Goal: Task Accomplishment & Management: Manage account settings

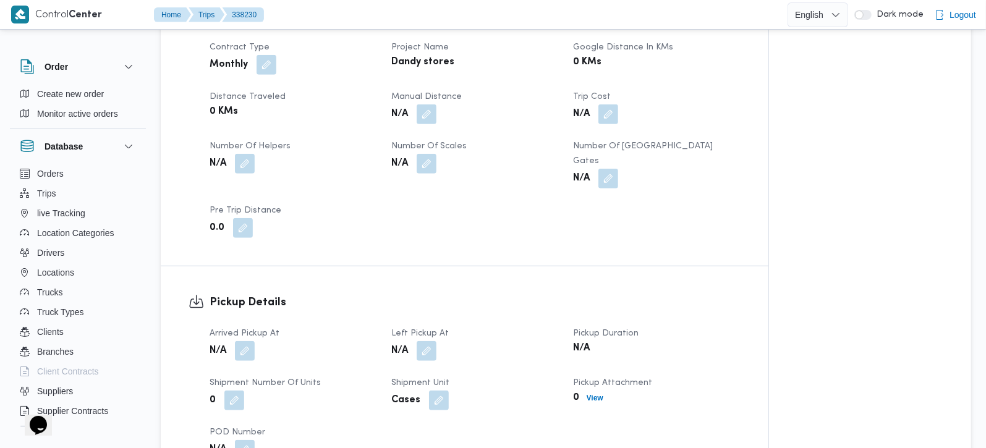
scroll to position [654, 0]
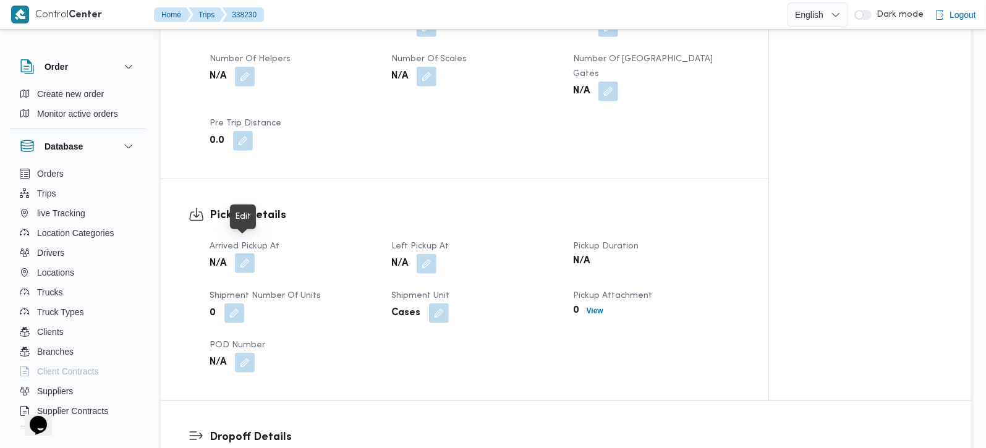
click at [244, 253] on button "button" at bounding box center [245, 263] width 20 height 20
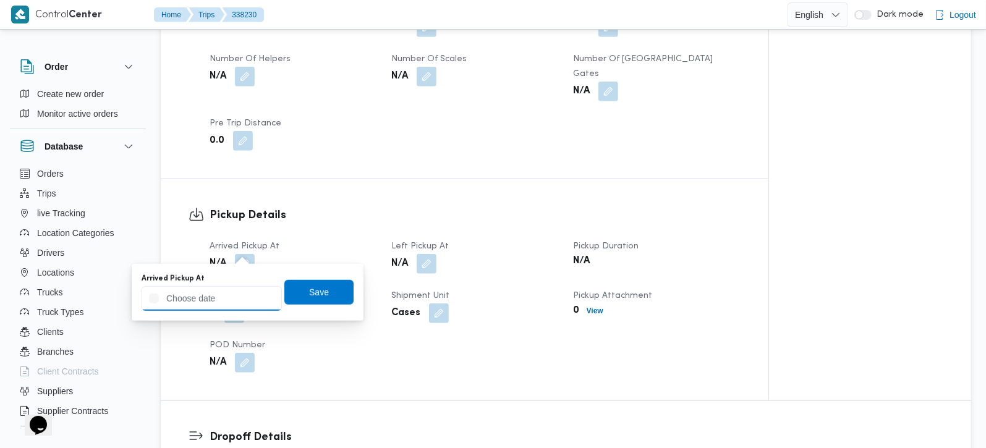
click at [222, 295] on input "Arrived Pickup At" at bounding box center [212, 298] width 140 height 25
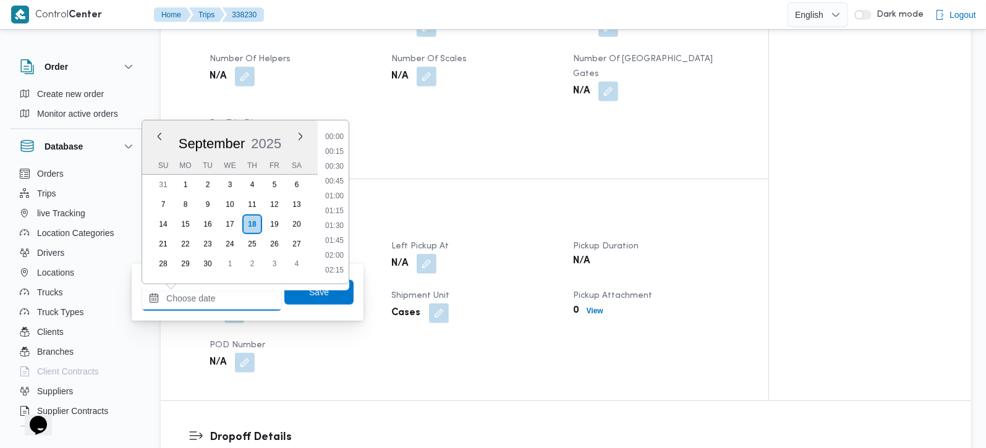
scroll to position [579, 0]
click at [338, 182] on li "10:30" at bounding box center [334, 181] width 28 height 12
type input "18/09/2025 10:30"
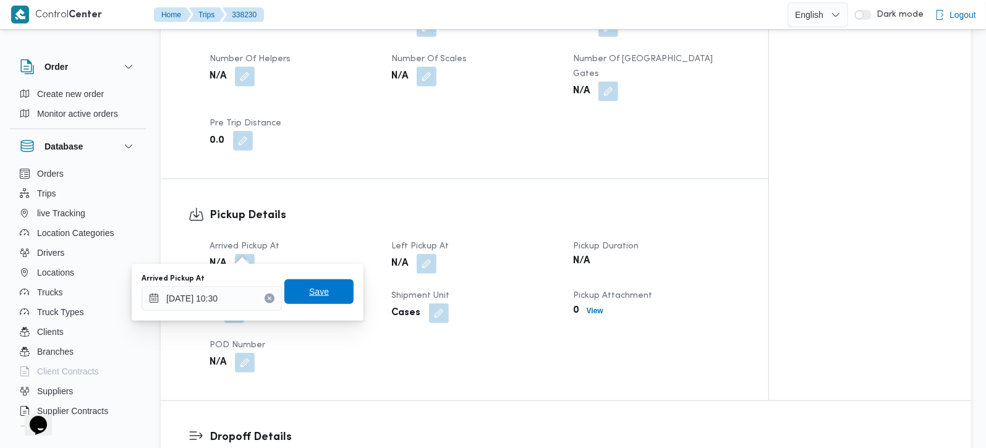
click at [316, 293] on span "Save" at bounding box center [319, 291] width 20 height 15
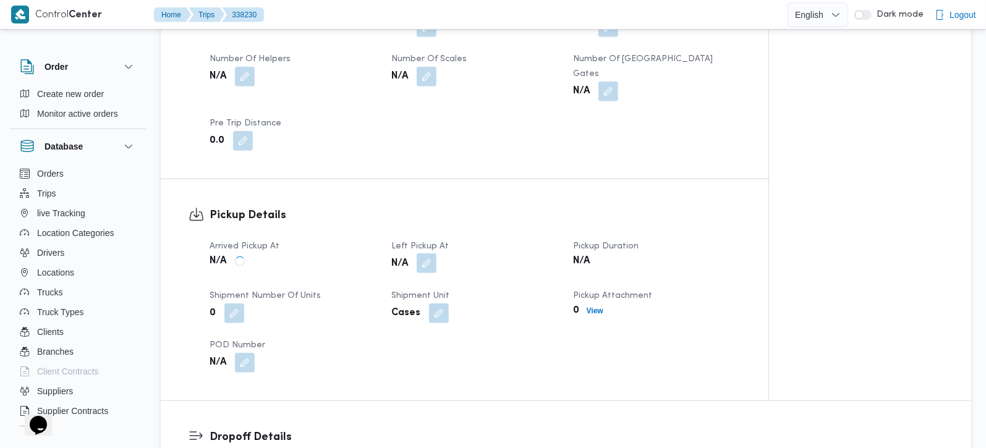
click at [423, 253] on button "button" at bounding box center [427, 263] width 20 height 20
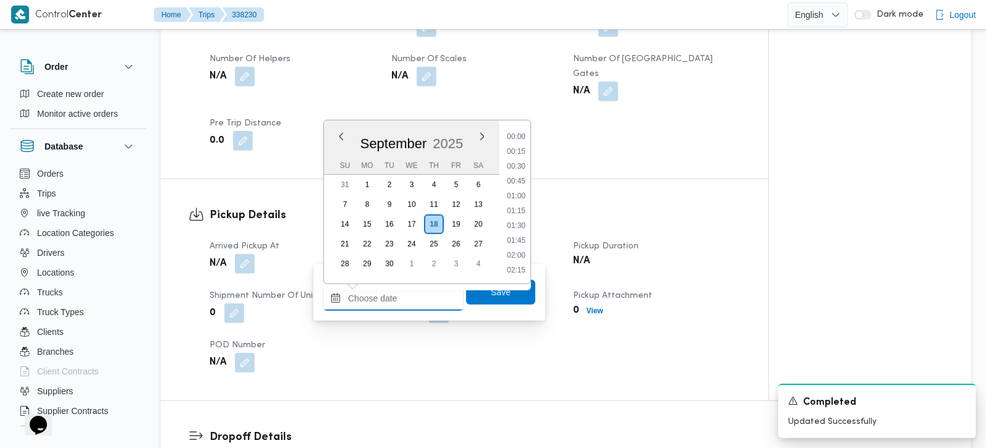
click at [412, 297] on input "Left Pickup At" at bounding box center [393, 298] width 140 height 25
click at [521, 236] on li "11:30" at bounding box center [516, 240] width 28 height 12
type input "18/09/2025 11:30"
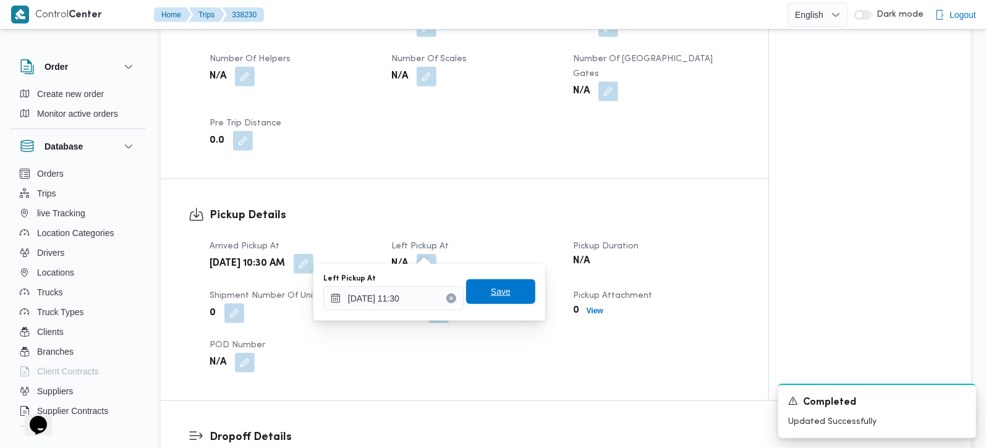
click at [512, 293] on span "Save" at bounding box center [500, 291] width 69 height 25
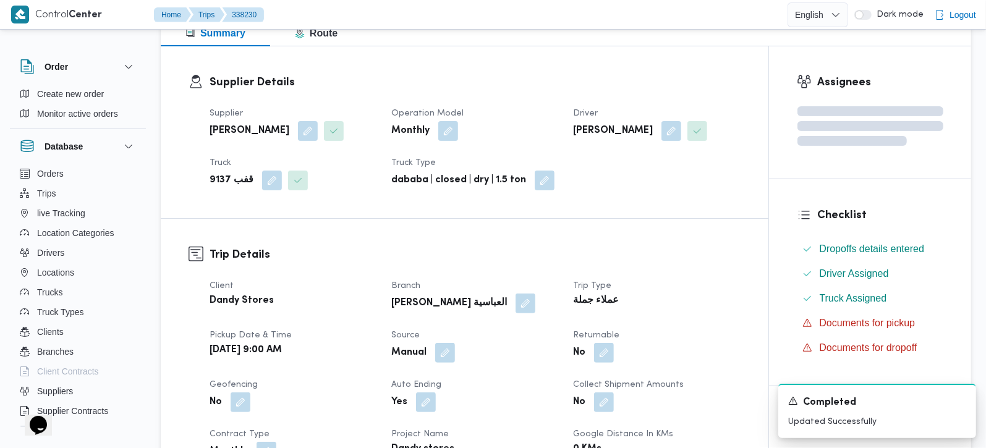
scroll to position [0, 0]
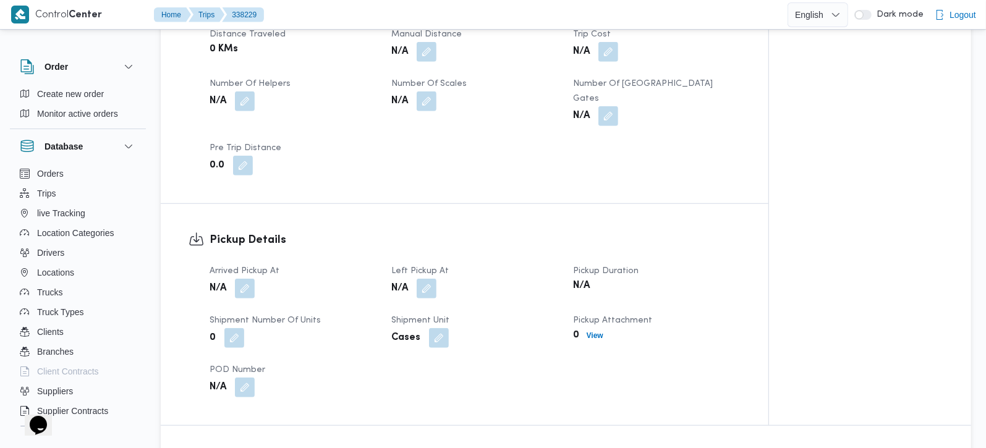
scroll to position [654, 0]
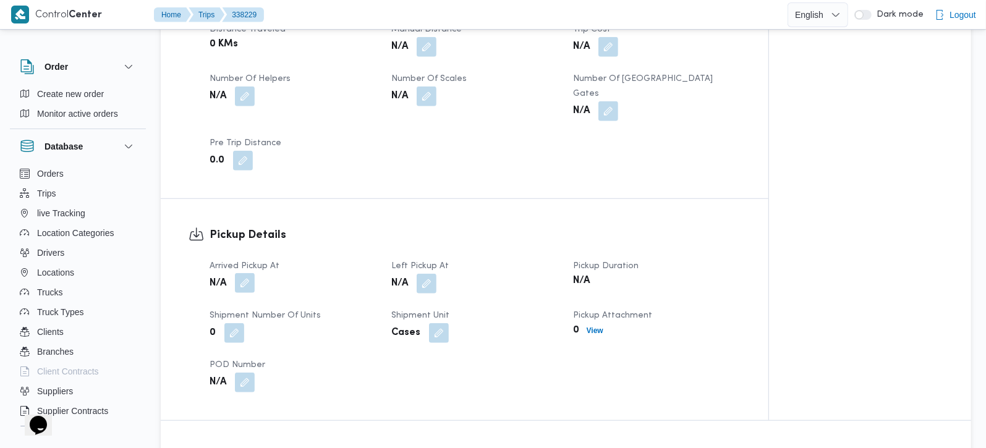
click at [253, 273] on button "button" at bounding box center [245, 283] width 20 height 20
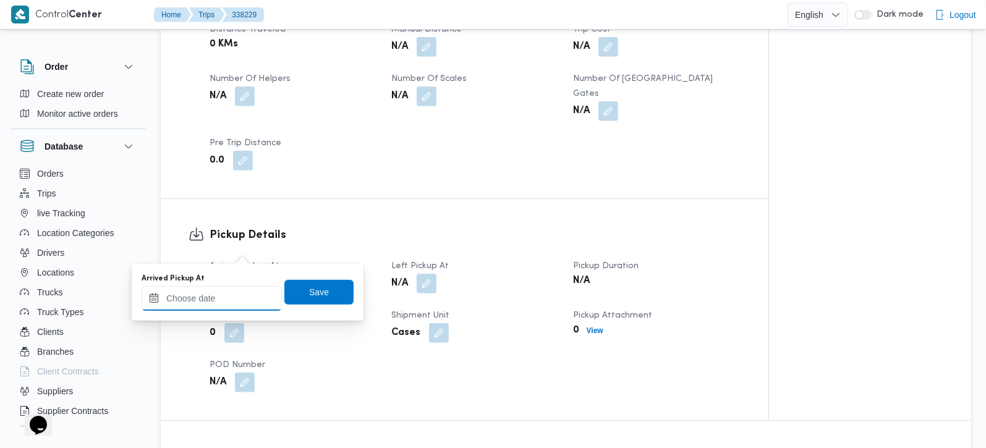
click at [242, 286] on div at bounding box center [212, 298] width 140 height 25
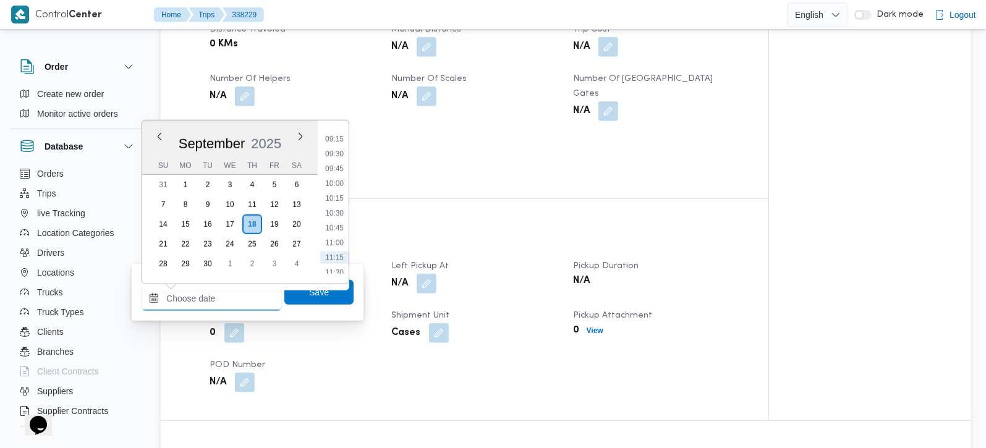
scroll to position [521, 0]
drag, startPoint x: 337, startPoint y: 159, endPoint x: 335, endPoint y: 168, distance: 9.5
click at [337, 159] on li "09:15" at bounding box center [334, 164] width 28 height 12
type input "18/09/2025 09:15"
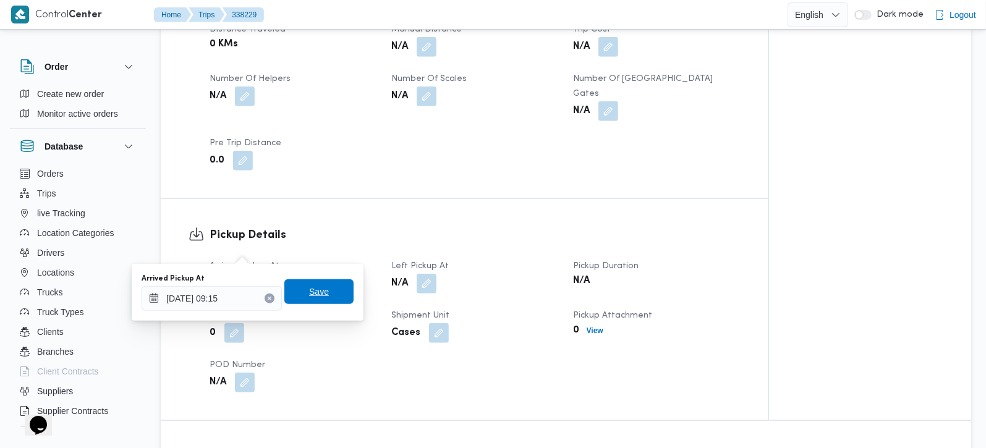
click at [311, 294] on span "Save" at bounding box center [319, 291] width 20 height 15
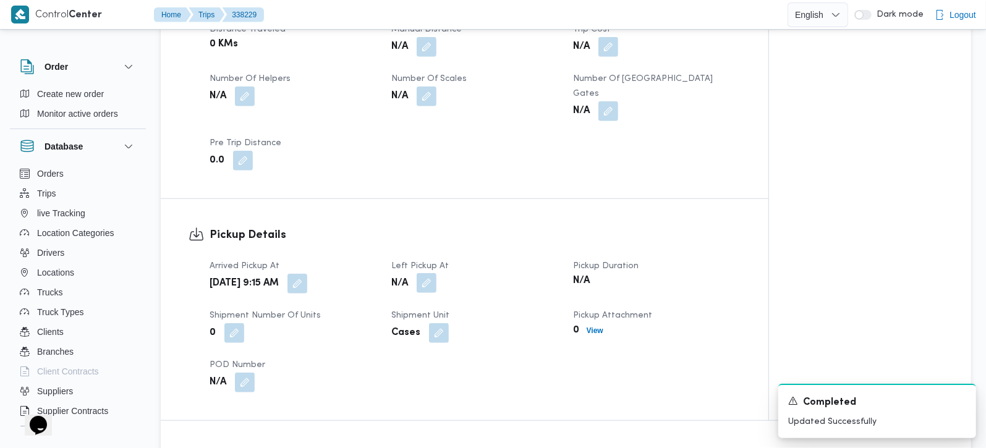
click at [418, 273] on button "button" at bounding box center [427, 283] width 20 height 20
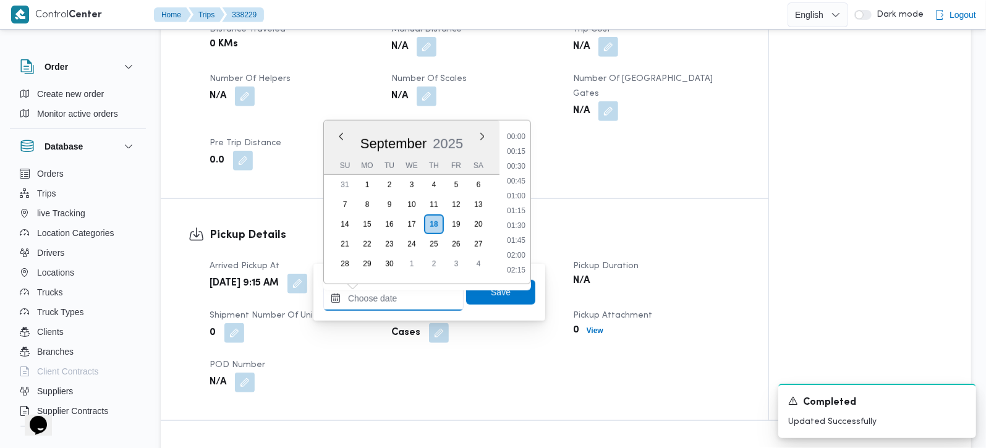
click at [410, 306] on input "Left Pickup At" at bounding box center [393, 298] width 140 height 25
click at [516, 178] on li "09:30" at bounding box center [516, 179] width 28 height 12
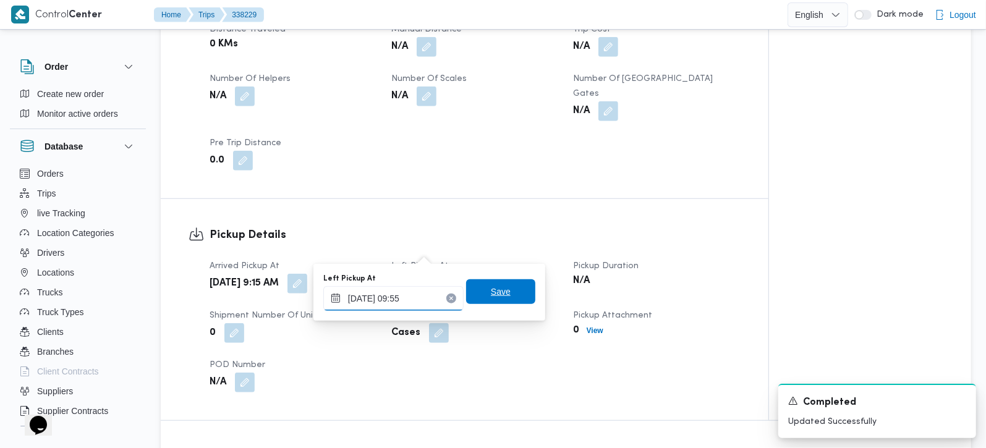
type input "18/09/2025 09:55"
click at [517, 291] on span "Save" at bounding box center [500, 291] width 69 height 25
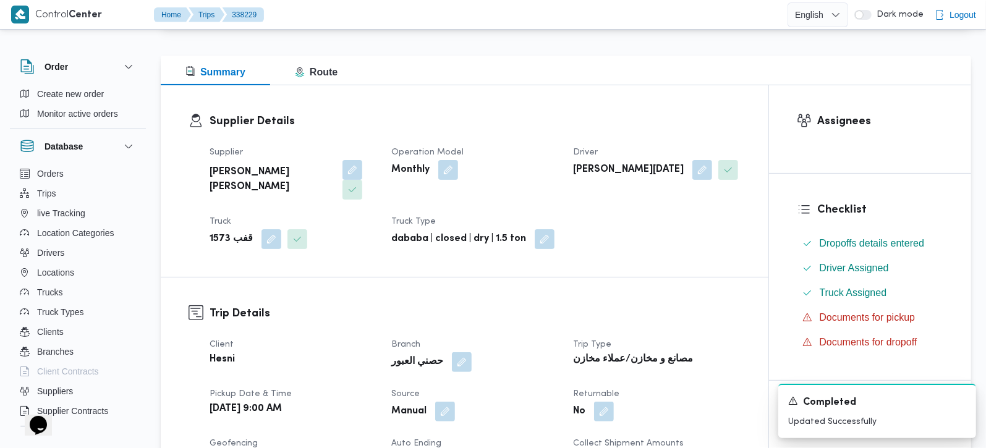
scroll to position [0, 0]
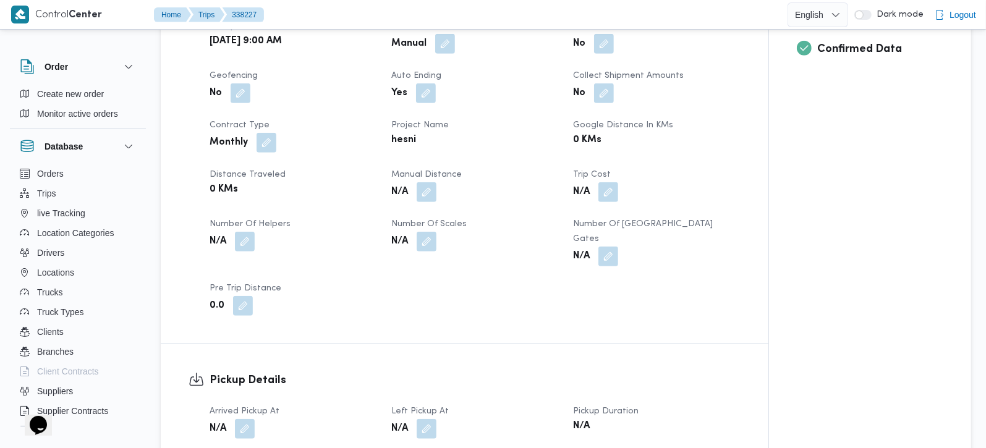
scroll to position [582, 0]
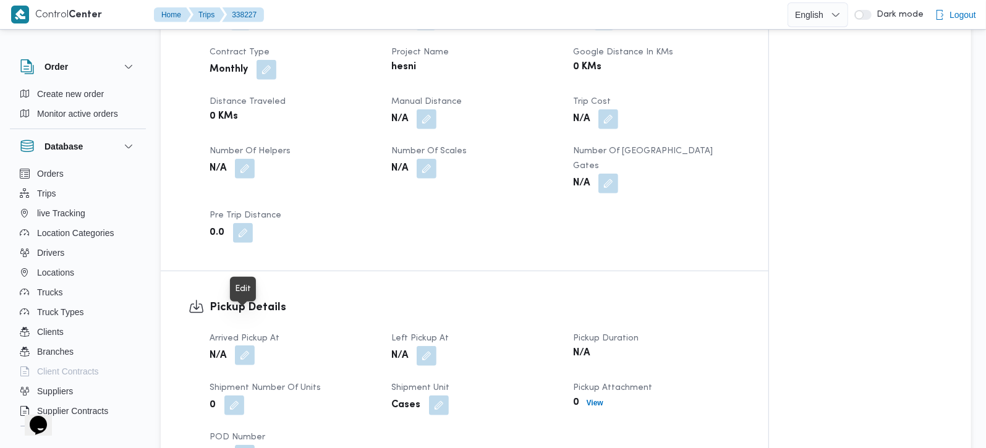
click at [244, 346] on button "button" at bounding box center [245, 356] width 20 height 20
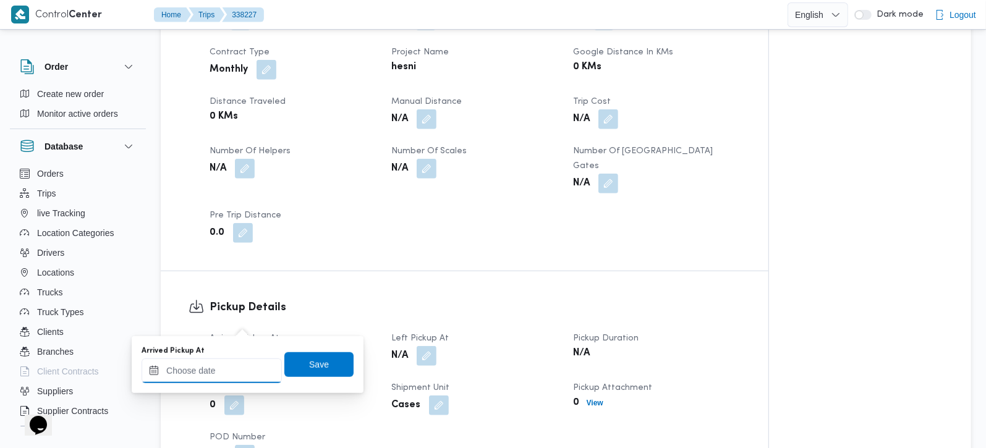
click at [234, 367] on input "Arrived Pickup At" at bounding box center [212, 371] width 140 height 25
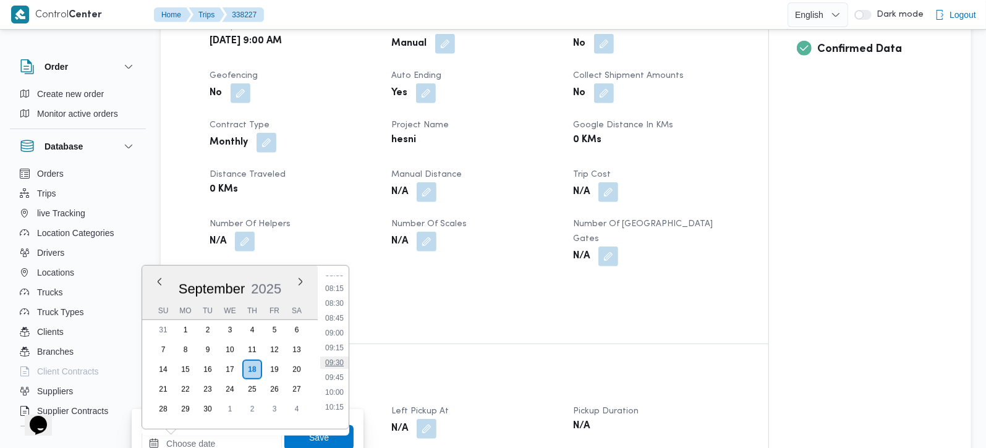
scroll to position [448, 0]
click at [337, 362] on li "09:00" at bounding box center [334, 368] width 28 height 12
type input "18/09/2025 09:00"
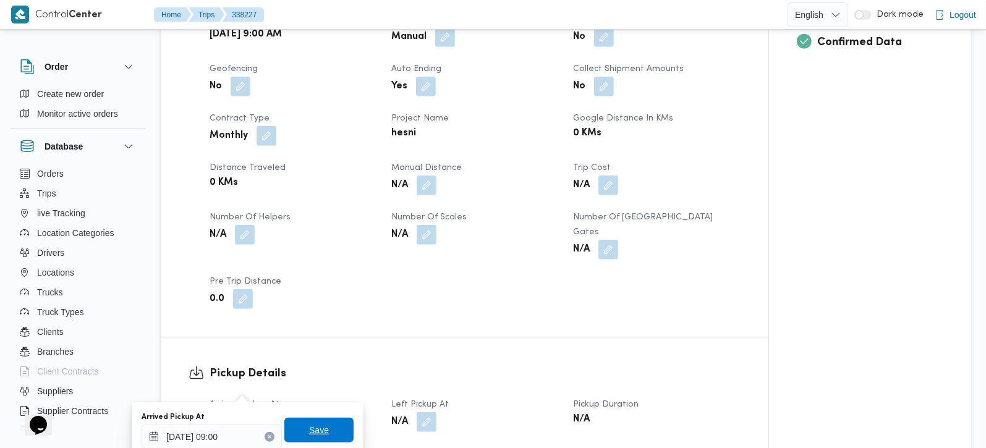
click at [318, 431] on span "Save" at bounding box center [319, 430] width 20 height 15
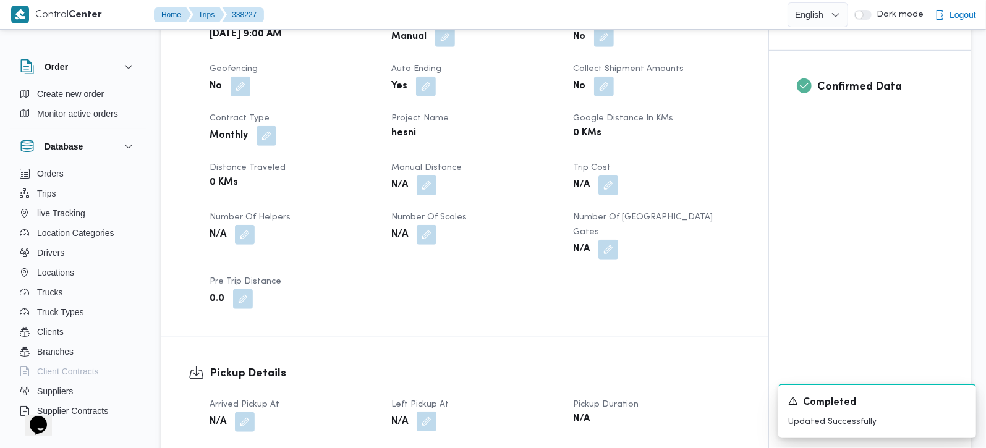
click at [425, 412] on button "button" at bounding box center [427, 422] width 20 height 20
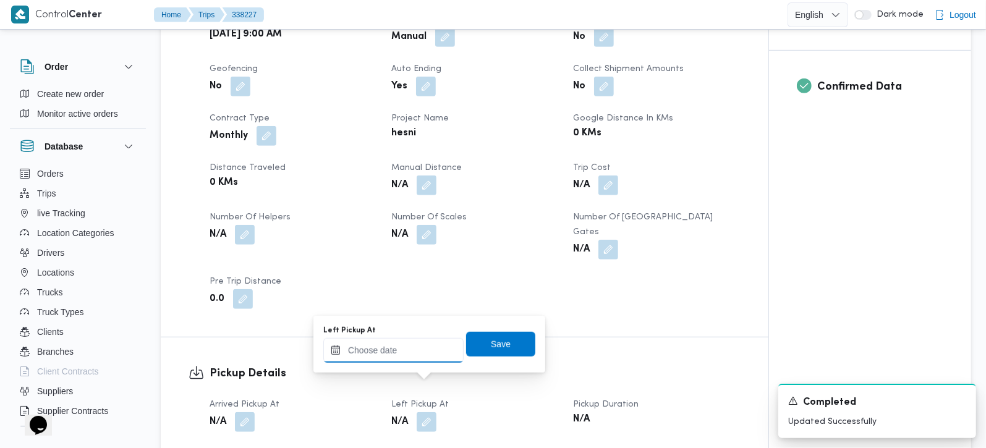
click at [407, 357] on input "Left Pickup At" at bounding box center [393, 350] width 140 height 25
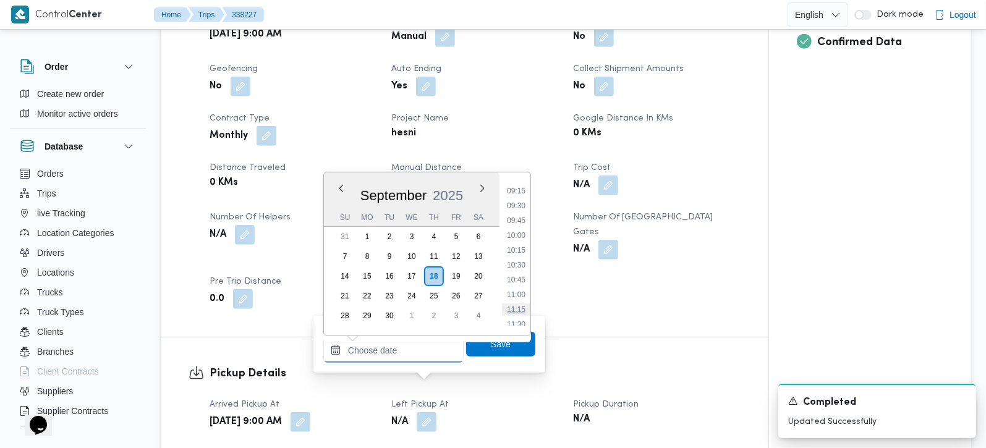
scroll to position [521, 0]
click at [519, 225] on li "09:30" at bounding box center [516, 231] width 28 height 12
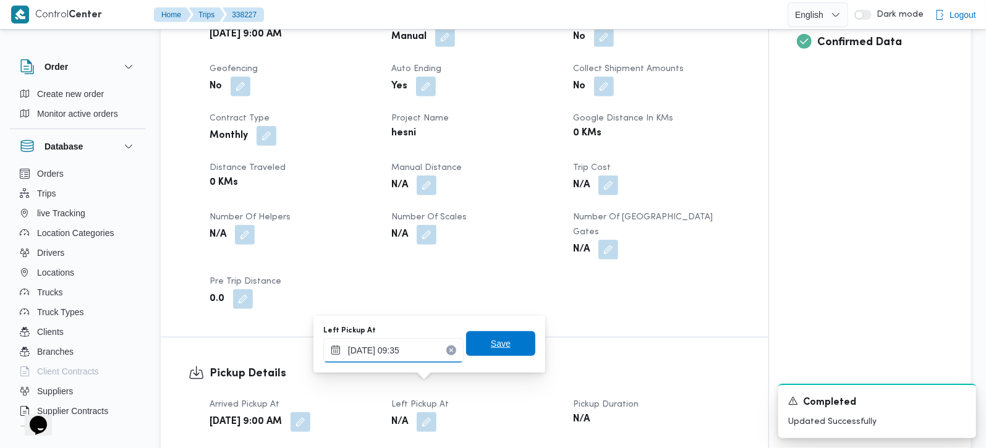
type input "18/09/2025 09:35"
click at [493, 351] on span "Save" at bounding box center [500, 343] width 69 height 25
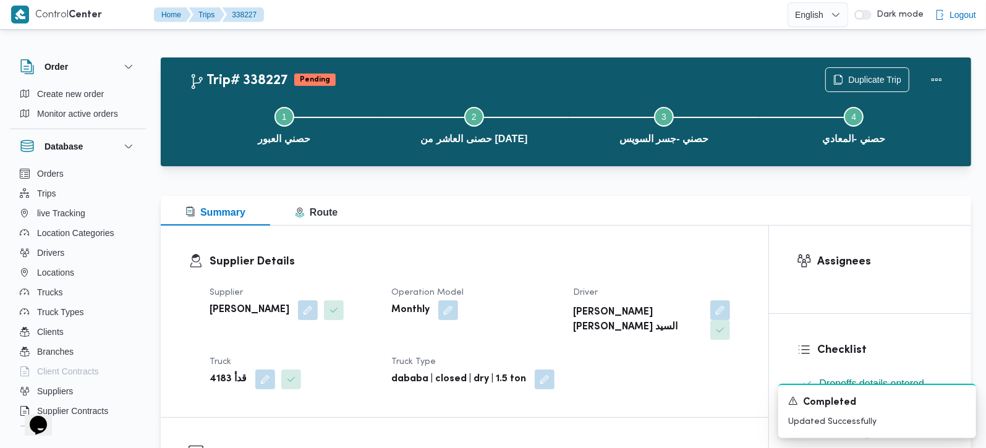
scroll to position [0, 0]
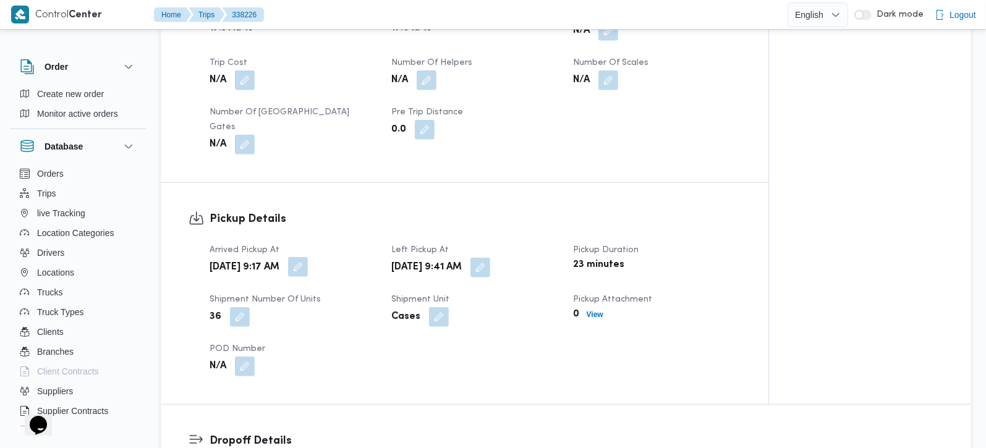
click at [308, 257] on button "button" at bounding box center [298, 267] width 20 height 20
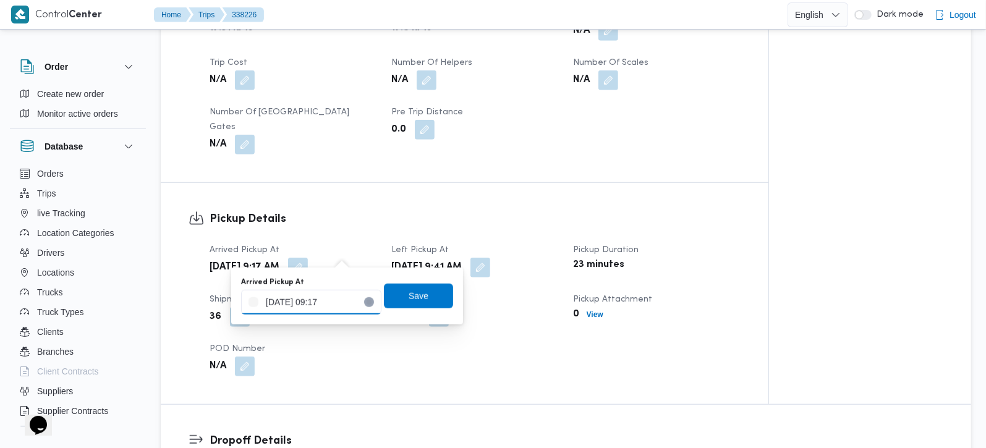
click at [318, 295] on div "[DATE] 09:17" at bounding box center [311, 302] width 140 height 25
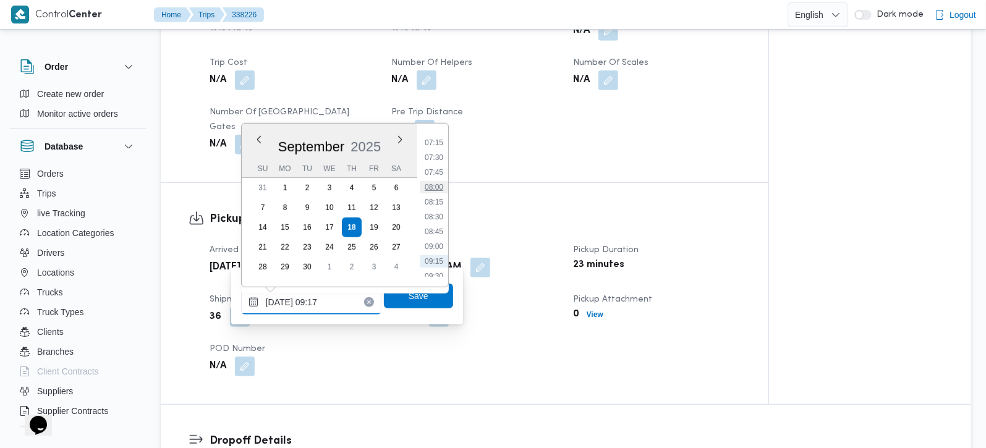
scroll to position [402, 0]
click at [434, 184] on li "07:30" at bounding box center [434, 183] width 28 height 12
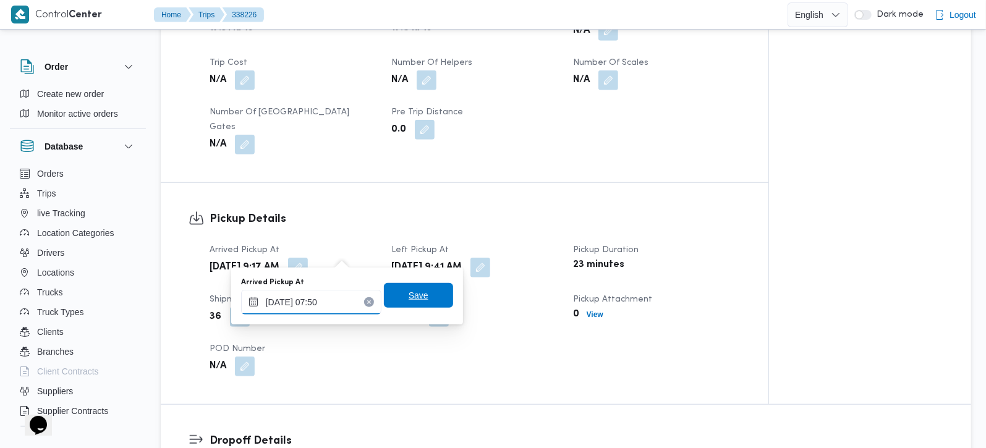
type input "[DATE] 07:50"
click at [422, 299] on span "Save" at bounding box center [418, 295] width 69 height 25
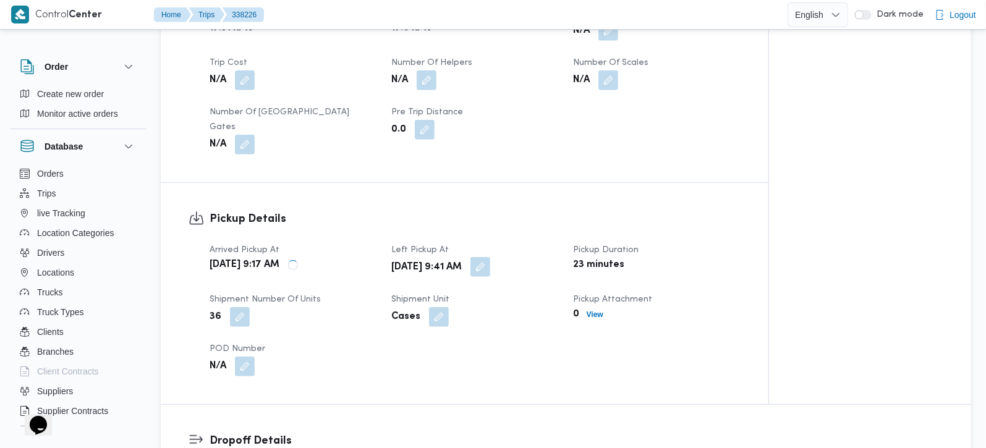
click at [490, 257] on button "button" at bounding box center [480, 267] width 20 height 20
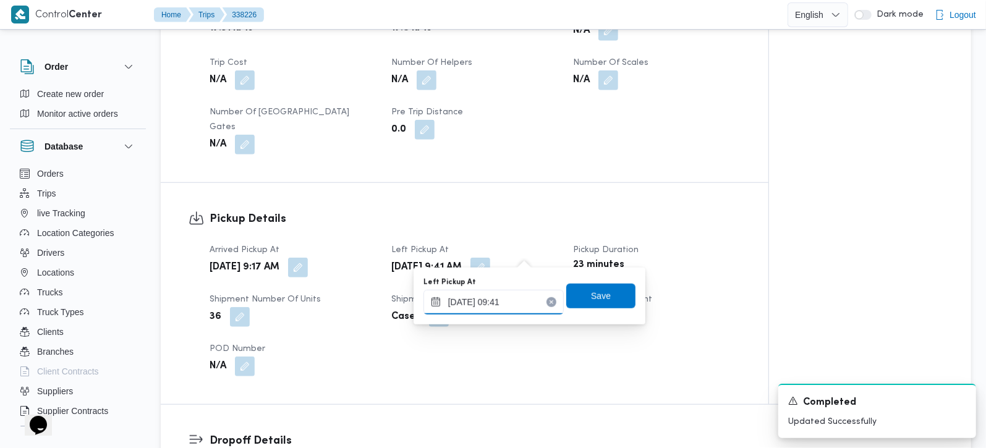
click at [500, 296] on input "[DATE] 09:41" at bounding box center [493, 302] width 140 height 25
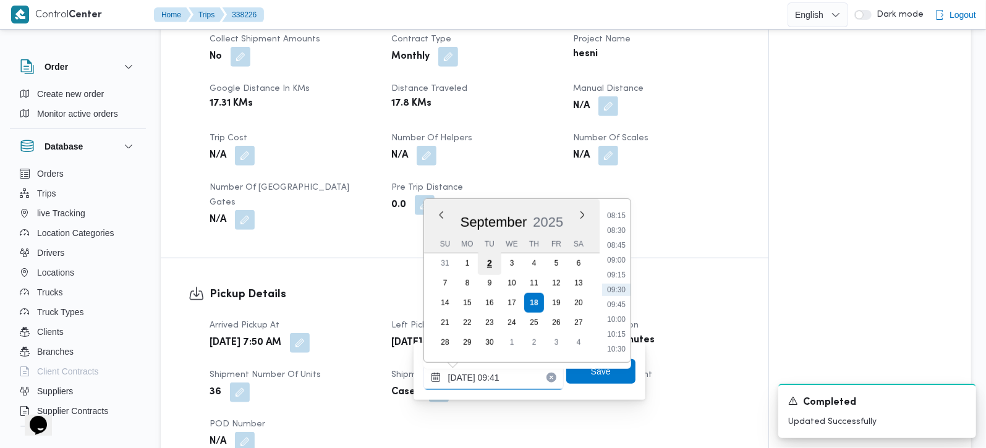
scroll to position [582, 0]
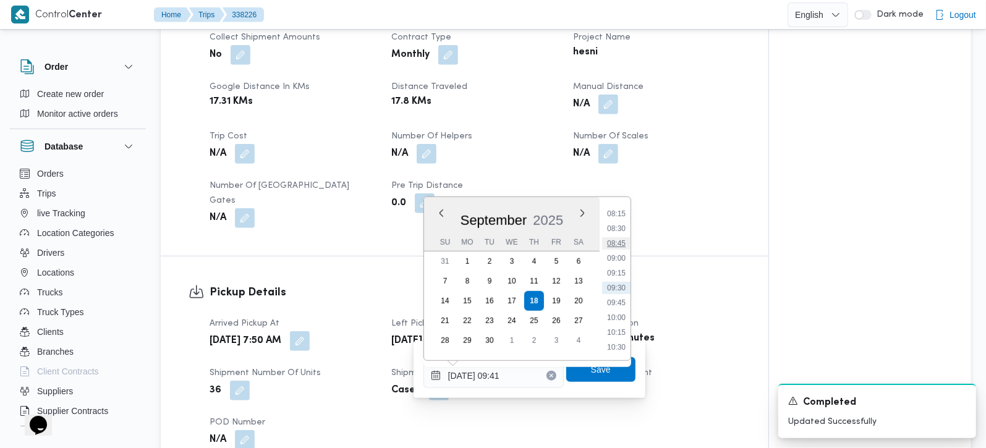
click at [615, 246] on li "08:45" at bounding box center [616, 243] width 28 height 12
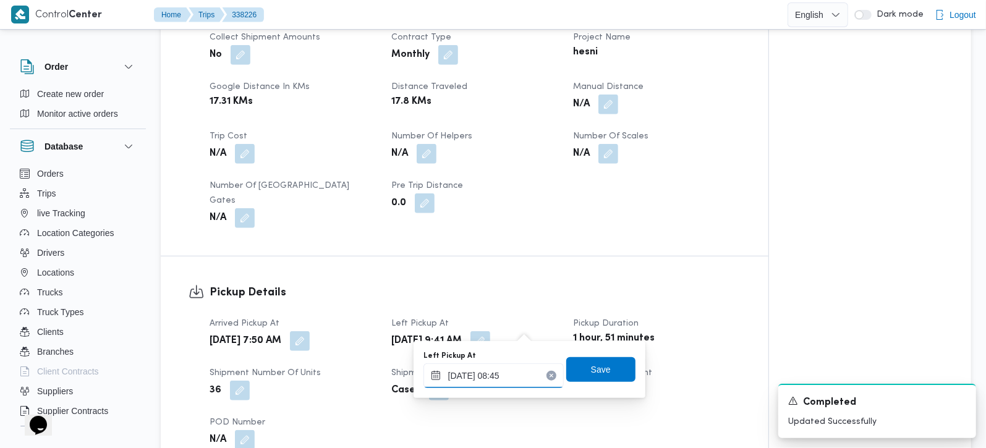
type input "[DATE] 08:45"
click at [577, 370] on span "Save" at bounding box center [600, 369] width 69 height 25
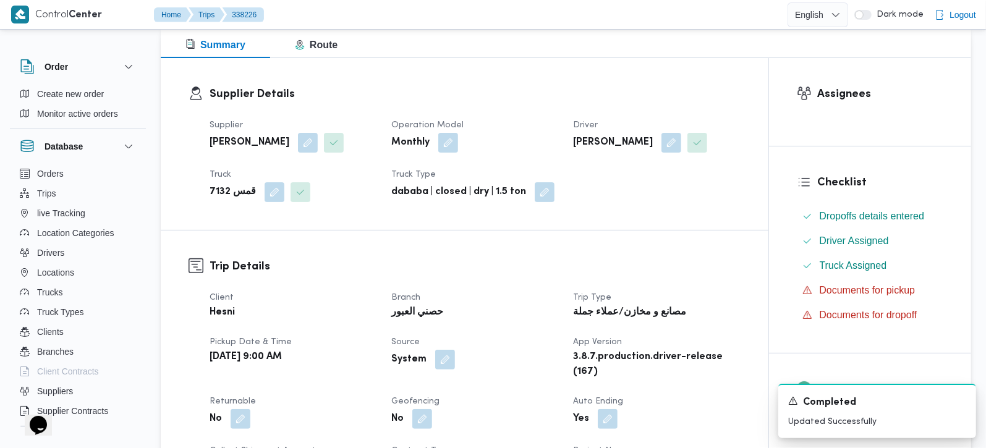
scroll to position [162, 0]
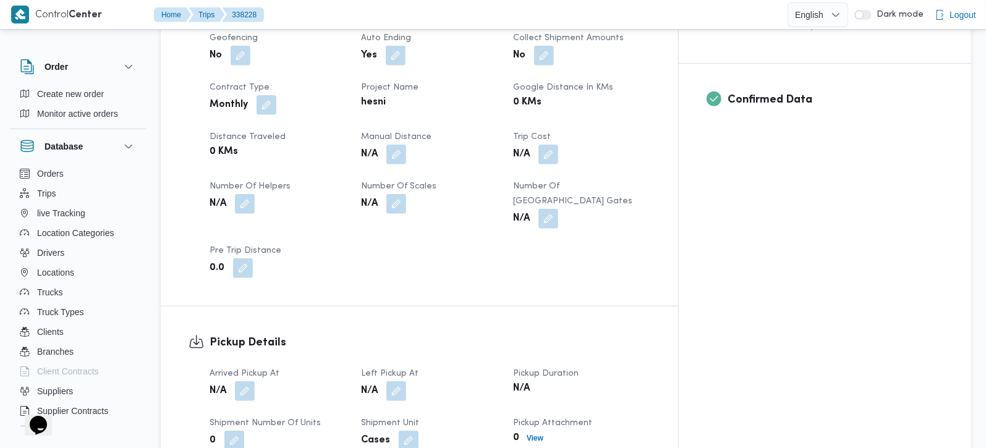
scroll to position [582, 0]
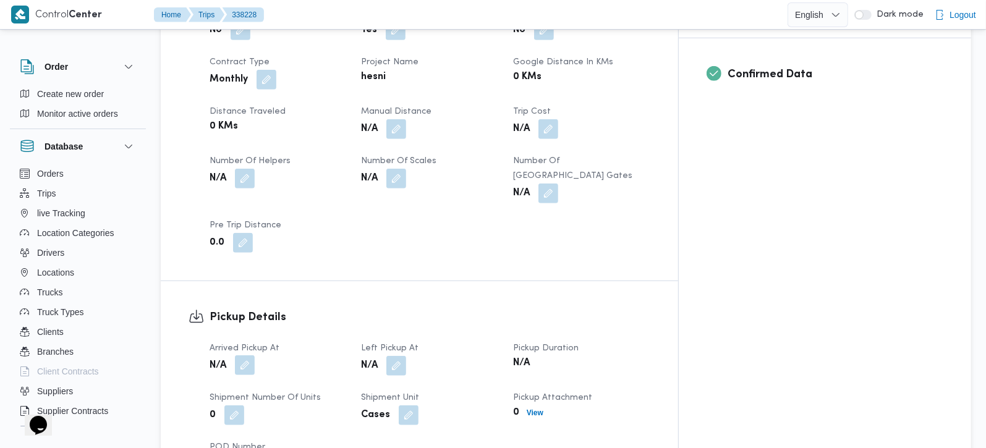
click at [244, 355] on button "button" at bounding box center [245, 365] width 20 height 20
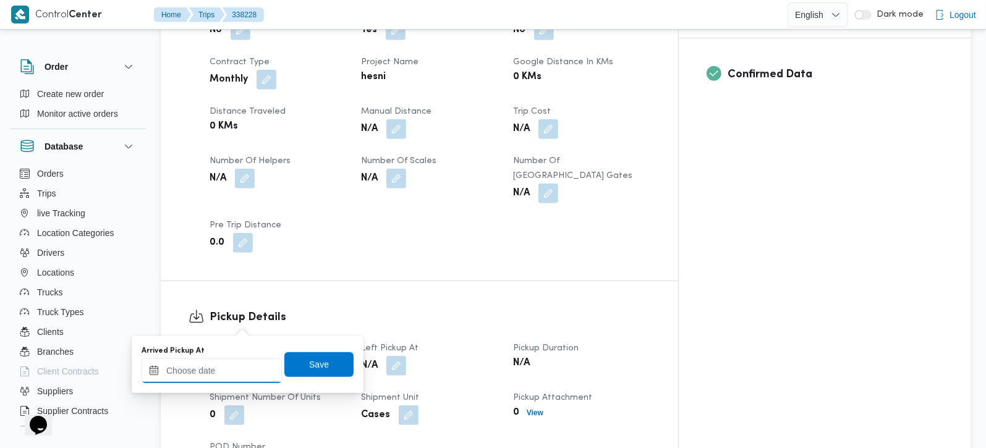
click at [230, 372] on input "Arrived Pickup At" at bounding box center [212, 371] width 140 height 25
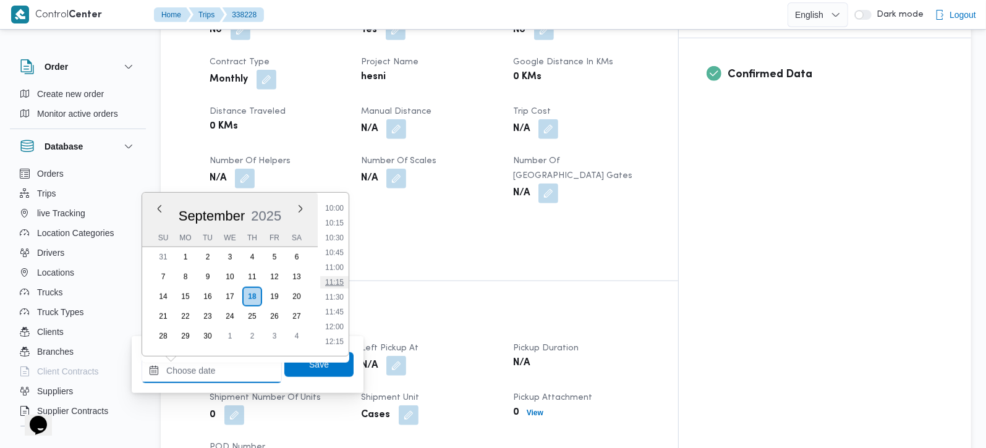
scroll to position [521, 0]
click at [344, 223] on li "09:00" at bounding box center [334, 222] width 28 height 12
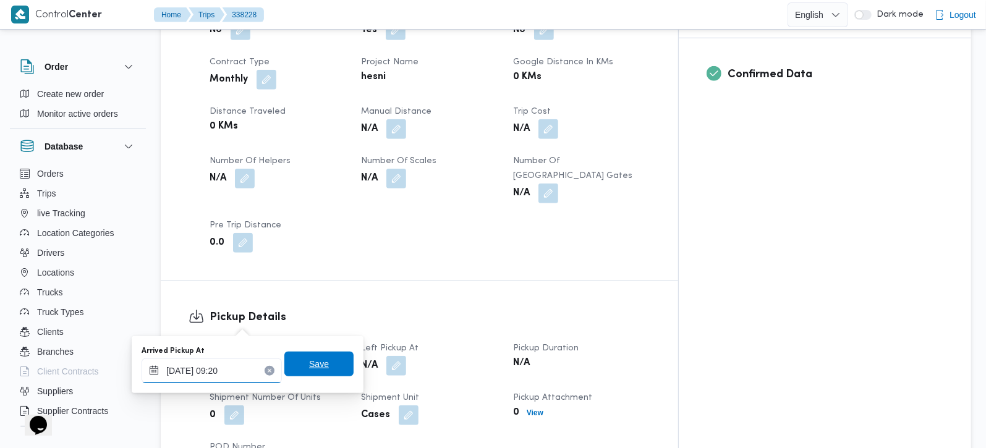
type input "18/09/2025 09:20"
click at [320, 360] on span "Save" at bounding box center [318, 364] width 69 height 25
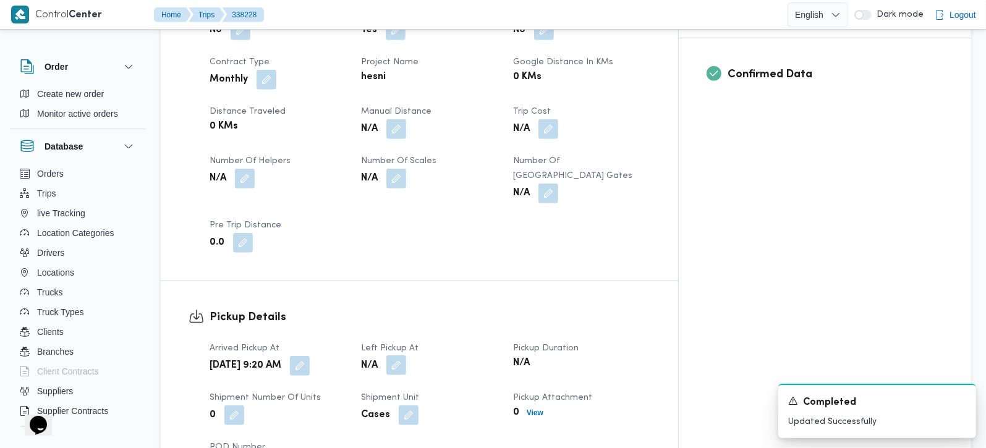
click at [406, 355] on button "button" at bounding box center [396, 365] width 20 height 20
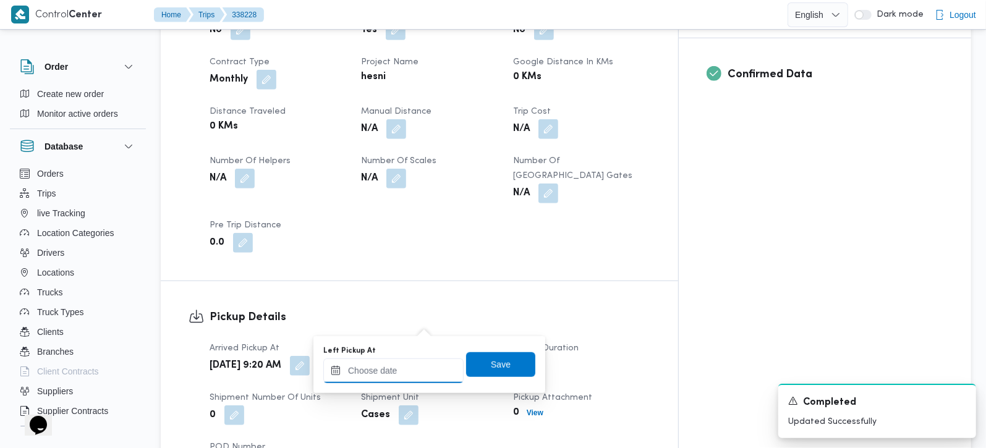
drag, startPoint x: 394, startPoint y: 377, endPoint x: 417, endPoint y: 373, distance: 22.7
click at [394, 377] on input "Left Pickup At" at bounding box center [393, 371] width 140 height 25
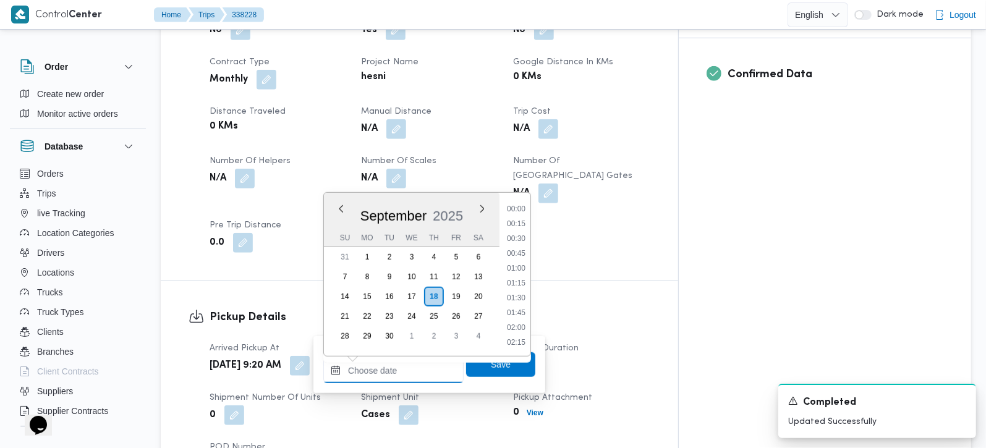
scroll to position [594, 0]
click at [518, 210] on li "10:00" at bounding box center [516, 208] width 28 height 12
type input "18/09/2025 10:00"
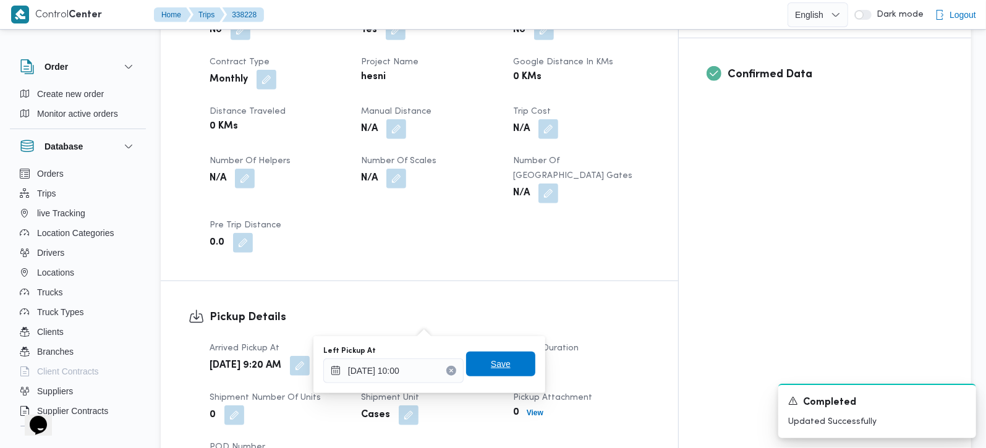
click at [504, 372] on span "Save" at bounding box center [500, 364] width 69 height 25
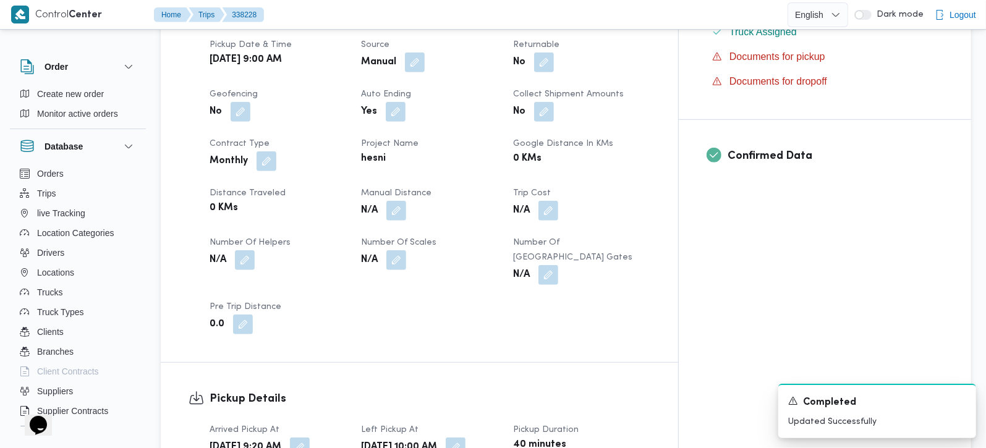
scroll to position [363, 0]
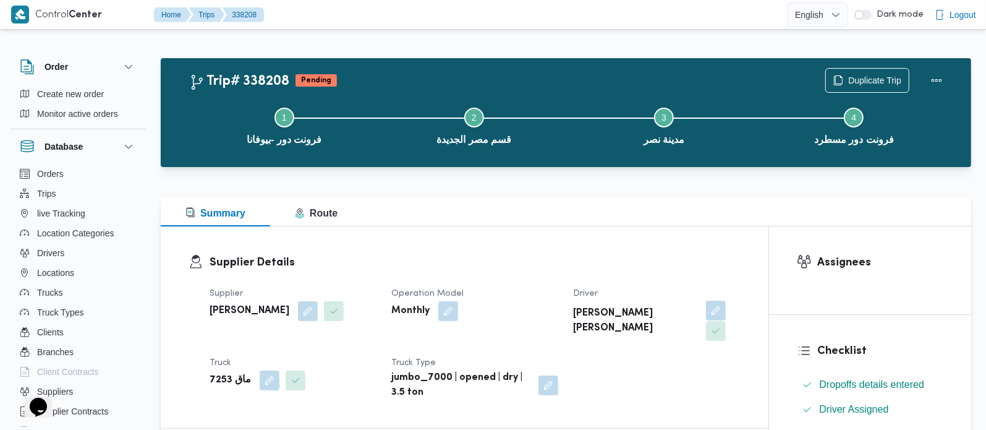
click at [706, 314] on button "button" at bounding box center [716, 310] width 20 height 20
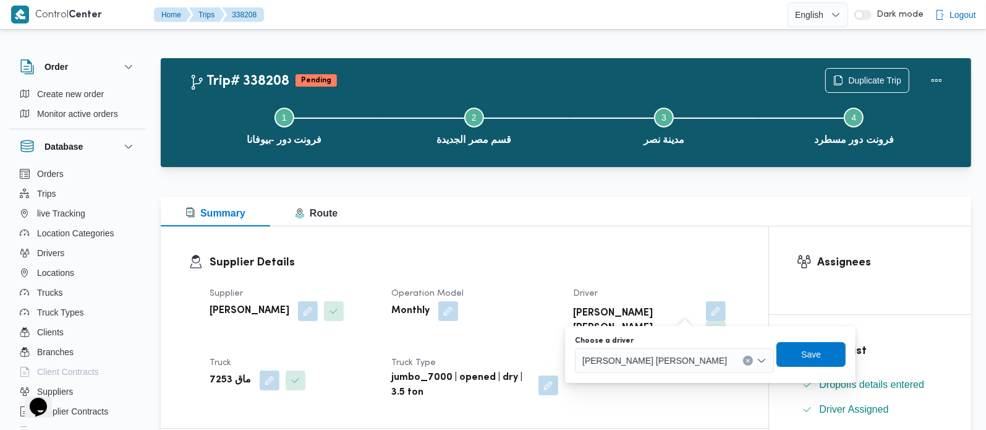
click at [746, 360] on icon "Clear input" at bounding box center [748, 360] width 5 height 5
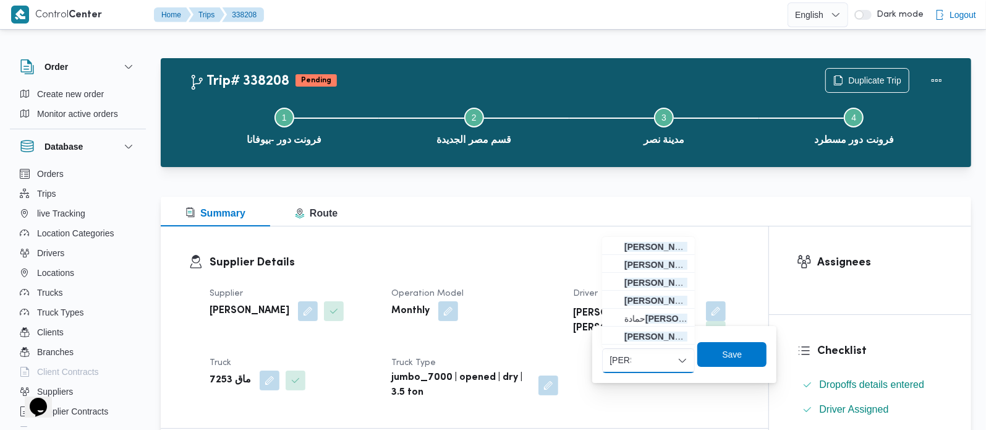
type input "هشام ف"
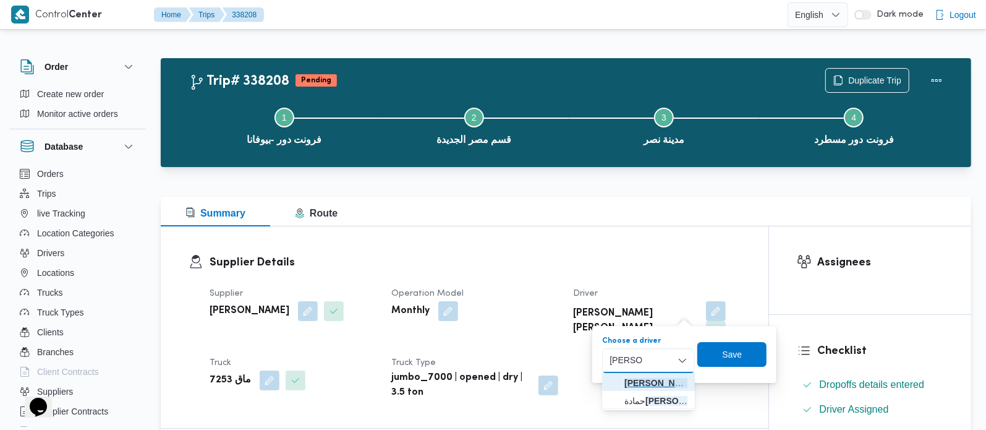
click at [637, 378] on span "هشام ف رج محمد عامر" at bounding box center [655, 382] width 63 height 15
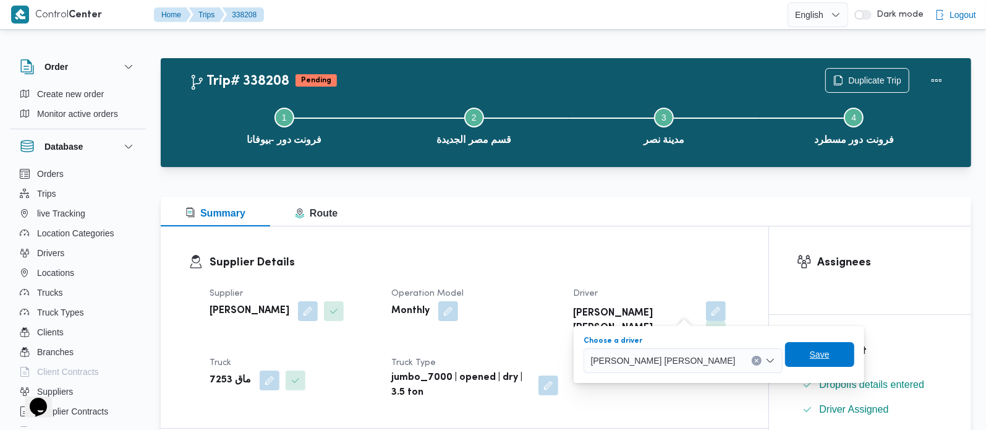
click at [785, 360] on span "Save" at bounding box center [819, 354] width 69 height 25
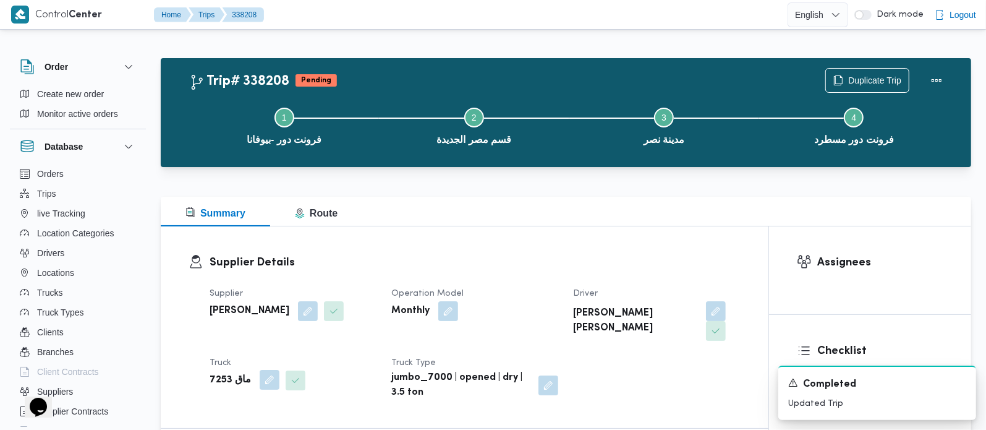
click at [260, 370] on button "button" at bounding box center [270, 380] width 20 height 20
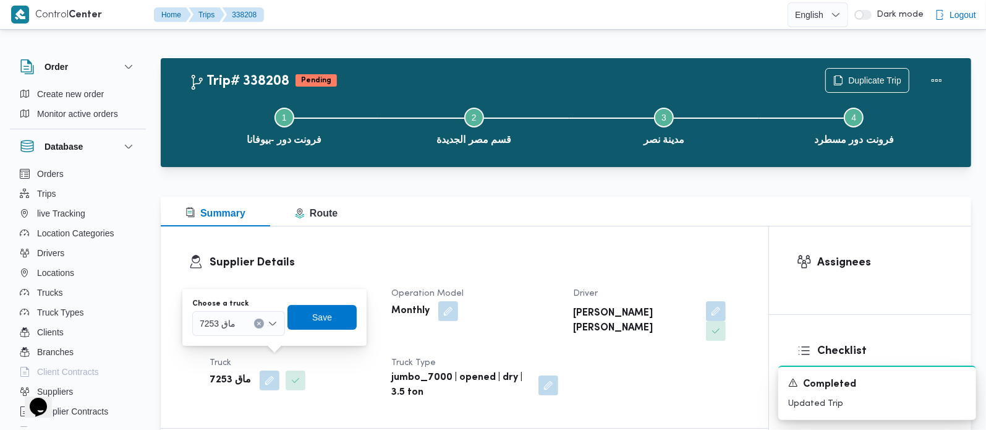
click at [259, 326] on button "Clear input" at bounding box center [259, 323] width 10 height 10
type input "4158"
click at [247, 342] on span "مسب 4158 | null" at bounding box center [246, 345] width 63 height 15
click at [318, 326] on span "Save" at bounding box center [333, 316] width 69 height 25
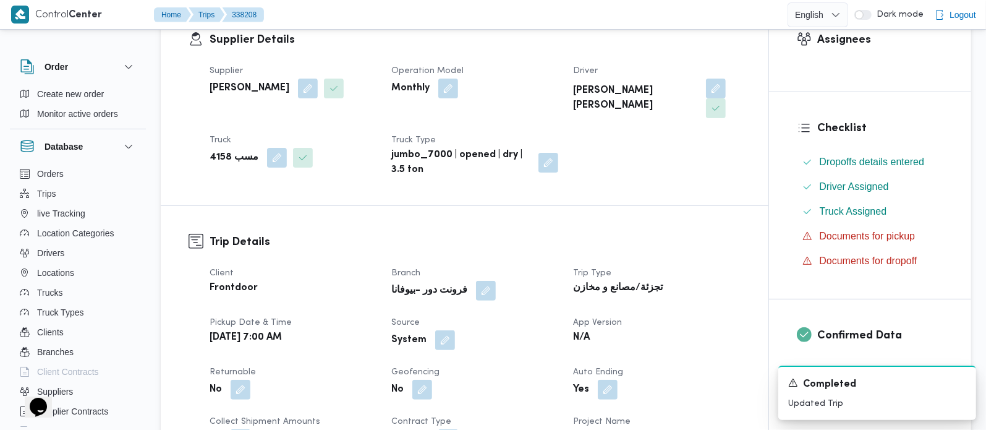
scroll to position [363, 0]
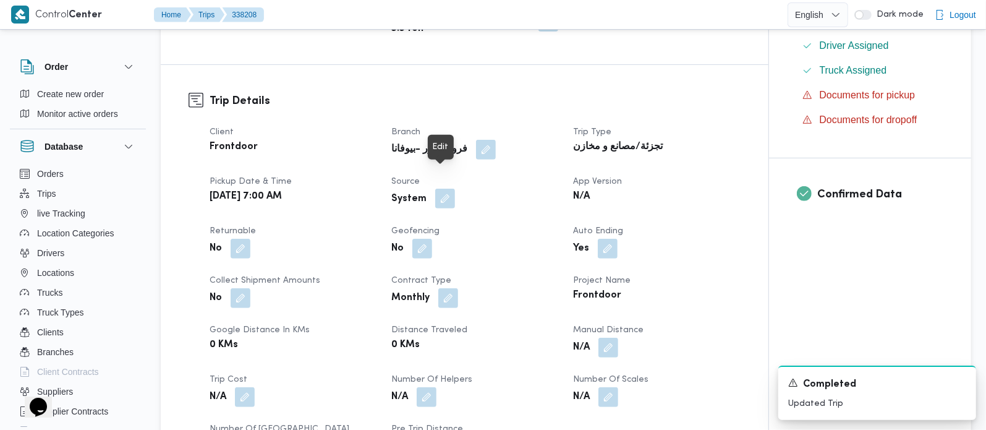
click at [440, 189] on button "button" at bounding box center [445, 199] width 20 height 20
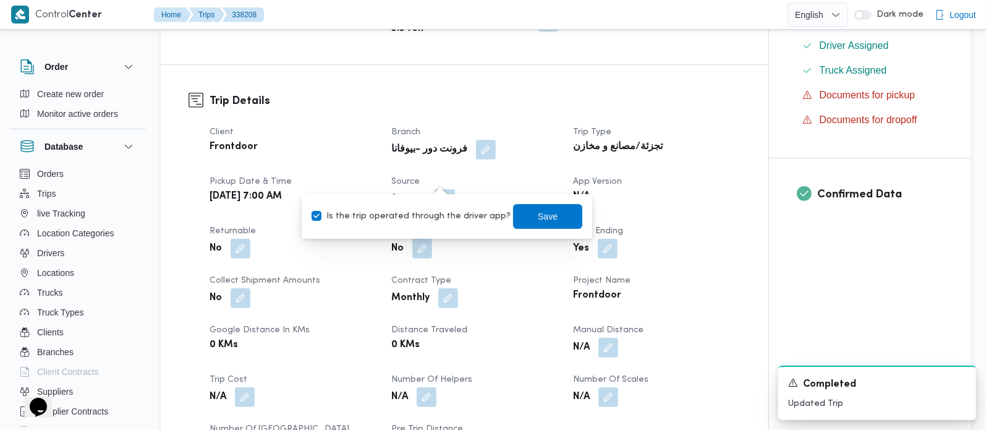
click at [436, 220] on label "Is the trip operated through the driver app?" at bounding box center [411, 216] width 199 height 15
checkbox input "false"
click at [538, 218] on span "Save" at bounding box center [548, 215] width 20 height 15
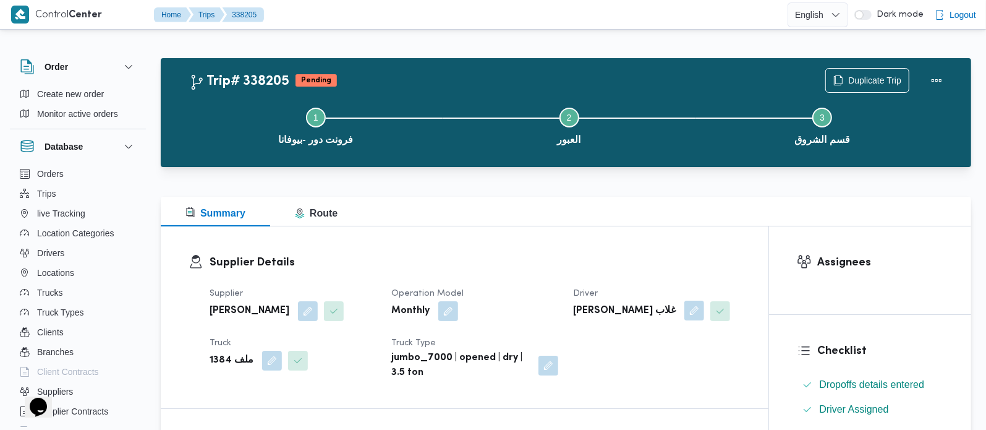
click at [684, 315] on button "button" at bounding box center [694, 310] width 20 height 20
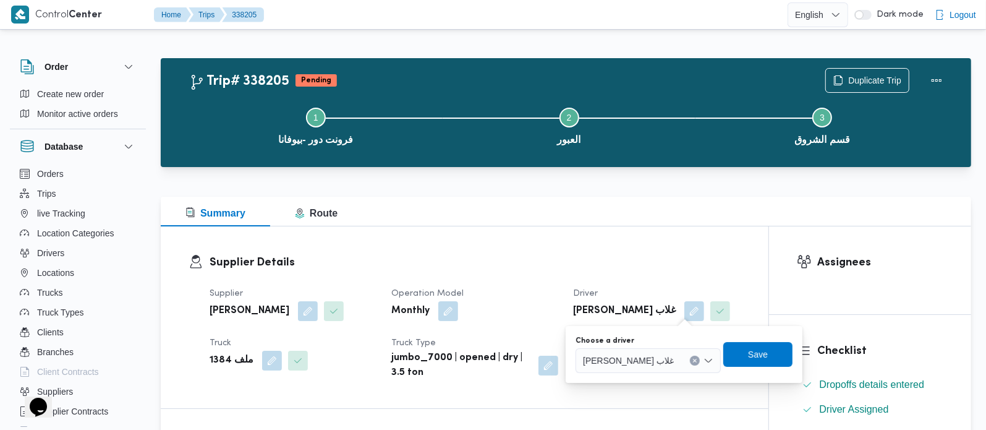
click at [697, 356] on button "Clear input" at bounding box center [695, 360] width 10 height 10
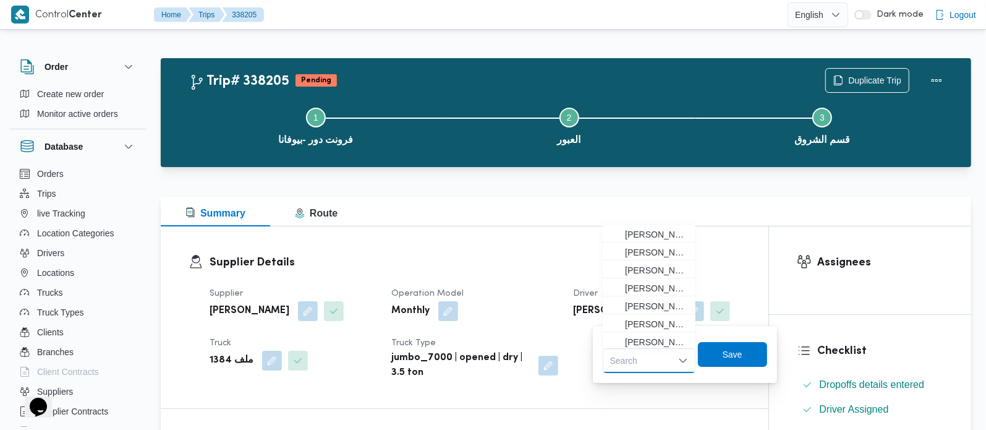
paste input "01025342287"
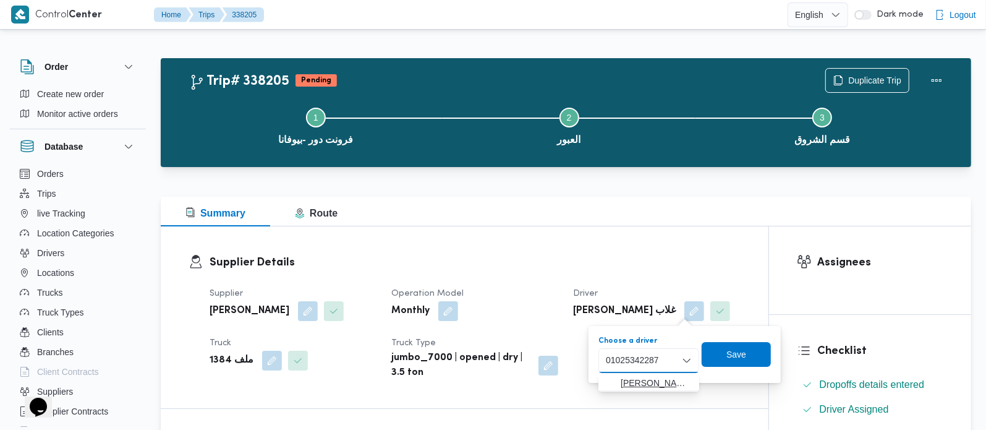
type input "01025342287"
click at [674, 382] on span "هشام وليد عبدالفضيل عمران" at bounding box center [656, 382] width 71 height 15
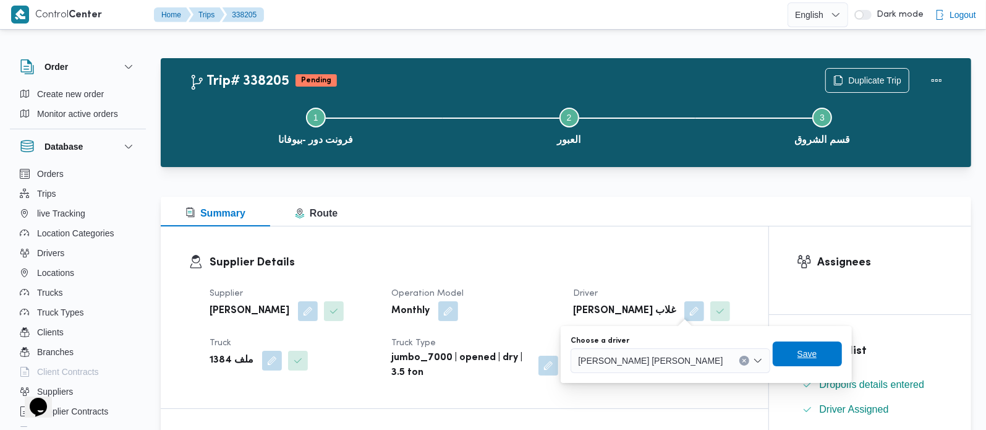
click at [773, 356] on span "Save" at bounding box center [807, 353] width 69 height 25
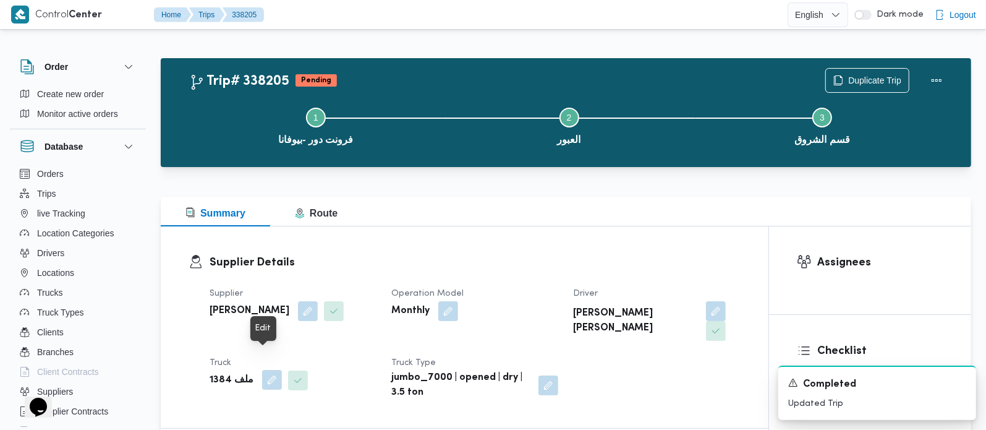
click at [267, 370] on button "button" at bounding box center [272, 380] width 20 height 20
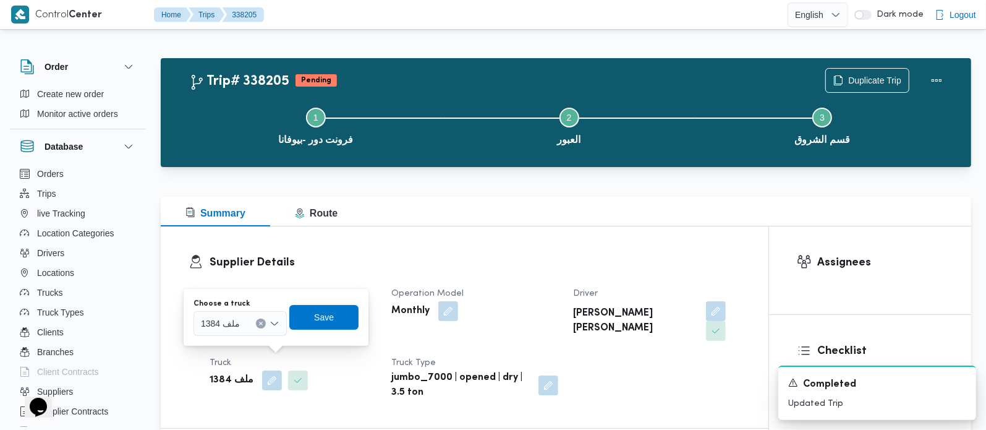
click at [259, 321] on icon "Clear input" at bounding box center [260, 323] width 5 height 5
type input "236"
click at [250, 345] on span "ميف 236 7 | null" at bounding box center [247, 345] width 63 height 15
click at [358, 315] on span "Save" at bounding box center [332, 316] width 69 height 25
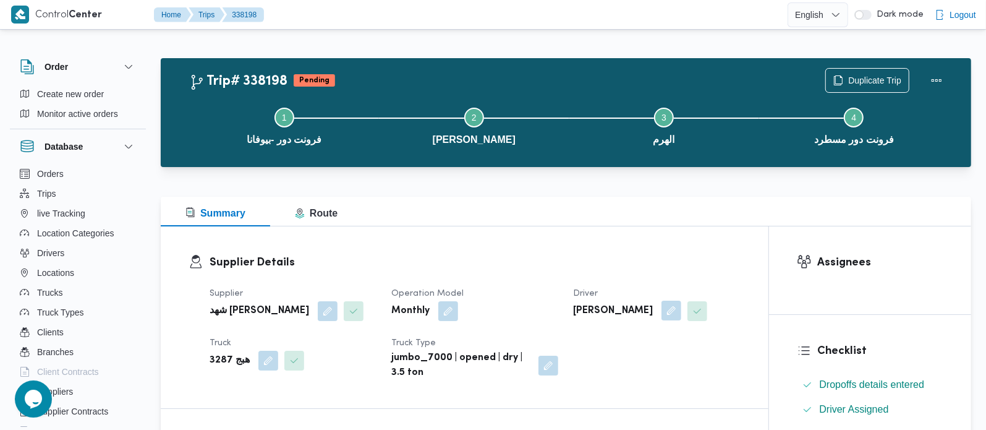
click at [673, 314] on button "button" at bounding box center [671, 310] width 20 height 20
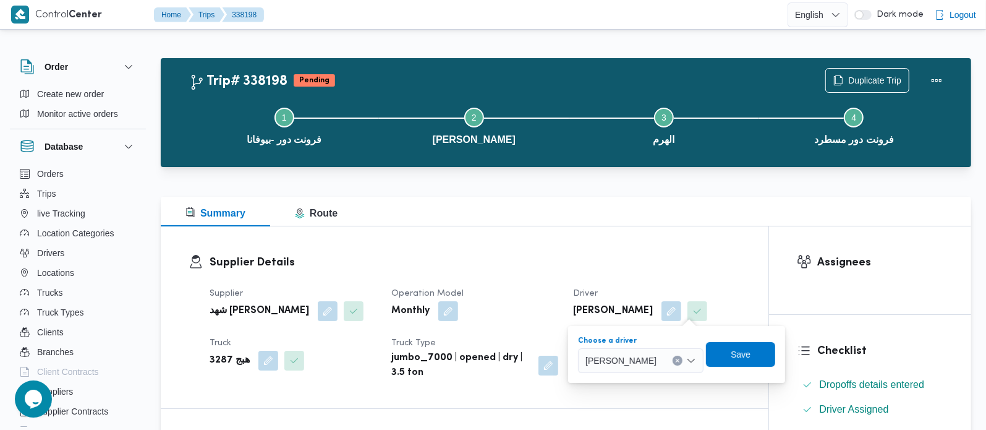
click at [682, 363] on button "Clear input" at bounding box center [678, 360] width 10 height 10
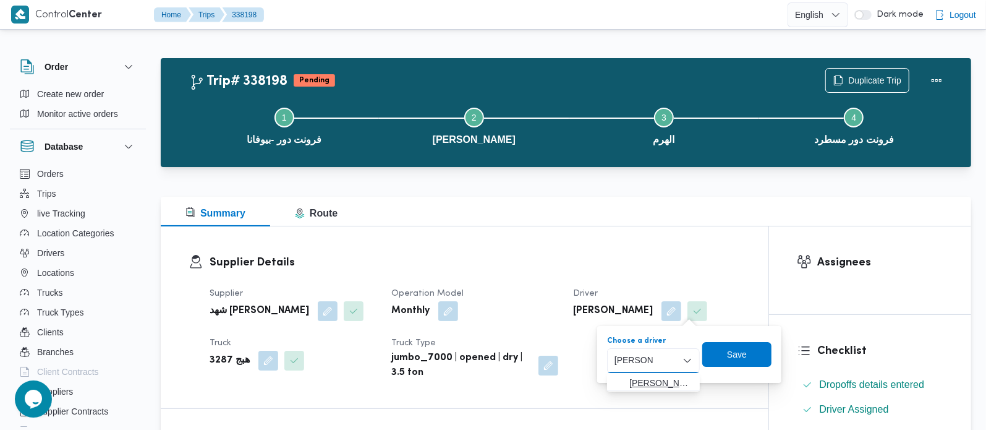
type input "[PERSON_NAME]"
click at [700, 378] on mark "[PERSON_NAME]" at bounding box center [736, 383] width 72 height 10
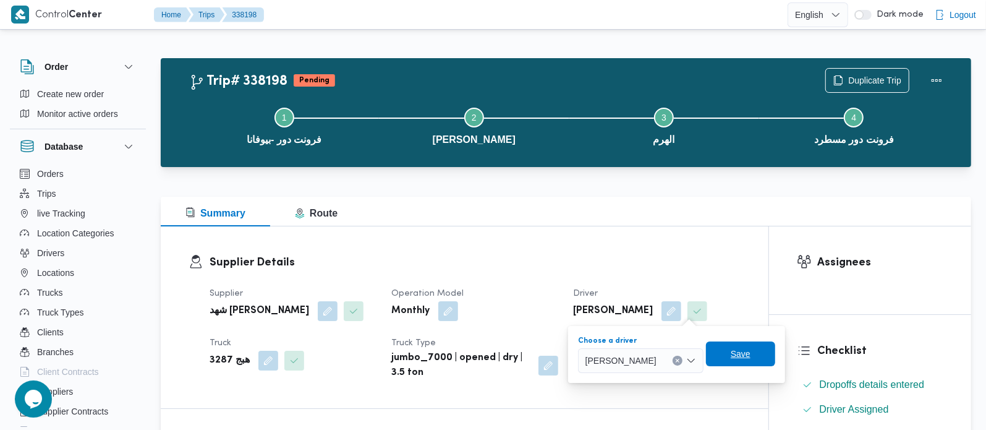
click at [743, 351] on span "Save" at bounding box center [740, 353] width 69 height 25
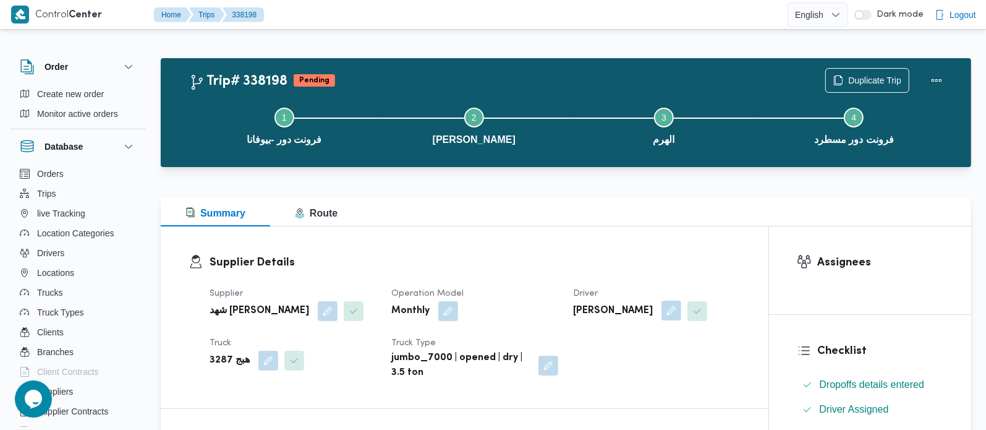
click at [681, 311] on button "button" at bounding box center [671, 310] width 20 height 20
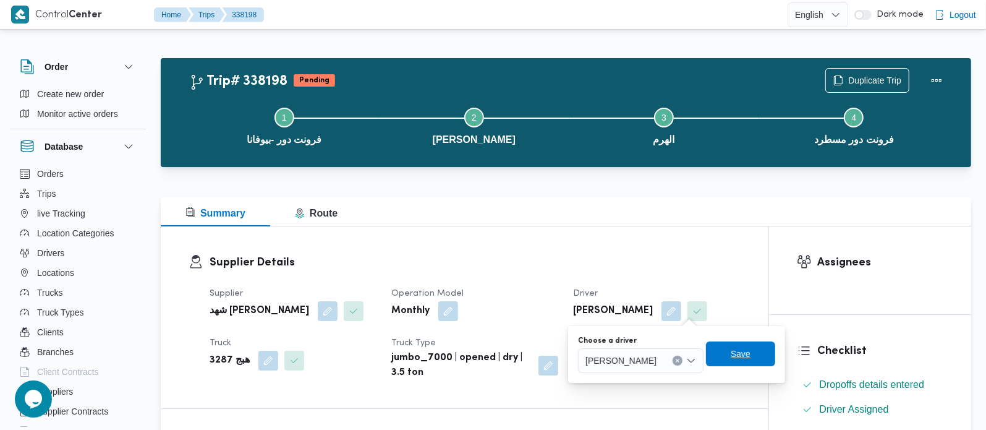
click at [744, 357] on span "Save" at bounding box center [740, 353] width 69 height 25
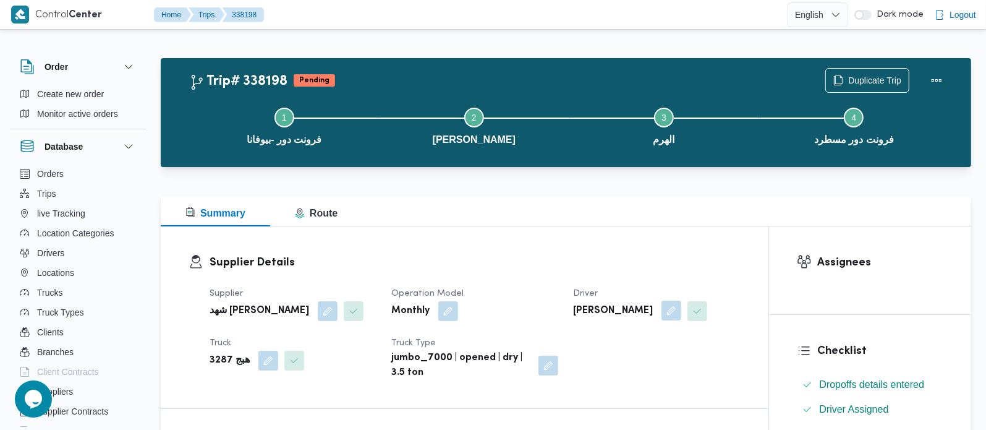
click at [669, 311] on button "button" at bounding box center [671, 310] width 20 height 20
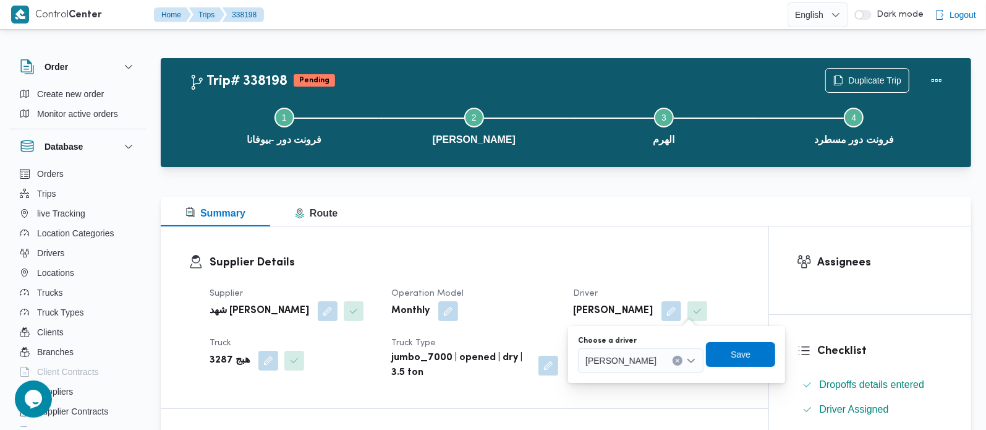
click at [680, 361] on icon "Clear input" at bounding box center [677, 360] width 5 height 5
paste input "اهيم جاد ابراهيم"
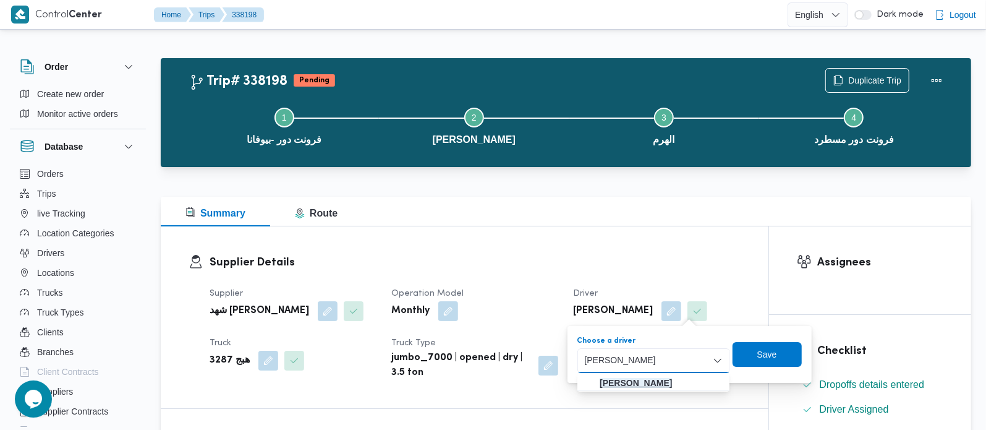
type input "عبدالرحمن ابراهيم جاد ابراهيم"
click at [665, 386] on mark "عبدالرحمن ابراهيم جاد ابراهيم" at bounding box center [636, 383] width 72 height 10
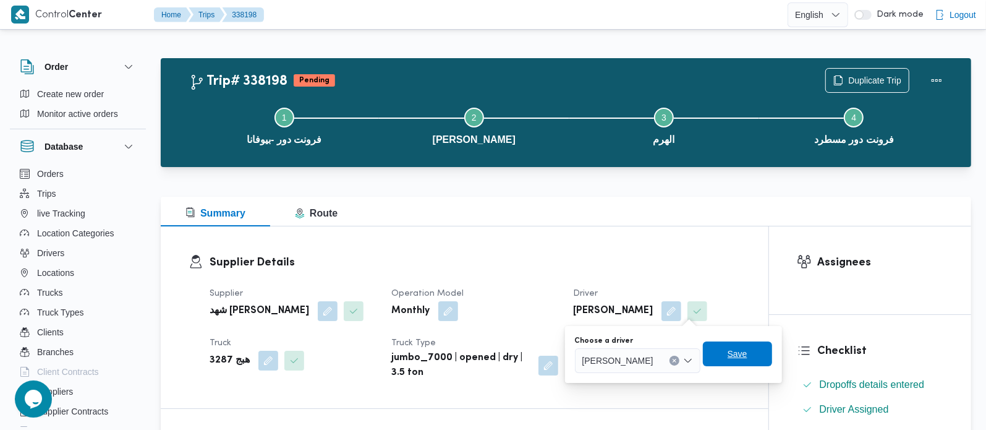
click at [772, 355] on span "Save" at bounding box center [737, 353] width 69 height 25
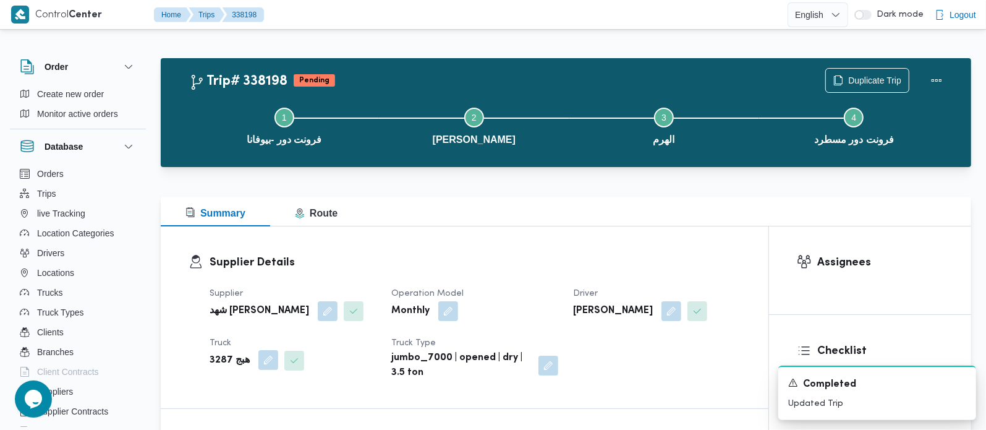
click at [267, 370] on button "button" at bounding box center [268, 360] width 20 height 20
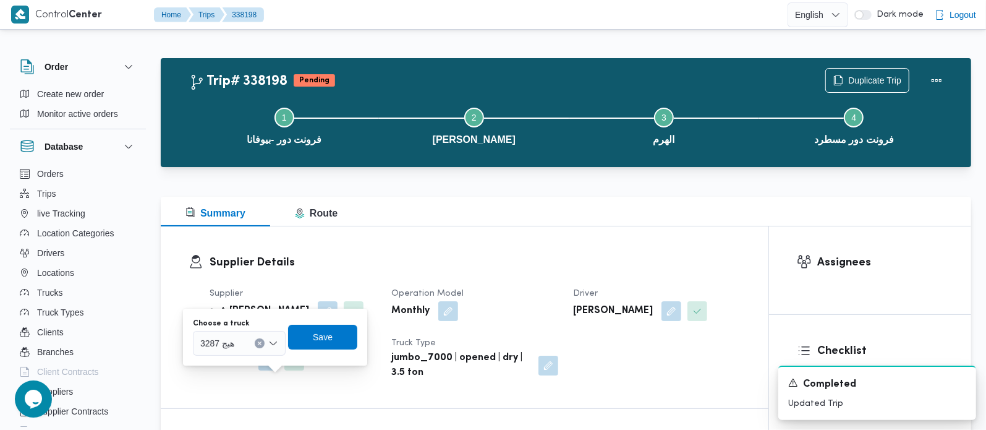
click at [259, 343] on icon "Clear input" at bounding box center [259, 342] width 3 height 3
paste input "قهف9346"
type input "قهف9346"
click at [240, 366] on mark "قهف9346" at bounding box center [233, 365] width 36 height 10
click at [326, 341] on span "Save" at bounding box center [332, 336] width 20 height 15
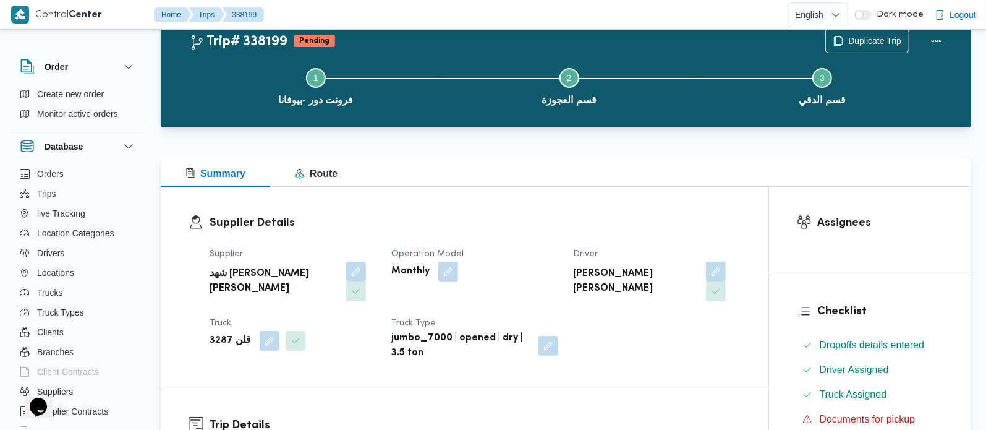
scroll to position [72, 0]
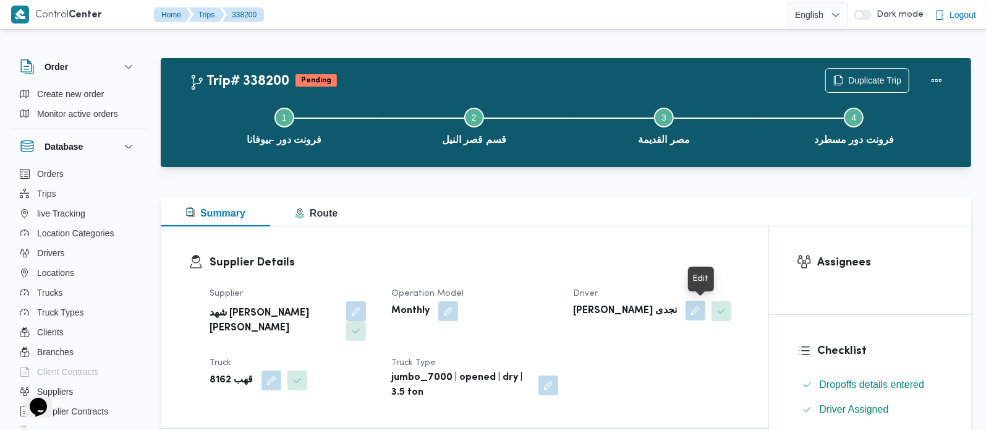
click at [702, 314] on button "button" at bounding box center [696, 310] width 20 height 20
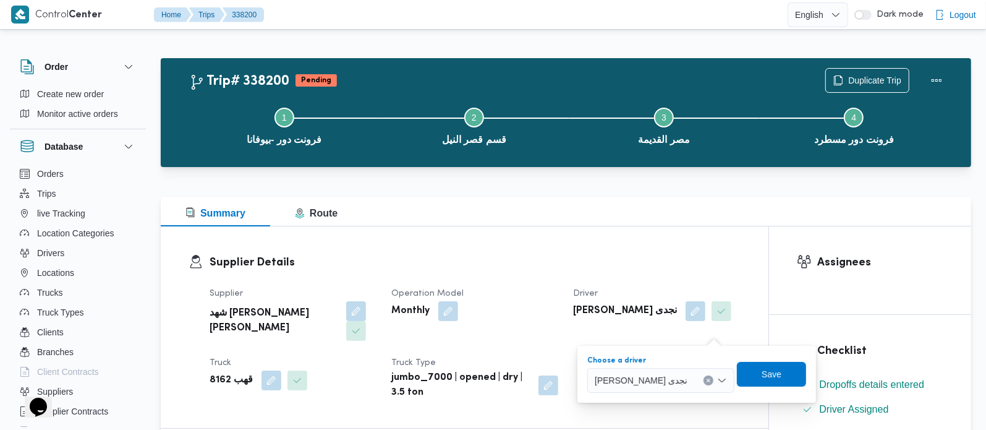
click at [713, 381] on button "Clear input" at bounding box center [708, 380] width 10 height 10
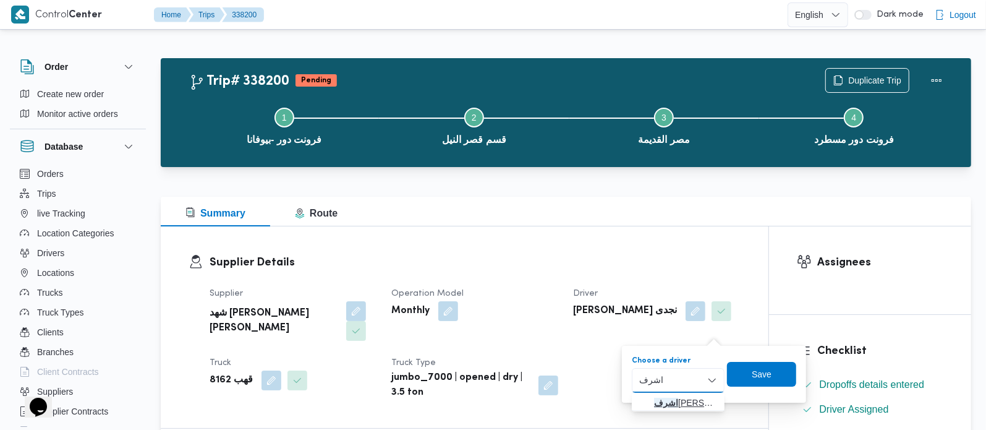
type input "اشرف"
click at [707, 406] on span "اشرف عبدالبصير عبدالبصير خضر" at bounding box center [685, 402] width 63 height 15
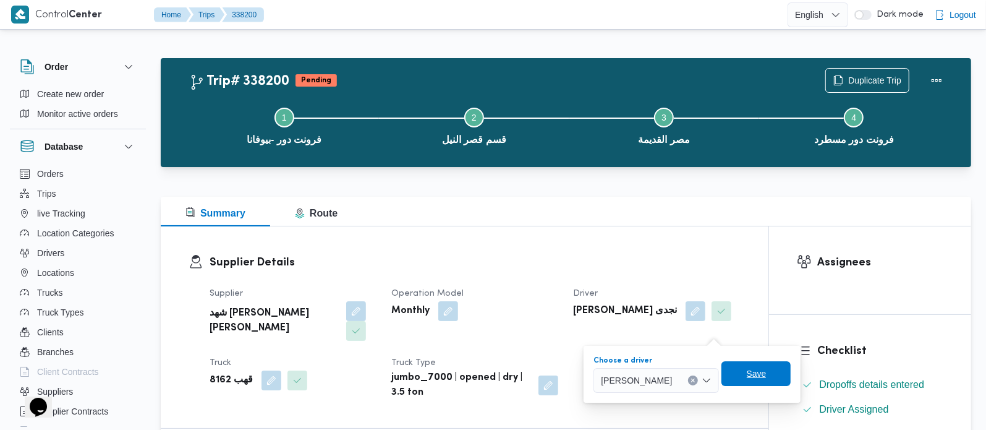
click at [791, 369] on span "Save" at bounding box center [755, 373] width 69 height 25
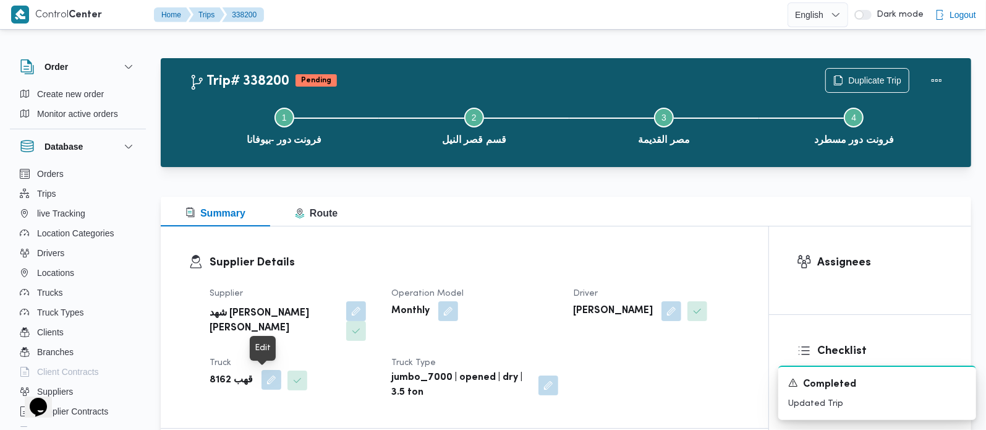
click at [265, 388] on button "button" at bounding box center [271, 380] width 20 height 20
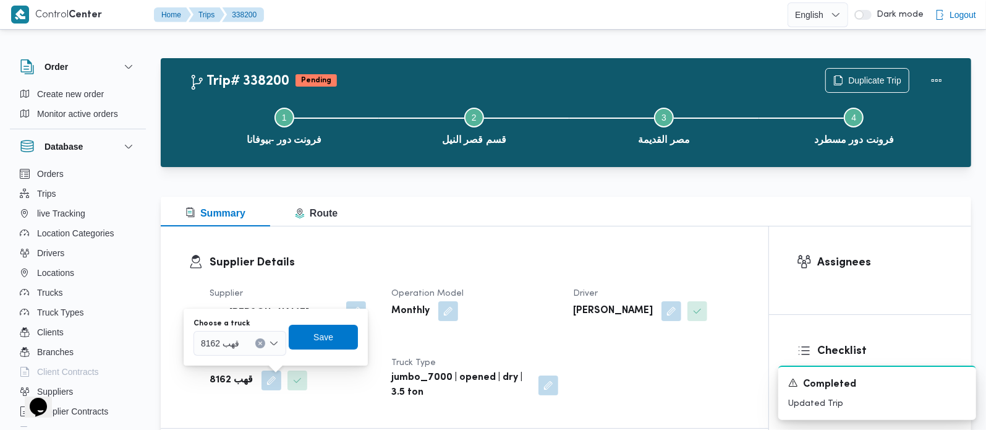
click at [261, 344] on icon "Clear input" at bounding box center [259, 342] width 3 height 3
type input "891"
click at [245, 368] on span "قدن 891 4 | null" at bounding box center [247, 365] width 63 height 15
click at [325, 344] on span "Save" at bounding box center [331, 336] width 69 height 25
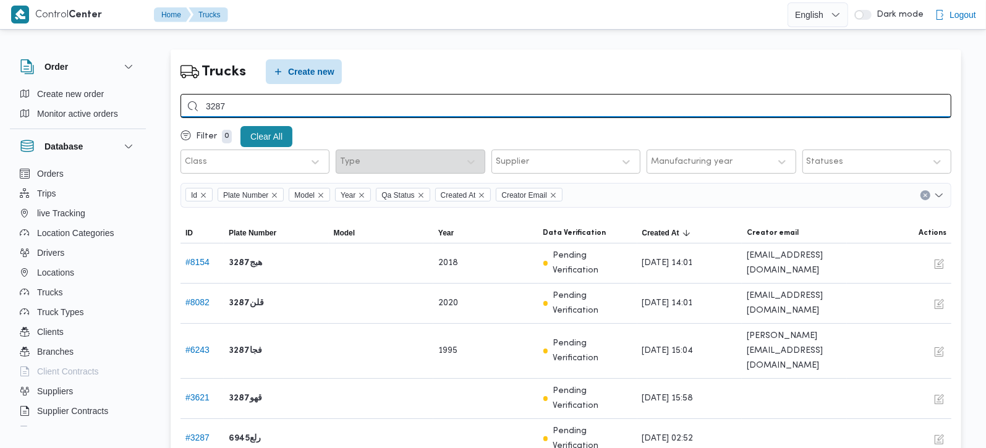
click at [212, 104] on input "3287" at bounding box center [566, 106] width 771 height 24
type input "ه"
type input "غ"
type input "[PERSON_NAME]"
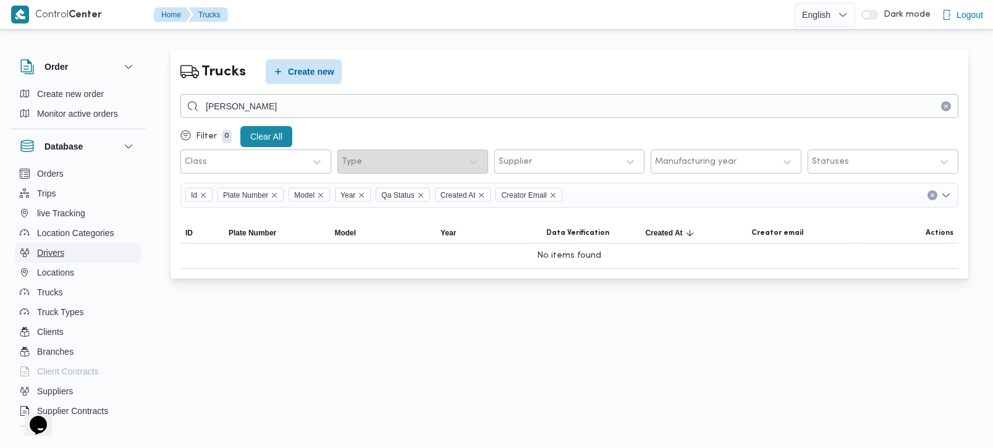
click at [59, 258] on span "Drivers" at bounding box center [50, 252] width 27 height 15
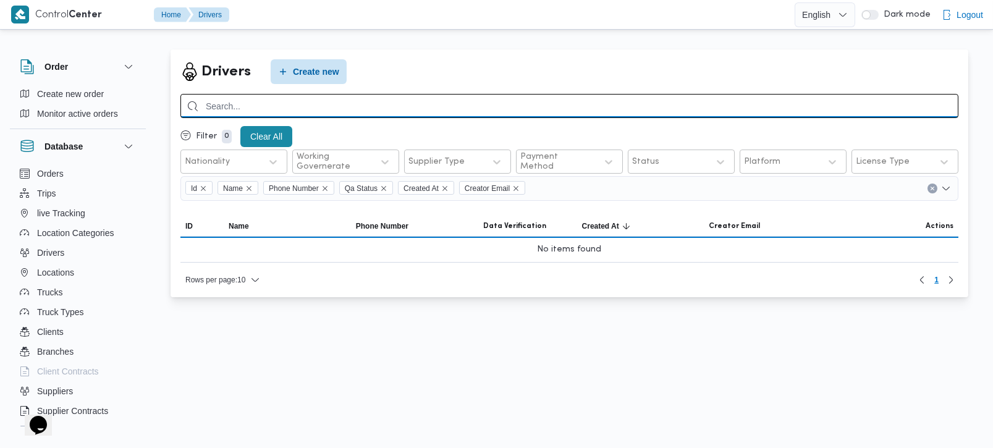
click at [256, 111] on input "search" at bounding box center [570, 106] width 778 height 24
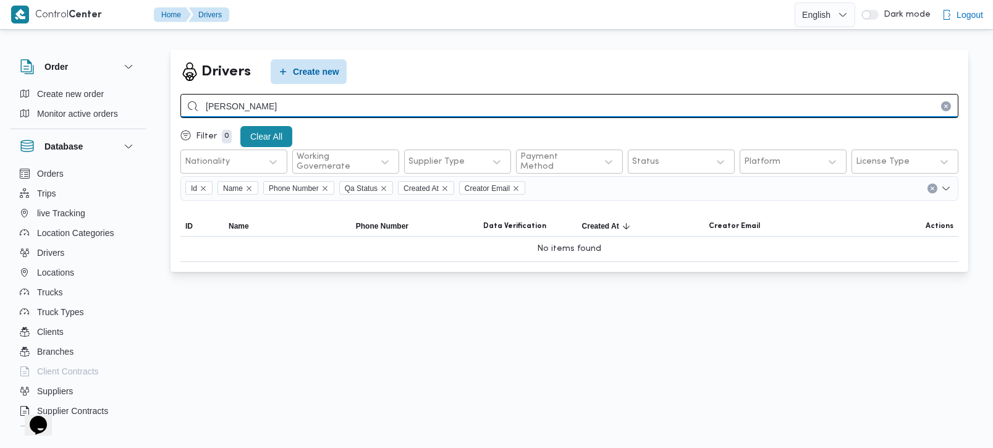
click at [232, 106] on input "[PERSON_NAME]" at bounding box center [570, 106] width 778 height 24
type input "[PERSON_NAME]"
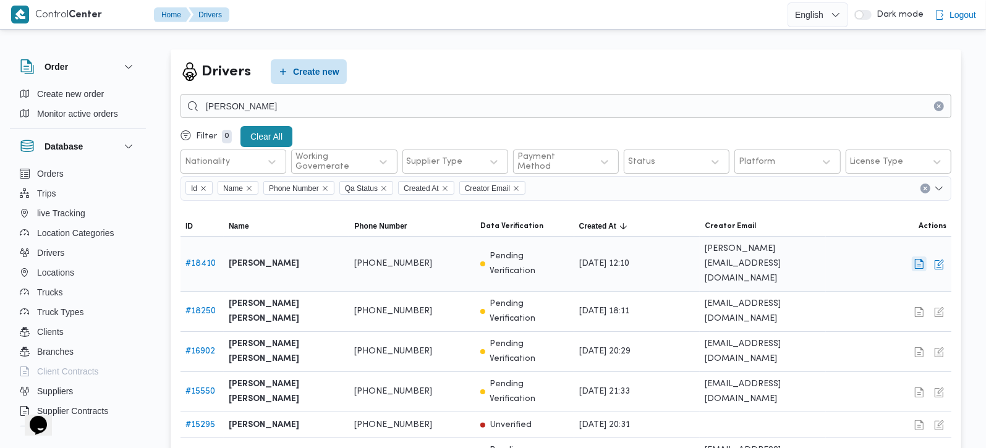
click at [918, 257] on button "button" at bounding box center [919, 264] width 15 height 15
click at [291, 257] on b "[PERSON_NAME]" at bounding box center [264, 264] width 70 height 15
copy tr "عبدالرحمن ابراهيم جاد ابراهيم Phone Number"
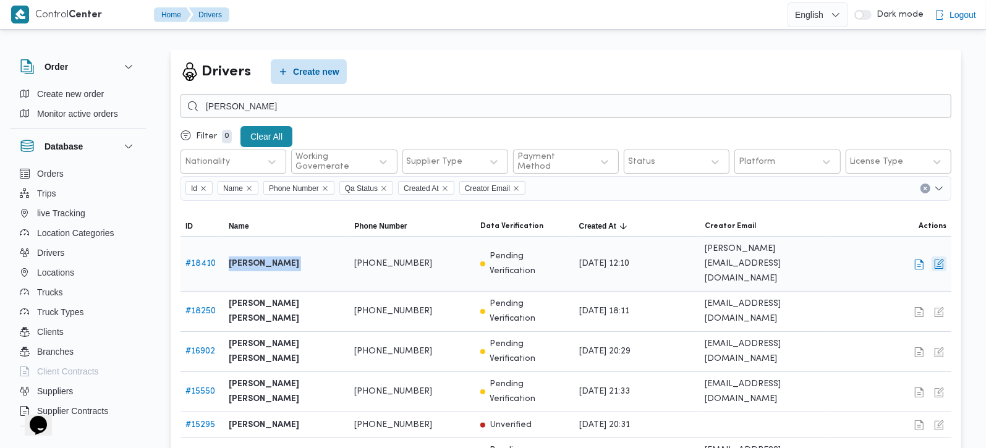
click at [940, 257] on button "button" at bounding box center [939, 264] width 15 height 15
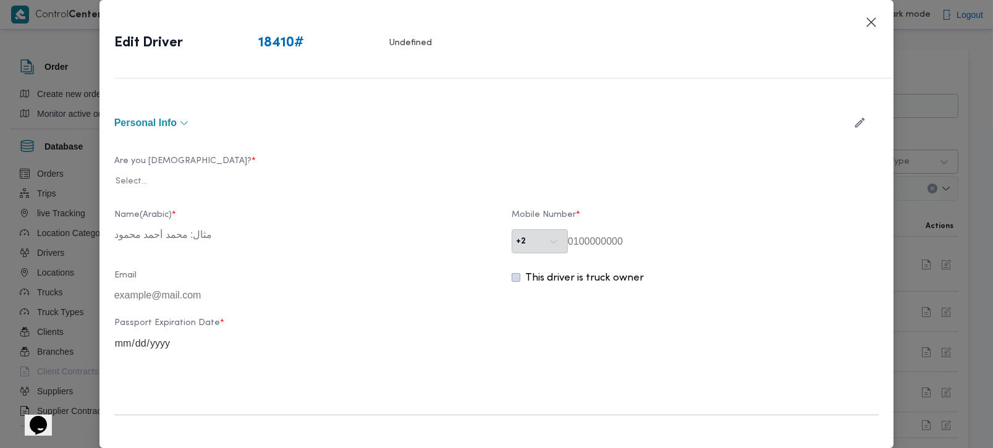
type input "[PERSON_NAME]"
type input "01011386443"
type input "2028-08-09"
type input "2029-09-08"
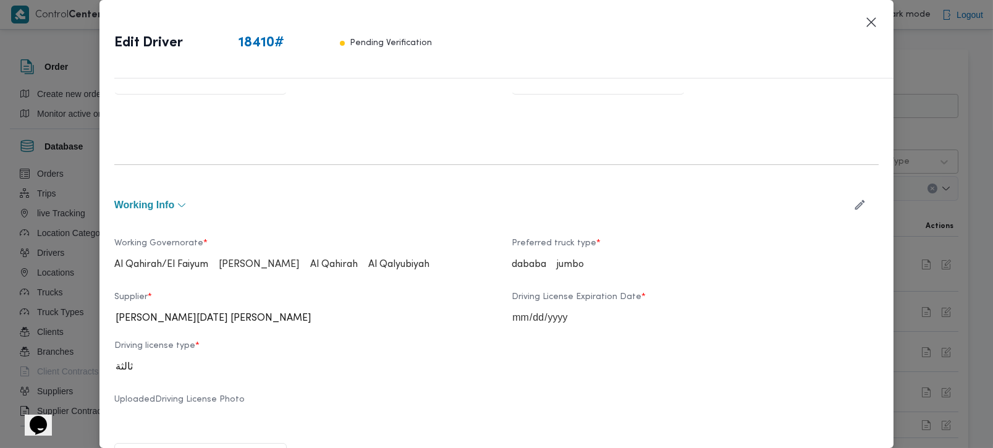
scroll to position [363, 0]
click at [854, 203] on icon "button" at bounding box center [860, 204] width 13 height 13
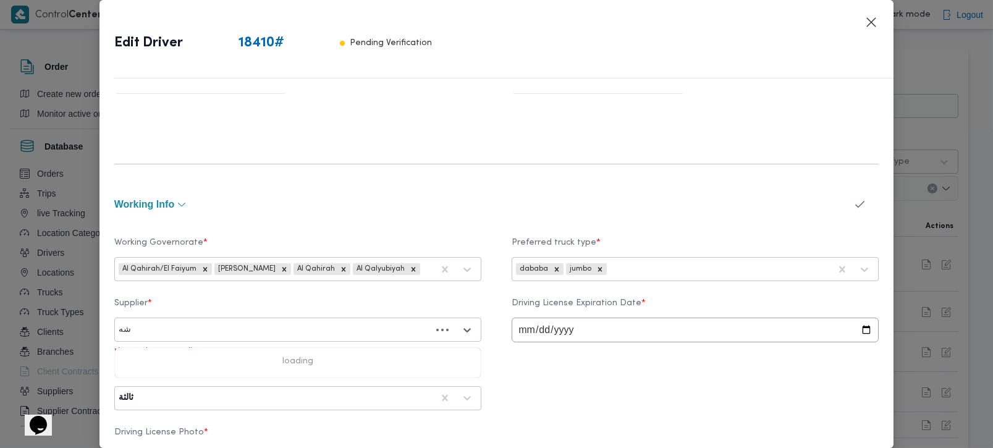
type input "شهد"
click at [207, 352] on div "شهد [PERSON_NAME] [PERSON_NAME]" at bounding box center [298, 363] width 366 height 22
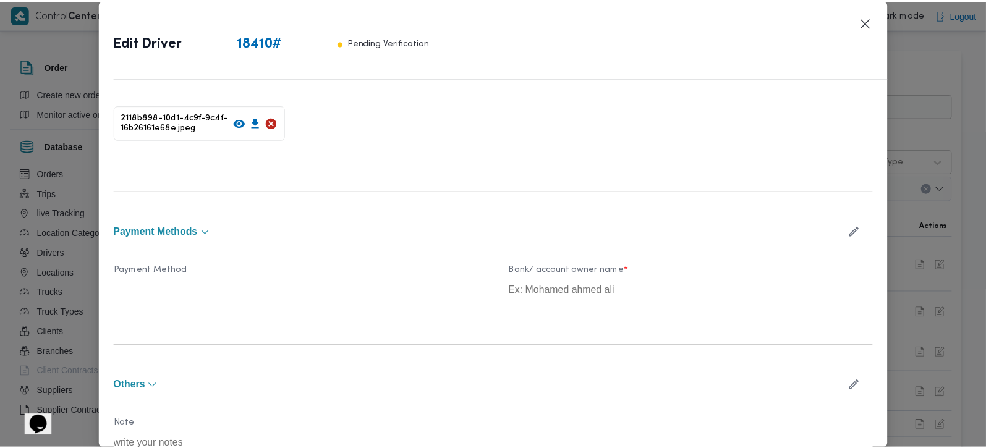
scroll to position [852, 0]
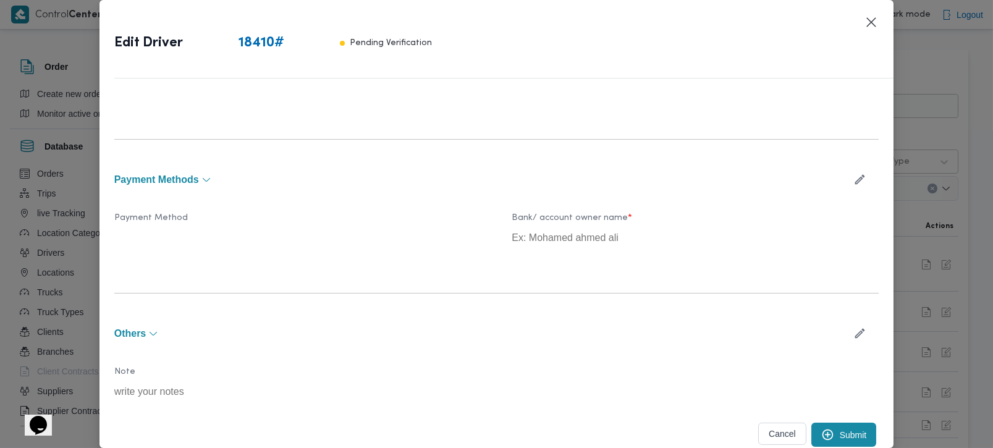
click at [830, 427] on button "Submit" at bounding box center [845, 435] width 66 height 24
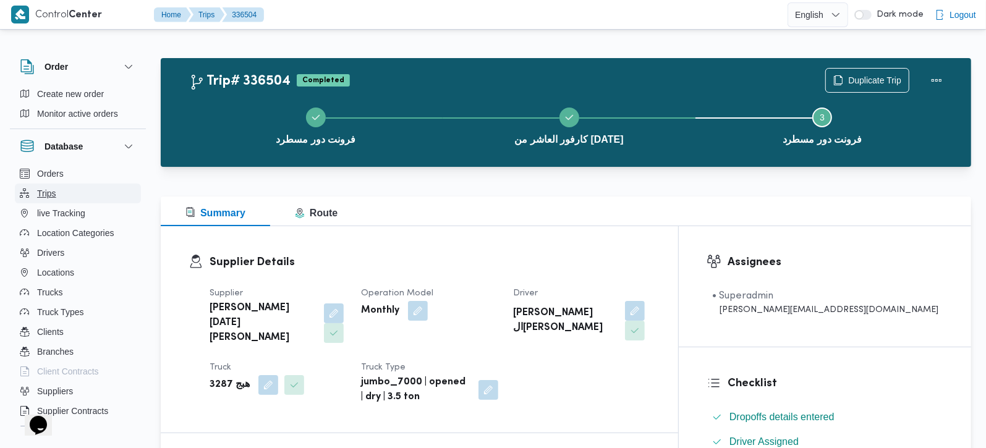
click at [46, 200] on span "Trips" at bounding box center [46, 193] width 19 height 15
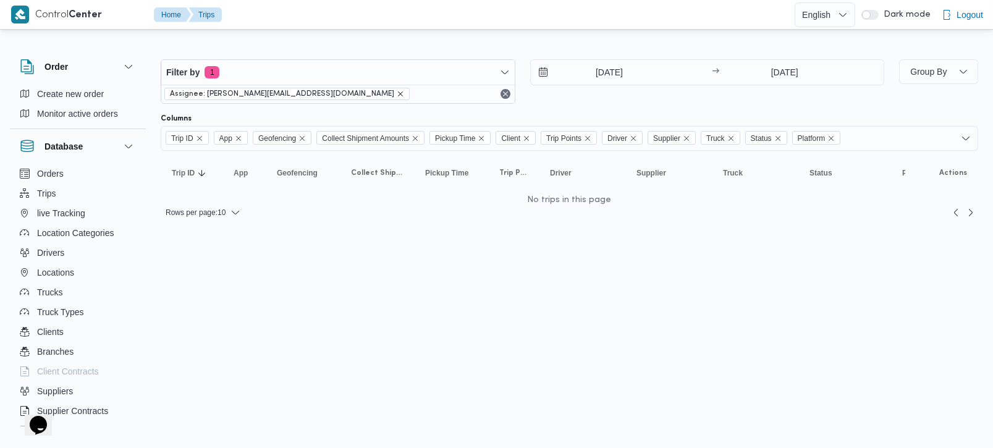
click at [397, 95] on icon "remove selected entity" at bounding box center [400, 93] width 7 height 7
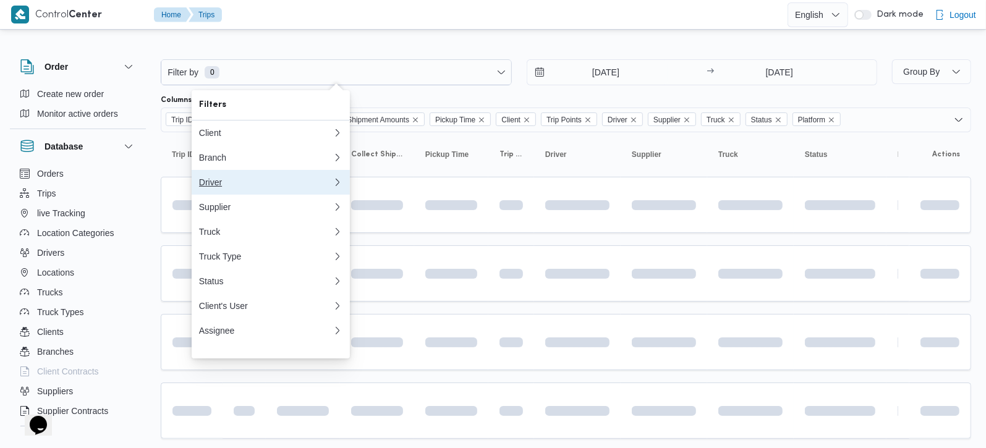
click at [219, 187] on div "Driver" at bounding box center [266, 182] width 134 height 10
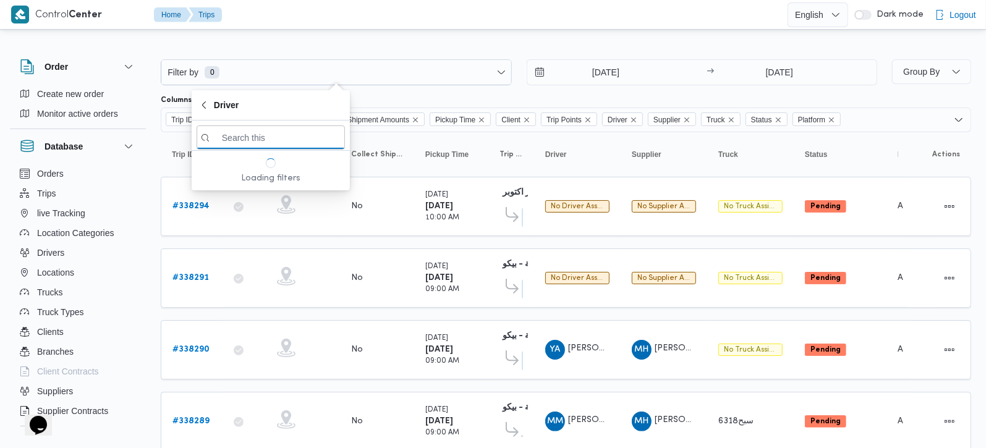
paste input "عبدالرحمن ابراهيم جاد ابراهيم"
type input "عبدالرحمن ابراهيم جاد ابراهيم"
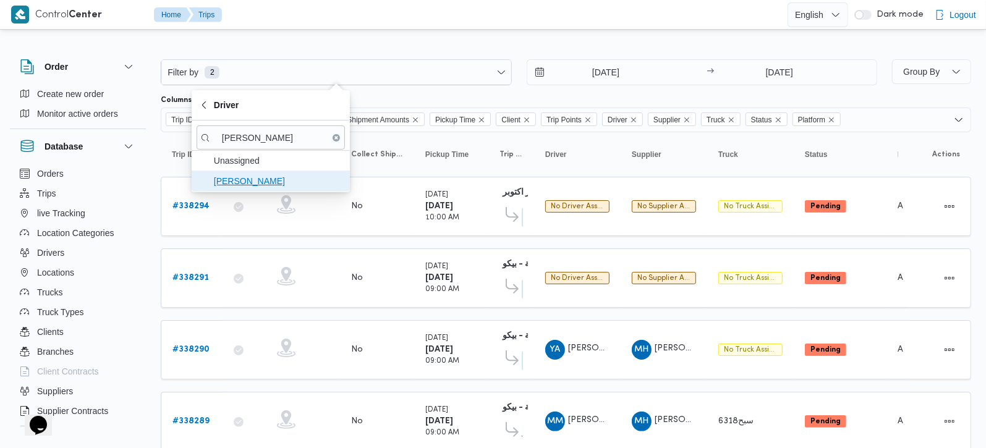
click at [244, 174] on span "عبدالرحمن ابراهيم جاد ابراهيم" at bounding box center [278, 181] width 129 height 15
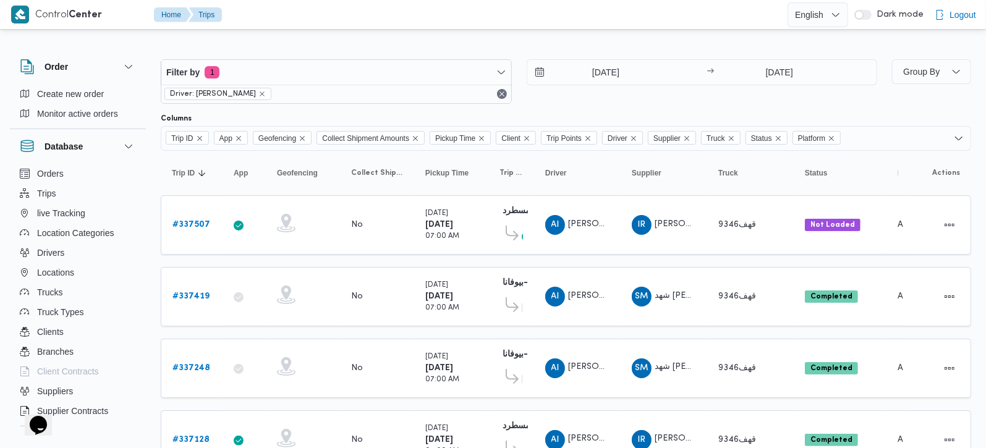
click at [561, 50] on div at bounding box center [566, 50] width 810 height 20
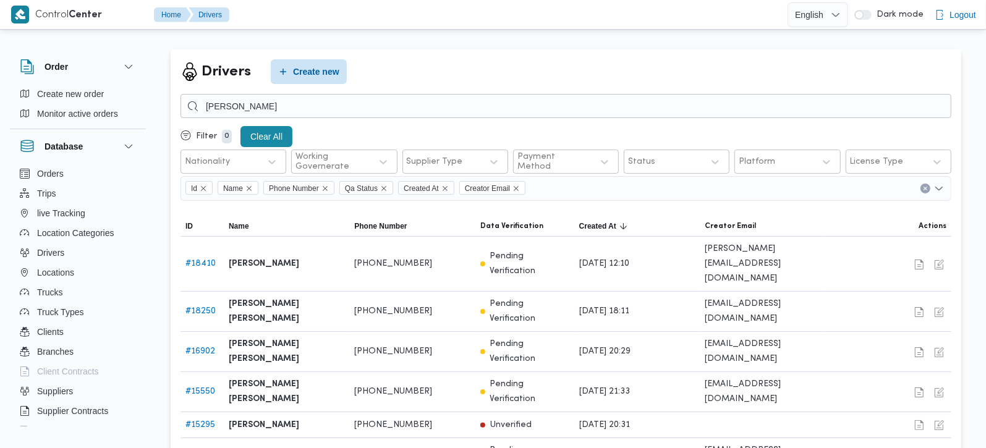
click at [294, 257] on b "[PERSON_NAME]" at bounding box center [264, 264] width 70 height 15
copy tr "عبدالرحمن ابراهيم جاد ابراهيم Phone Number"
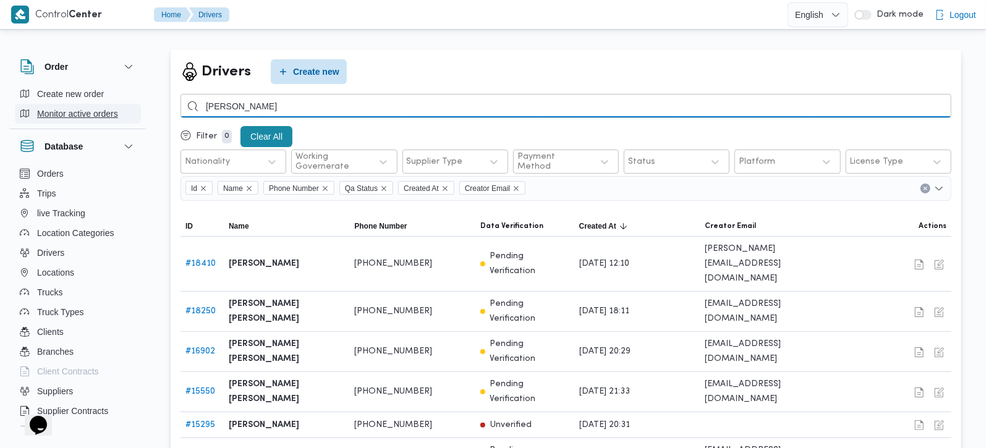
drag, startPoint x: 236, startPoint y: 113, endPoint x: 67, endPoint y: 120, distance: 168.3
click at [73, 114] on div "Order Create new order Monitor active orders Database Orders Trips live Trackin…" at bounding box center [493, 388] width 986 height 697
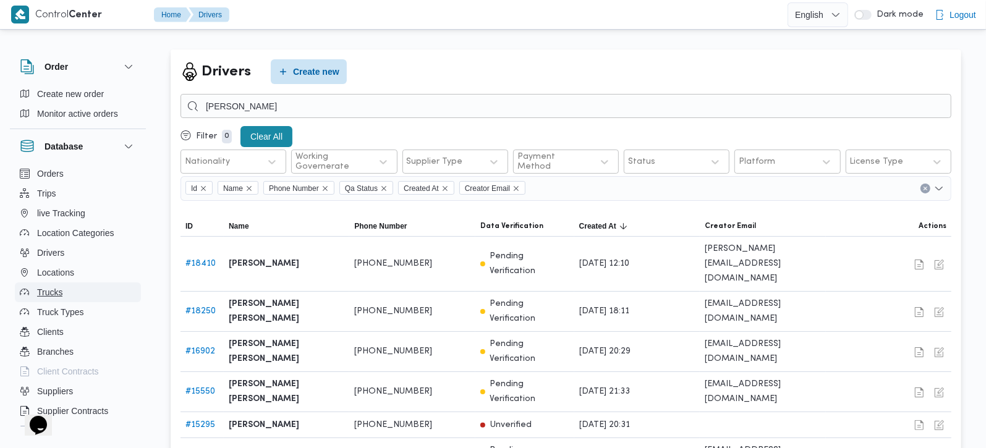
click at [51, 294] on span "Trucks" at bounding box center [49, 292] width 25 height 15
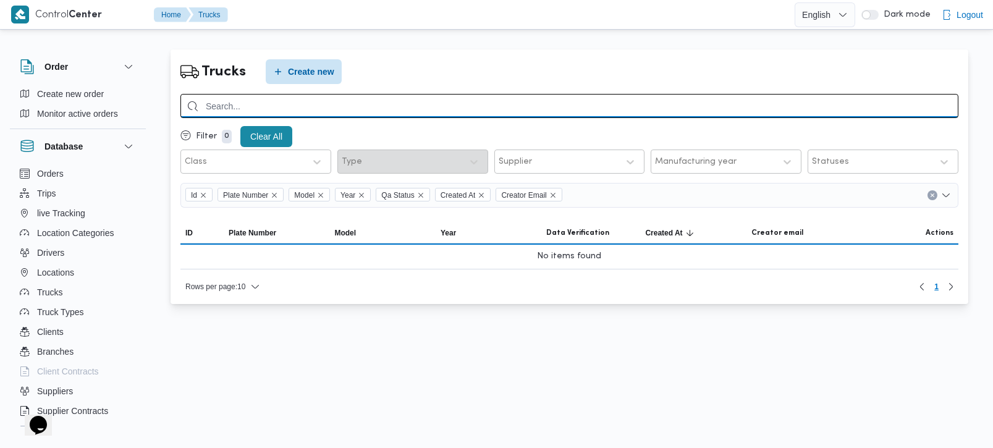
click at [241, 105] on input "search" at bounding box center [570, 106] width 778 height 24
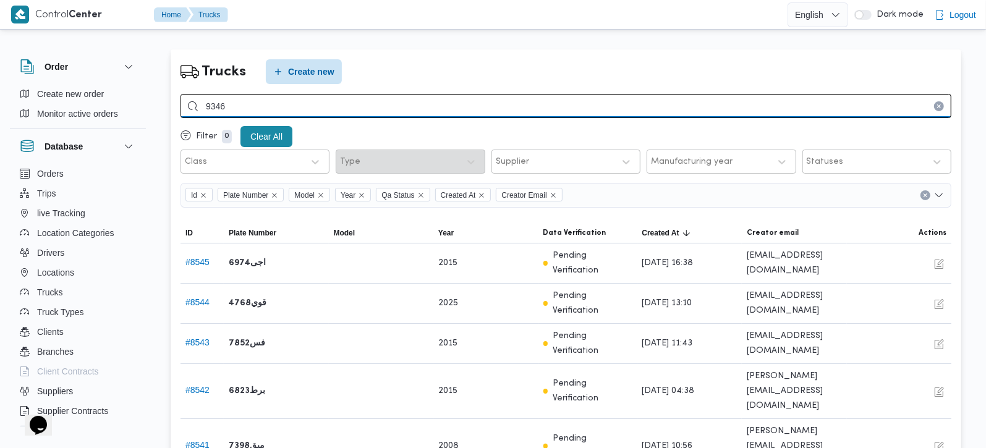
type input "9346"
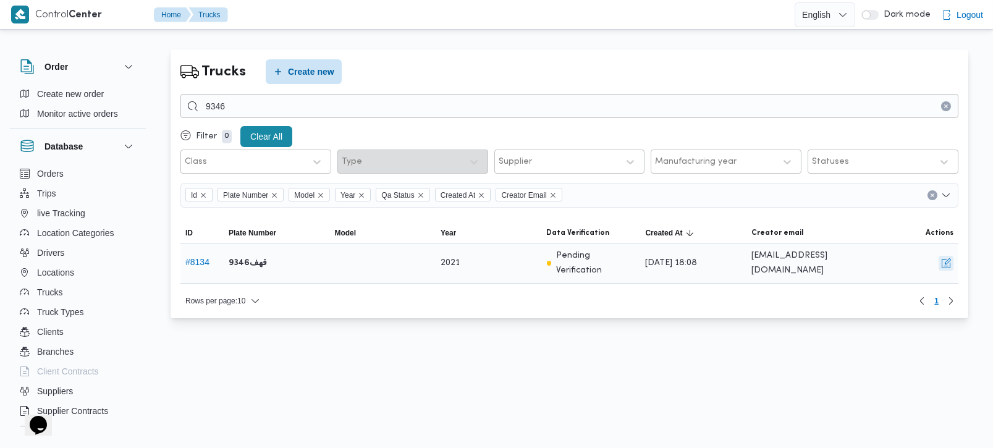
click at [947, 256] on button "button" at bounding box center [946, 263] width 15 height 15
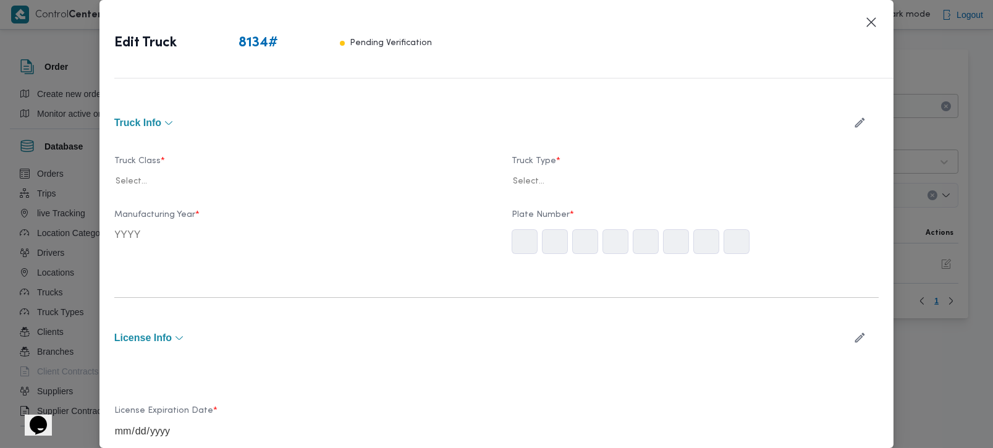
type input "2021"
type input "2028-04-10"
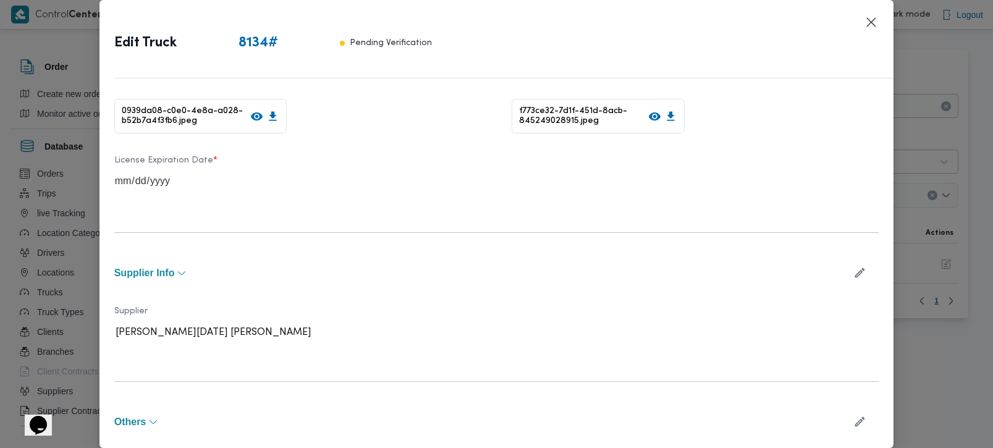
scroll to position [363, 0]
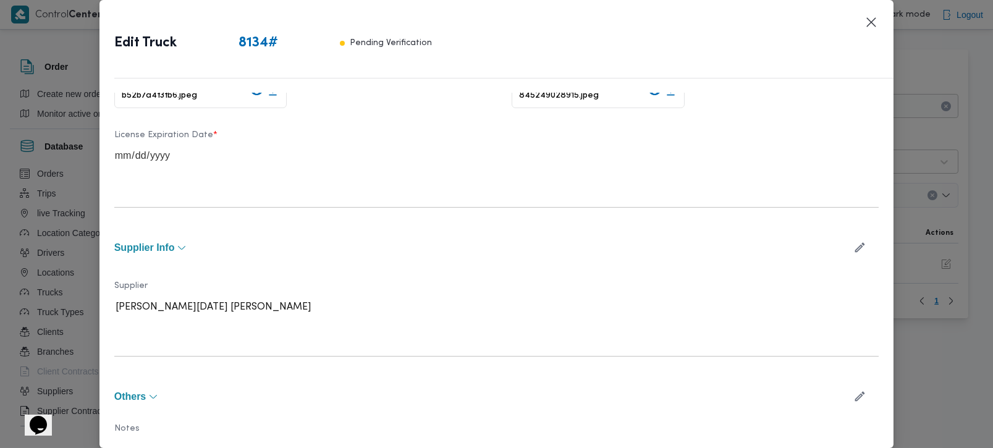
click at [856, 245] on icon "button" at bounding box center [861, 248] width 10 height 10
type input "شهد"
click at [219, 341] on div "شهد [PERSON_NAME] [PERSON_NAME]" at bounding box center [298, 345] width 366 height 22
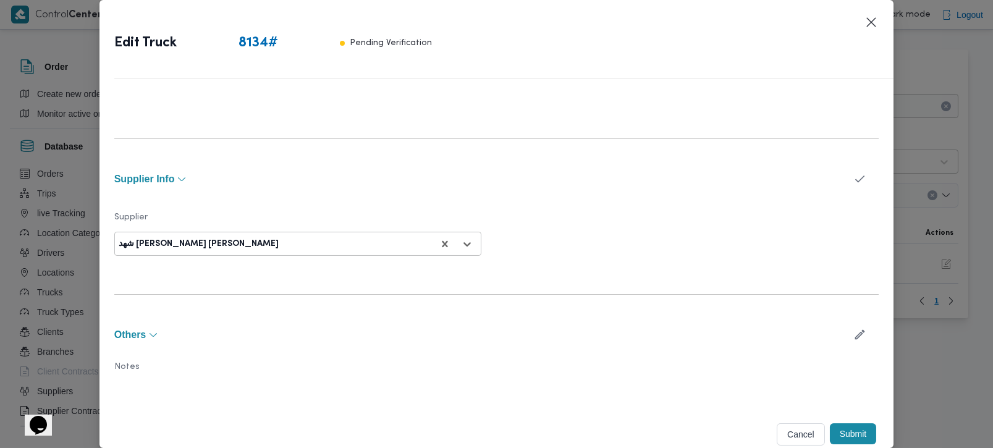
click at [843, 425] on button "Submit" at bounding box center [853, 433] width 47 height 21
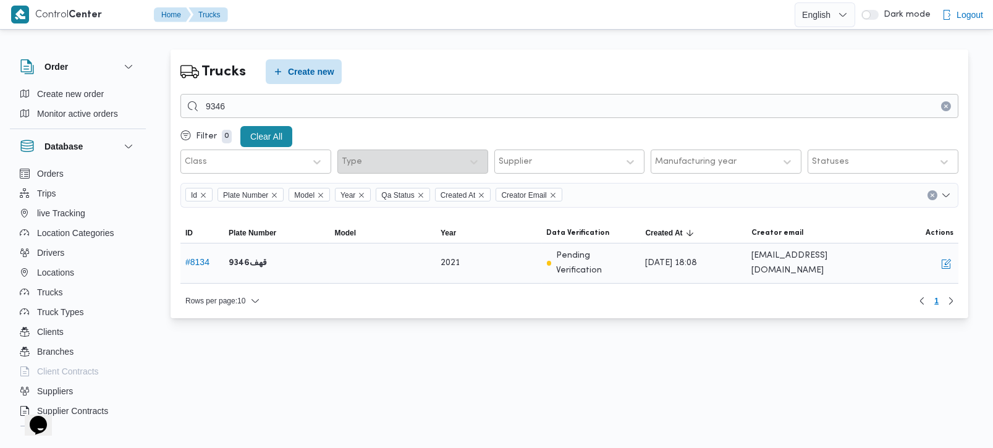
click at [258, 259] on b "قهف9346" at bounding box center [248, 263] width 38 height 15
copy b "قهف9346"
click at [53, 260] on button "Drivers" at bounding box center [78, 253] width 126 height 20
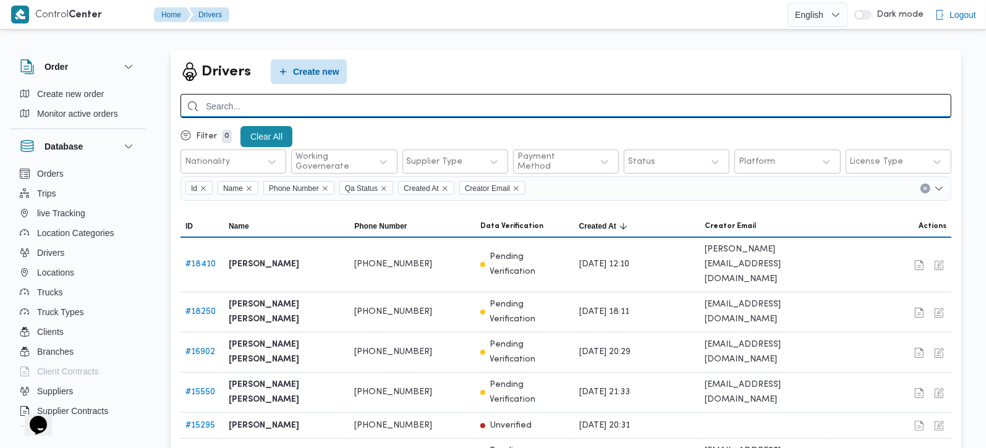
click at [237, 108] on input "search" at bounding box center [566, 106] width 771 height 24
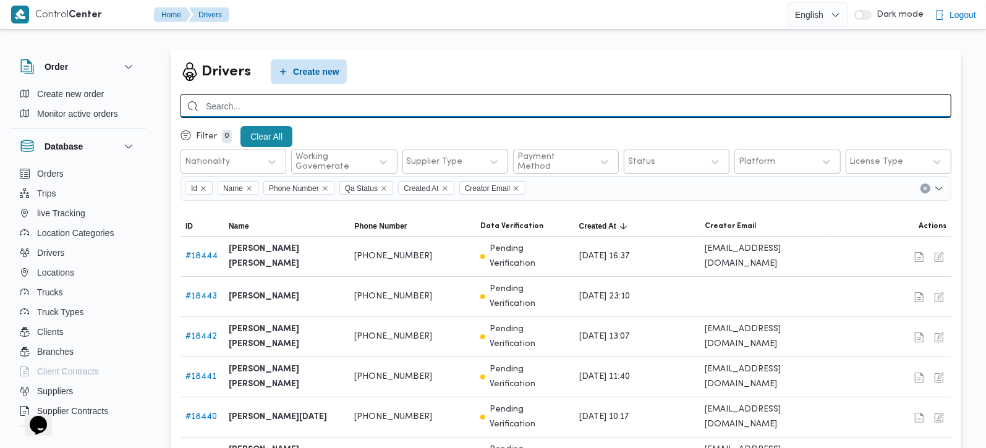
paste input "01025342287"
type input "01025342287"
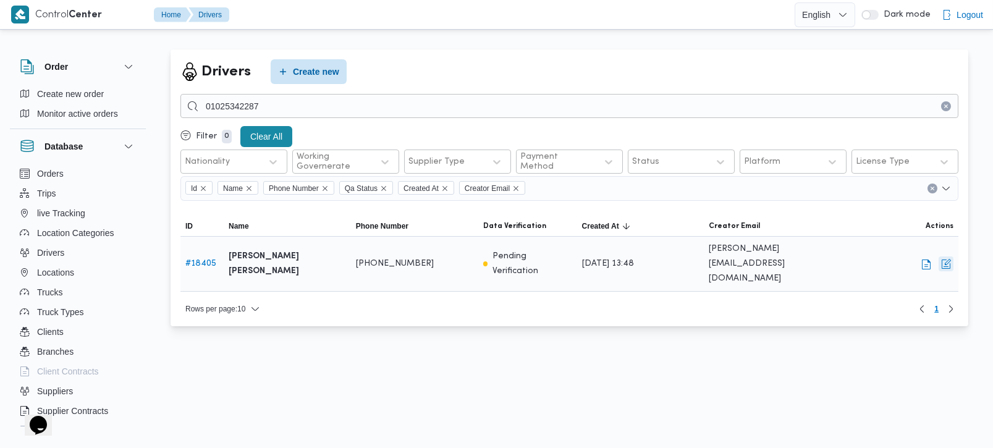
click at [946, 257] on button "button" at bounding box center [946, 264] width 15 height 15
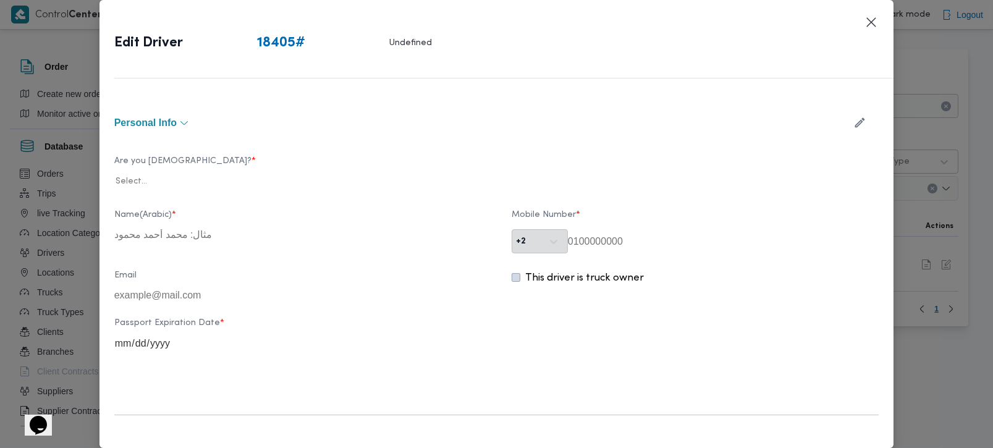
type input "هشام وليد عبدالفضيل عمران"
type input "01025342287"
type input "2029-07-09"
type input "2028-09-07"
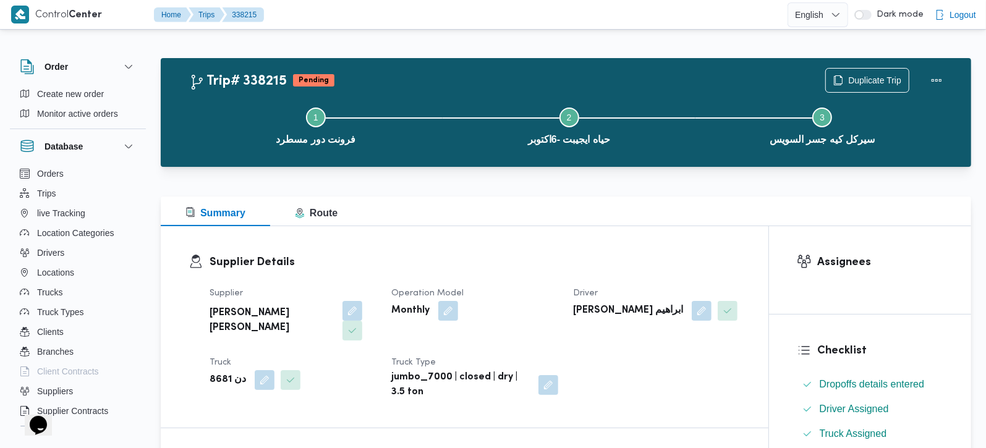
click at [219, 373] on b "دن 8681" at bounding box center [228, 380] width 36 height 15
copy div "دن 8681"
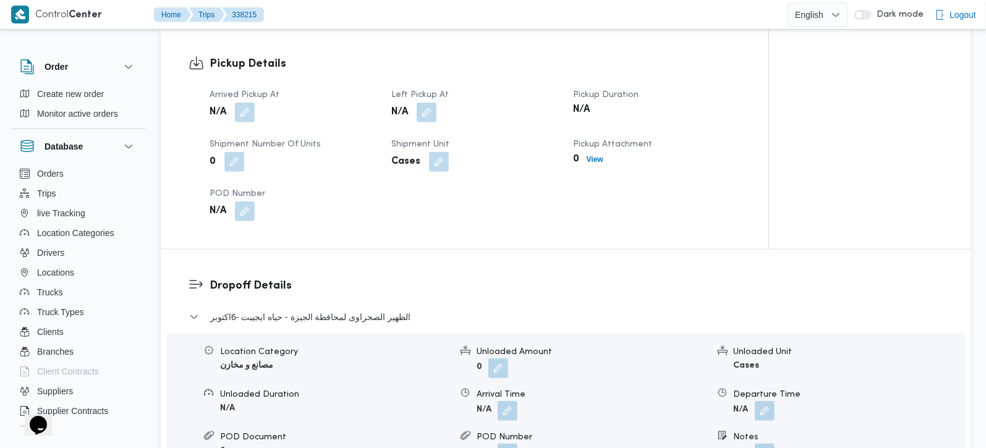
scroll to position [1018, 0]
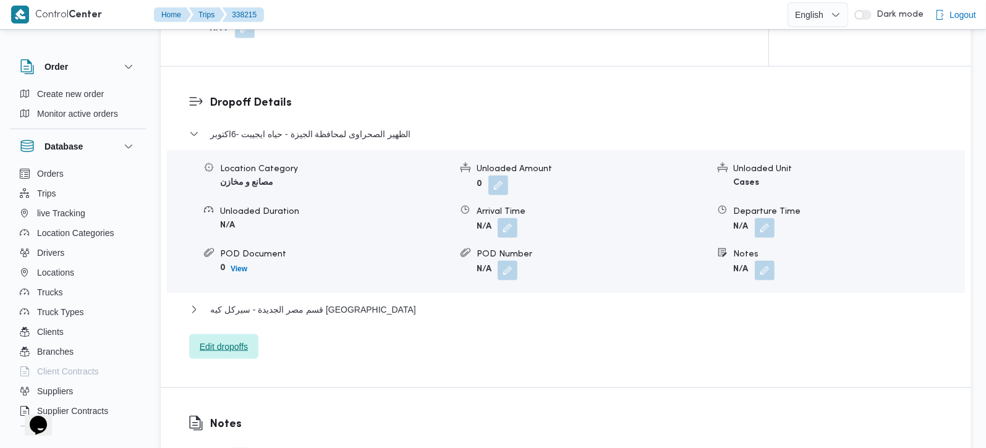
click at [225, 334] on span "Edit dropoffs" at bounding box center [223, 346] width 69 height 25
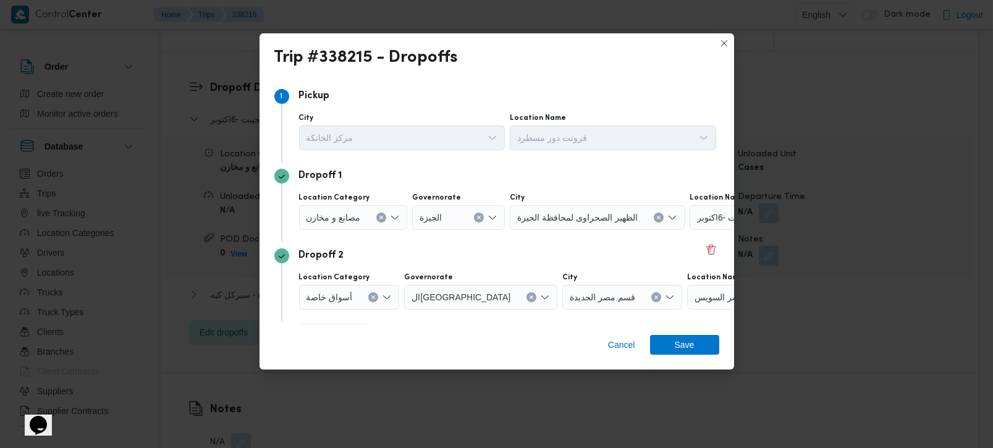
click at [380, 219] on icon "Clear input" at bounding box center [381, 217] width 3 height 3
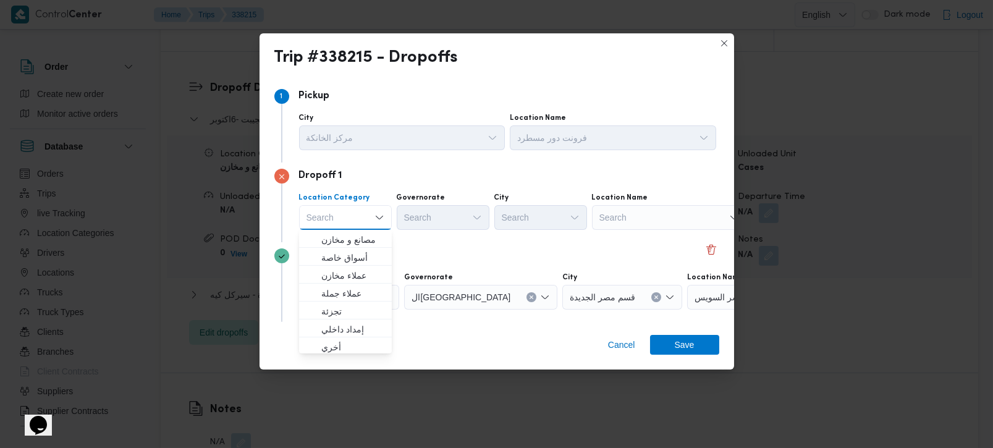
click at [710, 216] on div "Search" at bounding box center [669, 217] width 155 height 25
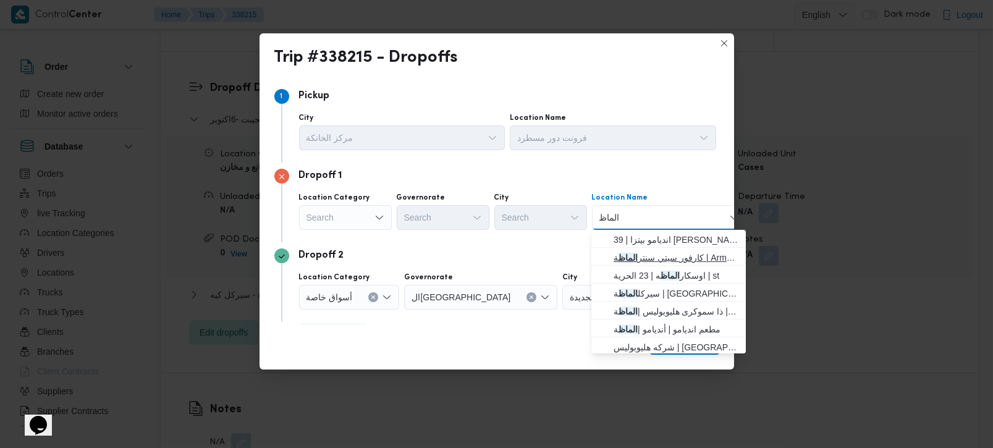
type input "الماظ"
click at [687, 257] on span "كارفور سيتي سنتر الماظ ة | Armani Exchange | شيراتون المطار" at bounding box center [676, 257] width 125 height 15
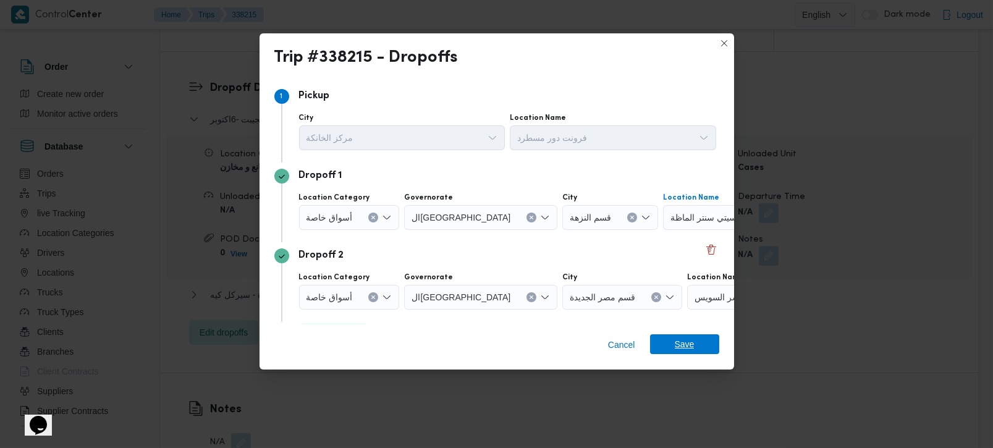
click at [689, 344] on span "Save" at bounding box center [685, 344] width 20 height 20
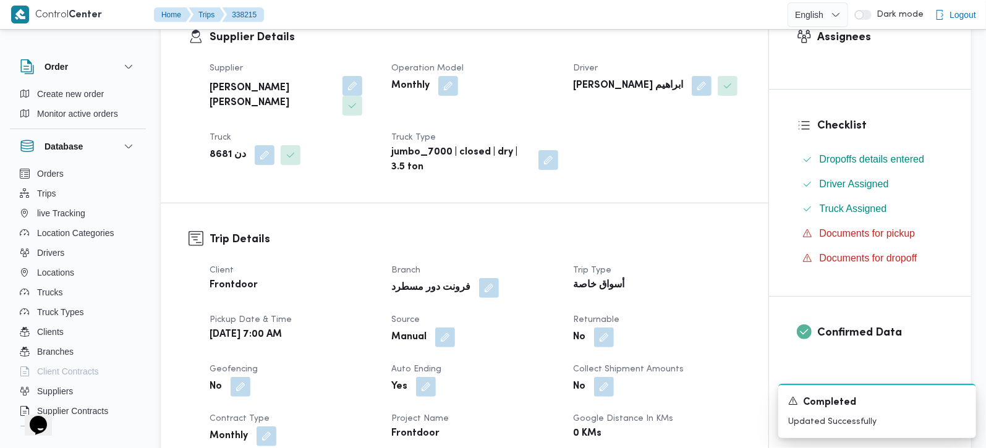
scroll to position [218, 0]
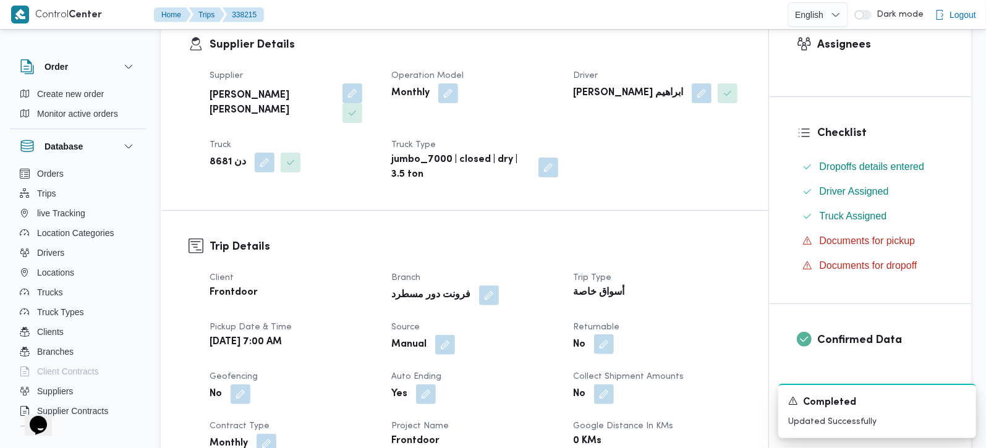
click at [598, 334] on button "button" at bounding box center [604, 344] width 20 height 20
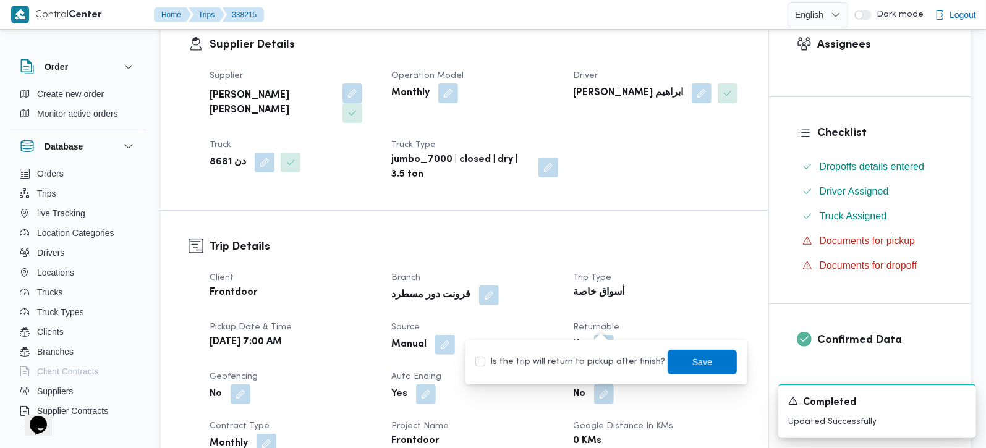
click at [598, 351] on div "Is the trip will return to pickup after finish? Save" at bounding box center [606, 362] width 264 height 27
click at [608, 357] on label "Is the trip will return to pickup after finish?" at bounding box center [570, 362] width 190 height 15
checkbox input "true"
click at [678, 365] on span "Save" at bounding box center [702, 361] width 69 height 25
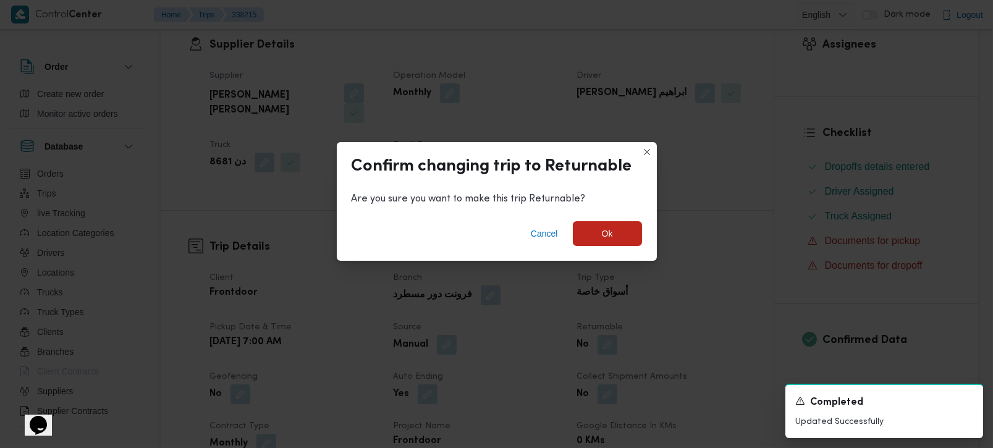
click at [600, 218] on div "Cancel Ok" at bounding box center [497, 235] width 320 height 49
click at [599, 228] on span "Ok" at bounding box center [607, 233] width 69 height 25
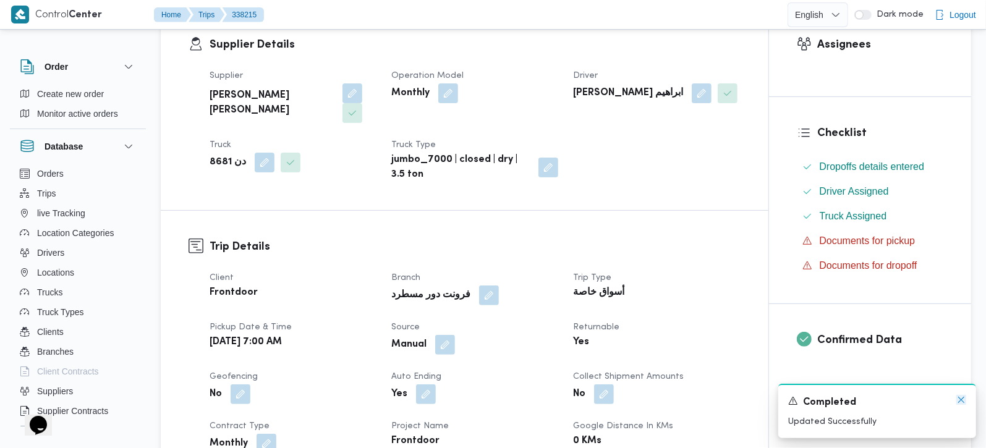
click at [962, 401] on icon "Dismiss toast" at bounding box center [961, 400] width 10 height 10
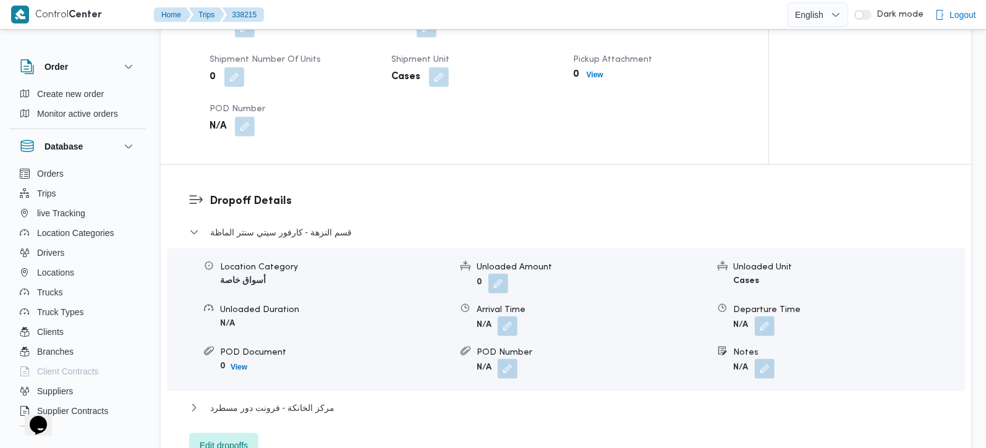
scroll to position [945, 0]
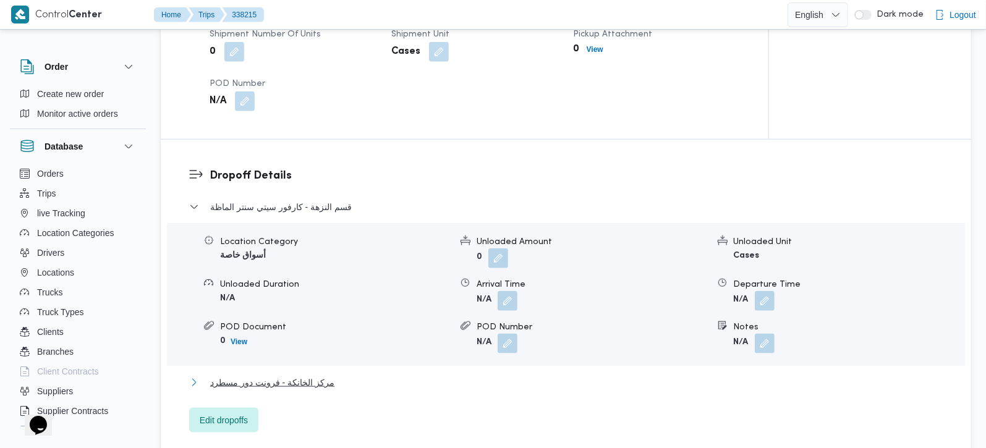
click at [300, 375] on span "مركز الخانكة - فرونت دور مسطرد" at bounding box center [272, 382] width 124 height 15
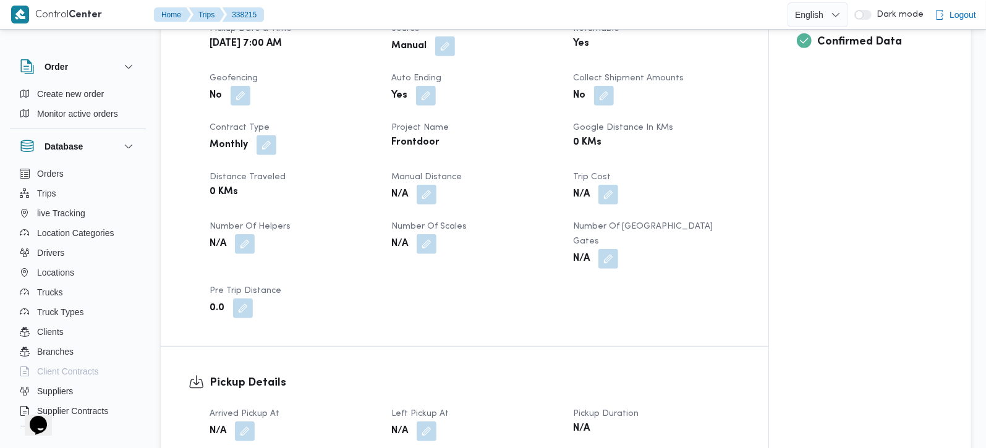
scroll to position [654, 0]
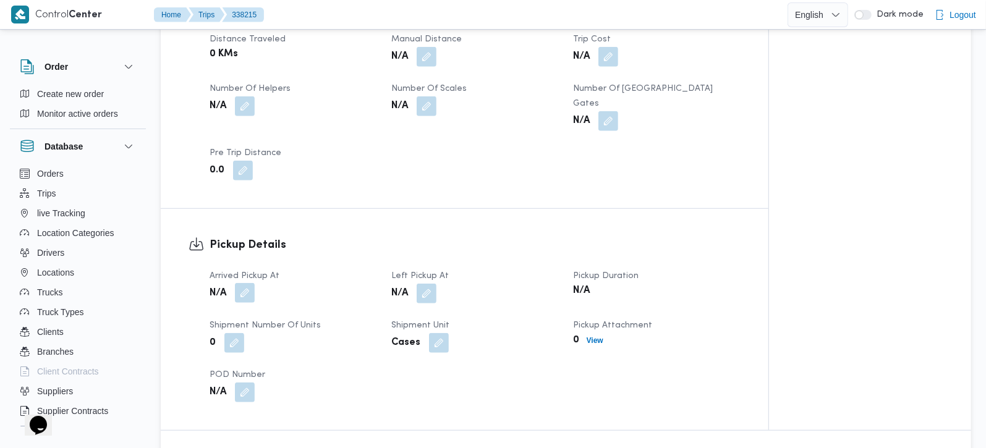
click at [248, 283] on button "button" at bounding box center [245, 293] width 20 height 20
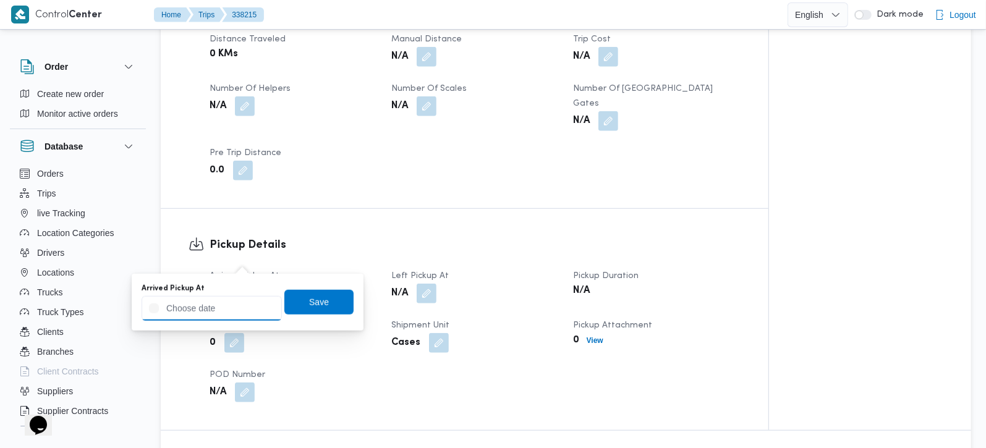
click at [229, 299] on div at bounding box center [212, 308] width 140 height 25
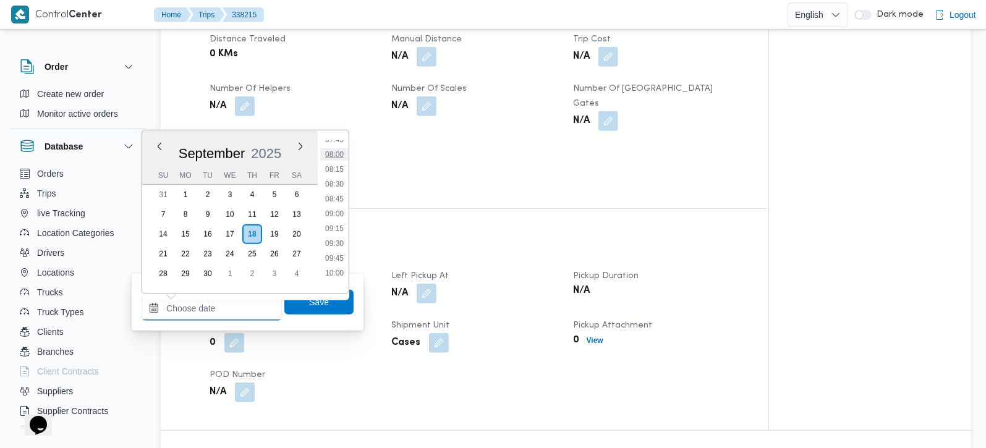
scroll to position [435, 0]
click at [337, 215] on li "08:30" at bounding box center [334, 216] width 28 height 12
type input "18/09/2025 08:30"
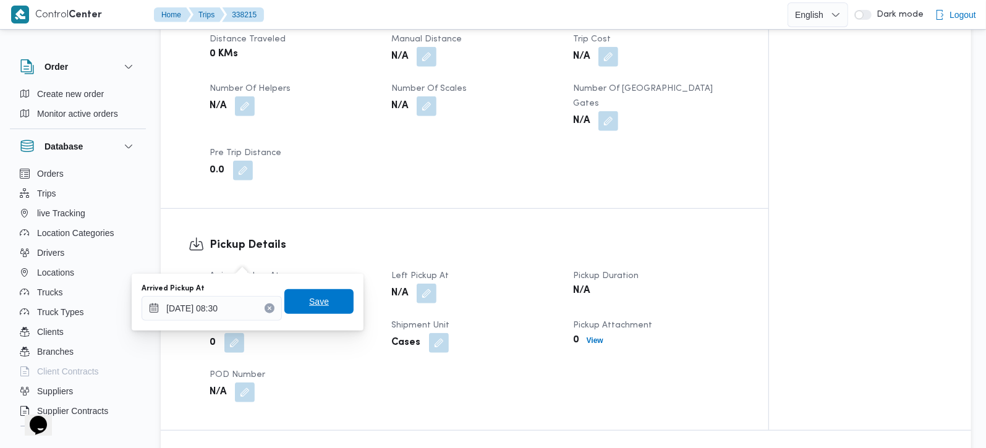
click at [310, 302] on span "Save" at bounding box center [319, 301] width 20 height 15
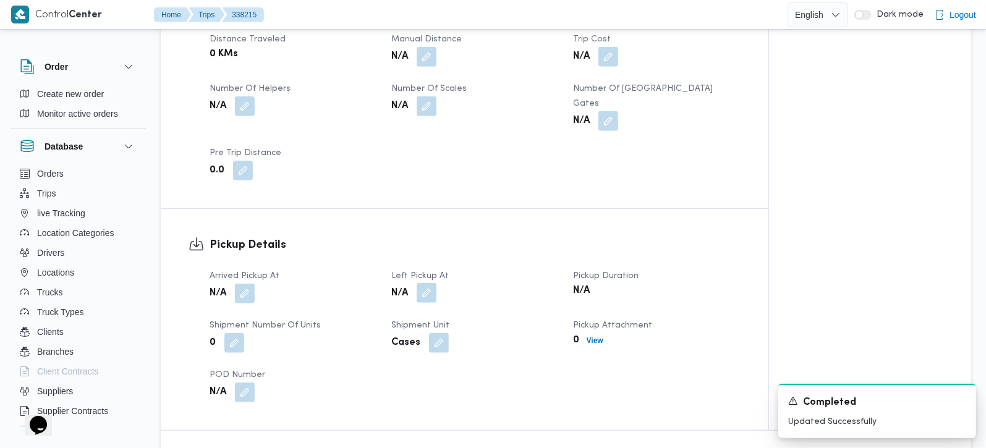
click at [425, 283] on button "button" at bounding box center [427, 293] width 20 height 20
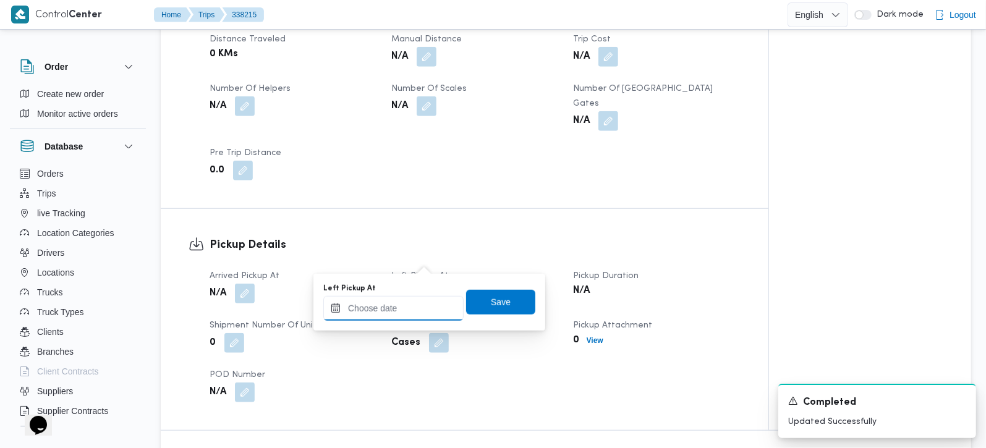
click at [415, 300] on input "Left Pickup At" at bounding box center [393, 308] width 140 height 25
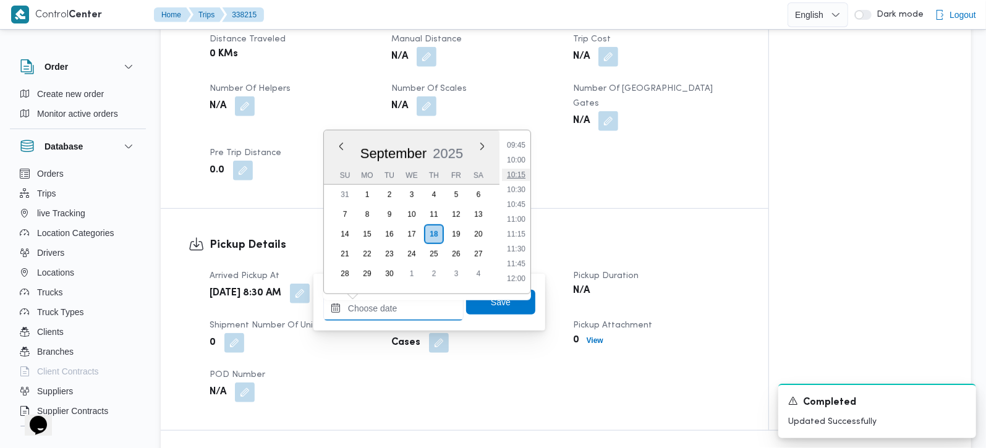
scroll to position [508, 0]
click at [525, 201] on li "09:30" at bounding box center [516, 203] width 28 height 12
type input "18/09/2025 09:30"
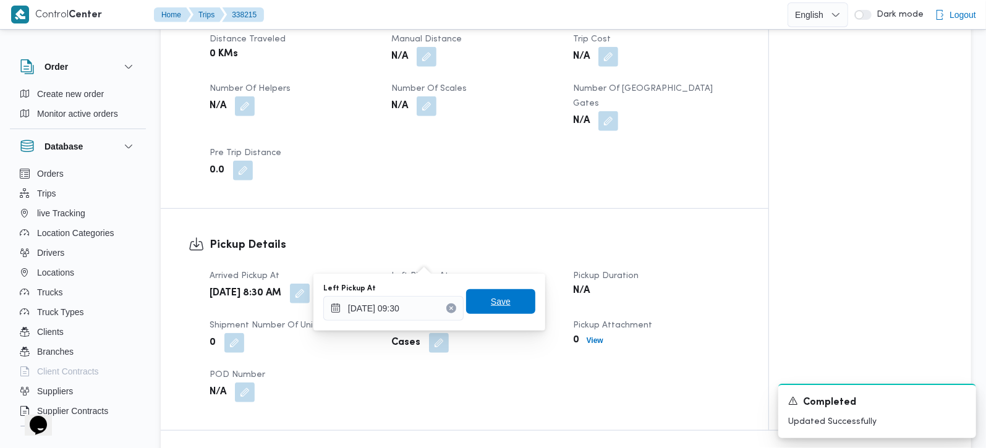
click at [508, 302] on span "Save" at bounding box center [500, 301] width 69 height 25
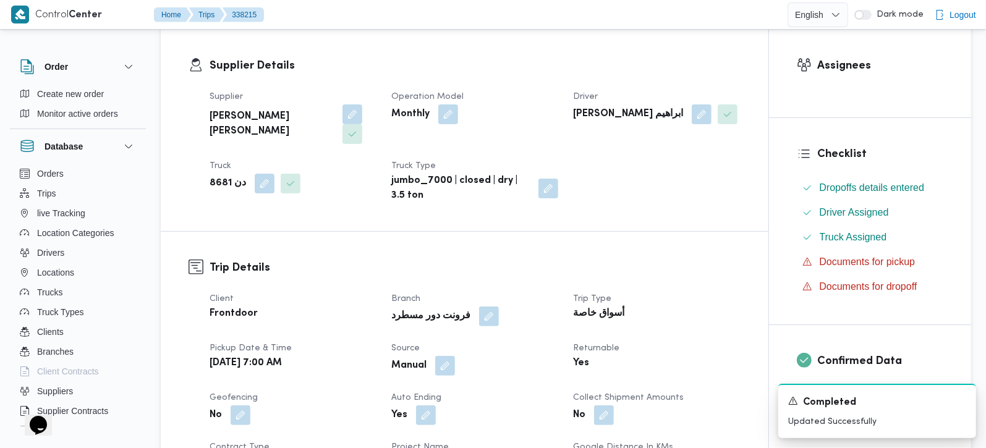
scroll to position [145, 0]
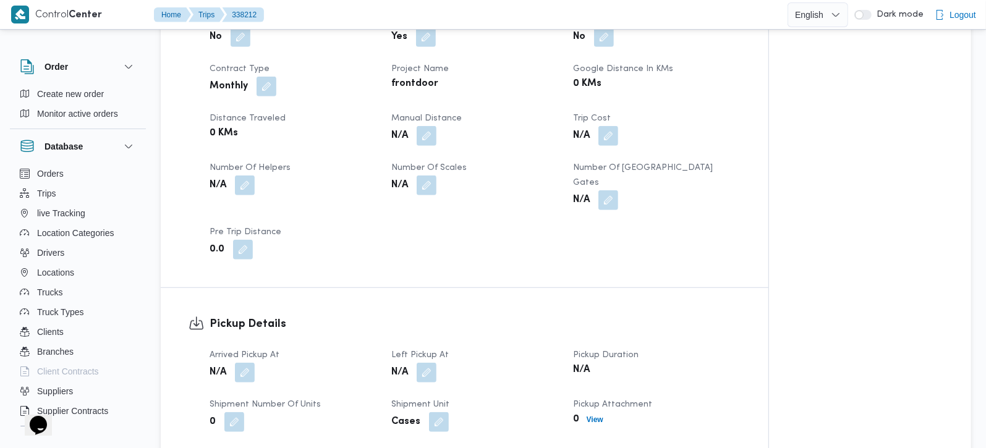
scroll to position [582, 0]
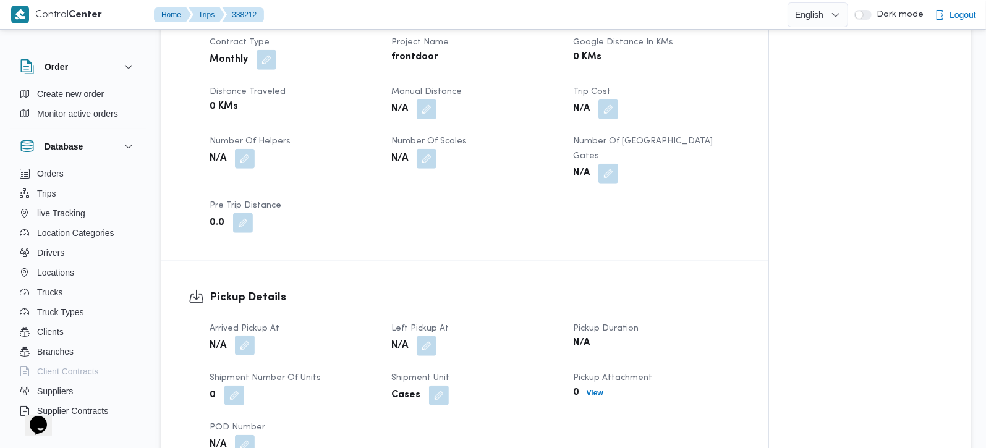
click at [252, 336] on button "button" at bounding box center [245, 346] width 20 height 20
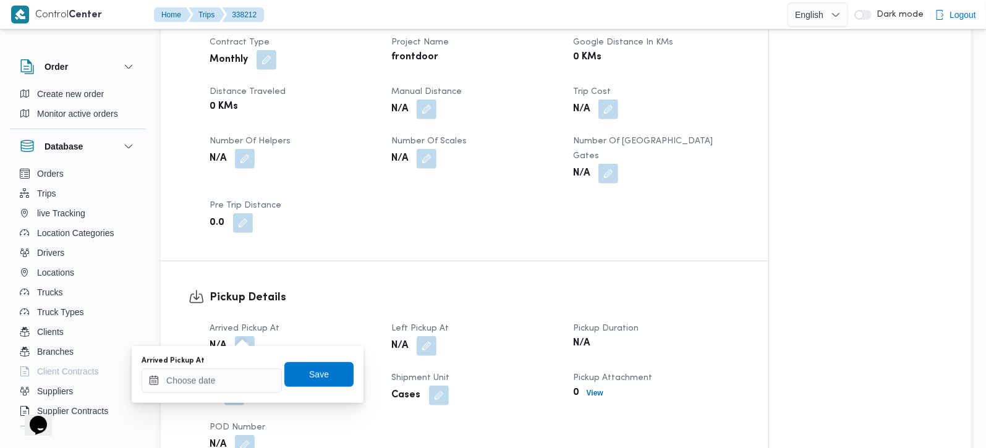
click at [242, 366] on div "Arrived Pickup At" at bounding box center [212, 374] width 140 height 37
click at [221, 378] on input "Arrived Pickup At" at bounding box center [212, 380] width 140 height 25
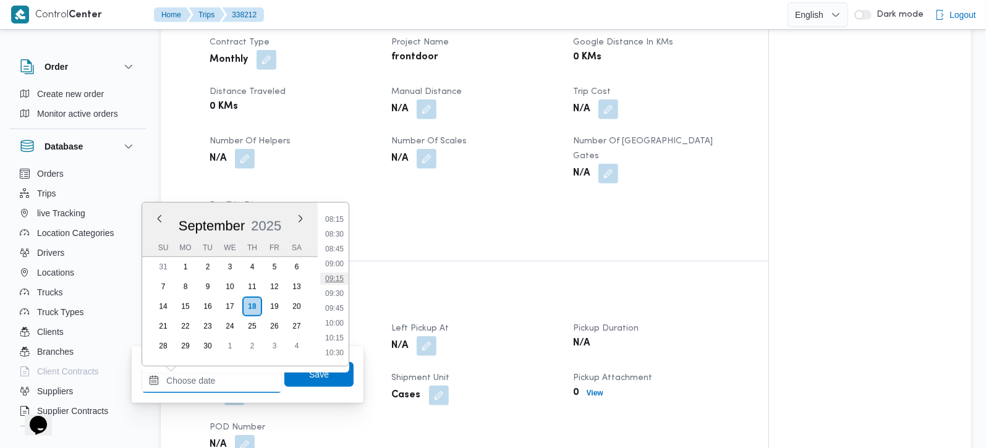
scroll to position [463, 0]
click at [328, 232] on li "08:00" at bounding box center [334, 230] width 28 height 12
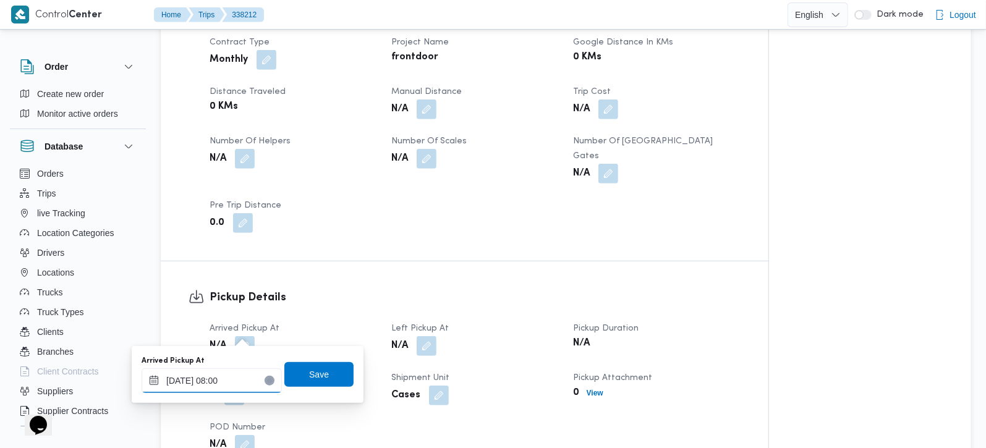
type input "[DATE] 08:00"
click at [310, 378] on span "Save" at bounding box center [319, 374] width 20 height 15
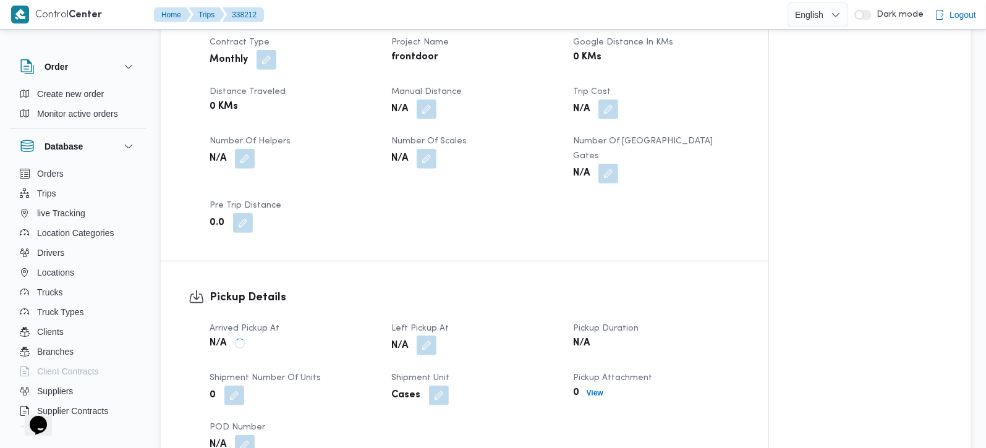
click at [431, 336] on button "button" at bounding box center [427, 346] width 20 height 20
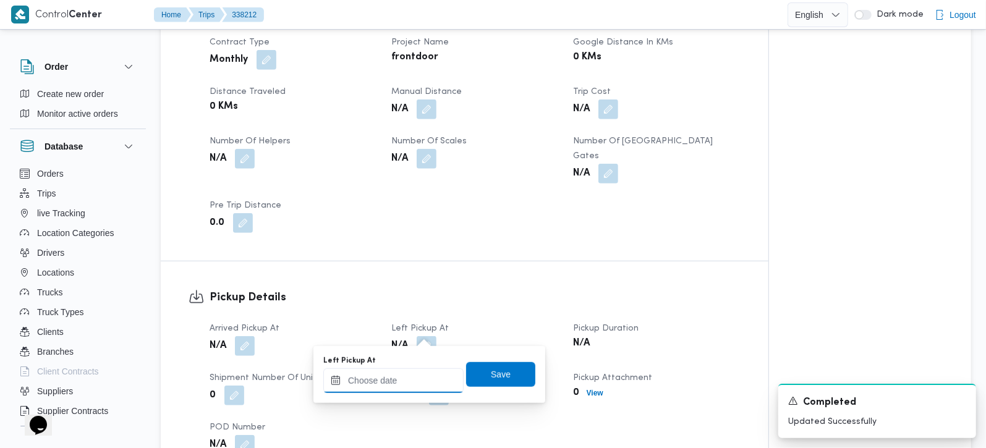
click at [407, 389] on input "Left Pickup At" at bounding box center [393, 380] width 140 height 25
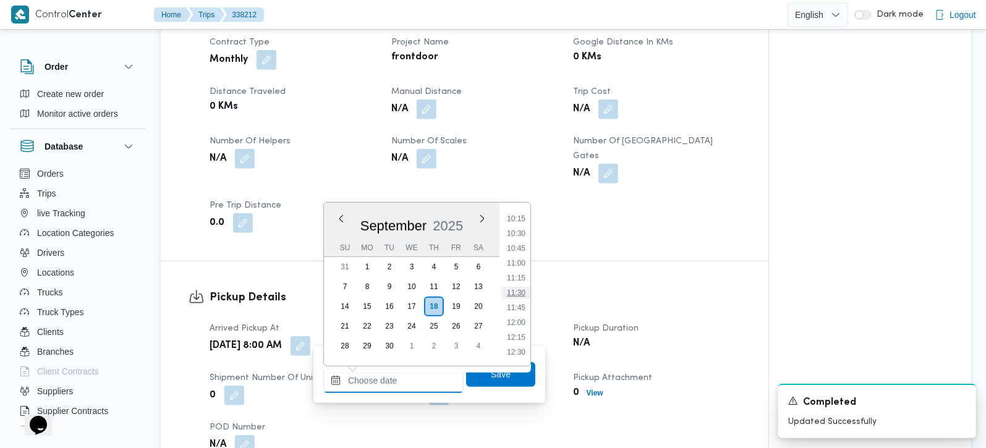
scroll to position [536, 0]
click at [512, 265] on li "09:45" at bounding box center [516, 261] width 28 height 12
type input "[DATE] 09:45"
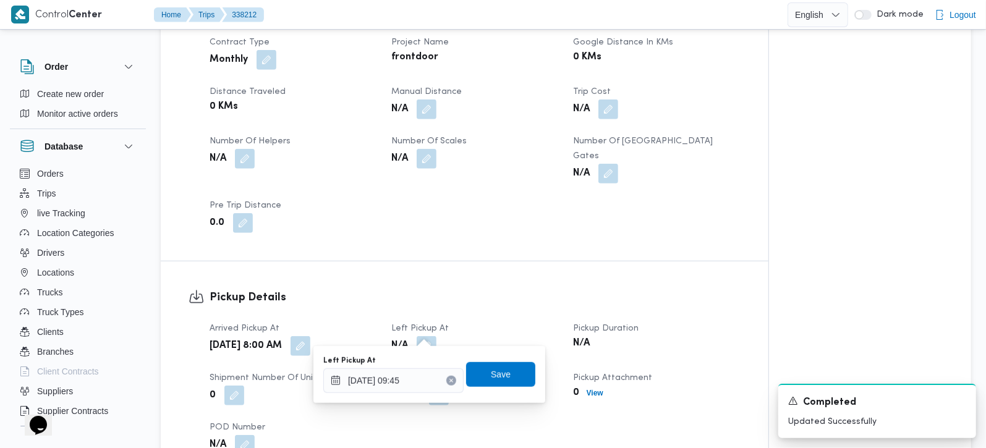
click at [490, 388] on div "Left Pickup At [DATE] 09:45 Save" at bounding box center [429, 375] width 215 height 40
click at [491, 374] on span "Save" at bounding box center [501, 374] width 20 height 15
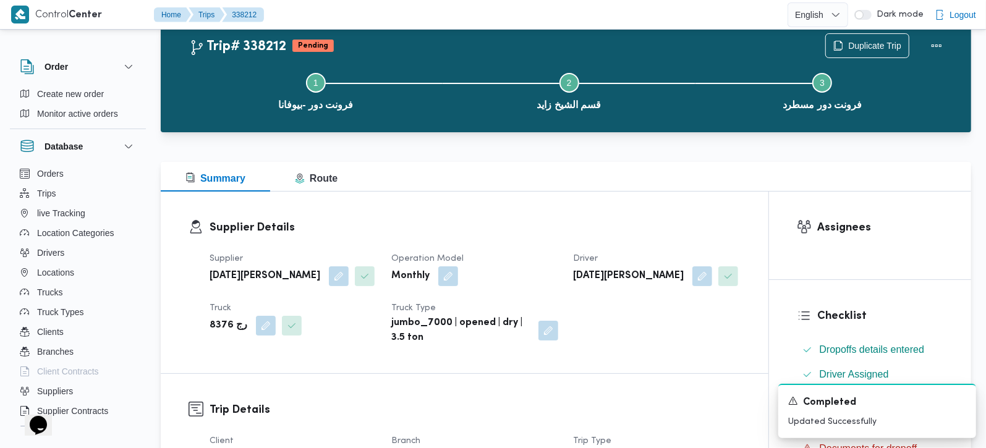
scroll to position [0, 0]
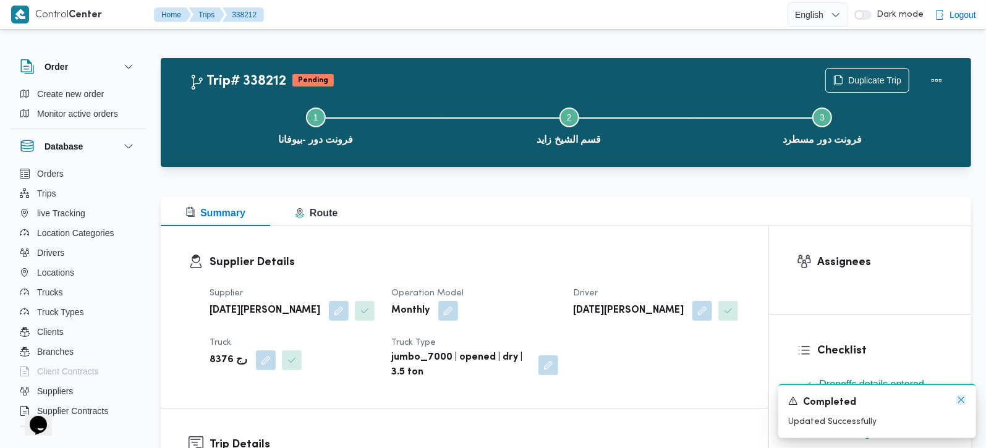
click at [959, 403] on icon "Dismiss toast" at bounding box center [961, 400] width 10 height 10
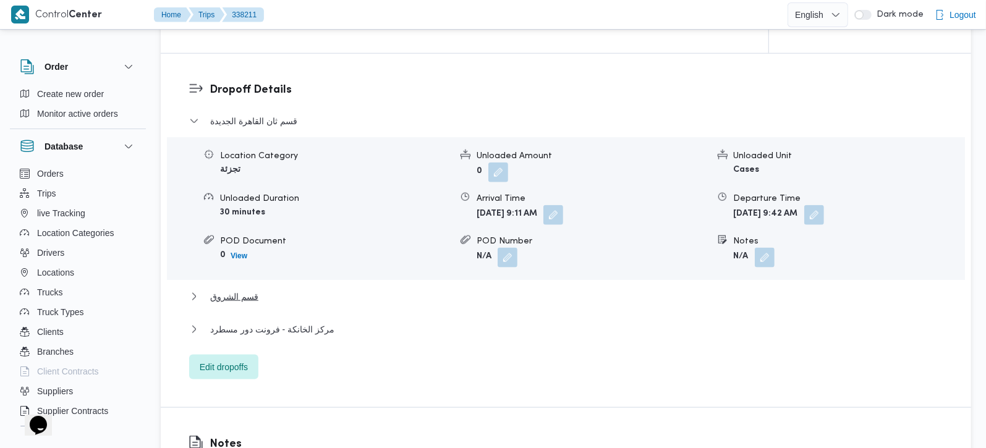
scroll to position [1018, 0]
click at [224, 287] on span "قسم الشروق" at bounding box center [234, 294] width 48 height 15
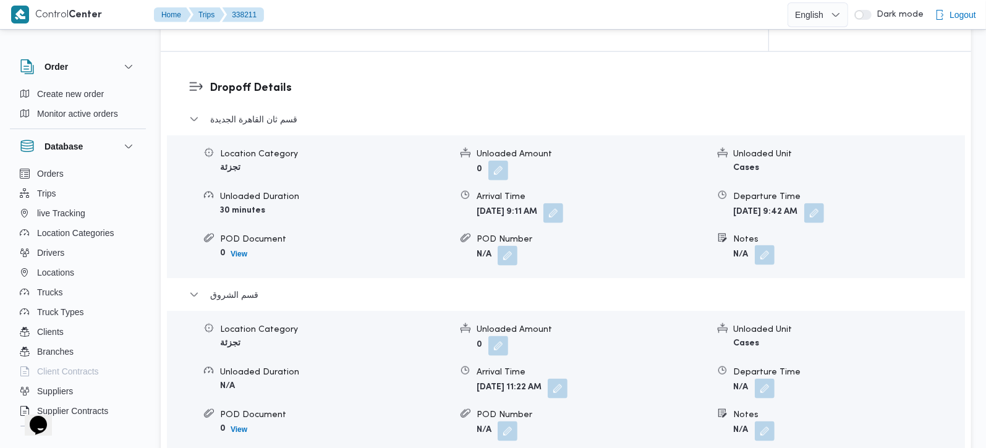
click at [763, 245] on button "button" at bounding box center [765, 255] width 20 height 20
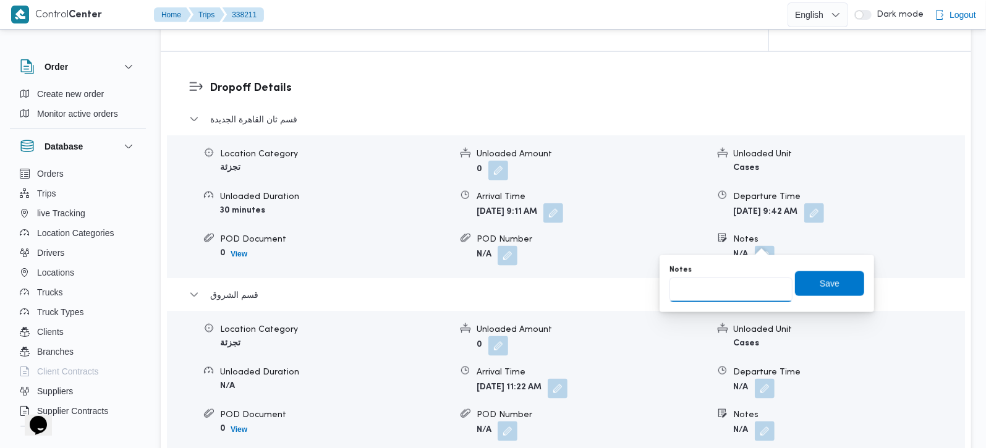
click at [739, 287] on input "Notes" at bounding box center [730, 290] width 123 height 25
paste input "مدينتي"
type input "مدينتي"
click at [820, 282] on span "Save" at bounding box center [830, 283] width 20 height 15
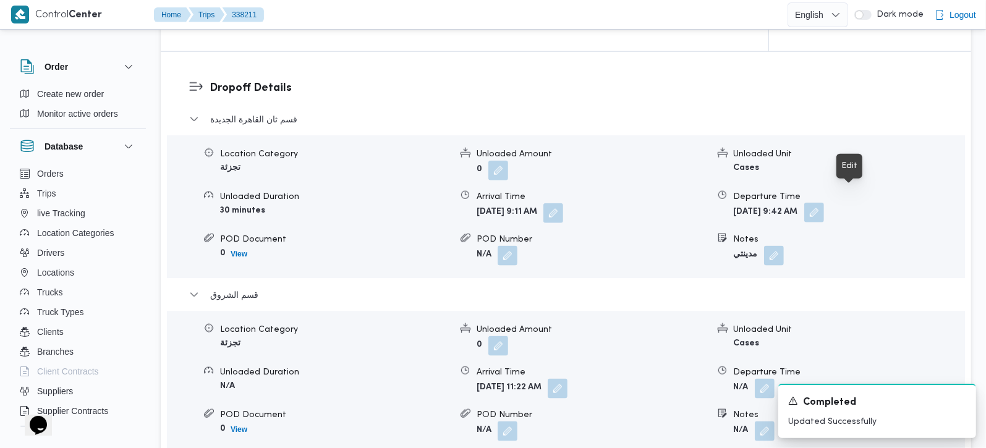
click at [824, 203] on button "button" at bounding box center [814, 213] width 20 height 20
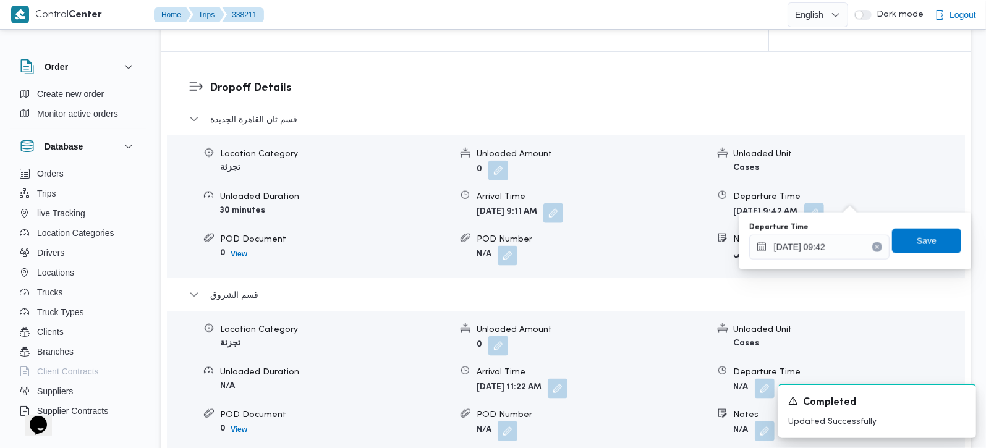
click at [875, 248] on icon "Clear input" at bounding box center [877, 247] width 5 height 5
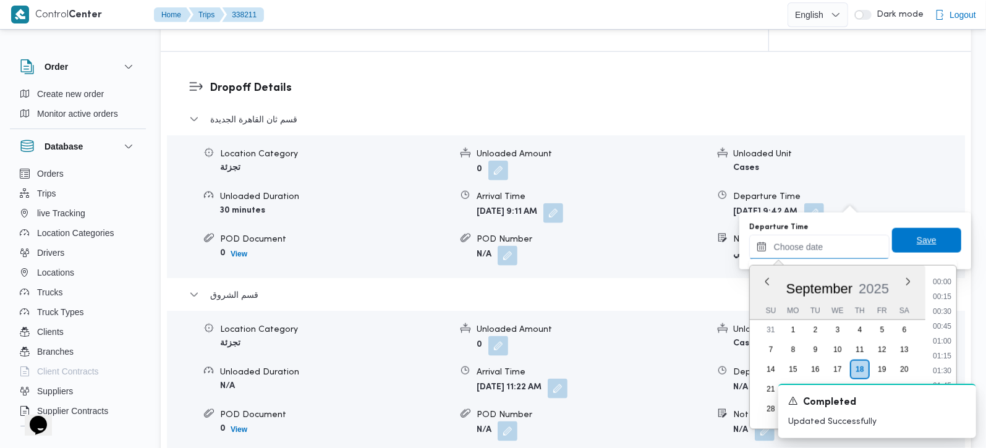
scroll to position [608, 0]
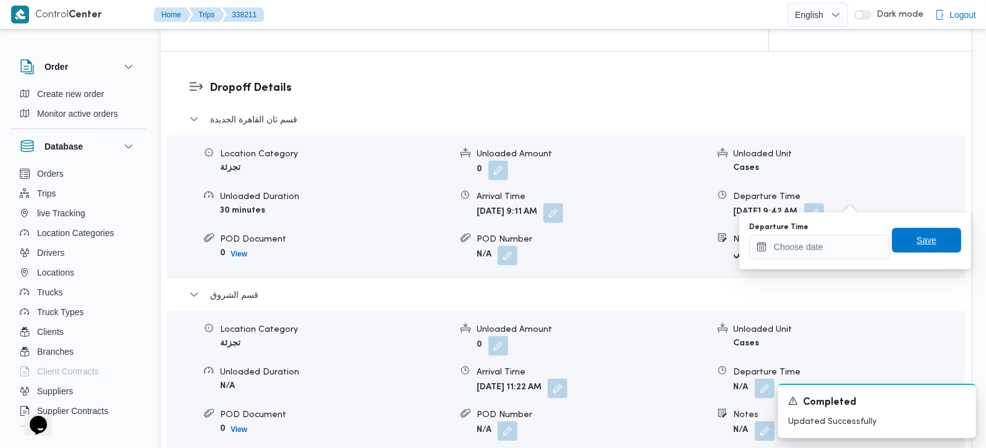
click at [901, 244] on span "Save" at bounding box center [926, 240] width 69 height 25
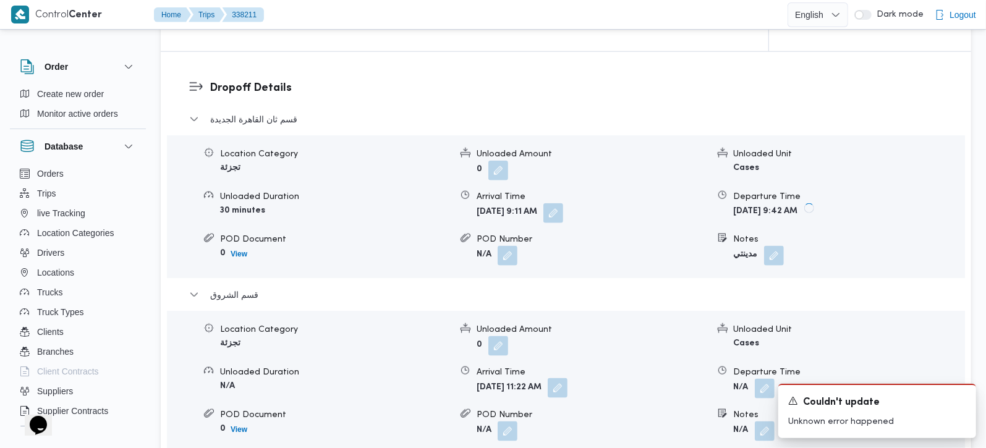
click at [567, 378] on button "button" at bounding box center [558, 388] width 20 height 20
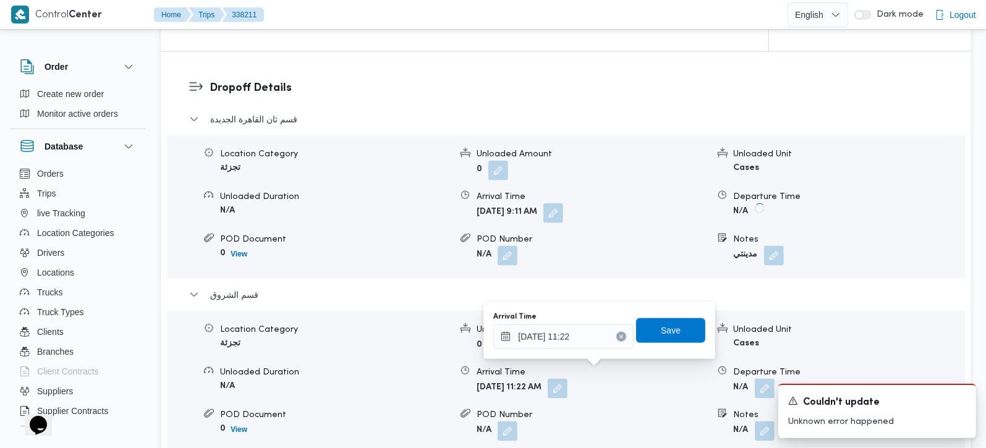
click at [619, 337] on icon "Clear input" at bounding box center [621, 336] width 5 height 5
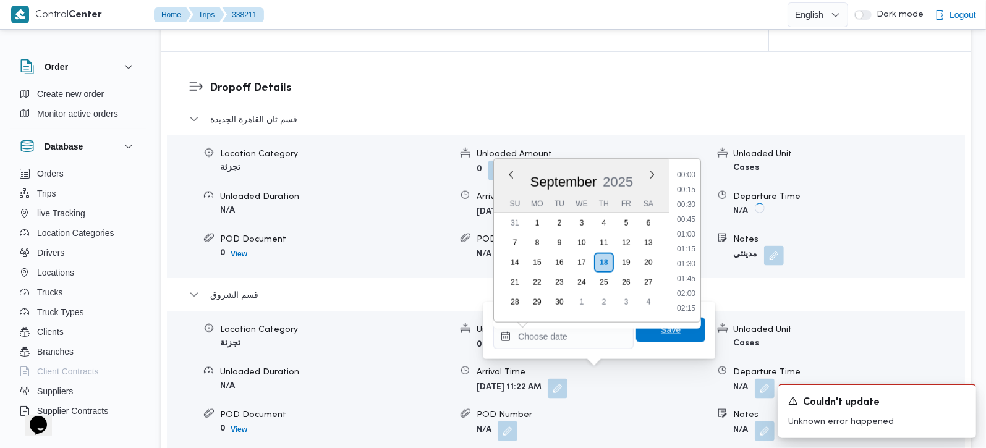
scroll to position [0, 0]
click at [637, 333] on span "Save" at bounding box center [670, 330] width 69 height 25
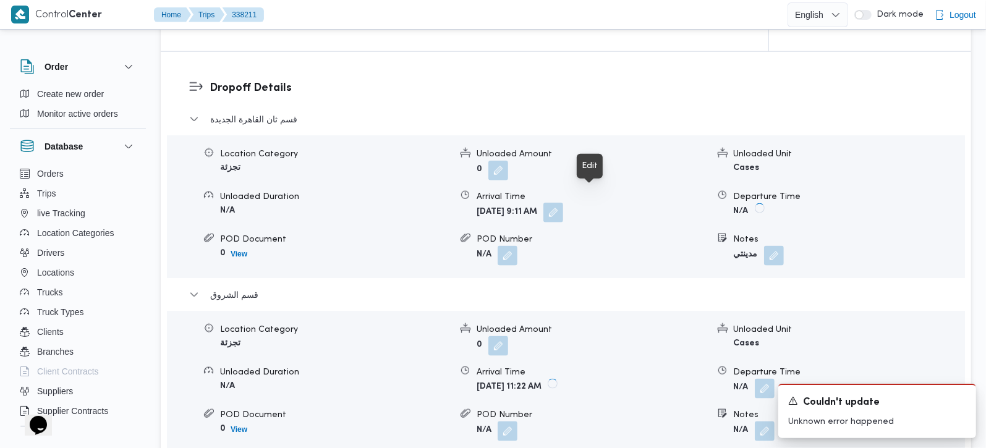
click at [563, 203] on button "button" at bounding box center [553, 213] width 20 height 20
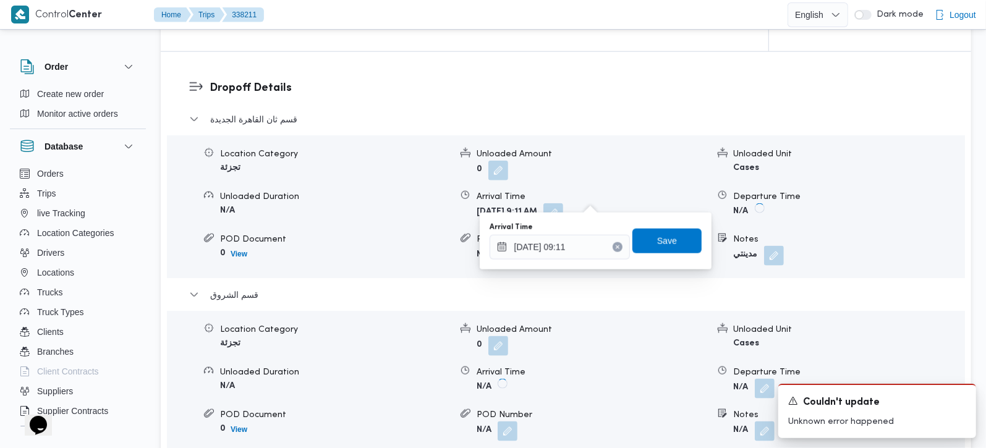
click at [615, 245] on icon "Clear input" at bounding box center [617, 247] width 5 height 5
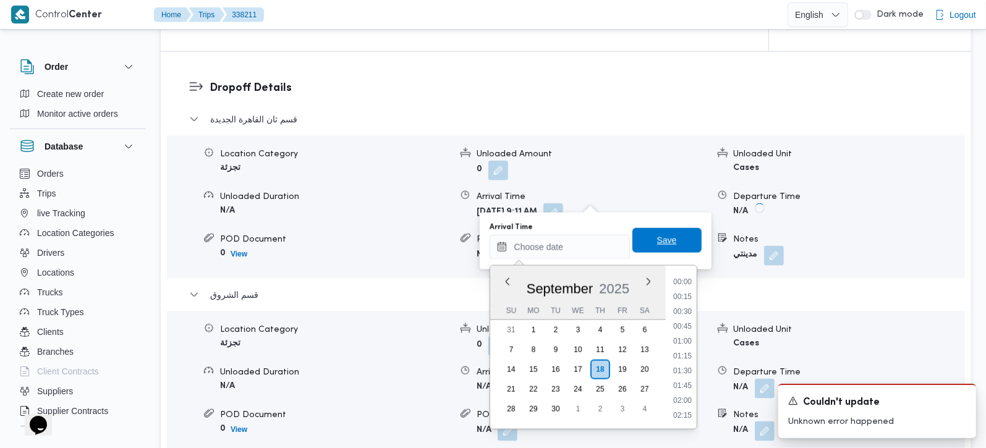
click at [657, 239] on span "Save" at bounding box center [667, 240] width 20 height 15
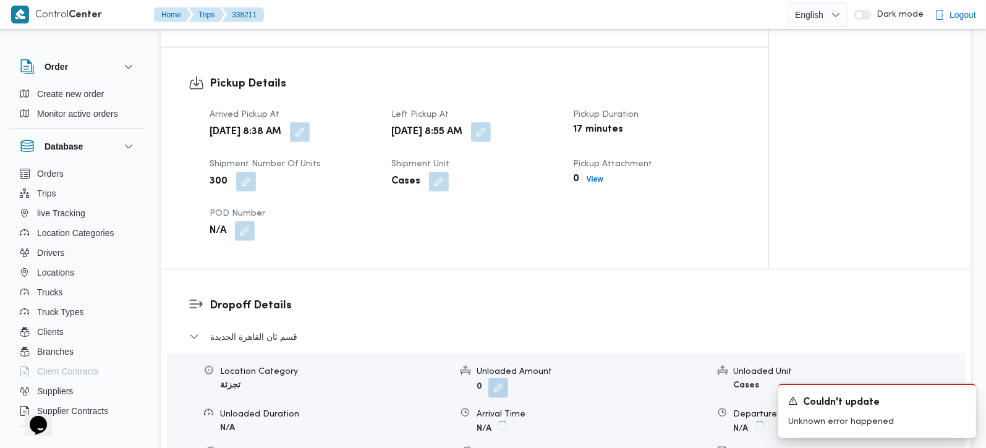
scroll to position [800, 0]
click at [491, 122] on button "button" at bounding box center [481, 132] width 20 height 20
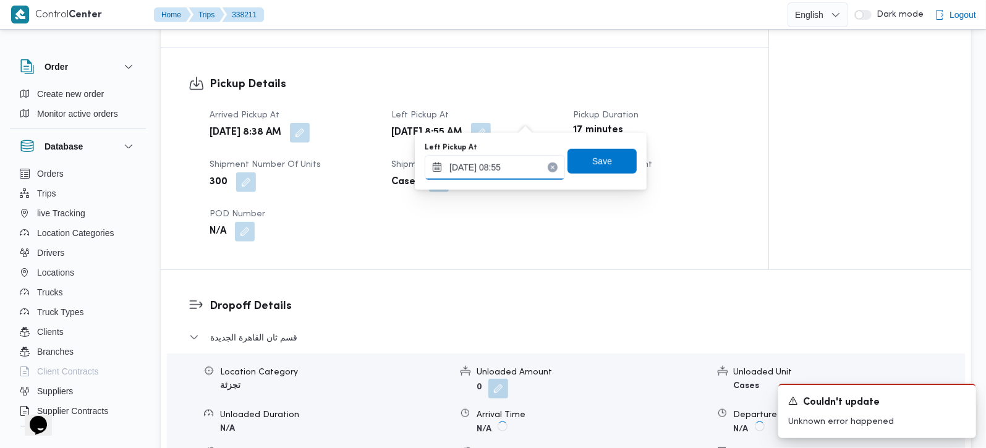
click at [499, 163] on input "18/09/2025 08:55" at bounding box center [495, 167] width 140 height 25
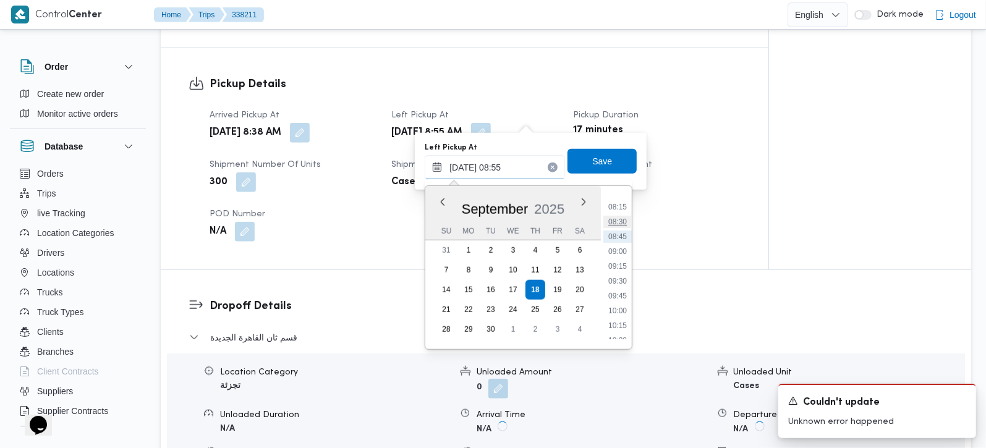
scroll to position [517, 0]
click at [622, 279] on li "10:00" at bounding box center [617, 278] width 28 height 12
type input "18/09/2025 10:00"
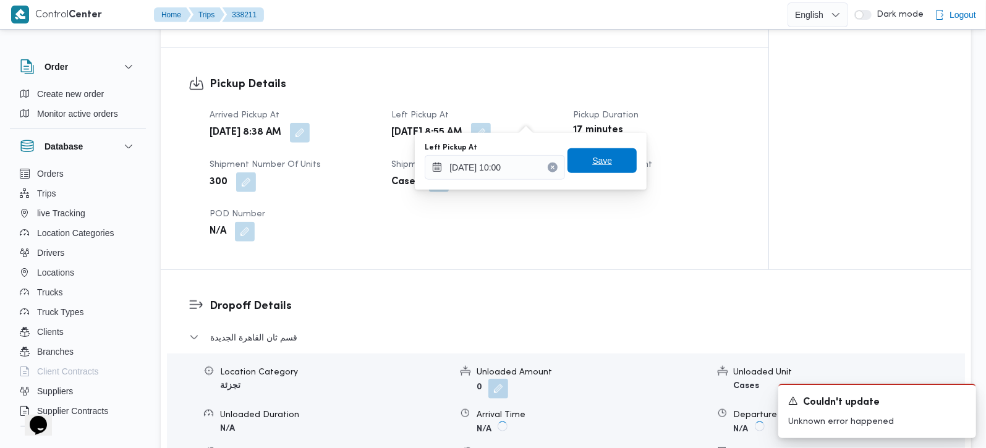
click at [592, 160] on span "Save" at bounding box center [602, 160] width 20 height 15
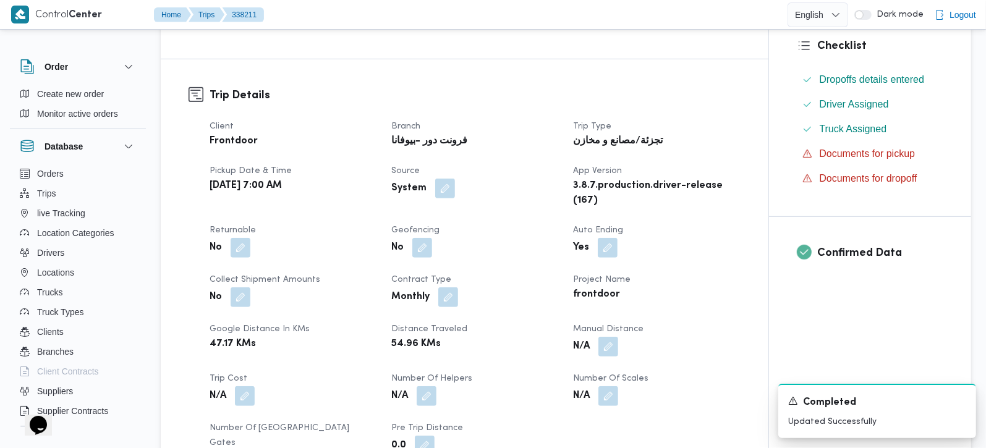
scroll to position [0, 0]
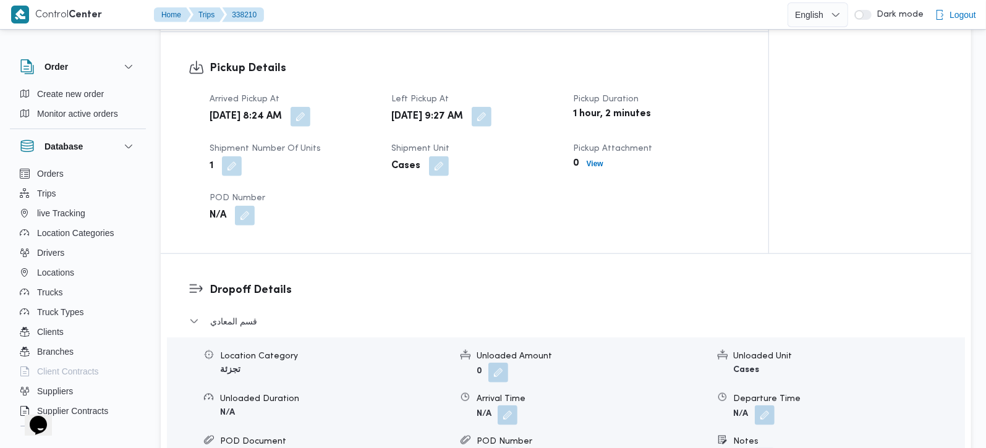
scroll to position [872, 0]
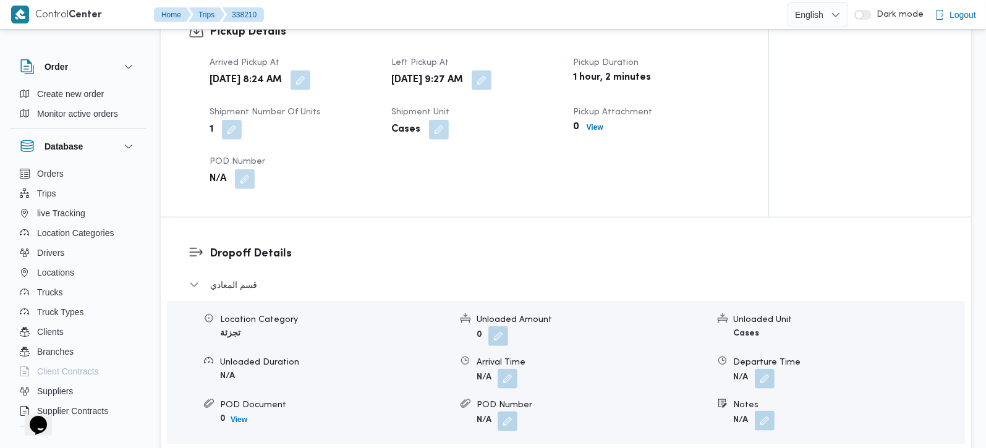
click at [766, 411] on button "button" at bounding box center [765, 421] width 20 height 20
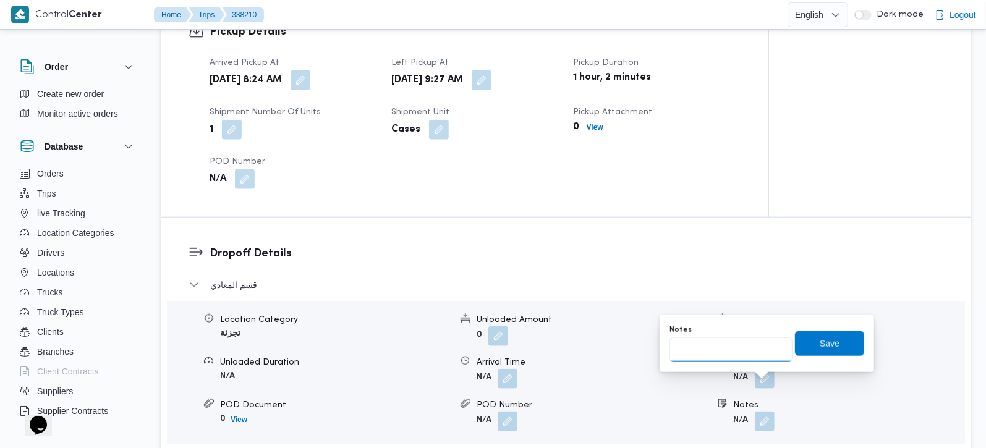
click at [711, 340] on input "Notes" at bounding box center [730, 350] width 123 height 25
paste input "زهراء"
type input "زهراء"
click at [823, 341] on span "Save" at bounding box center [830, 343] width 20 height 15
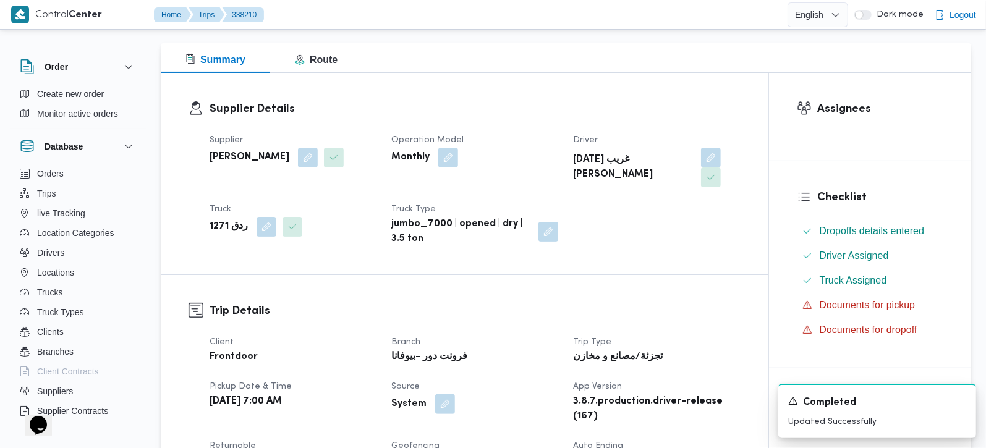
scroll to position [0, 0]
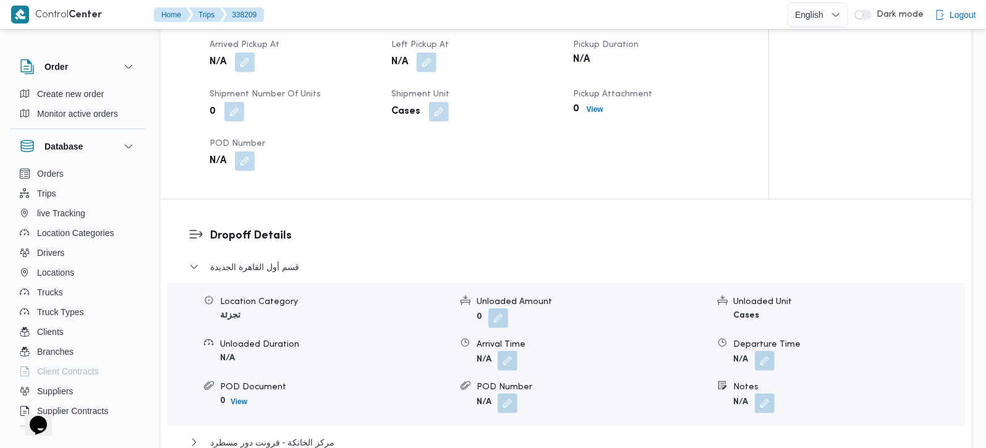
scroll to position [945, 0]
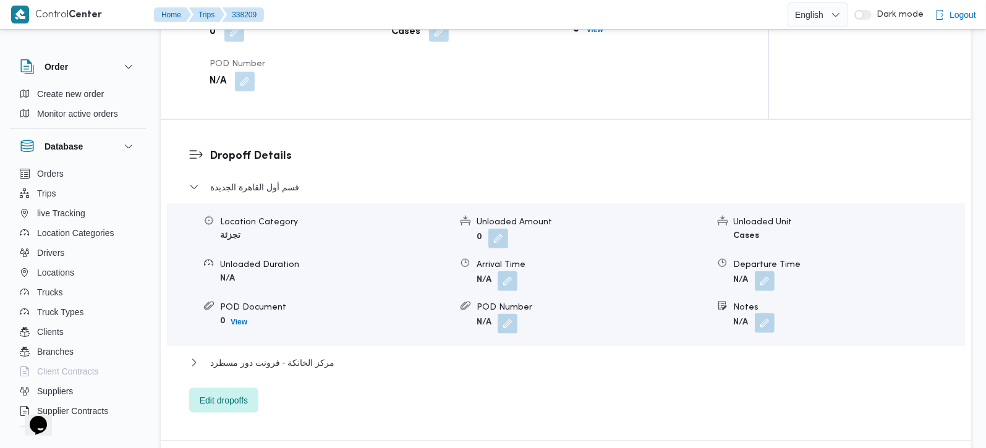
click at [763, 313] on button "button" at bounding box center [765, 323] width 20 height 20
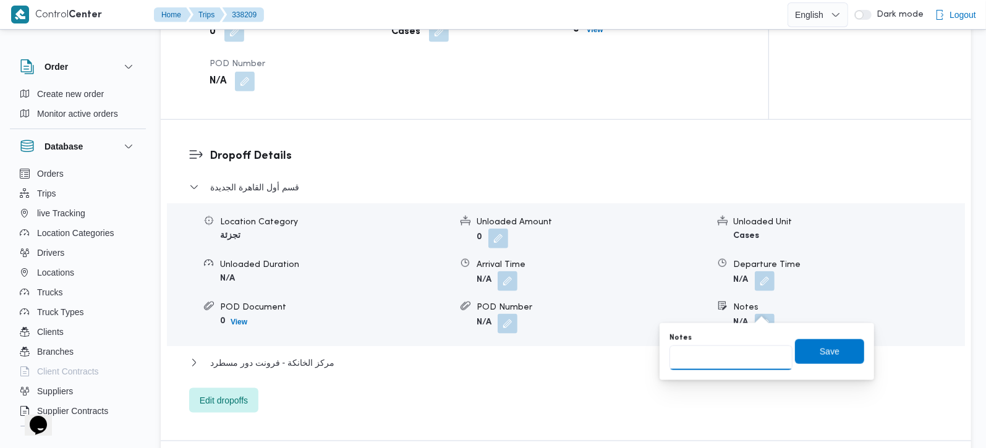
click at [756, 346] on input "Notes" at bounding box center [730, 358] width 123 height 25
paste input "التجمع الخامس"
type input "التجمع الخامس"
click at [795, 341] on span "Save" at bounding box center [829, 351] width 69 height 25
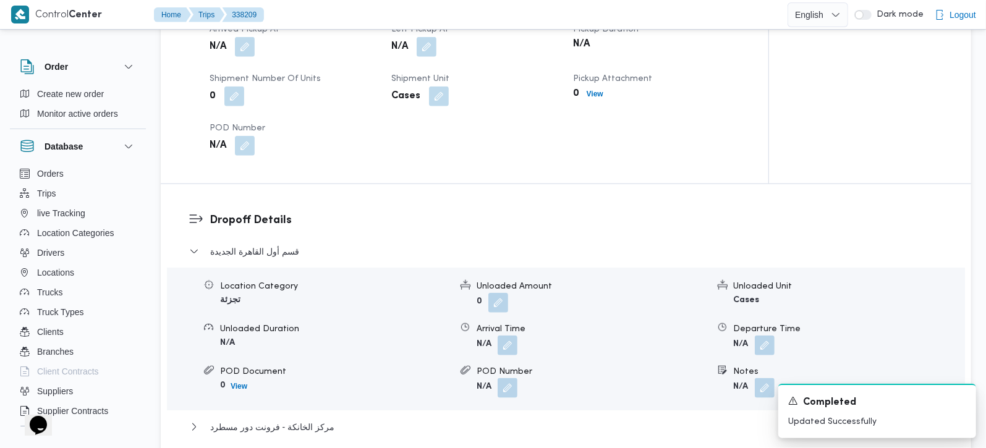
scroll to position [800, 0]
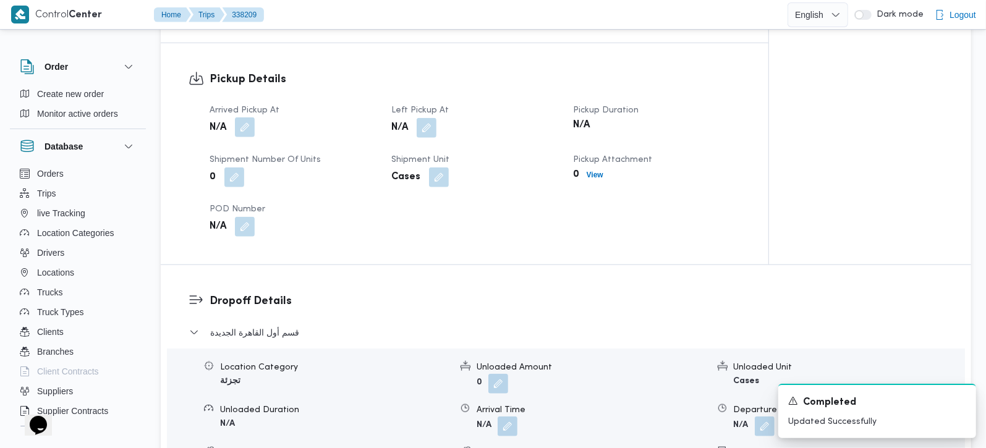
click at [247, 117] on button "button" at bounding box center [245, 127] width 20 height 20
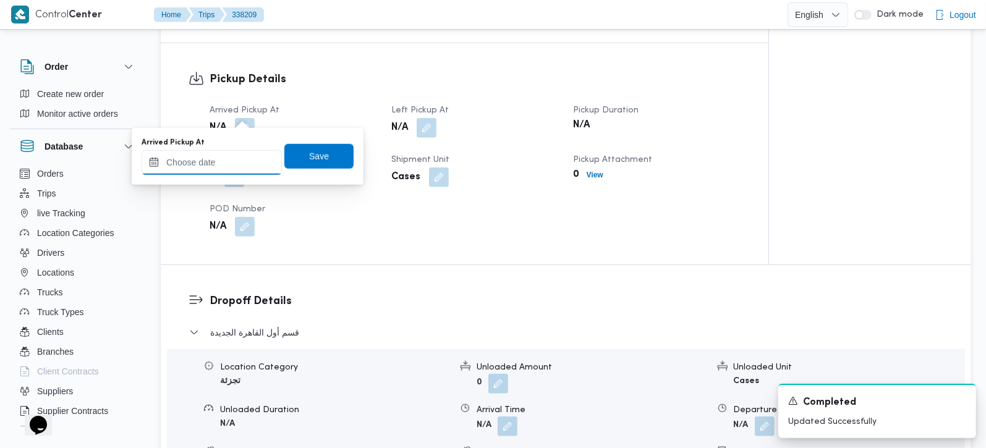
click at [224, 154] on input "Arrived Pickup At" at bounding box center [212, 162] width 140 height 25
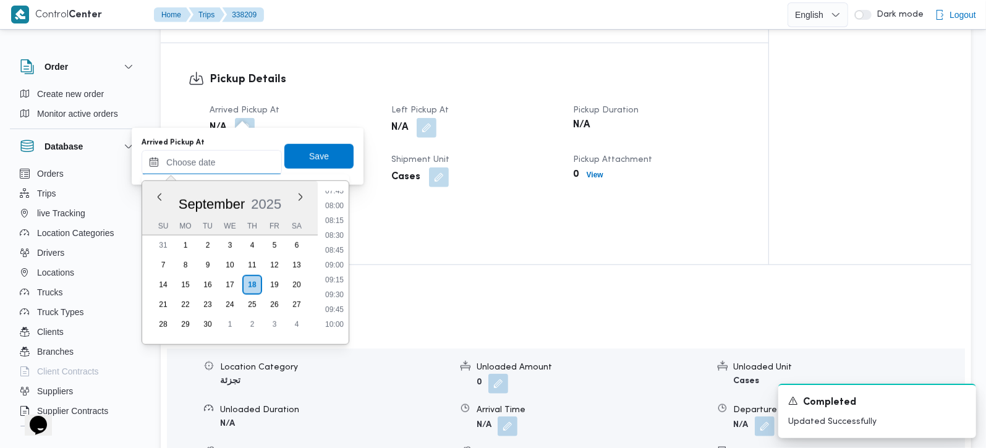
scroll to position [463, 0]
click at [340, 250] on li "08:45" at bounding box center [334, 253] width 28 height 12
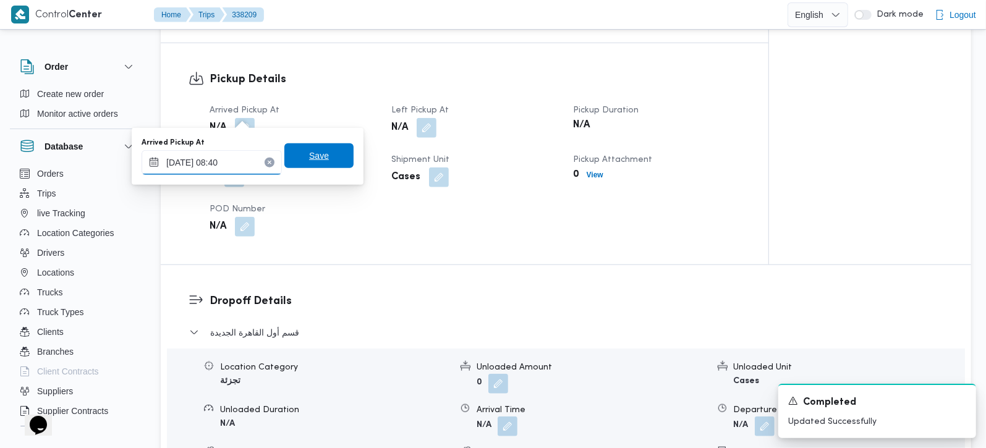
type input "18/09/2025 08:40"
click at [309, 150] on span "Save" at bounding box center [319, 155] width 20 height 15
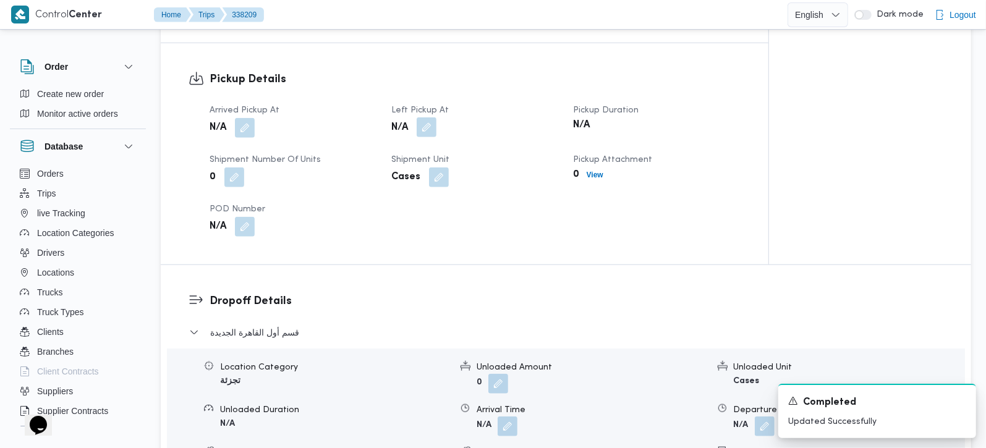
click at [436, 117] on button "button" at bounding box center [427, 127] width 20 height 20
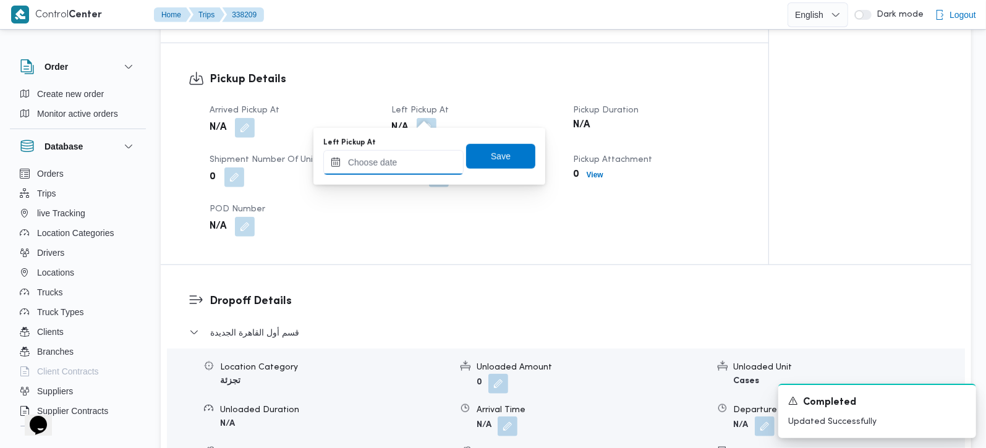
click at [422, 160] on input "Left Pickup At" at bounding box center [393, 162] width 140 height 25
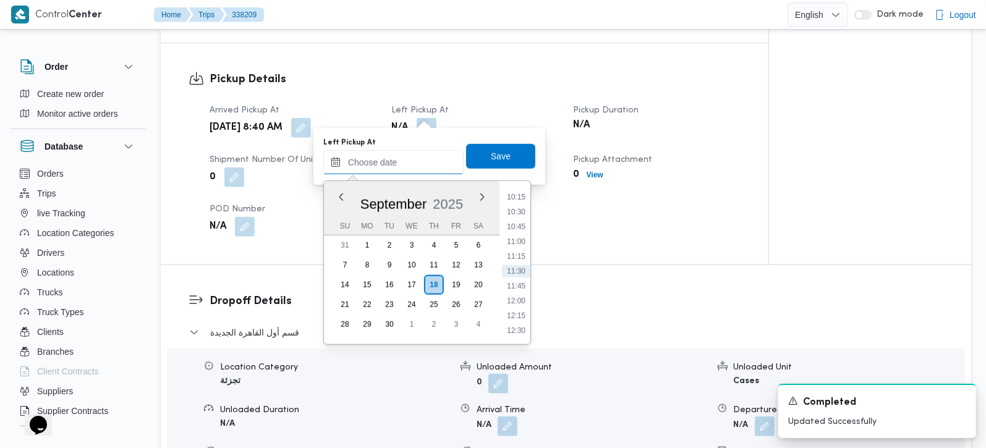
scroll to position [536, 0]
drag, startPoint x: 520, startPoint y: 242, endPoint x: 512, endPoint y: 203, distance: 39.8
click at [520, 242] on li "09:45" at bounding box center [516, 240] width 28 height 12
type input "18/09/2025 09:45"
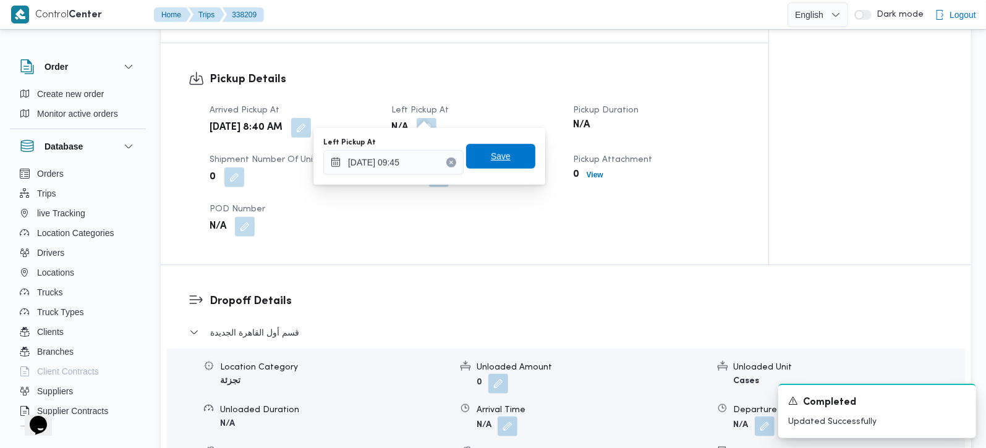
click at [491, 159] on span "Save" at bounding box center [501, 156] width 20 height 15
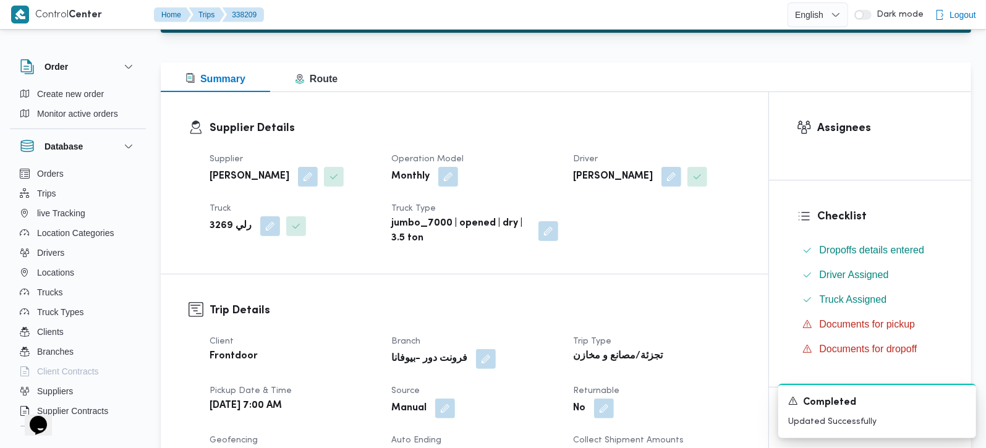
scroll to position [0, 0]
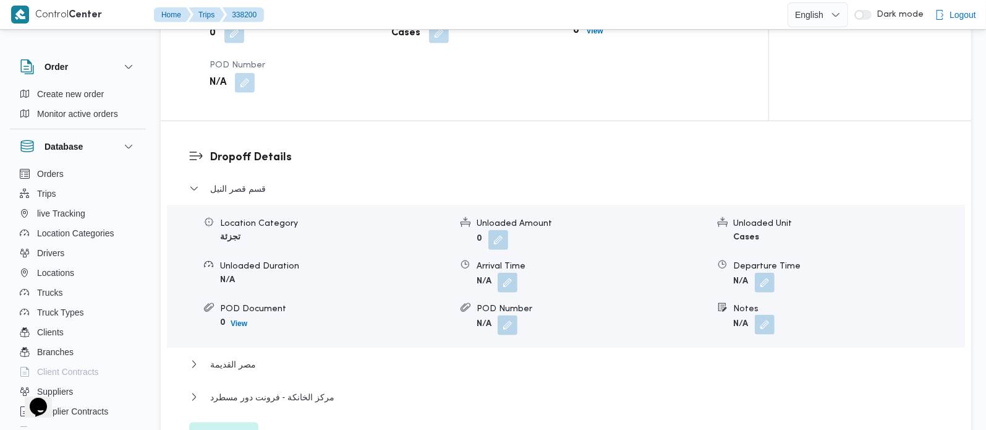
scroll to position [945, 0]
click at [760, 330] on button "button" at bounding box center [765, 324] width 20 height 20
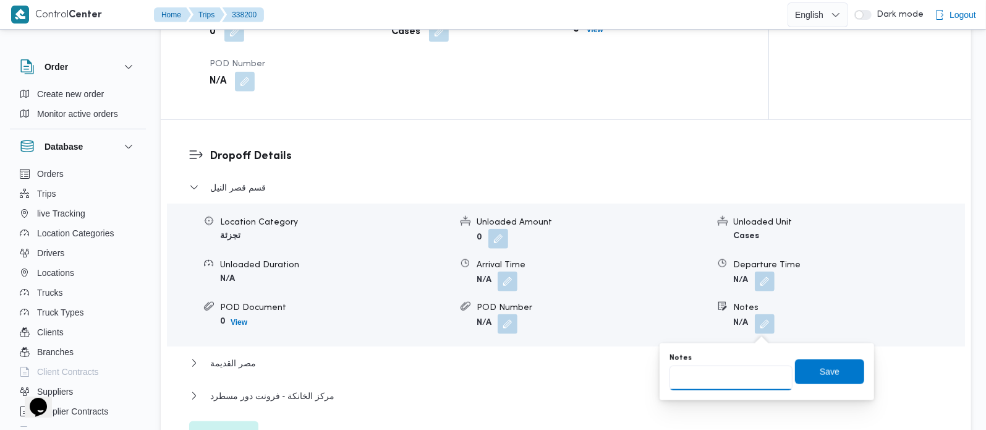
click at [735, 378] on input "Notes" at bounding box center [730, 377] width 123 height 25
paste input "وسط البلد"
type input "وسط البلد"
click at [804, 370] on span "Save" at bounding box center [829, 371] width 69 height 25
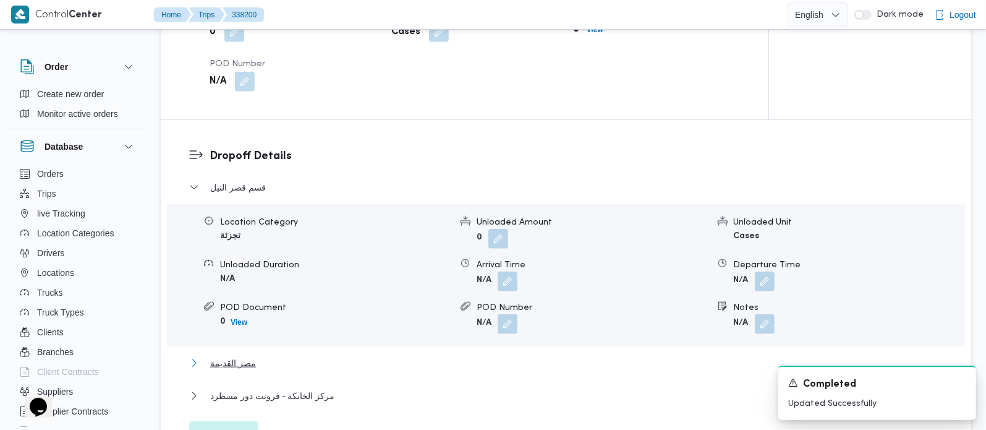
click at [226, 365] on span "مصر القديمة" at bounding box center [233, 362] width 46 height 15
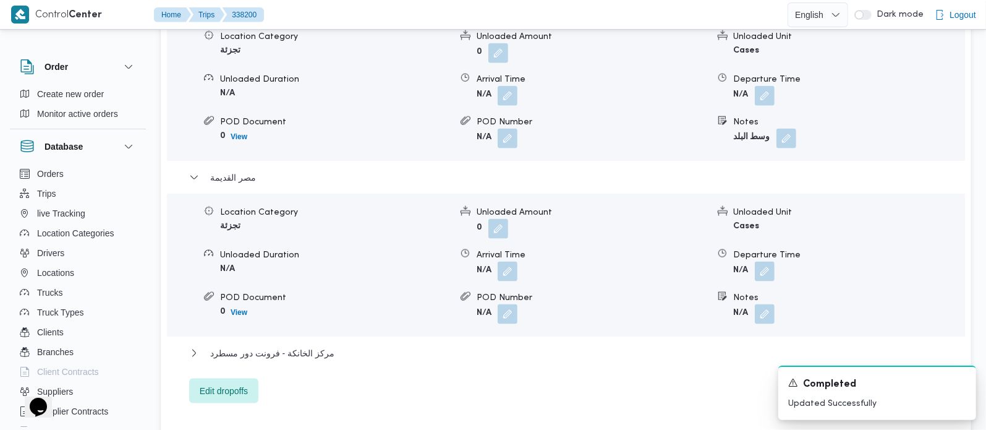
scroll to position [1163, 0]
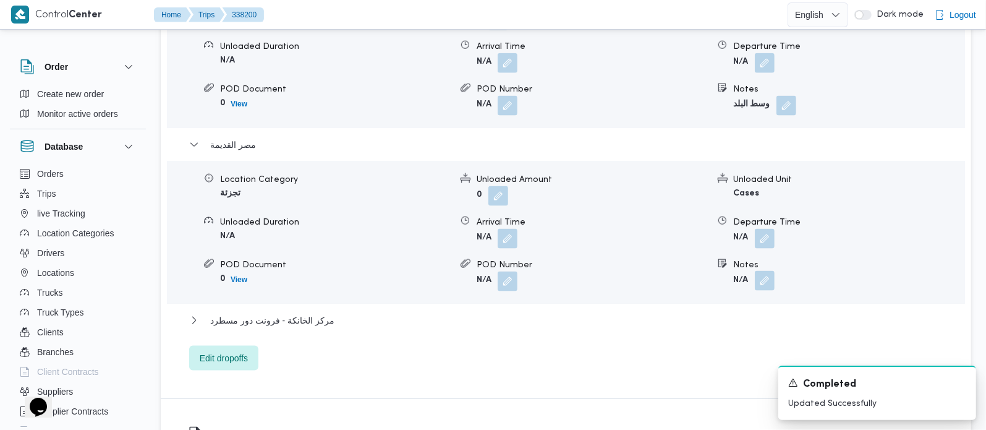
click at [755, 287] on button "button" at bounding box center [765, 281] width 20 height 20
click at [741, 321] on div "Notes" at bounding box center [730, 328] width 123 height 37
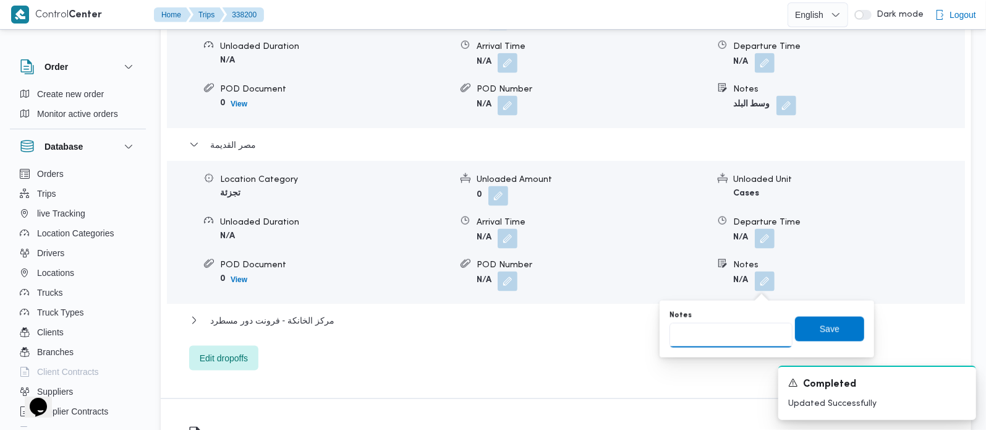
click at [741, 328] on input "Notes" at bounding box center [730, 335] width 123 height 25
paste input "المنيل"
type input "المنيل"
click at [856, 327] on div "You are in a dialog. To close this dialog, hit escape. Notes المنيل Save" at bounding box center [767, 328] width 215 height 57
click at [838, 326] on span "Save" at bounding box center [829, 328] width 69 height 25
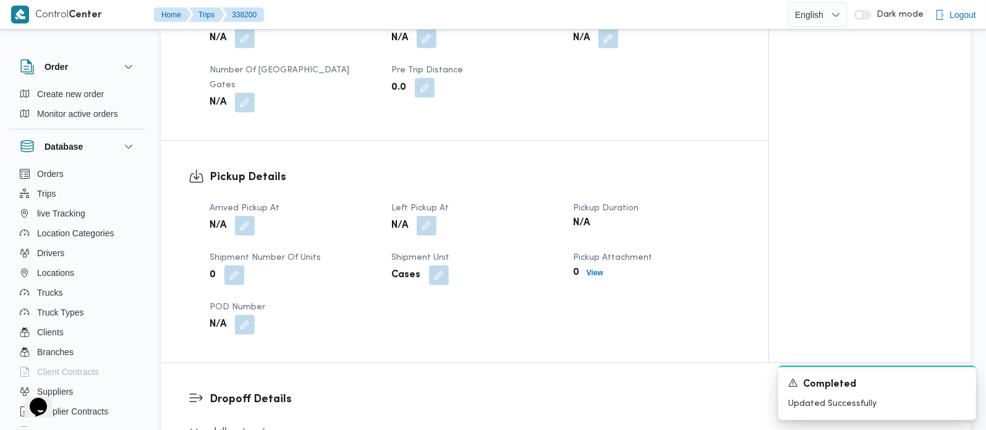
scroll to position [654, 0]
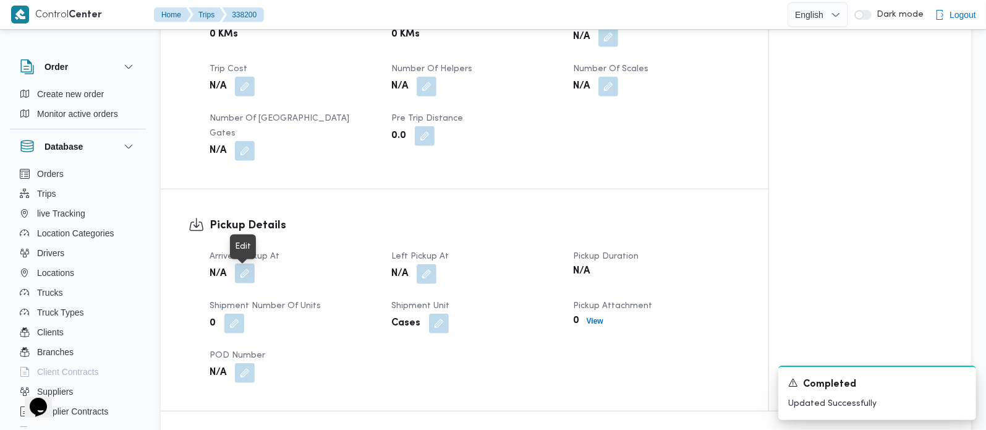
click at [240, 274] on button "button" at bounding box center [245, 273] width 20 height 20
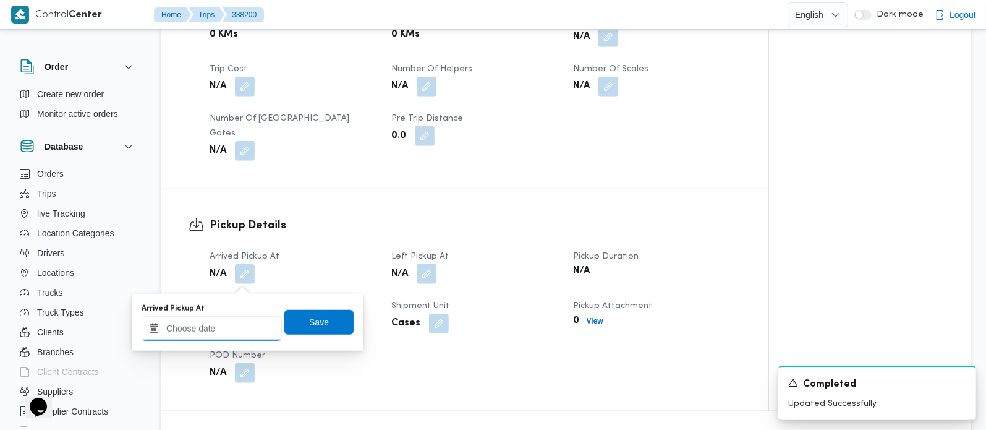
click at [239, 323] on input "Arrived Pickup At" at bounding box center [212, 328] width 140 height 25
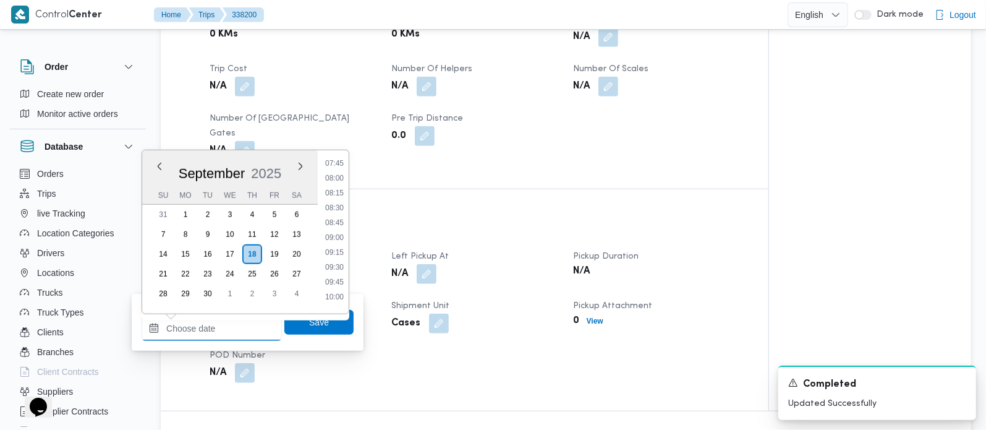
scroll to position [390, 0]
drag, startPoint x: 336, startPoint y: 213, endPoint x: 336, endPoint y: 234, distance: 21.0
click at [336, 215] on li "07:30" at bounding box center [334, 221] width 28 height 12
type input "18/09/2025 07:30"
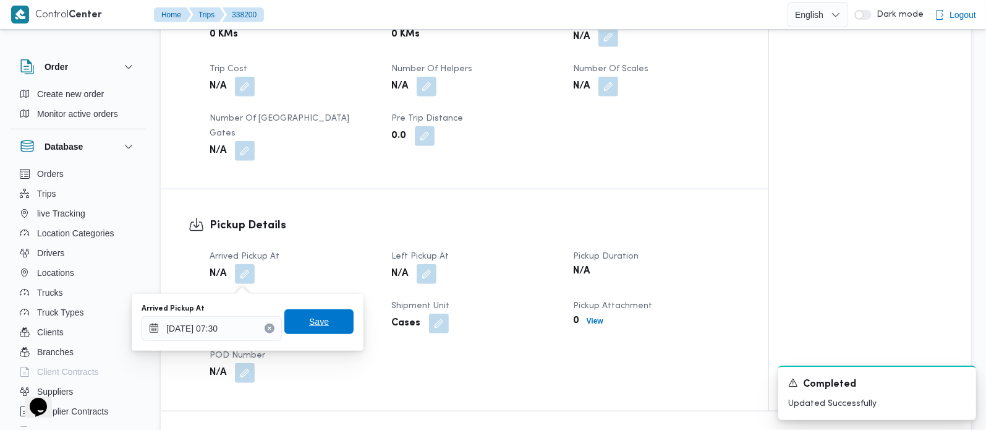
click at [317, 322] on span "Save" at bounding box center [319, 321] width 20 height 15
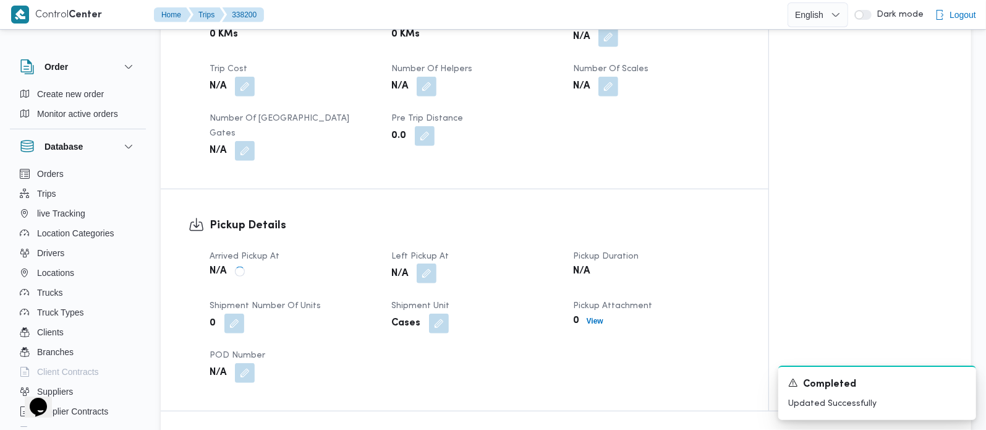
click at [423, 274] on button "button" at bounding box center [427, 273] width 20 height 20
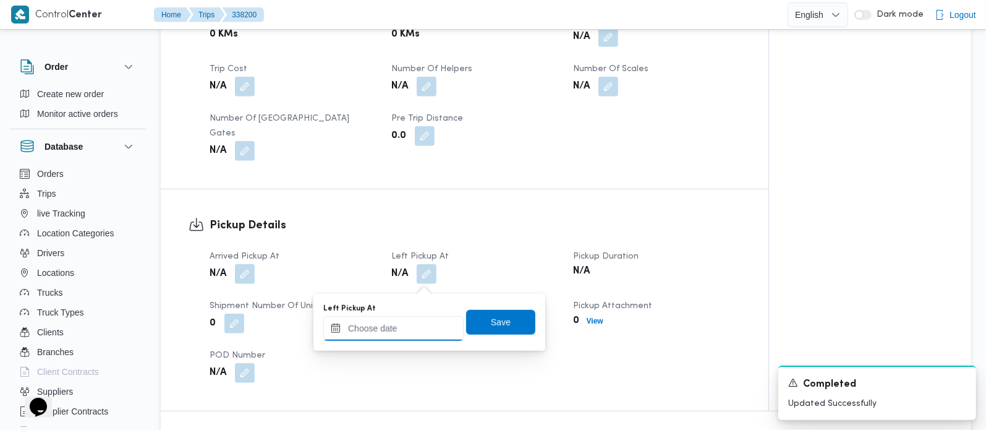
click at [417, 332] on input "Left Pickup At" at bounding box center [393, 328] width 140 height 25
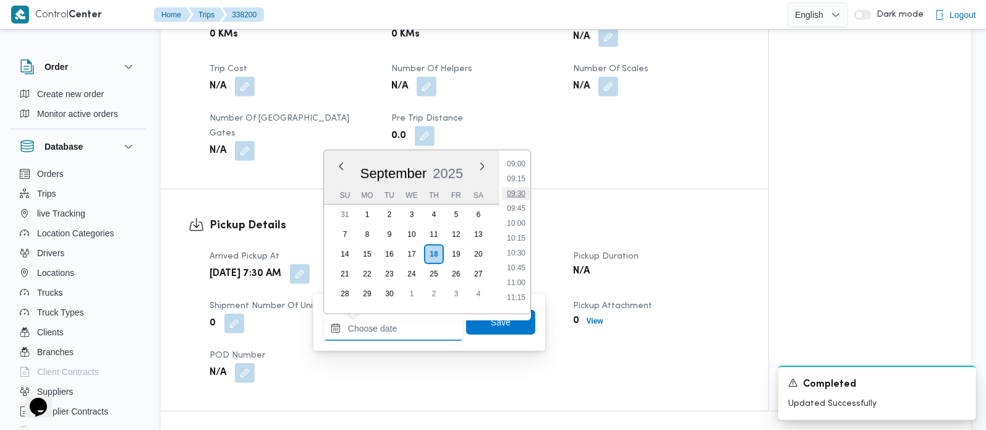
scroll to position [536, 0]
click at [514, 192] on li "09:30" at bounding box center [516, 194] width 28 height 12
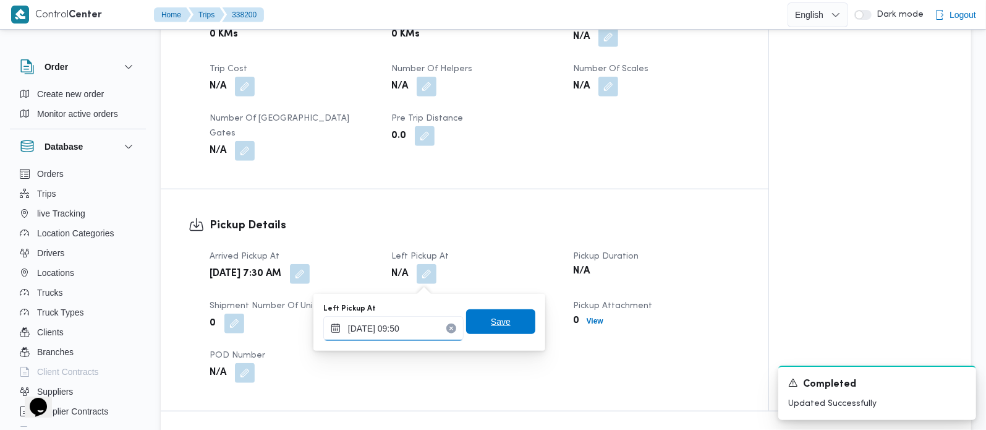
type input "[DATE] 09:50"
click at [509, 313] on span "Save" at bounding box center [500, 321] width 69 height 25
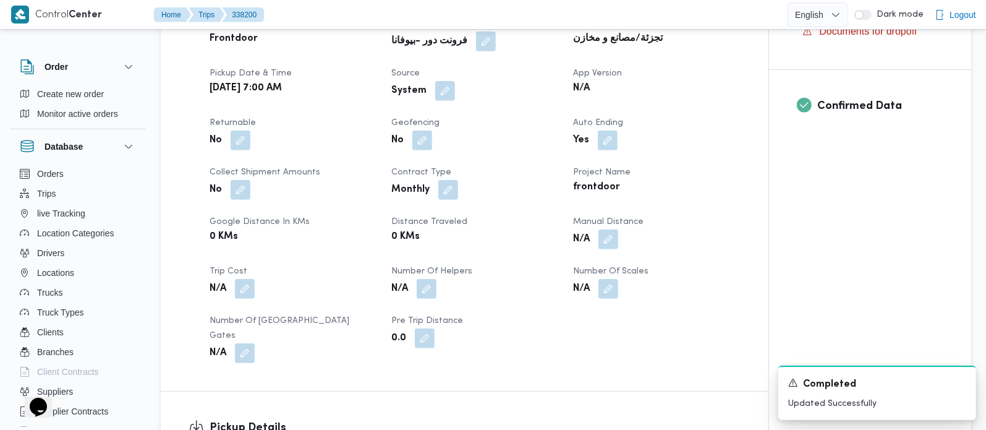
scroll to position [363, 0]
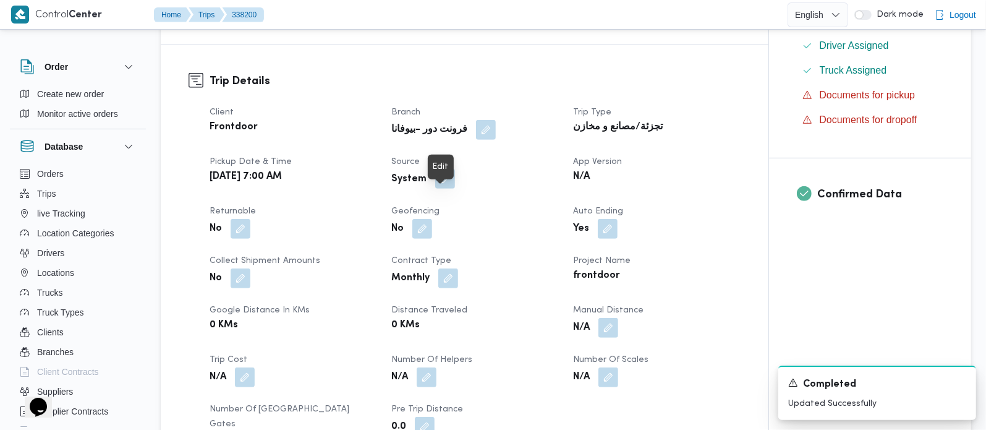
click at [443, 189] on button "button" at bounding box center [445, 179] width 20 height 20
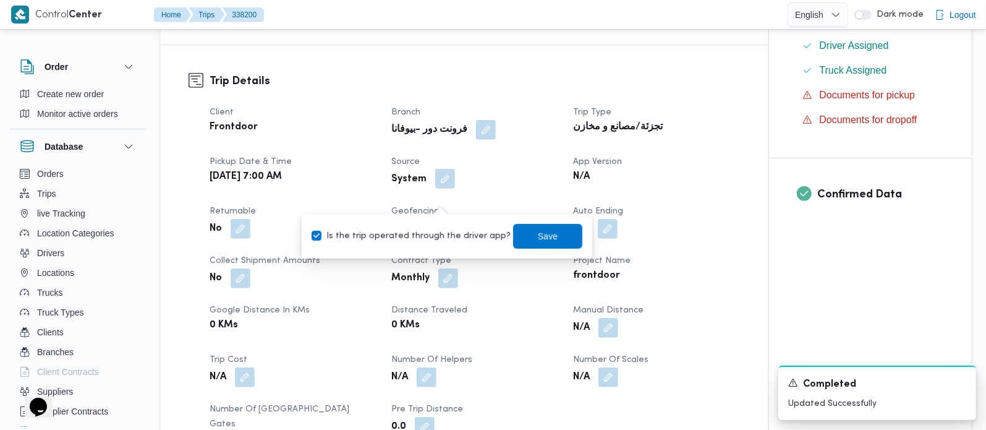
click at [437, 234] on label "Is the trip operated through the driver app?" at bounding box center [411, 236] width 199 height 15
checkbox input "false"
click at [522, 234] on span "Save" at bounding box center [547, 235] width 69 height 25
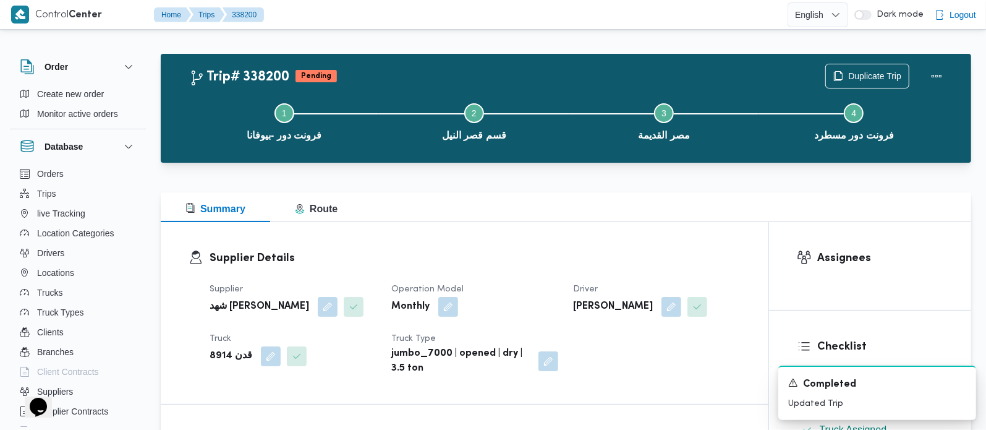
scroll to position [0, 0]
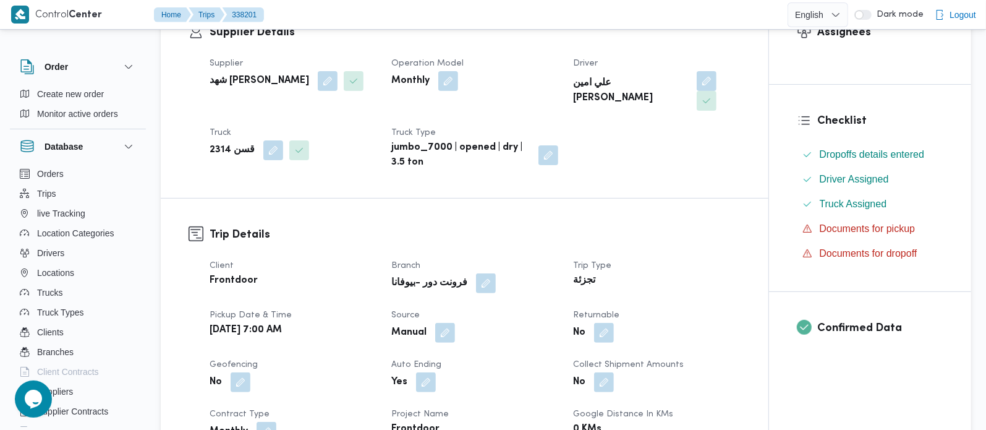
scroll to position [363, 0]
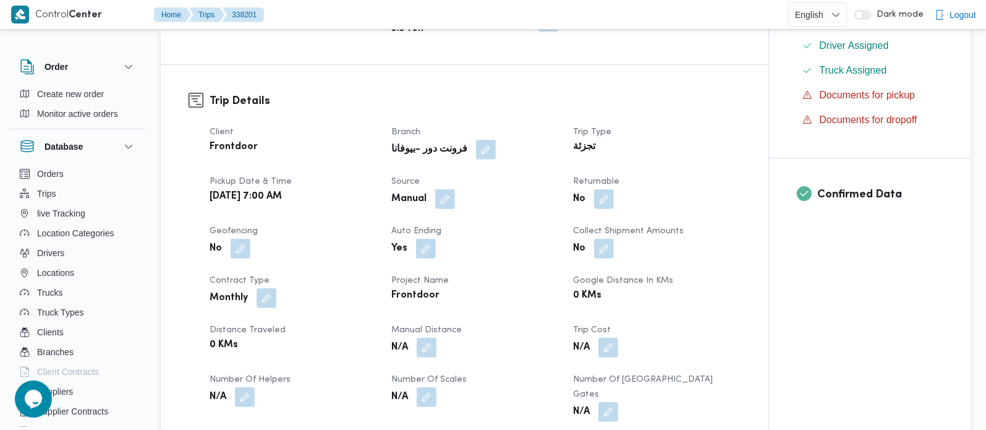
click at [616, 202] on div "No" at bounding box center [656, 199] width 169 height 22
click at [608, 198] on button "button" at bounding box center [604, 199] width 20 height 20
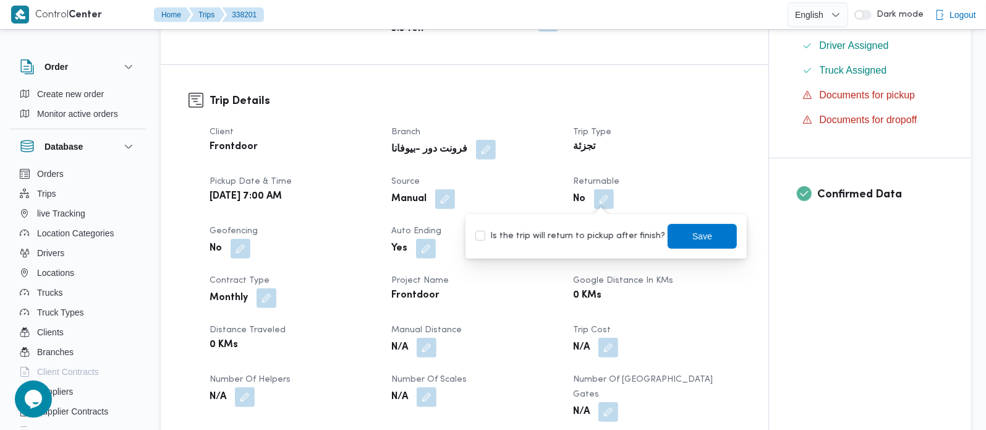
click at [598, 232] on label "Is the trip will return to pickup after finish?" at bounding box center [570, 236] width 190 height 15
checkbox input "true"
click at [676, 237] on span "Save" at bounding box center [702, 235] width 69 height 25
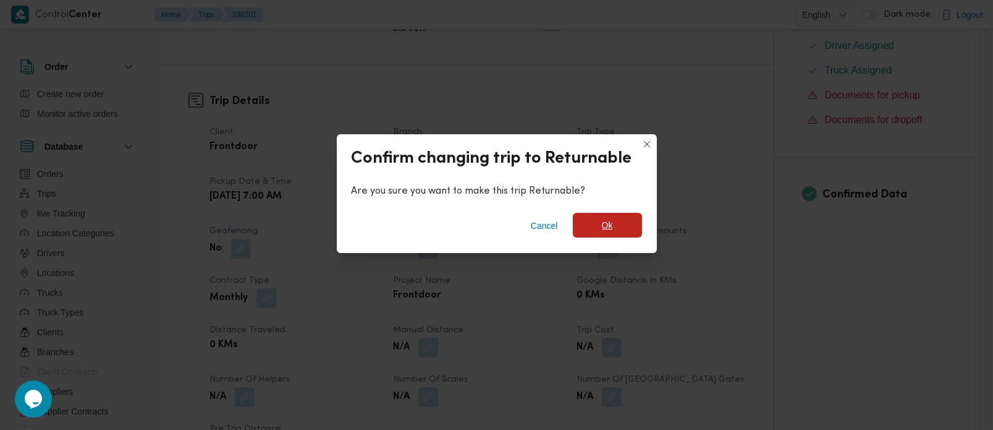
click at [613, 216] on span "Ok" at bounding box center [607, 225] width 69 height 25
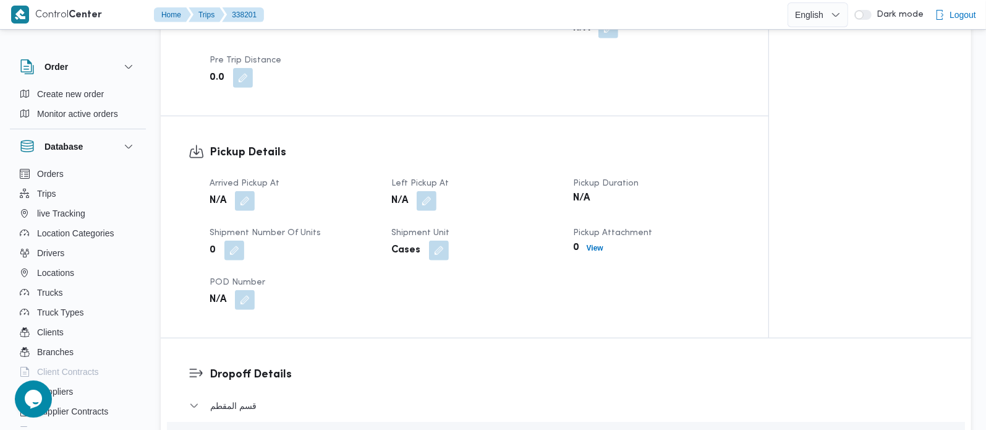
scroll to position [800, 0]
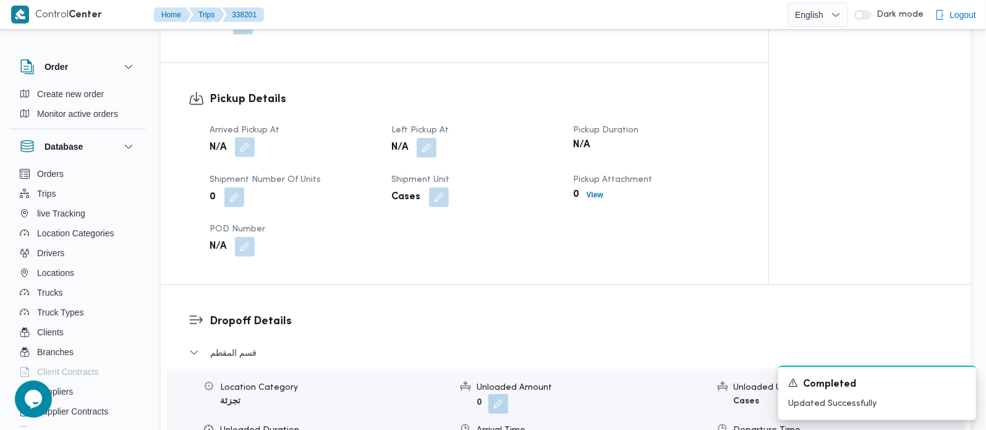
click at [248, 139] on button "button" at bounding box center [245, 147] width 20 height 20
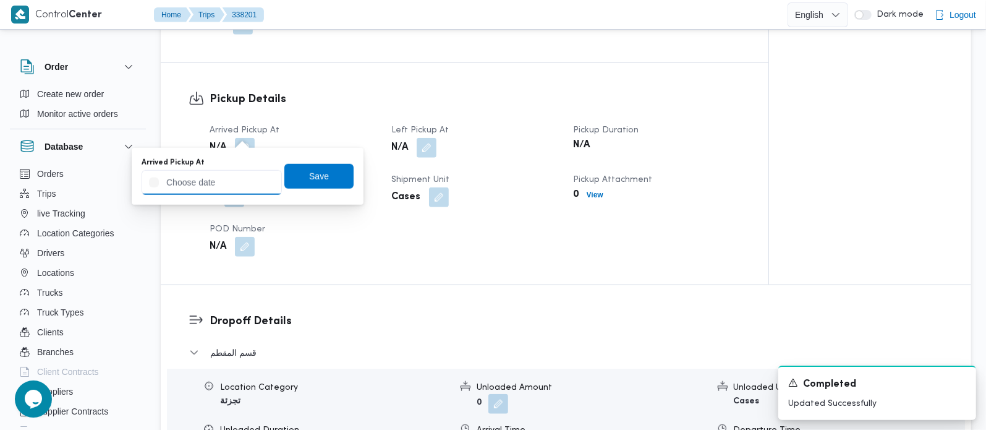
click at [238, 172] on input "Arrived Pickup At" at bounding box center [212, 182] width 140 height 25
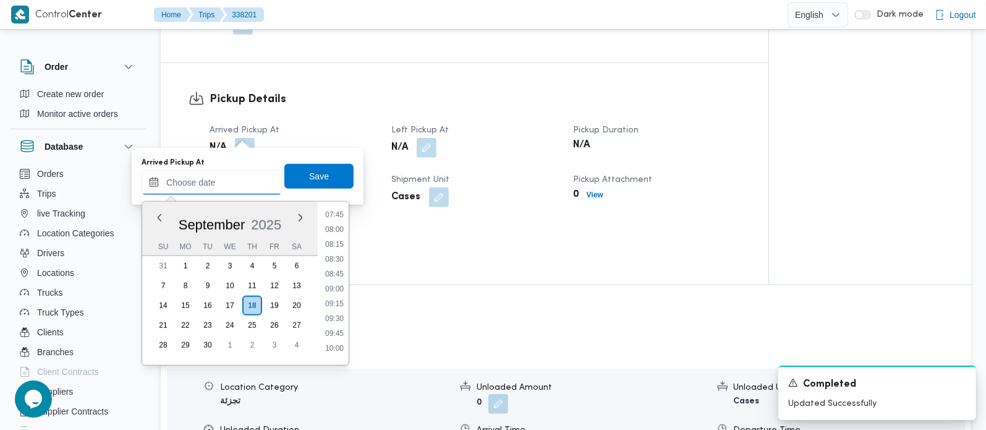
scroll to position [390, 0]
click at [331, 244] on li "07:00" at bounding box center [334, 243] width 28 height 12
type input "[DATE] 07:00"
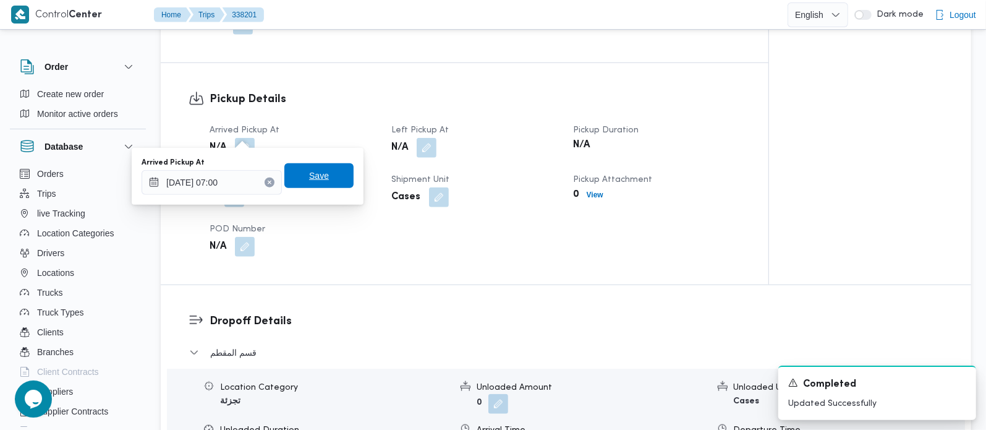
click at [318, 176] on span "Save" at bounding box center [319, 175] width 20 height 15
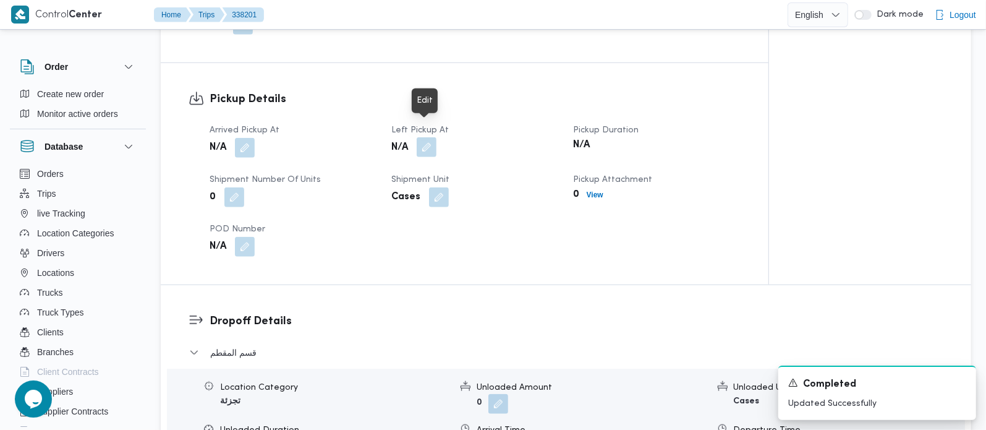
click at [423, 137] on button "button" at bounding box center [427, 147] width 20 height 20
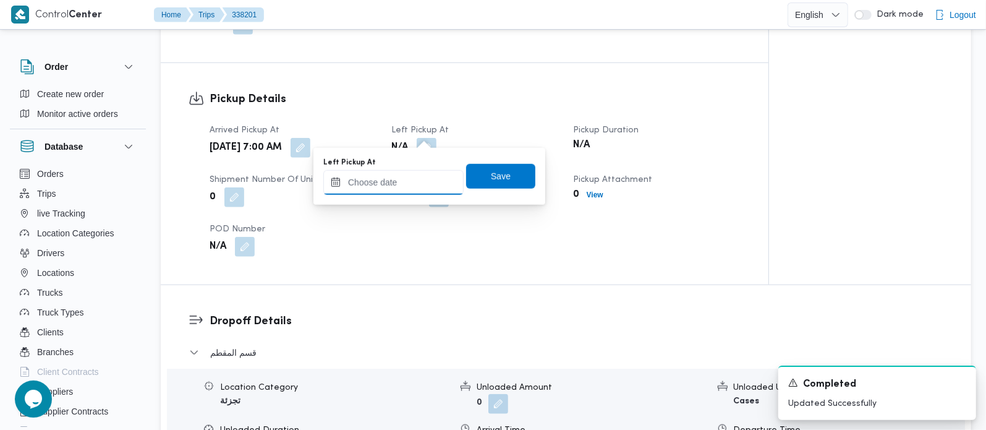
drag, startPoint x: 422, startPoint y: 134, endPoint x: 401, endPoint y: 186, distance: 56.0
click at [401, 184] on input "Left Pickup At" at bounding box center [393, 182] width 140 height 25
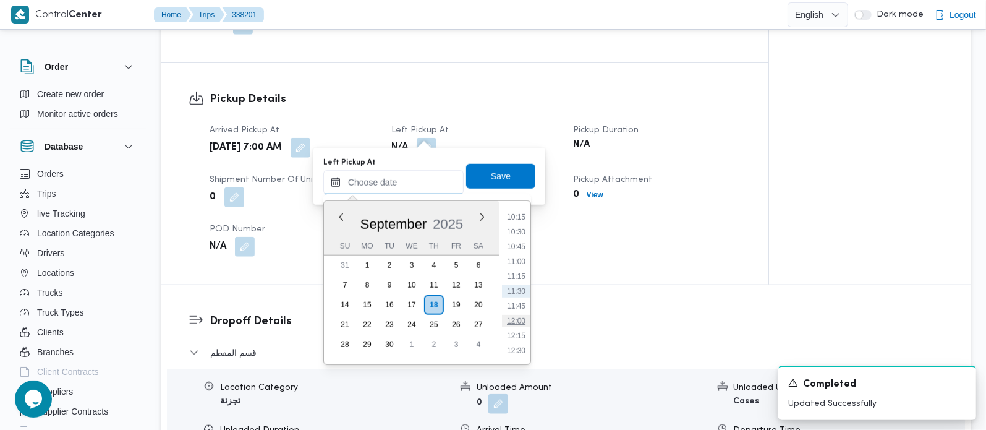
scroll to position [536, 0]
click at [514, 229] on li "09:15" at bounding box center [516, 230] width 28 height 12
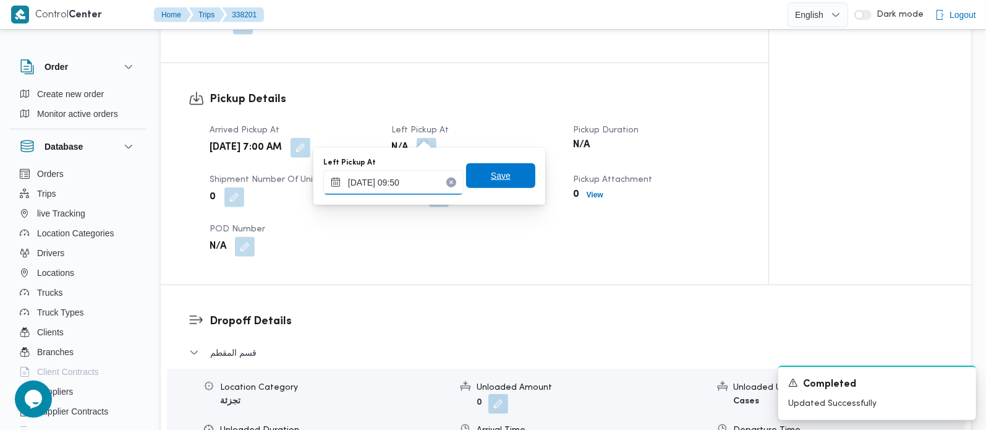
type input "18/09/2025 09:50"
click at [492, 184] on span "Save" at bounding box center [500, 175] width 69 height 25
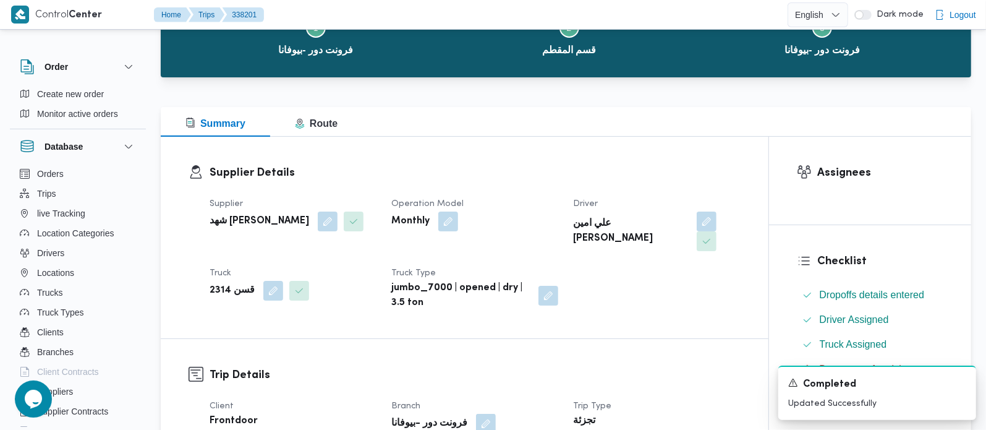
scroll to position [0, 0]
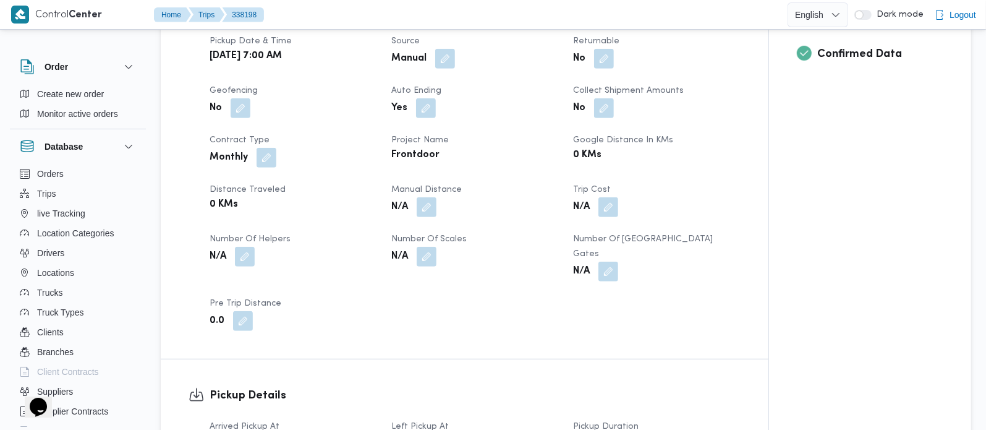
scroll to position [509, 0]
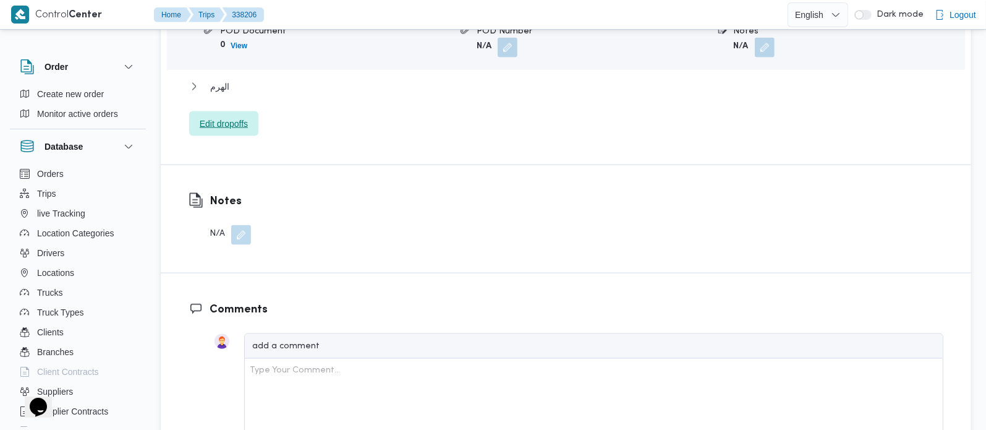
scroll to position [1236, 0]
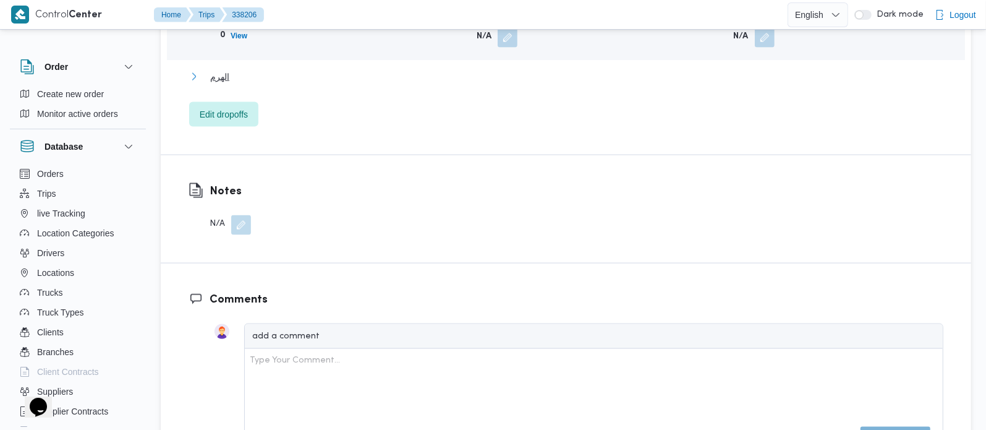
click at [212, 69] on span "الهرم" at bounding box center [219, 76] width 19 height 15
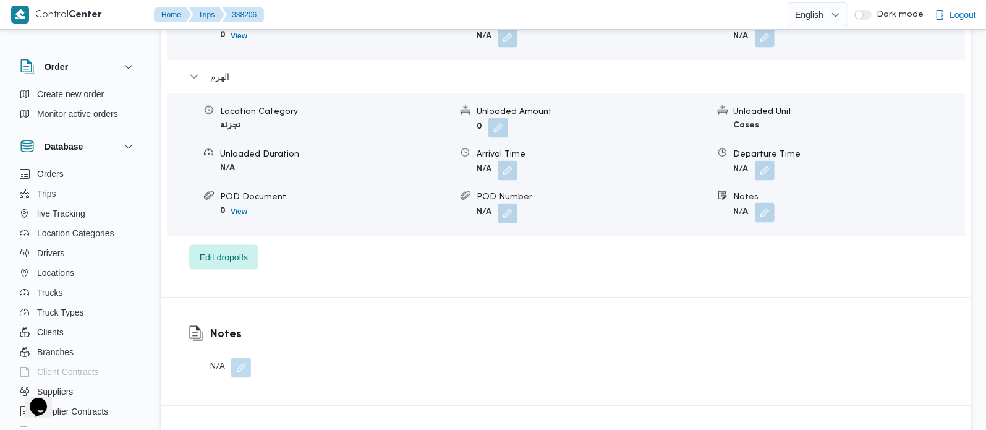
click at [763, 205] on button "button" at bounding box center [765, 213] width 20 height 20
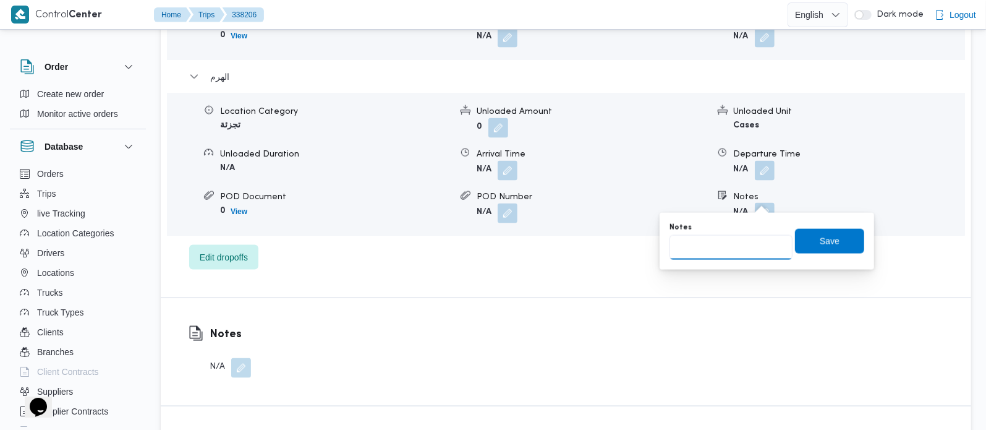
click at [748, 238] on input "Notes" at bounding box center [730, 247] width 123 height 25
paste input "حدائق الاهرام"
type input "حدائق الاهرام"
click at [820, 242] on span "Save" at bounding box center [830, 240] width 20 height 15
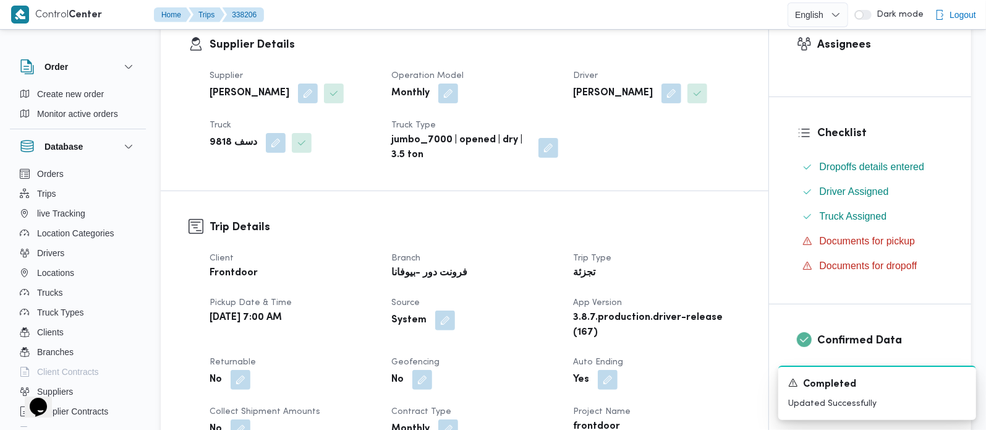
scroll to position [363, 0]
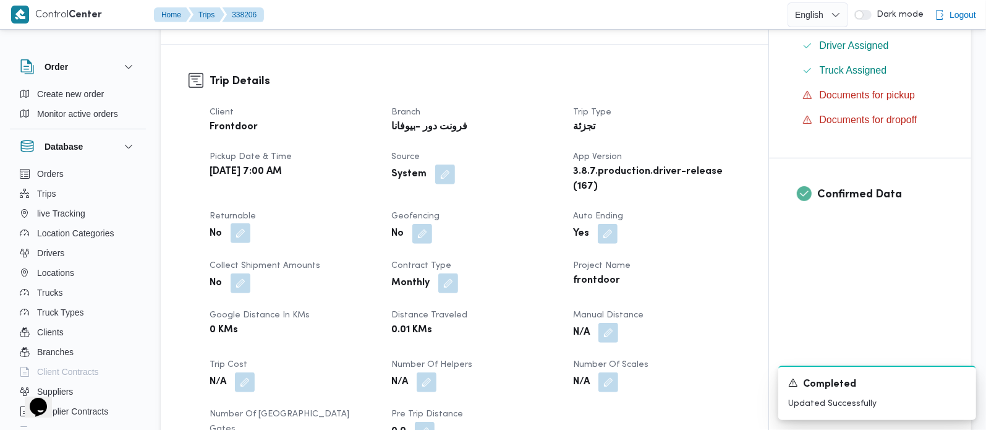
click at [246, 236] on button "button" at bounding box center [241, 233] width 20 height 20
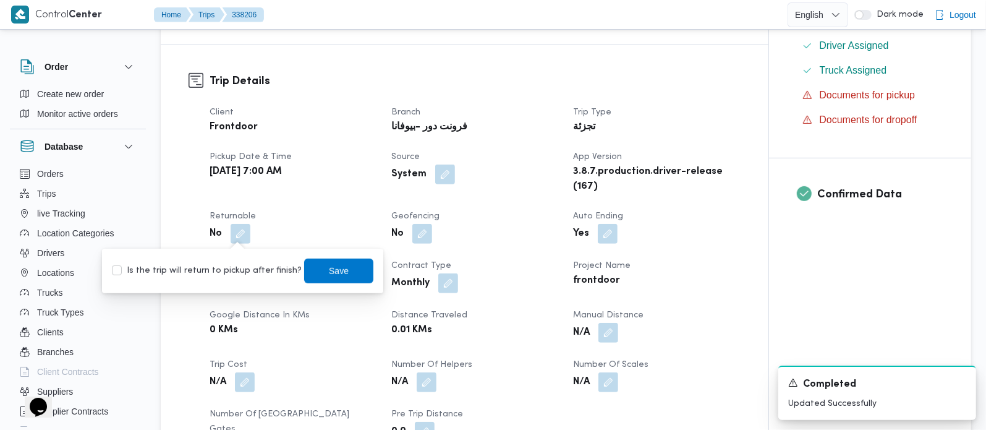
click at [232, 274] on label "Is the trip will return to pickup after finish?" at bounding box center [207, 270] width 190 height 15
checkbox input "true"
click at [329, 270] on span "Save" at bounding box center [339, 270] width 20 height 15
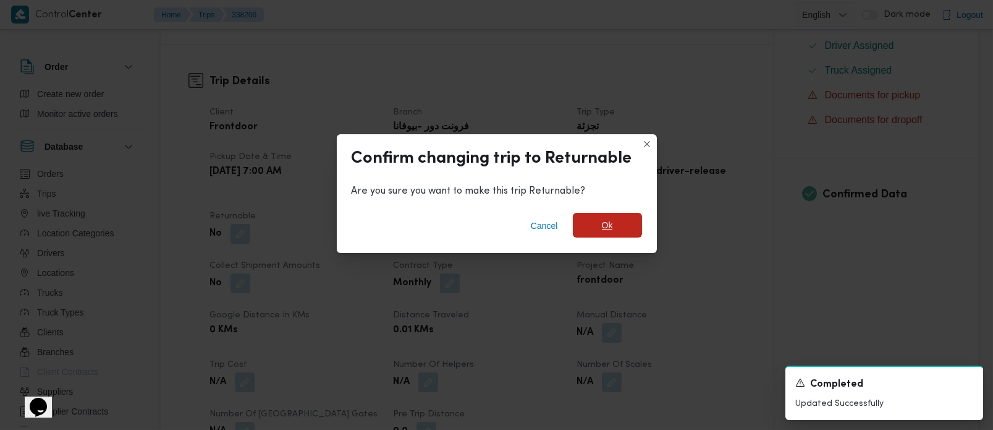
click at [625, 215] on span "Ok" at bounding box center [607, 225] width 69 height 25
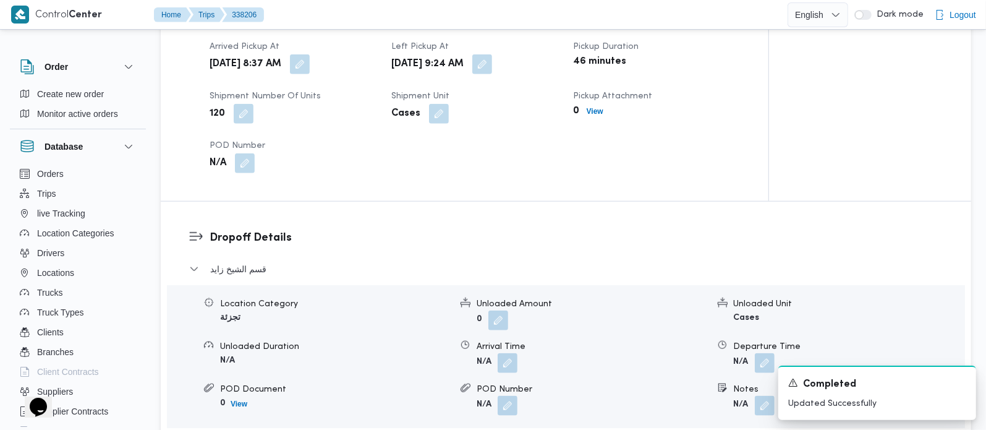
scroll to position [872, 0]
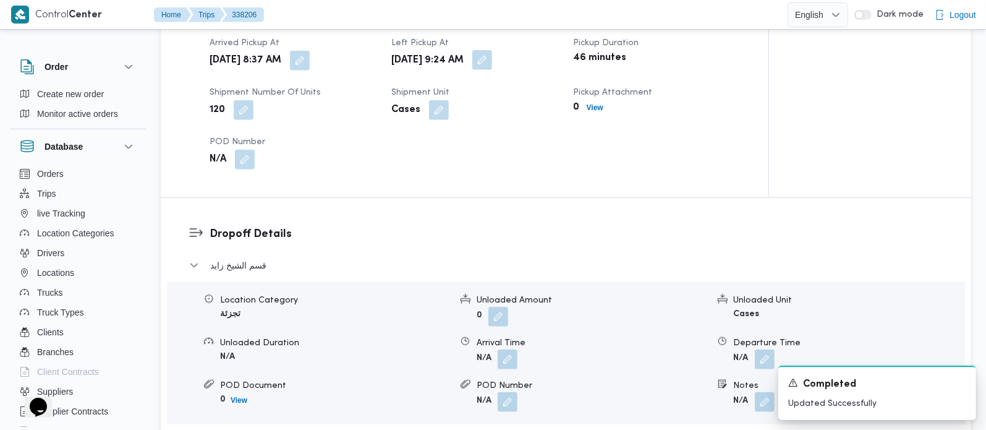
click at [492, 50] on button "button" at bounding box center [482, 60] width 20 height 20
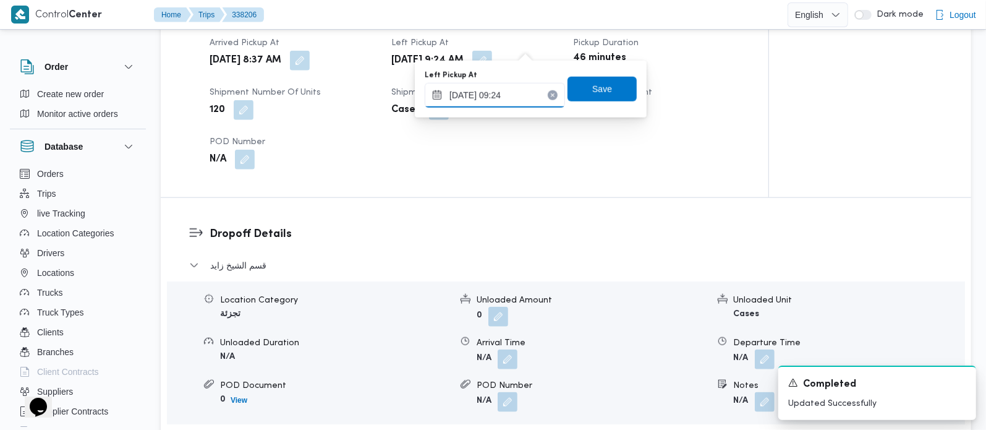
click at [504, 93] on input "18/09/2025 09:24" at bounding box center [495, 95] width 140 height 25
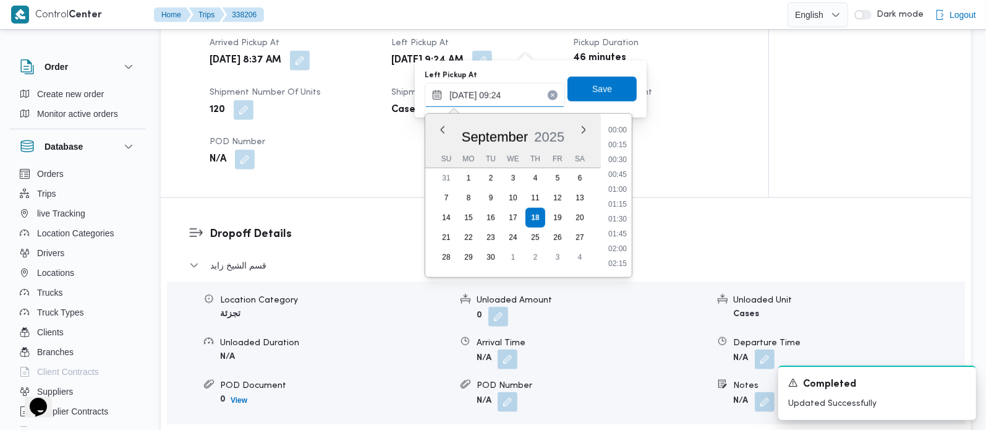
scroll to position [475, 0]
click at [623, 259] on li "10:15" at bounding box center [617, 263] width 28 height 12
type input "[DATE] 10:15"
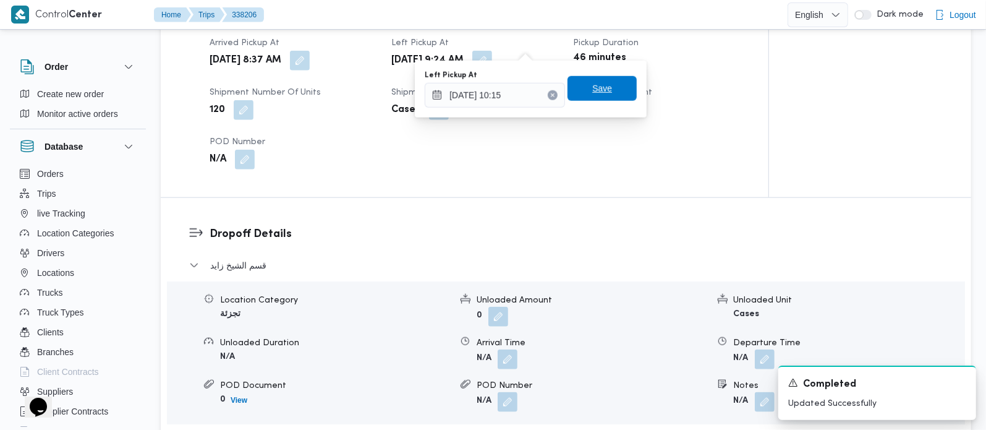
click at [598, 81] on span "Save" at bounding box center [602, 88] width 20 height 15
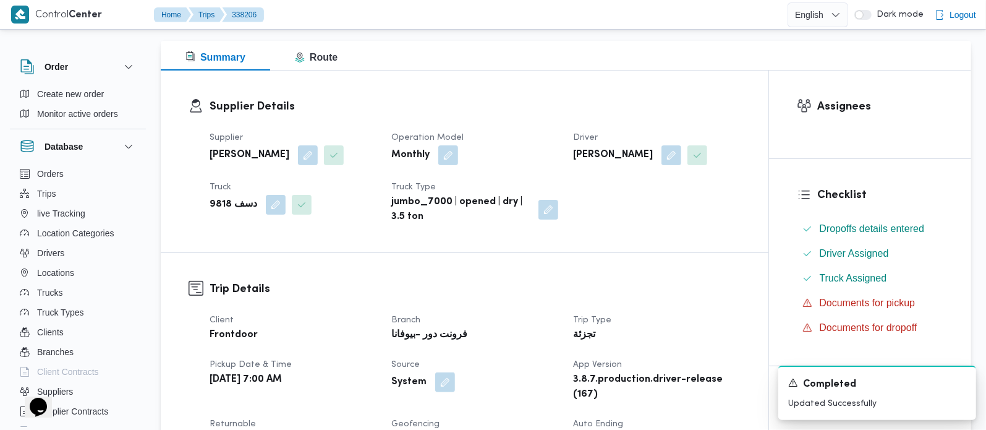
scroll to position [0, 0]
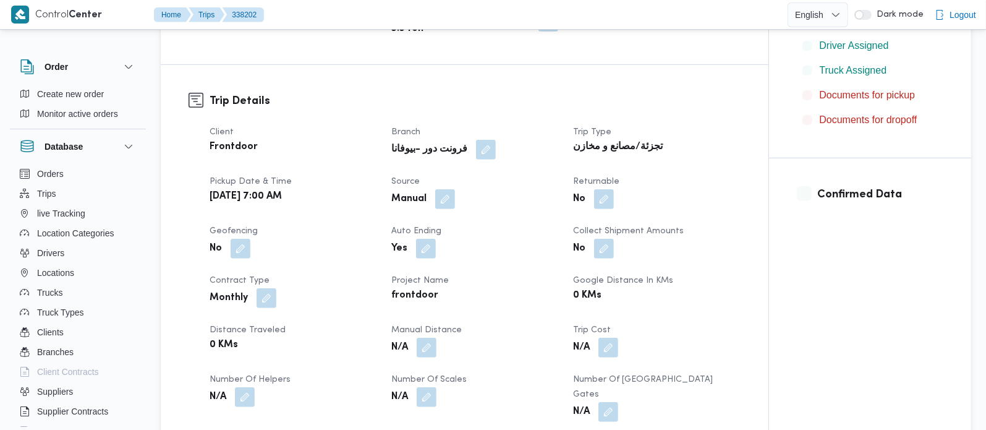
scroll to position [654, 0]
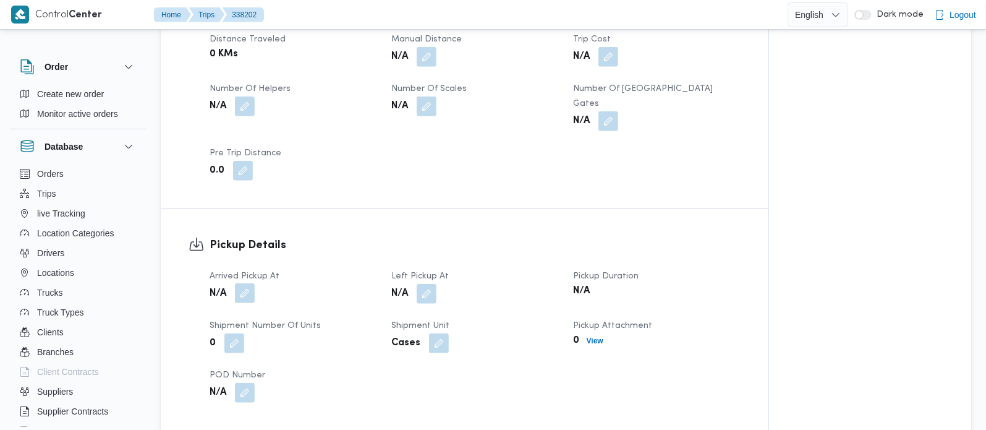
click at [252, 283] on button "button" at bounding box center [245, 293] width 20 height 20
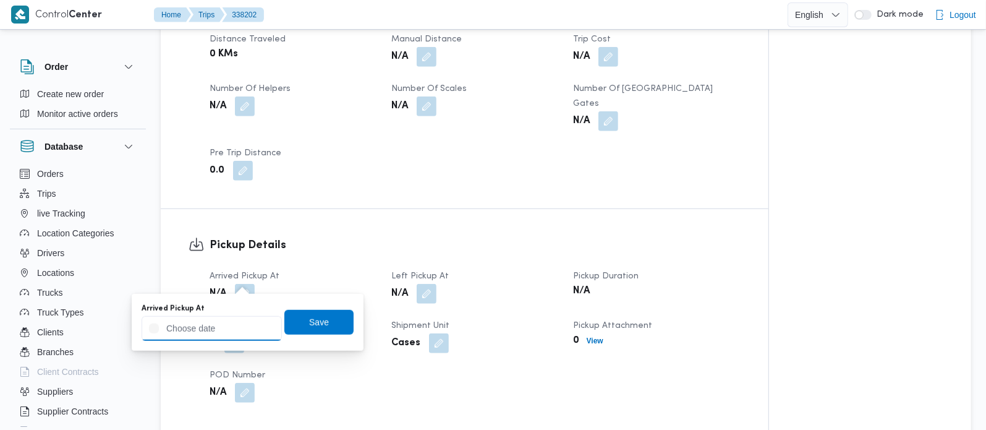
click at [232, 324] on input "Arrived Pickup At" at bounding box center [212, 328] width 140 height 25
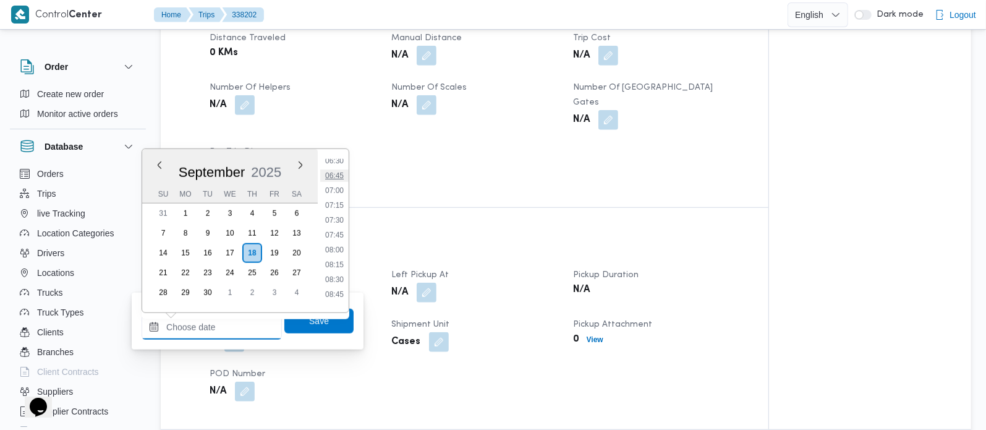
scroll to position [0, 0]
click at [335, 193] on li "07:00" at bounding box center [334, 190] width 28 height 12
type input "18/09/2025 07:00"
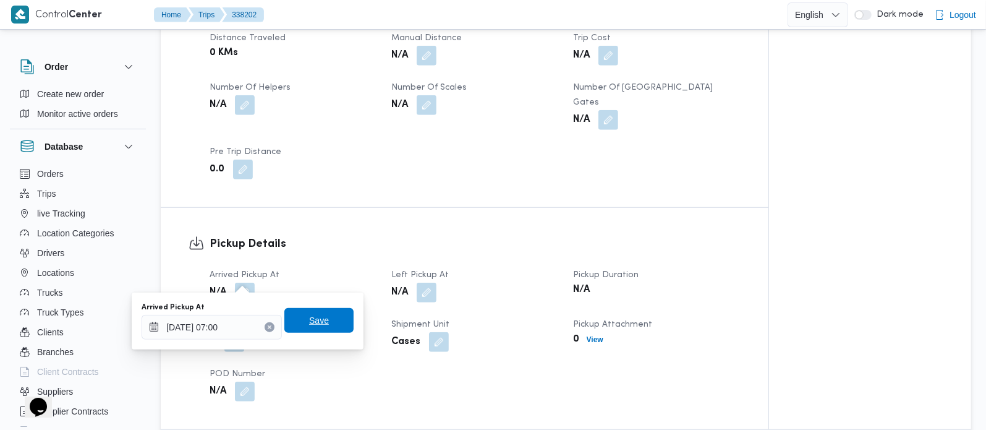
click at [309, 322] on span "Save" at bounding box center [319, 320] width 20 height 15
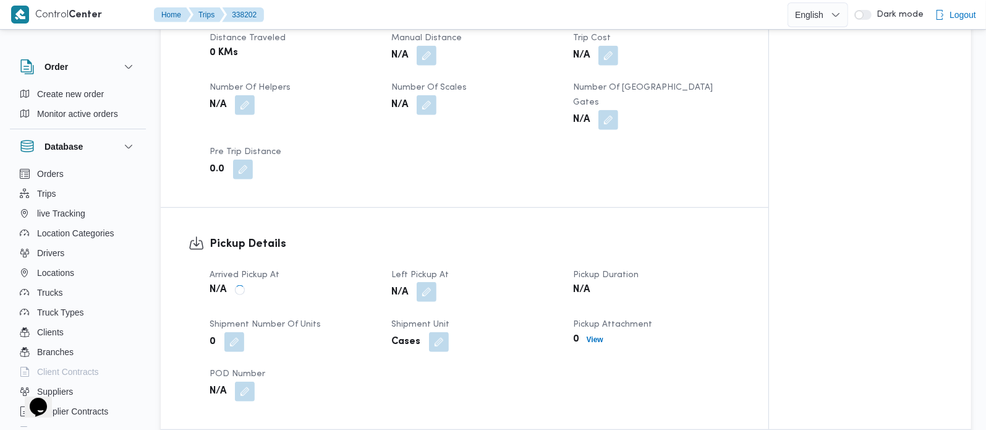
click at [435, 282] on button "button" at bounding box center [427, 292] width 20 height 20
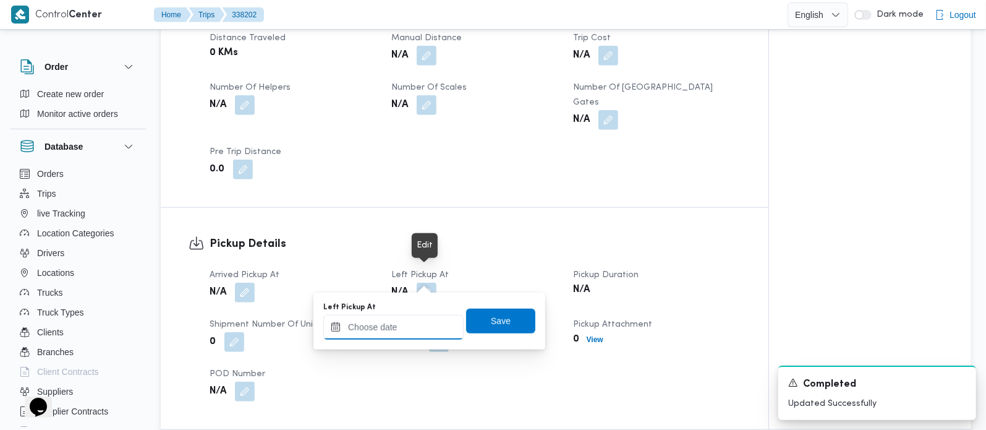
click at [410, 317] on input "Left Pickup At" at bounding box center [393, 327] width 140 height 25
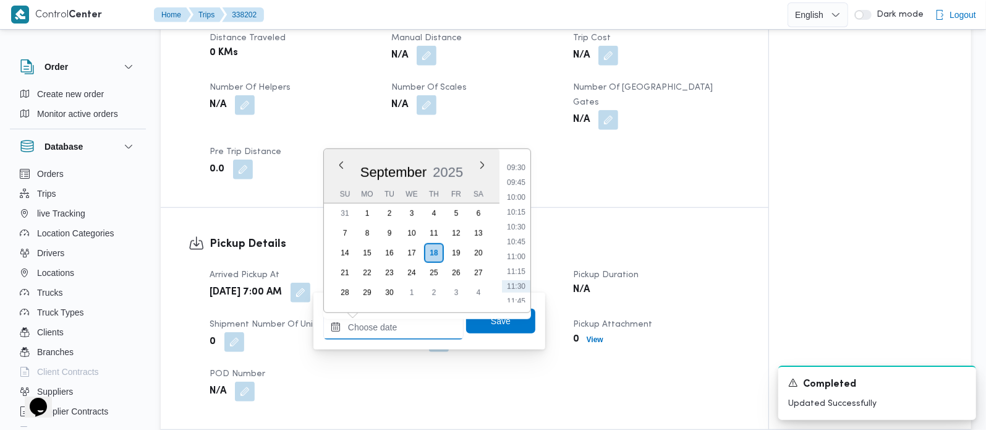
scroll to position [536, 0]
click at [524, 209] on li "09:45" at bounding box center [516, 208] width 28 height 12
type input "18/09/2025 09:45"
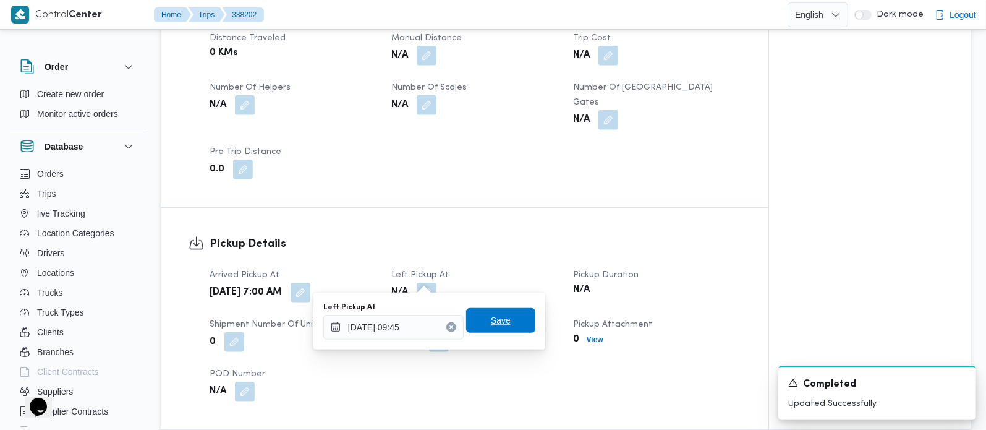
click at [502, 317] on span "Save" at bounding box center [500, 320] width 69 height 25
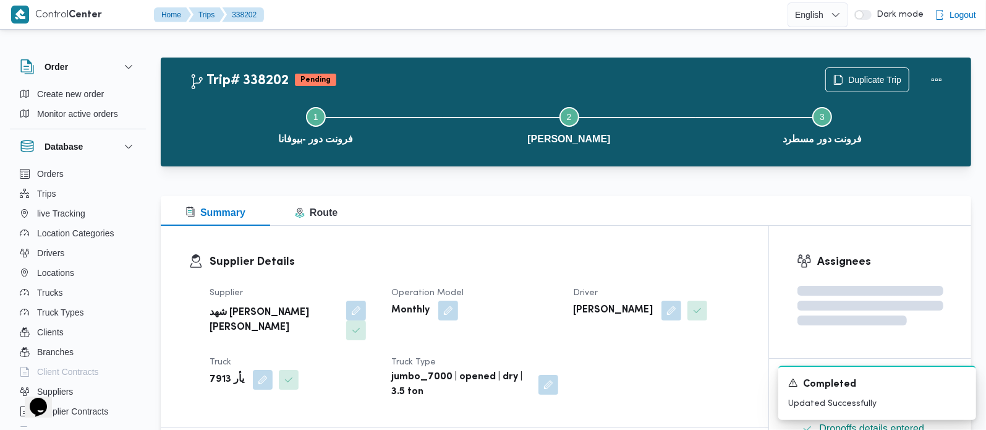
scroll to position [0, 0]
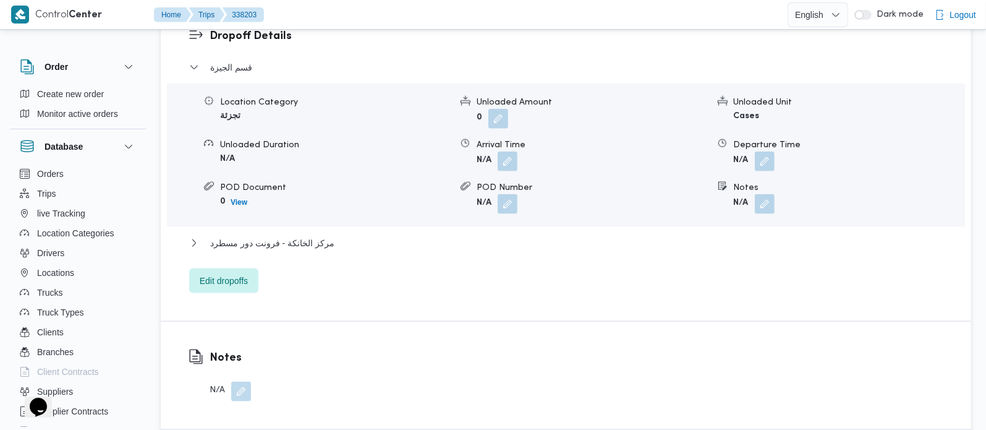
scroll to position [1090, 0]
click at [771, 193] on button "button" at bounding box center [765, 203] width 20 height 20
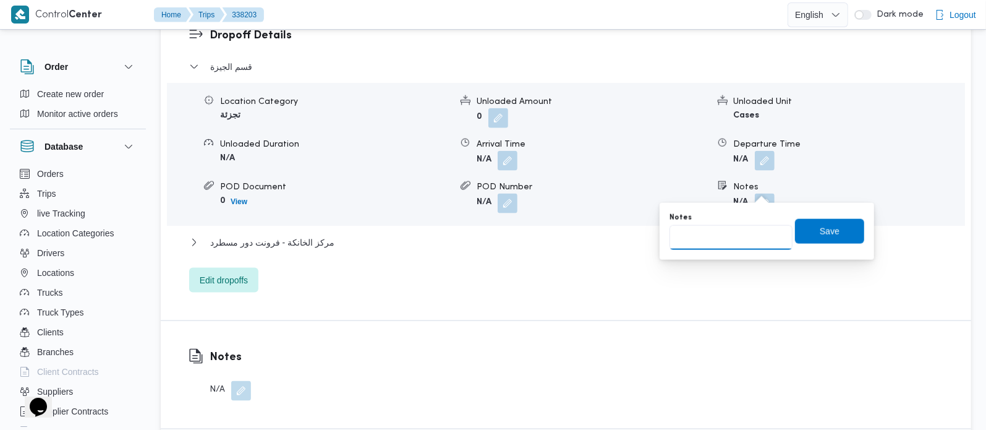
click at [743, 244] on input "Notes" at bounding box center [730, 237] width 123 height 25
paste input "البحر الاعظم"
type input "البحر الاعظم"
click at [811, 240] on span "Save" at bounding box center [829, 230] width 69 height 25
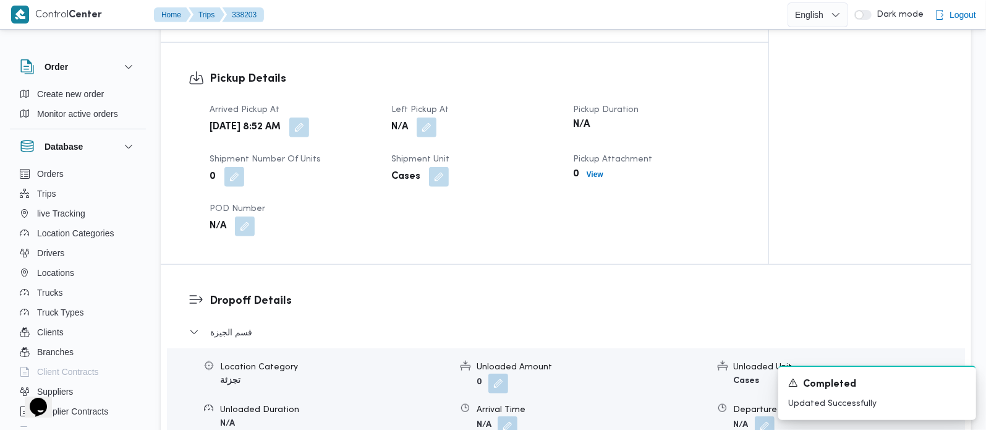
scroll to position [800, 0]
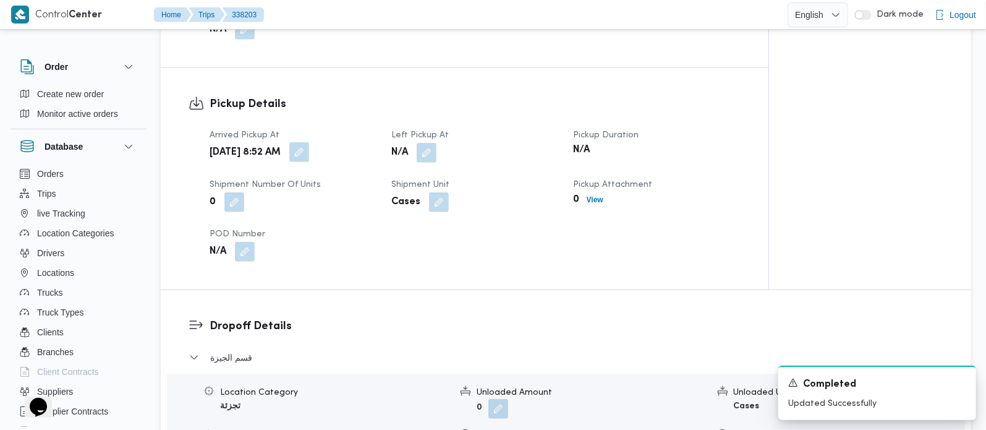
click at [309, 142] on button "button" at bounding box center [299, 152] width 20 height 20
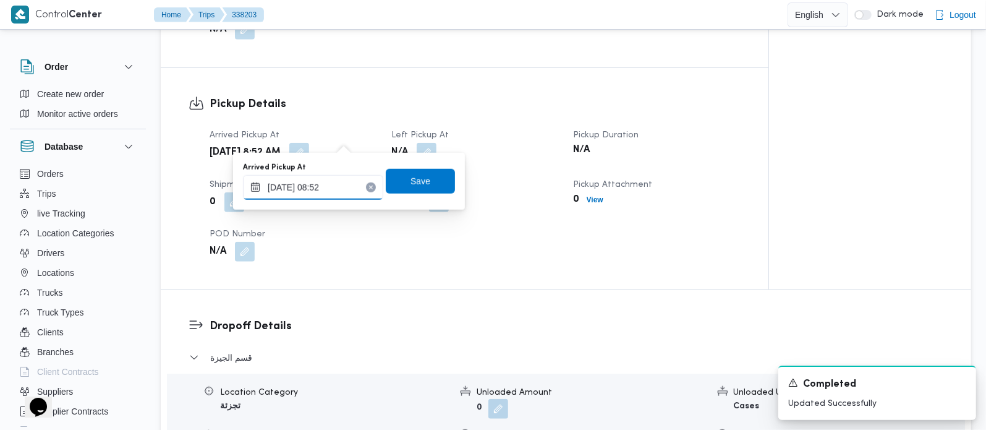
click at [320, 198] on div "18/09/2025 08:52" at bounding box center [313, 187] width 140 height 25
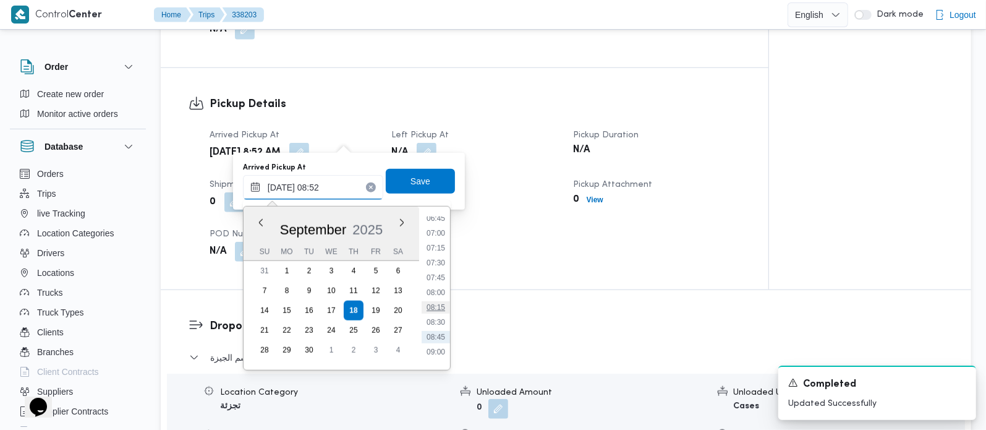
scroll to position [372, 0]
click at [442, 267] on li "07:00" at bounding box center [436, 266] width 28 height 12
type input "18/09/2025 07:00"
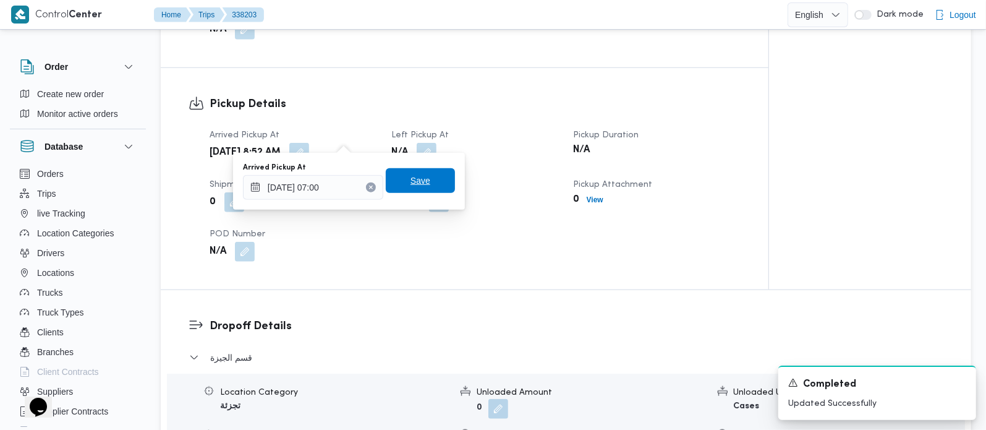
click at [419, 181] on span "Save" at bounding box center [420, 180] width 69 height 25
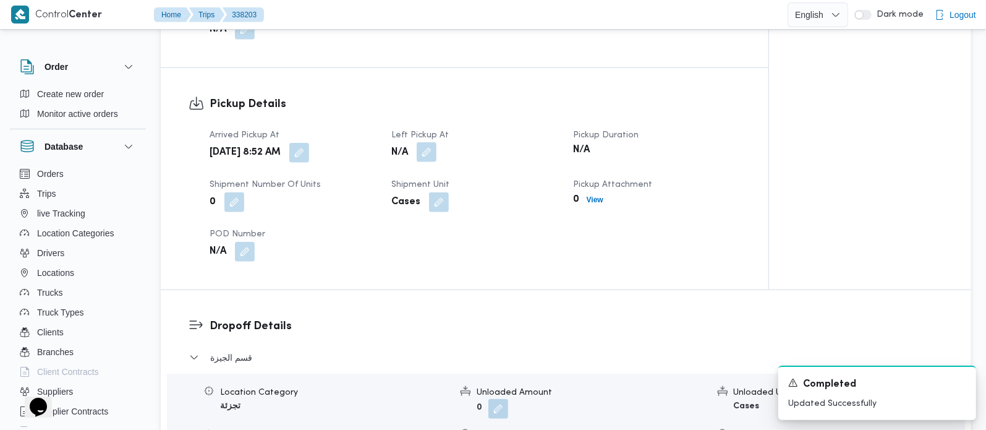
click at [432, 143] on button "button" at bounding box center [427, 152] width 20 height 20
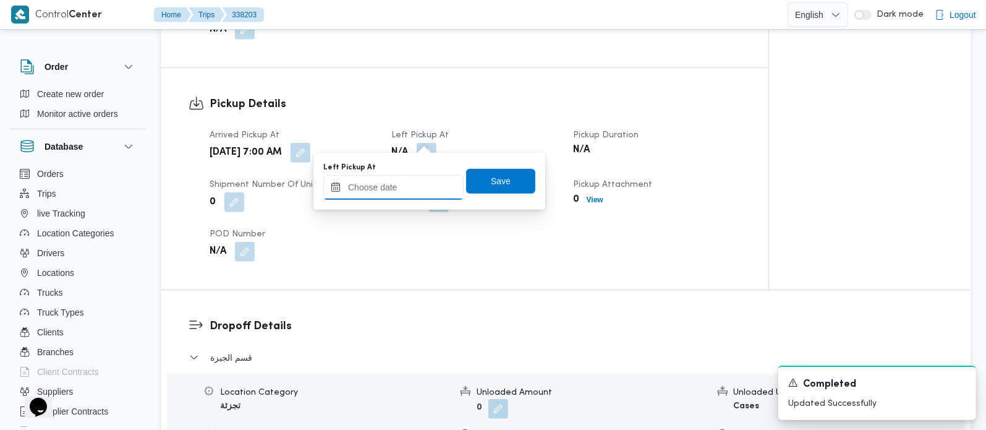
click at [412, 191] on input "Left Pickup At" at bounding box center [393, 187] width 140 height 25
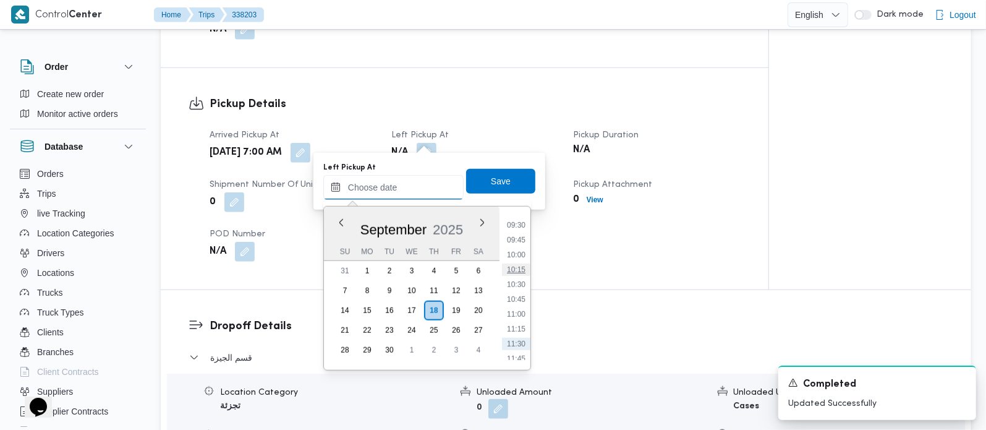
scroll to position [536, 0]
click at [524, 276] on li "10:00" at bounding box center [516, 280] width 28 height 12
type input "18/09/2025 10:00"
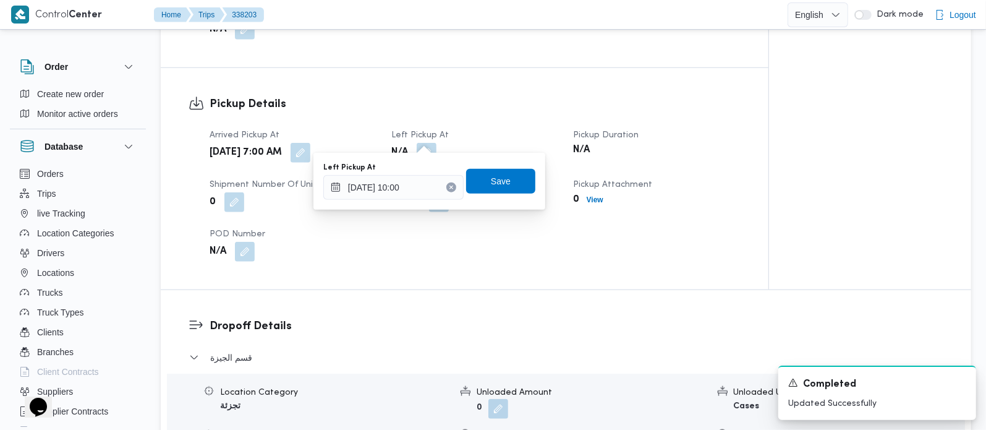
click at [511, 194] on div "Left Pickup At 18/09/2025 10:00 Save" at bounding box center [429, 181] width 215 height 40
click at [508, 188] on span "Save" at bounding box center [500, 180] width 69 height 25
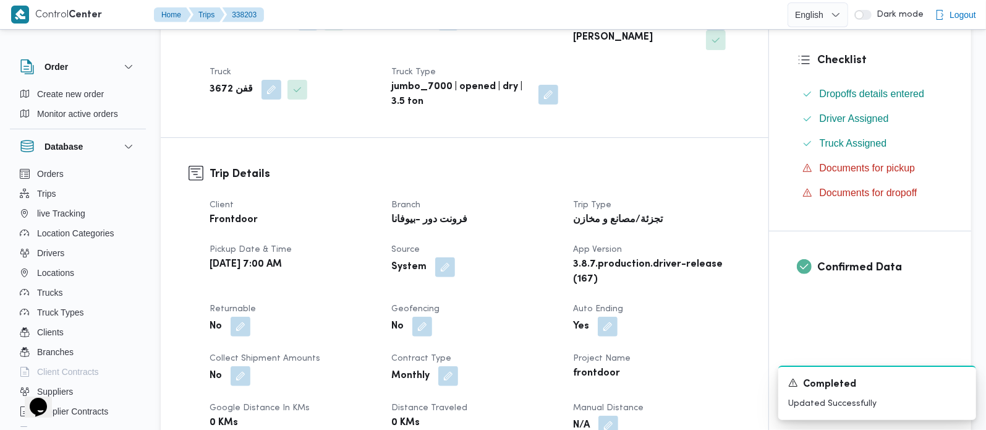
scroll to position [0, 0]
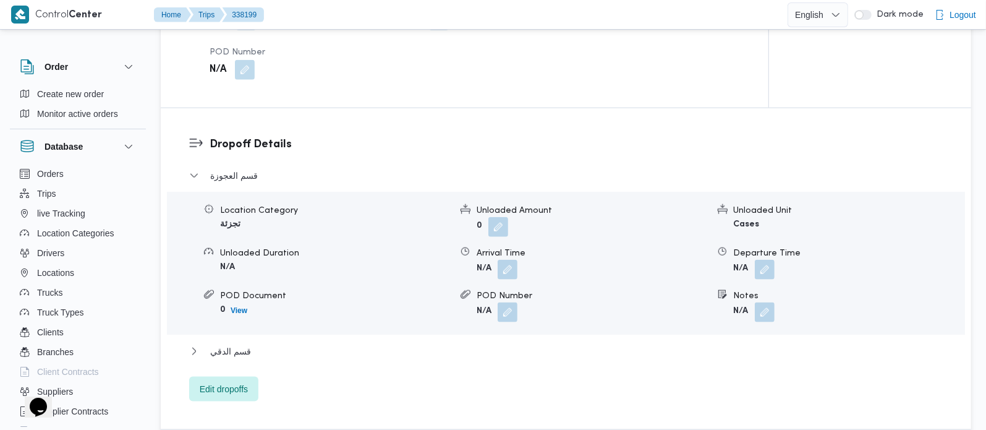
scroll to position [1018, 0]
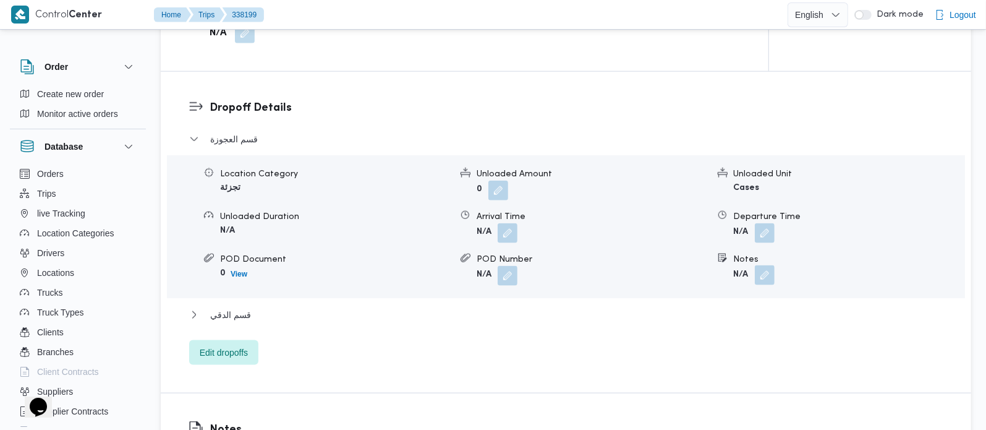
click at [760, 265] on button "button" at bounding box center [765, 275] width 20 height 20
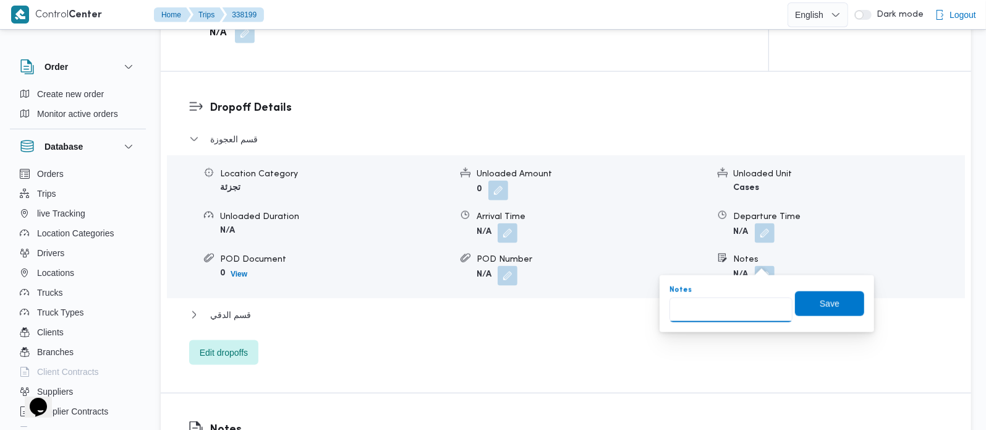
click at [739, 304] on input "Notes" at bounding box center [730, 309] width 123 height 25
paste input "المهندسين"
type input "المهندسين"
drag, startPoint x: 826, startPoint y: 295, endPoint x: 767, endPoint y: 293, distance: 58.8
click at [826, 294] on span "Save" at bounding box center [829, 303] width 69 height 25
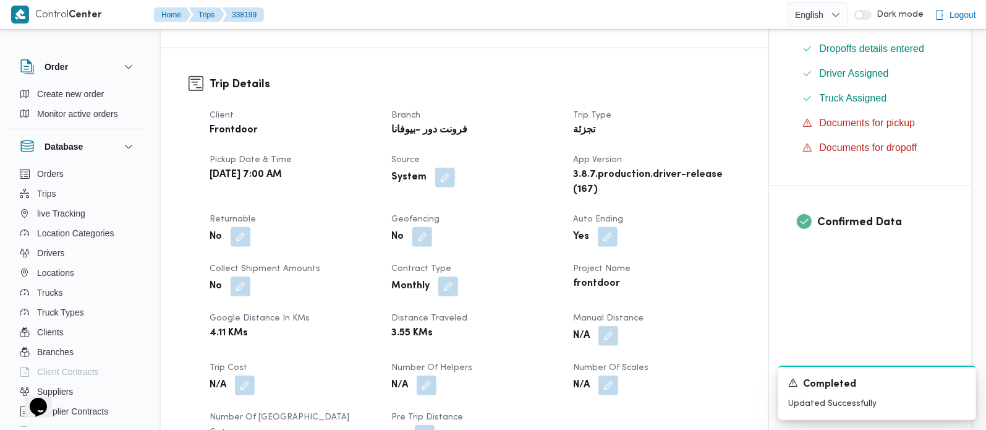
scroll to position [363, 0]
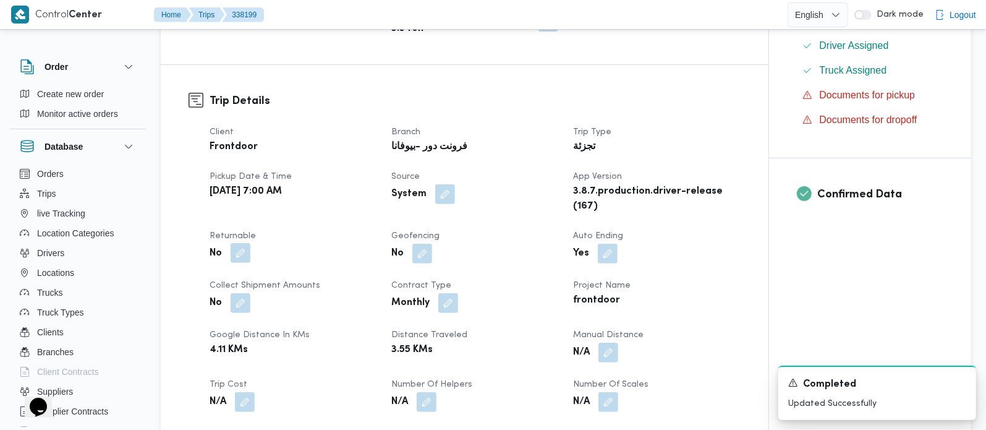
click at [244, 250] on button "button" at bounding box center [241, 253] width 20 height 20
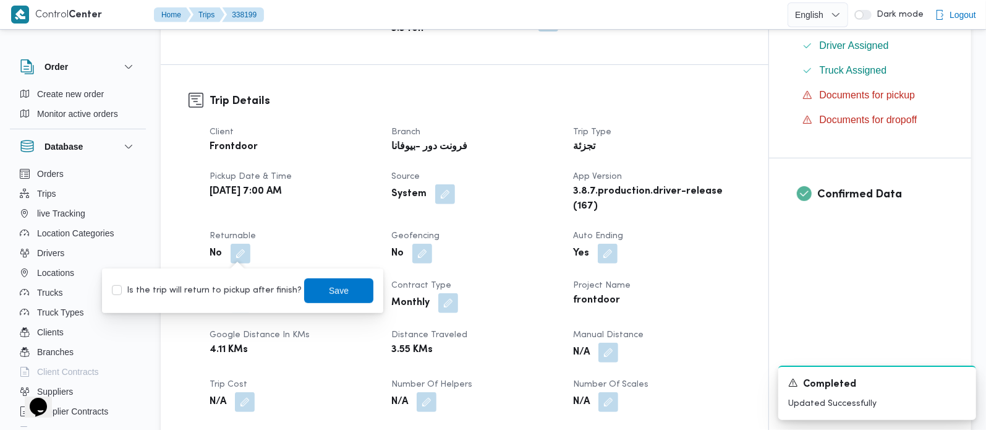
click at [216, 290] on label "Is the trip will return to pickup after finish?" at bounding box center [207, 290] width 190 height 15
checkbox input "true"
click at [341, 278] on span "Save" at bounding box center [338, 290] width 69 height 25
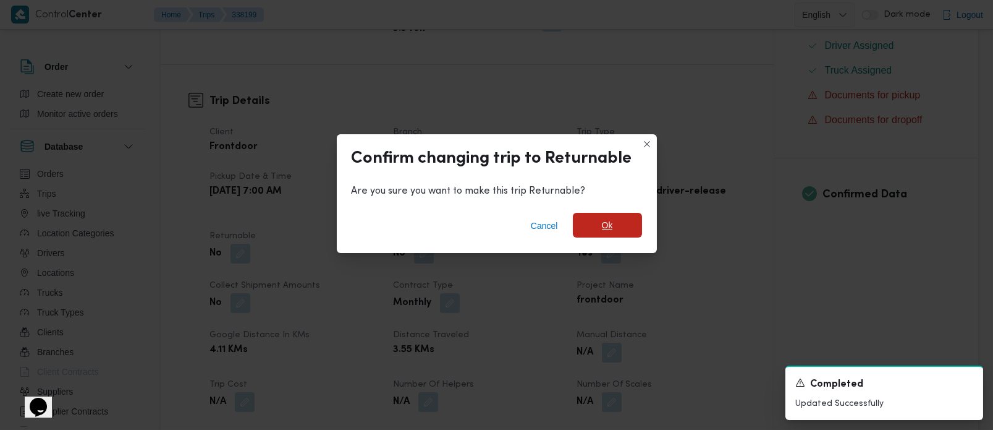
click at [603, 219] on span "Ok" at bounding box center [607, 225] width 11 height 15
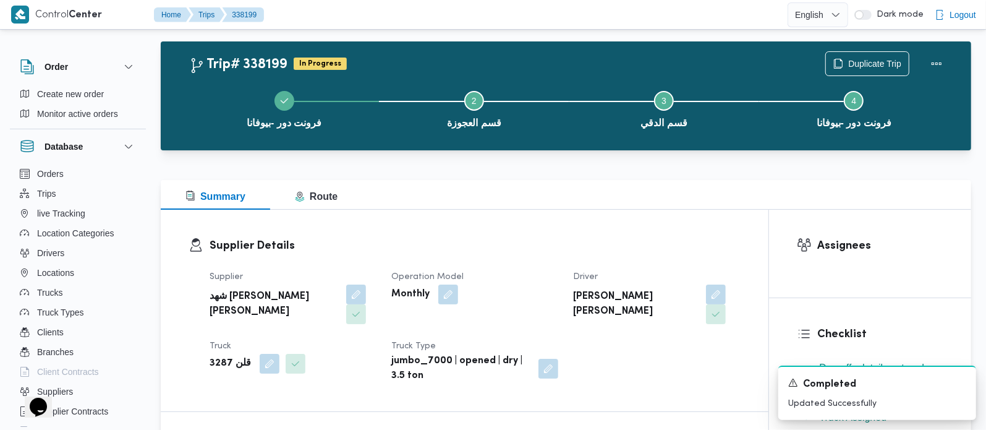
scroll to position [0, 0]
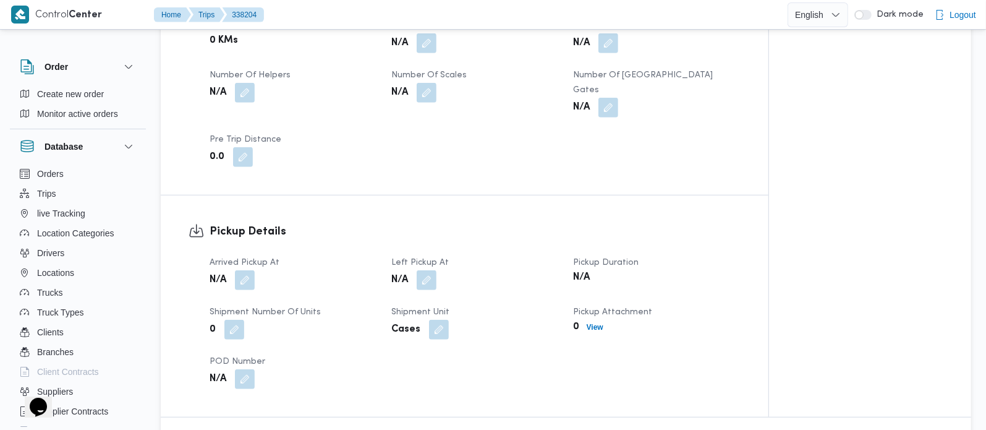
scroll to position [654, 0]
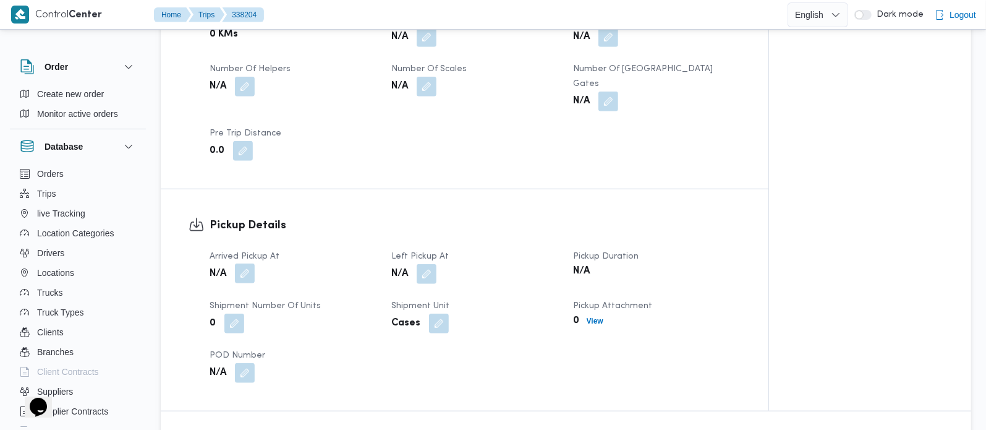
click at [245, 263] on button "button" at bounding box center [245, 273] width 20 height 20
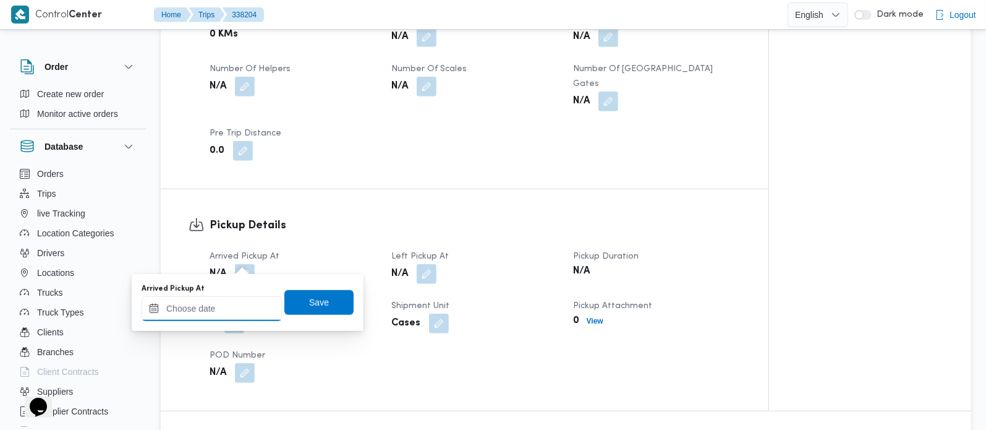
click at [240, 303] on input "Arrived Pickup At" at bounding box center [212, 308] width 140 height 25
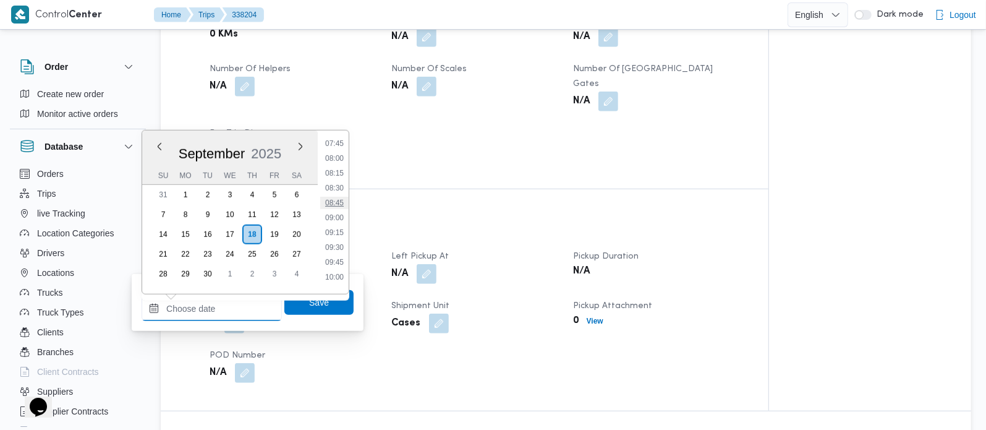
scroll to position [390, 0]
click at [336, 171] on li "07:00" at bounding box center [334, 172] width 28 height 12
type input "[DATE] 07:00"
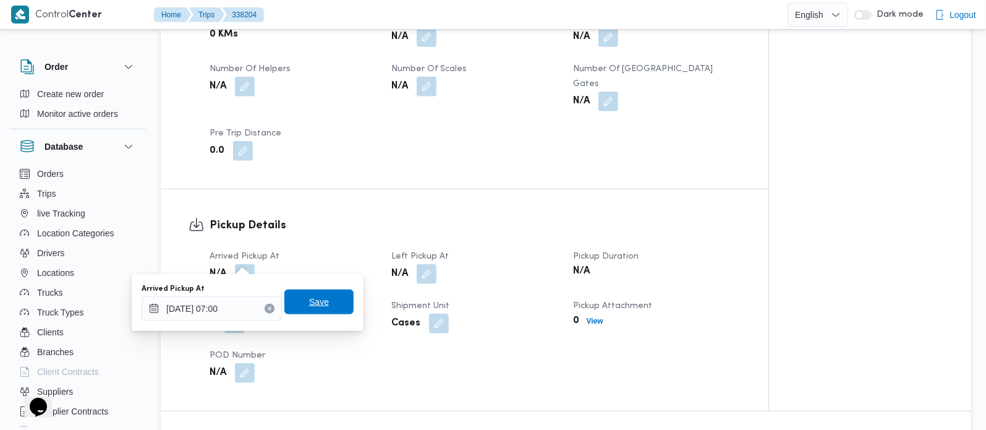
click at [311, 306] on span "Save" at bounding box center [319, 301] width 20 height 15
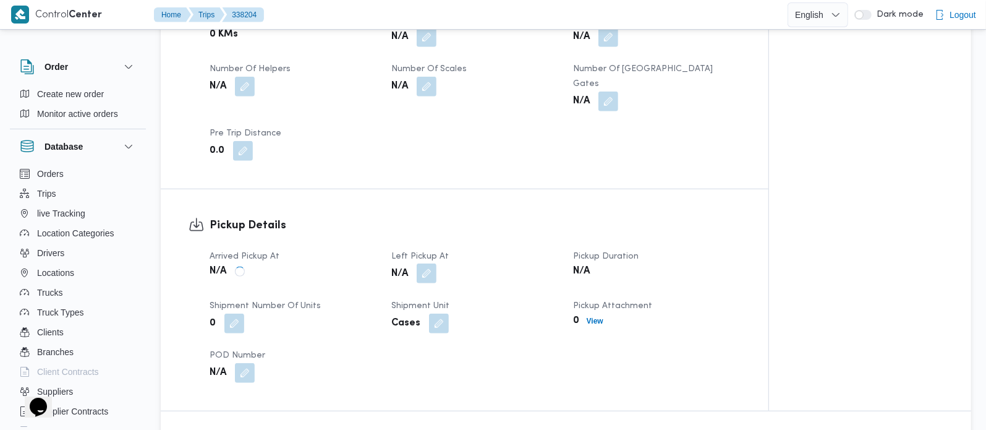
click at [429, 263] on button "button" at bounding box center [427, 273] width 20 height 20
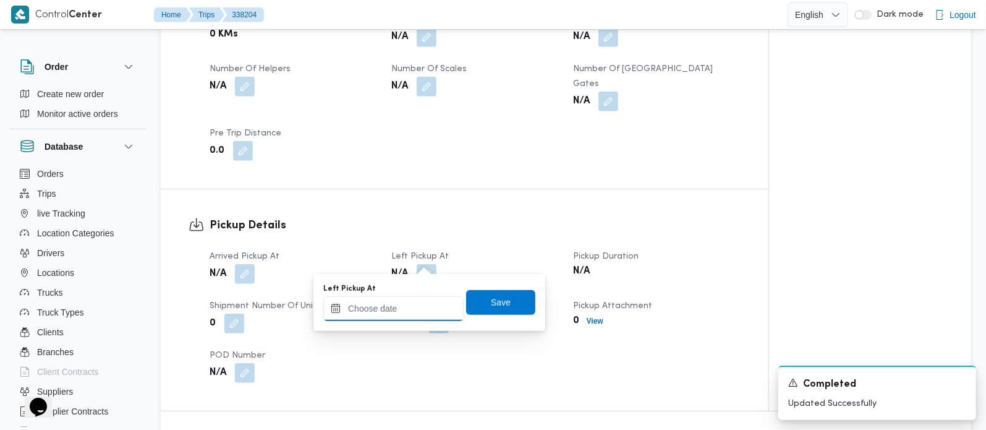
click at [415, 301] on input "Left Pickup At" at bounding box center [393, 308] width 140 height 25
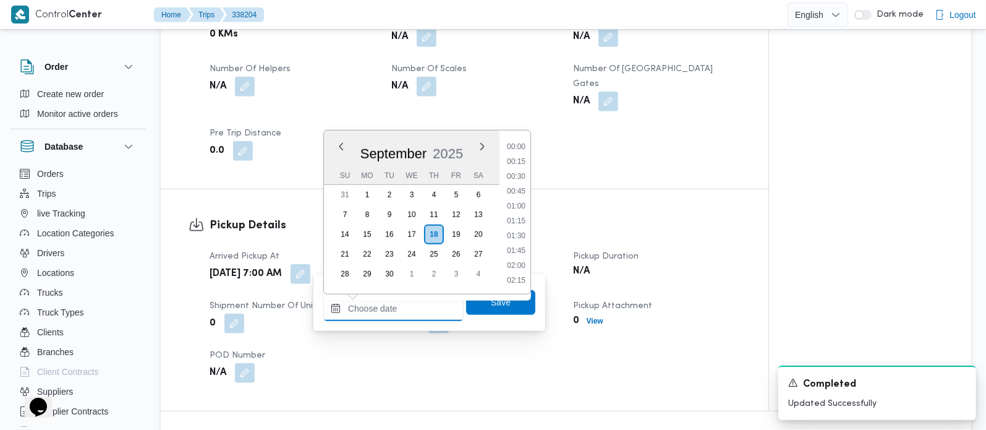
scroll to position [608, 0]
click at [510, 159] on li "10:30" at bounding box center [516, 161] width 28 height 12
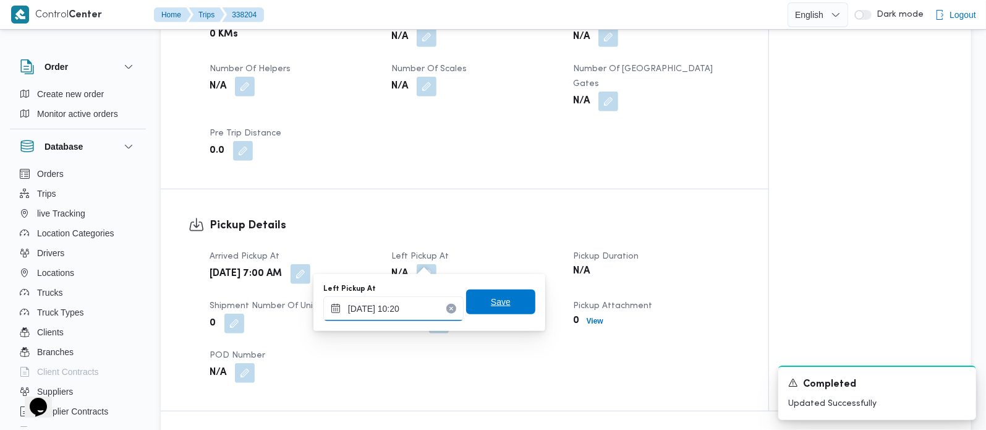
type input "[DATE] 10:20"
click at [501, 312] on span "Save" at bounding box center [500, 301] width 69 height 25
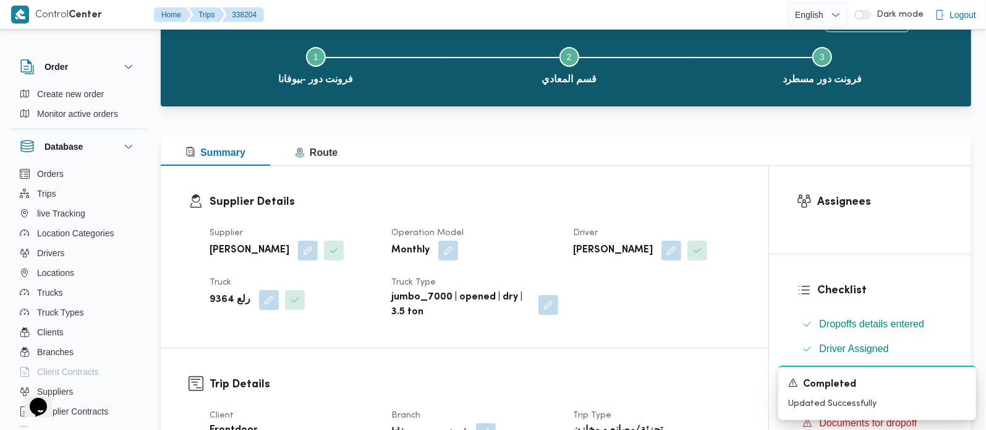
scroll to position [0, 0]
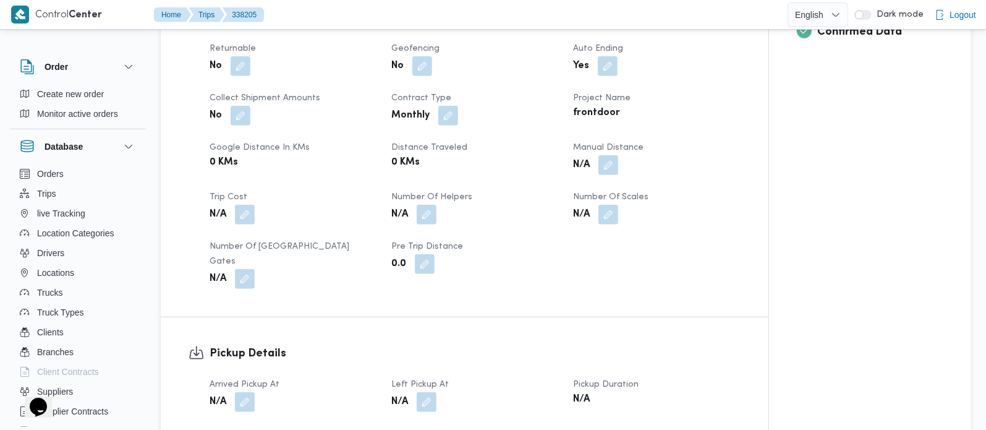
scroll to position [291, 0]
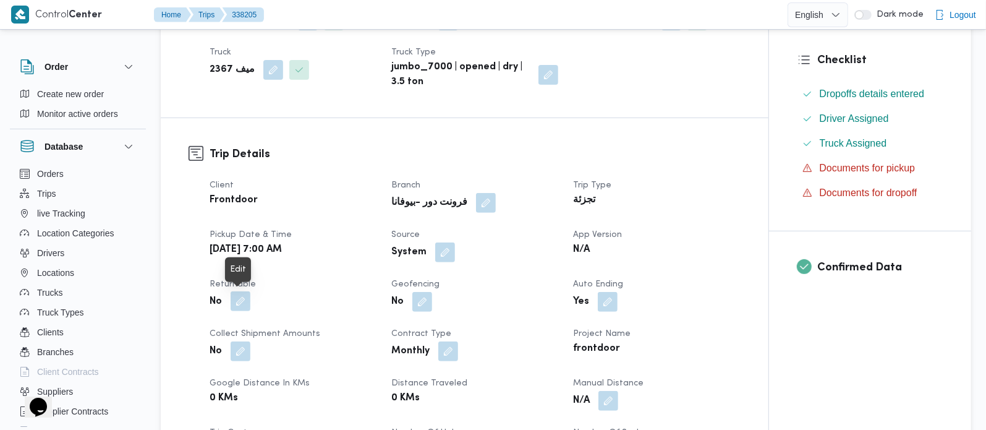
click at [244, 301] on button "button" at bounding box center [241, 301] width 20 height 20
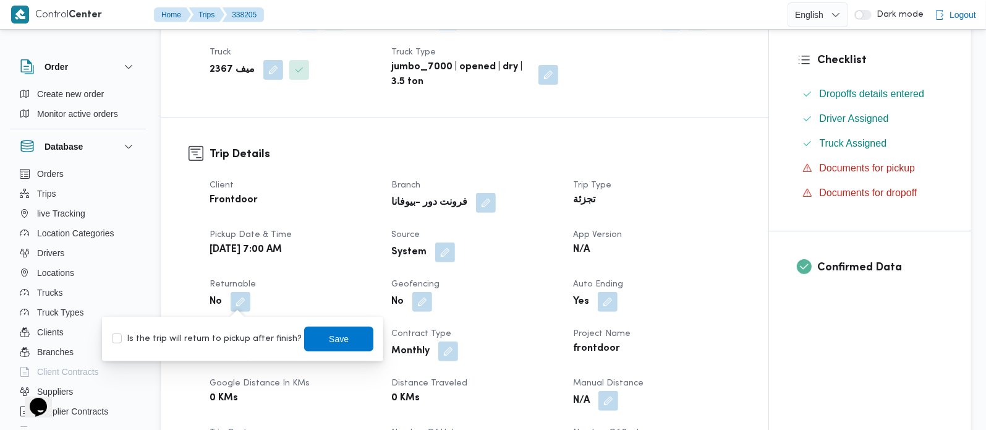
click at [237, 328] on div "Is the trip will return to pickup after finish? Save" at bounding box center [243, 338] width 264 height 27
click at [250, 335] on label "Is the trip will return to pickup after finish?" at bounding box center [207, 338] width 190 height 15
checkbox input "true"
click at [304, 335] on span "Save" at bounding box center [338, 338] width 69 height 25
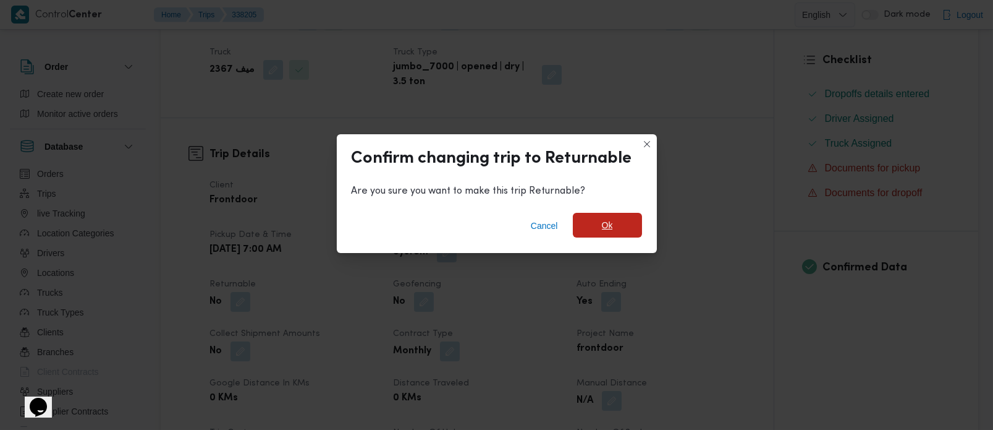
click at [597, 230] on span "Ok" at bounding box center [607, 225] width 69 height 25
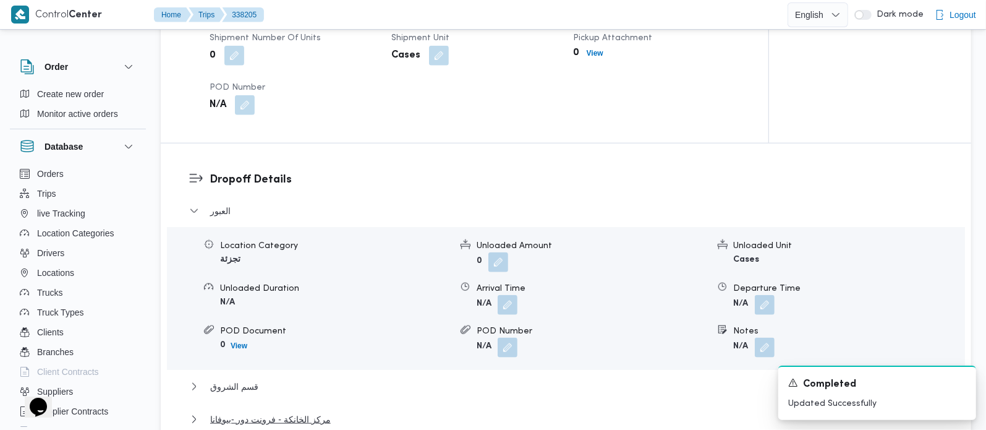
scroll to position [1090, 0]
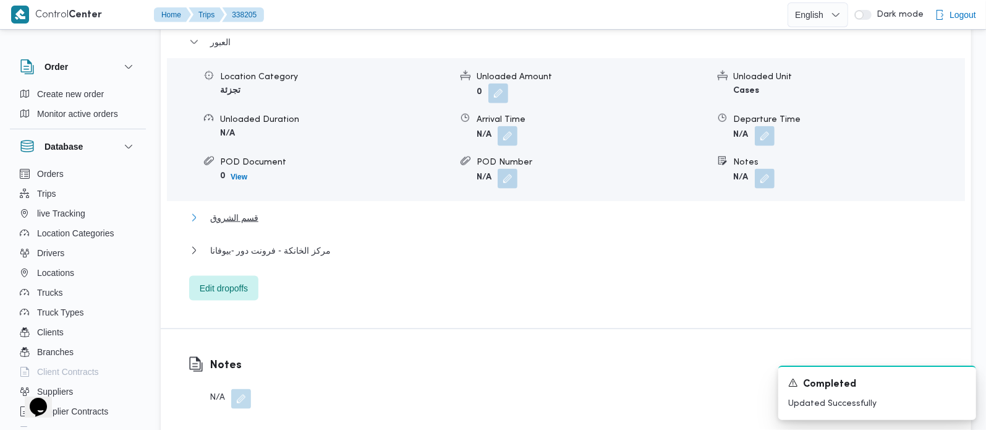
click at [217, 210] on span "قسم الشروق" at bounding box center [234, 217] width 48 height 15
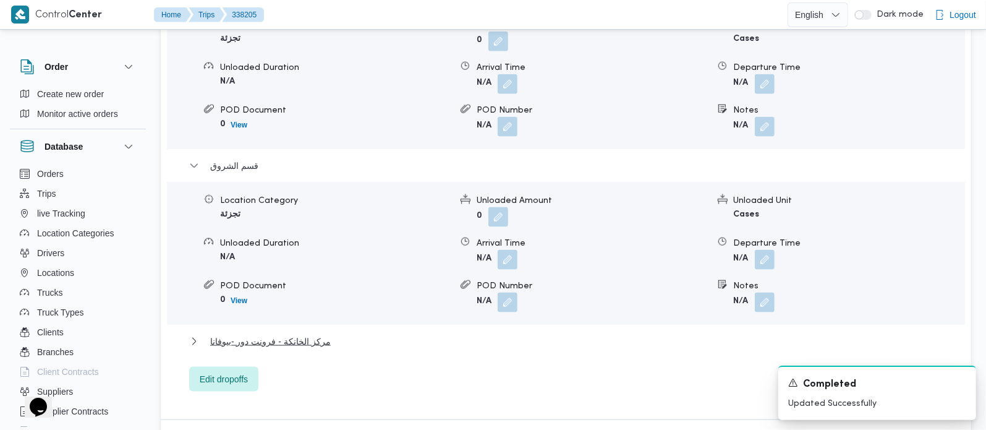
scroll to position [1236, 0]
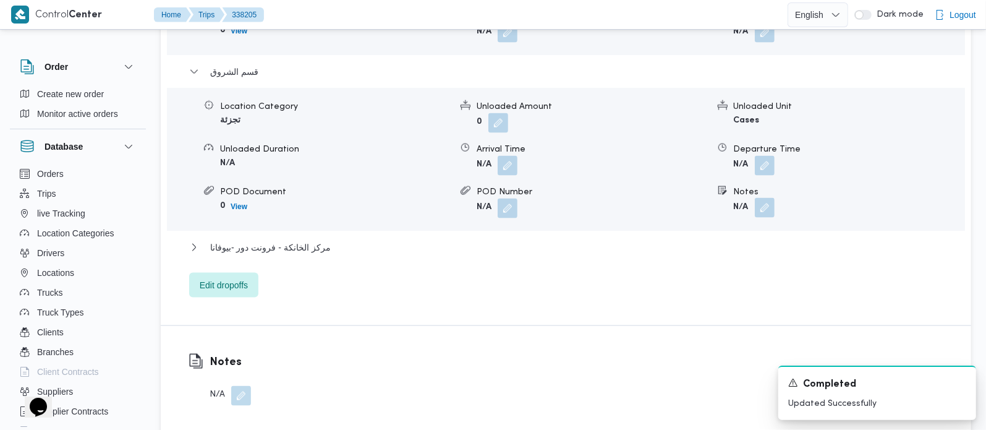
click at [767, 198] on button "button" at bounding box center [765, 208] width 20 height 20
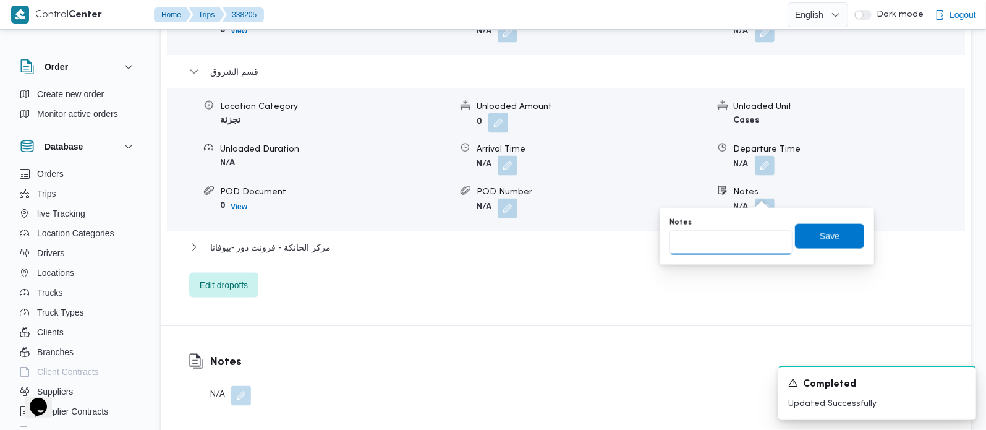
click at [741, 238] on input "Notes" at bounding box center [730, 242] width 123 height 25
paste input "المستقبل"
type input "المستقبل"
click at [838, 248] on span "Save" at bounding box center [829, 235] width 69 height 25
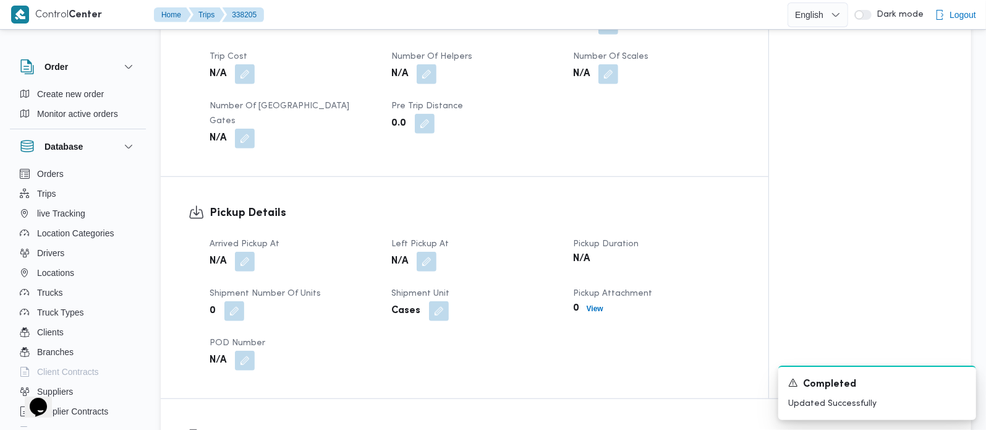
scroll to position [654, 0]
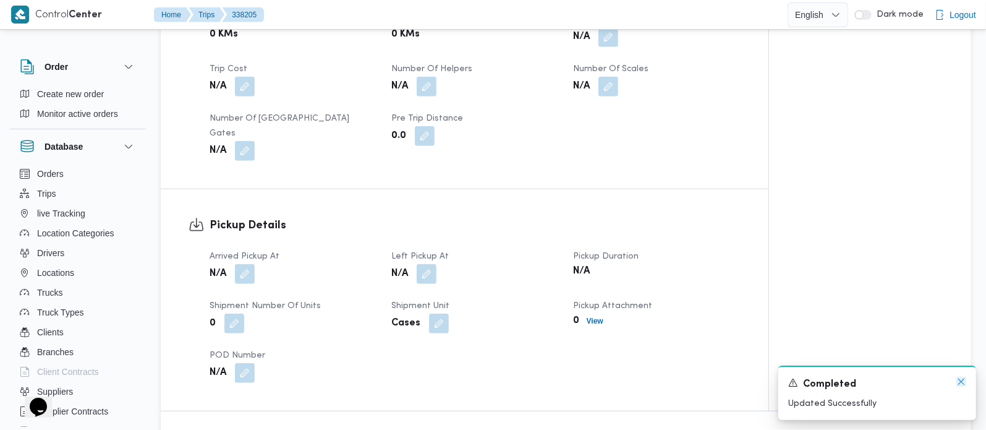
click at [962, 386] on icon "Dismiss toast" at bounding box center [961, 381] width 10 height 10
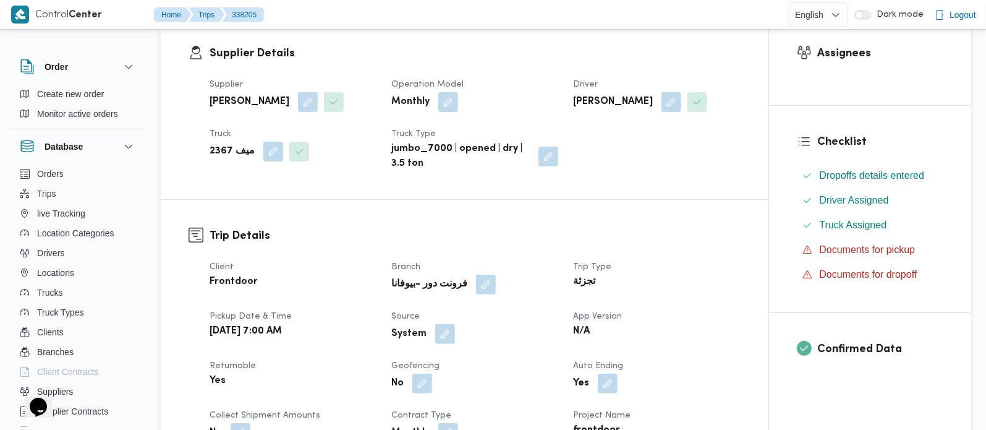
scroll to position [218, 0]
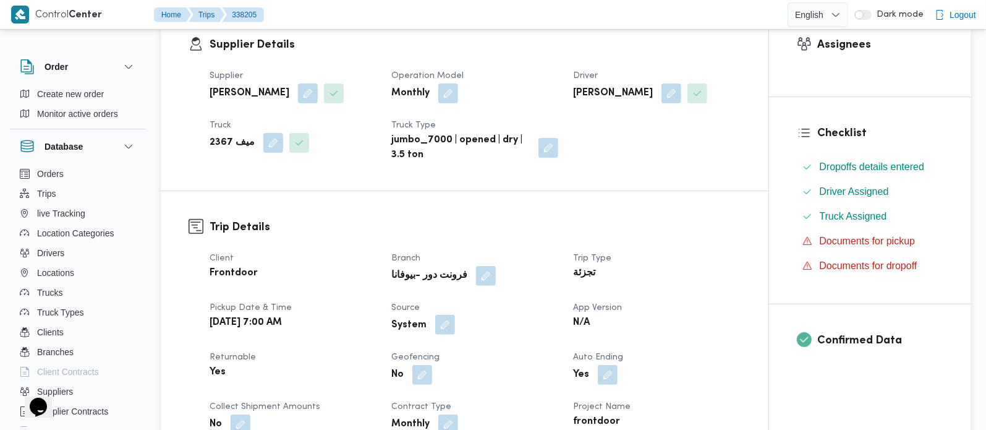
click at [446, 326] on button "button" at bounding box center [445, 325] width 20 height 20
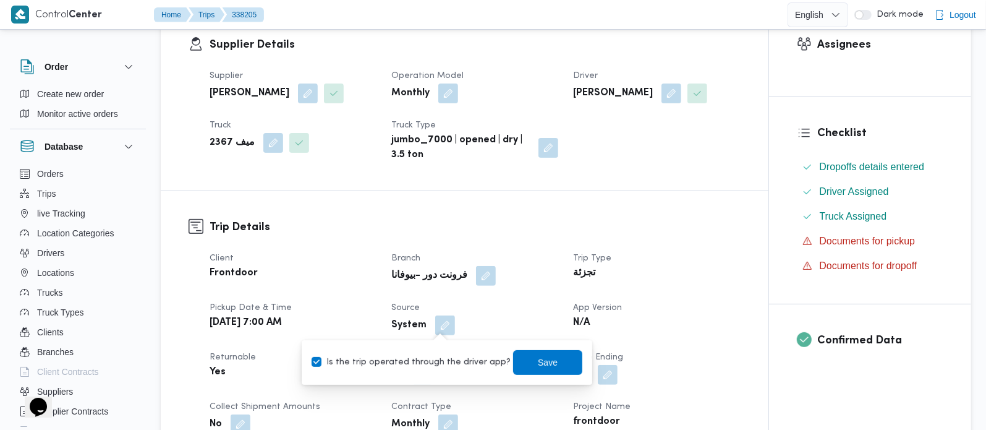
click at [440, 369] on div "Is the trip operated through the driver app? Save" at bounding box center [446, 362] width 273 height 27
click at [465, 357] on label "Is the trip operated through the driver app?" at bounding box center [411, 362] width 199 height 15
checkbox input "false"
click at [514, 360] on span "Save" at bounding box center [547, 361] width 69 height 25
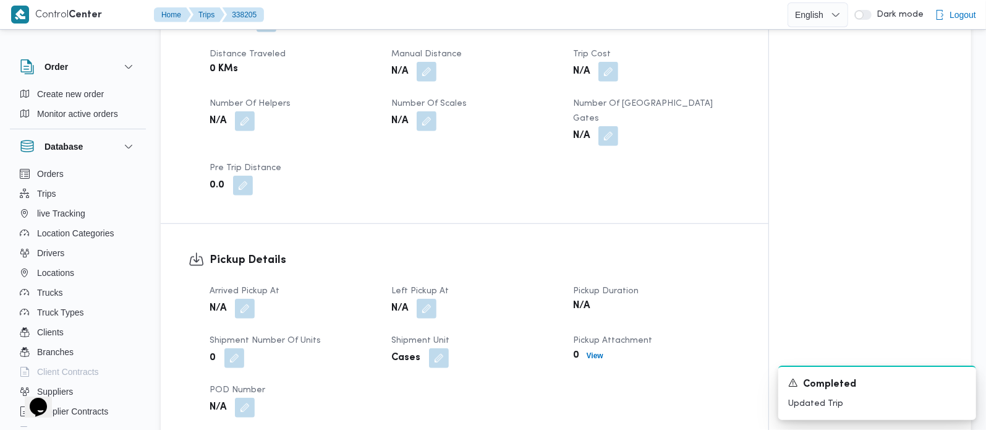
scroll to position [654, 0]
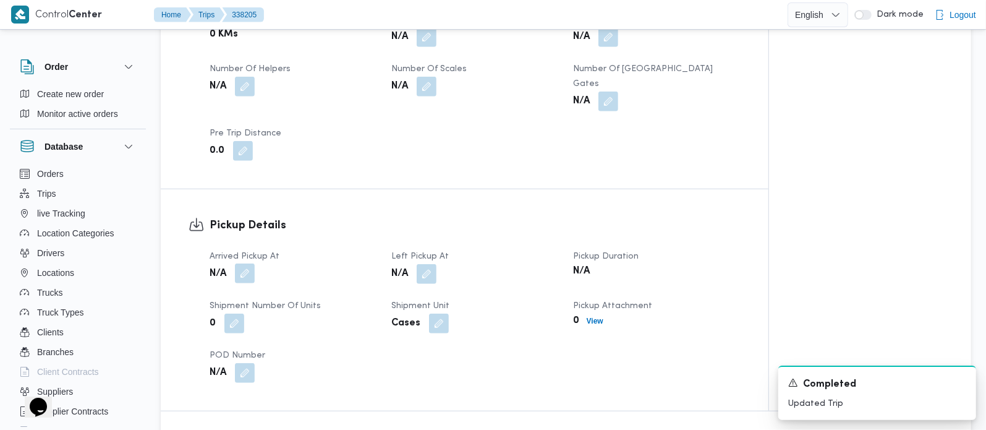
click at [248, 263] on button "button" at bounding box center [245, 273] width 20 height 20
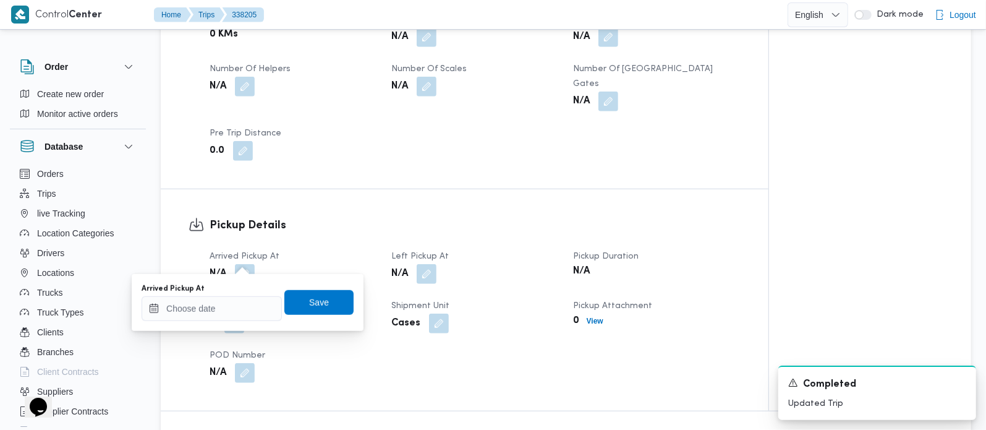
click at [239, 294] on div "Arrived Pickup At" at bounding box center [212, 302] width 140 height 37
click at [234, 310] on input "Arrived Pickup At" at bounding box center [212, 308] width 140 height 25
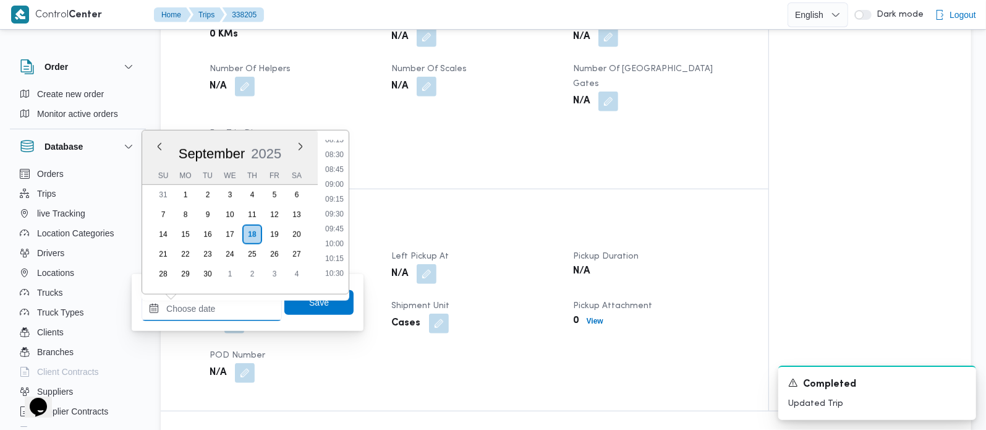
scroll to position [463, 0]
click at [334, 159] on li "08:00" at bounding box center [334, 158] width 28 height 12
type input "18/09/2025 08:00"
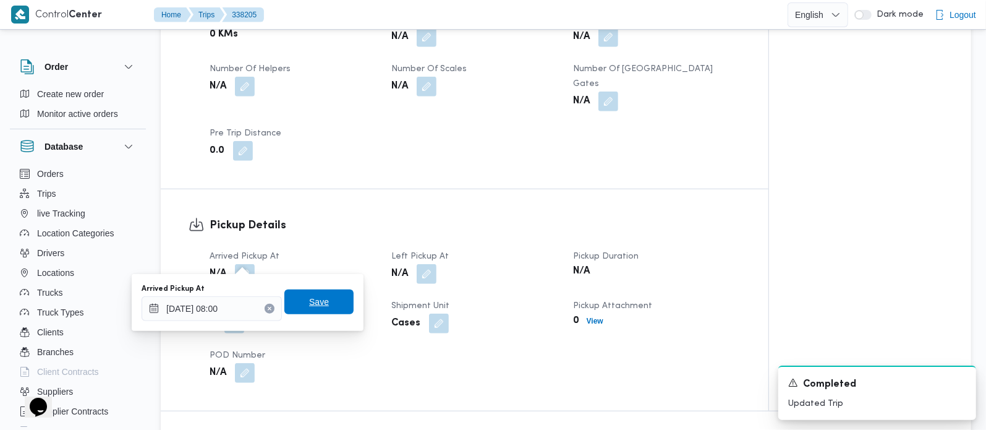
click at [309, 302] on span "Save" at bounding box center [319, 301] width 20 height 15
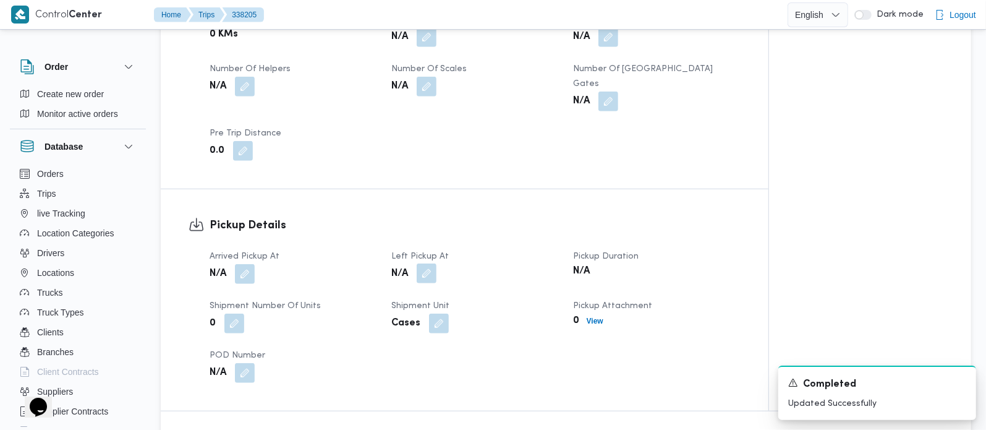
click at [427, 263] on button "button" at bounding box center [427, 273] width 20 height 20
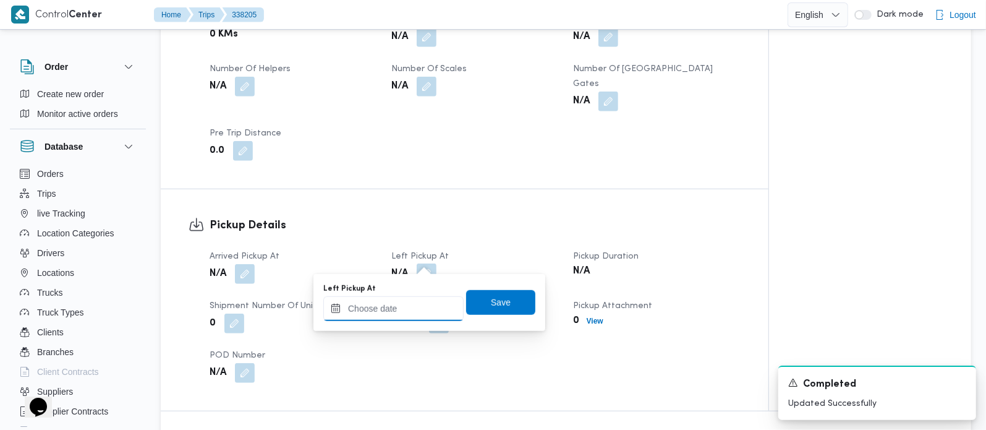
click at [412, 305] on input "Left Pickup At" at bounding box center [393, 308] width 140 height 25
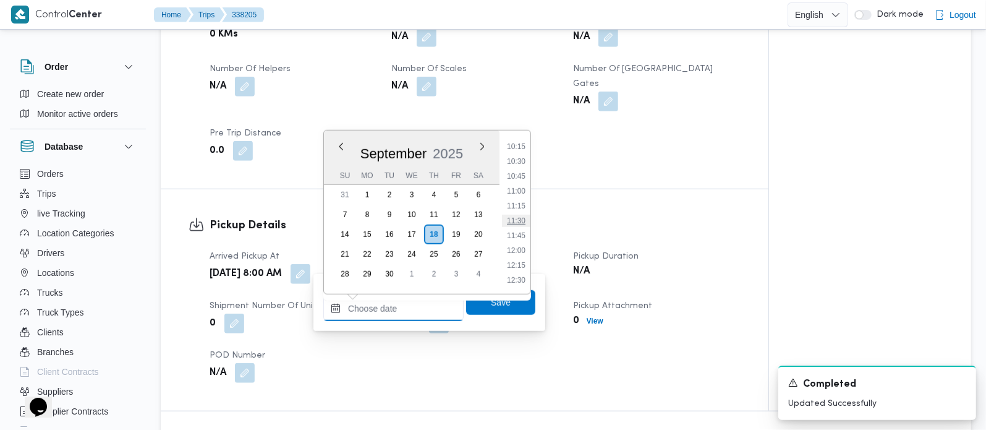
scroll to position [536, 0]
click at [518, 208] on li "10:00" at bounding box center [516, 204] width 28 height 12
type input "18/09/2025 10:00"
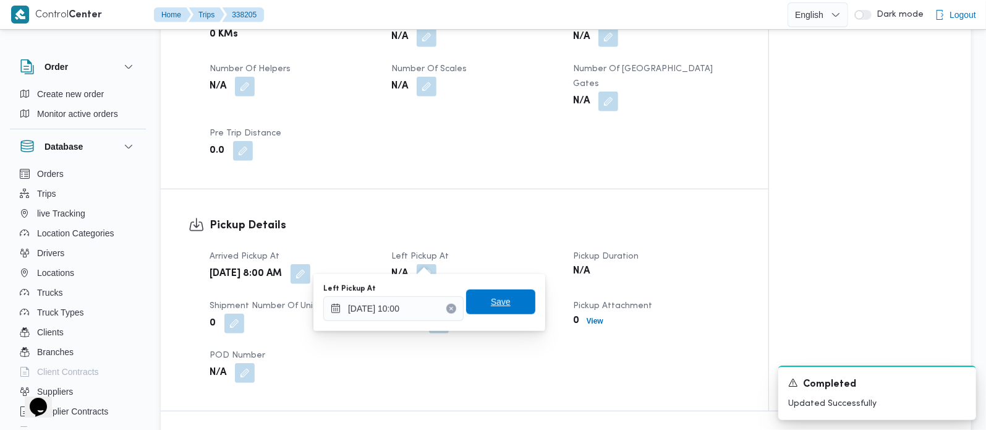
click at [487, 311] on span "Save" at bounding box center [500, 301] width 69 height 25
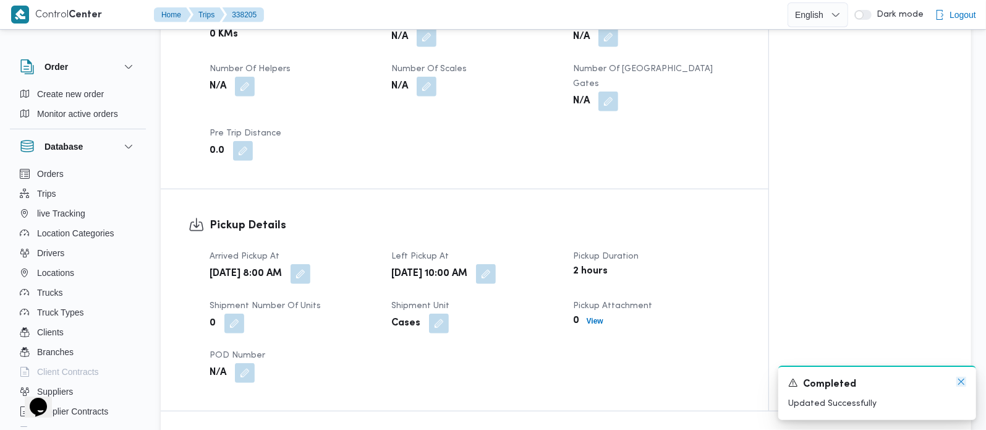
click at [956, 376] on icon "Dismiss toast" at bounding box center [961, 381] width 10 height 10
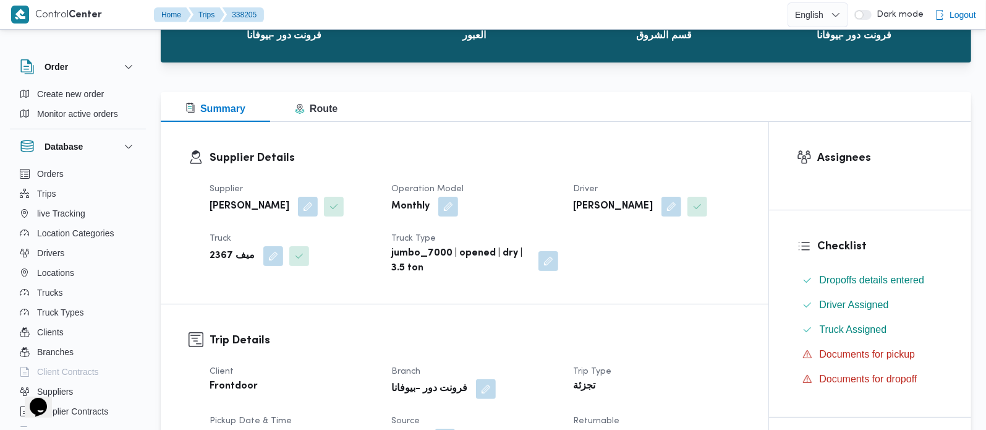
scroll to position [0, 0]
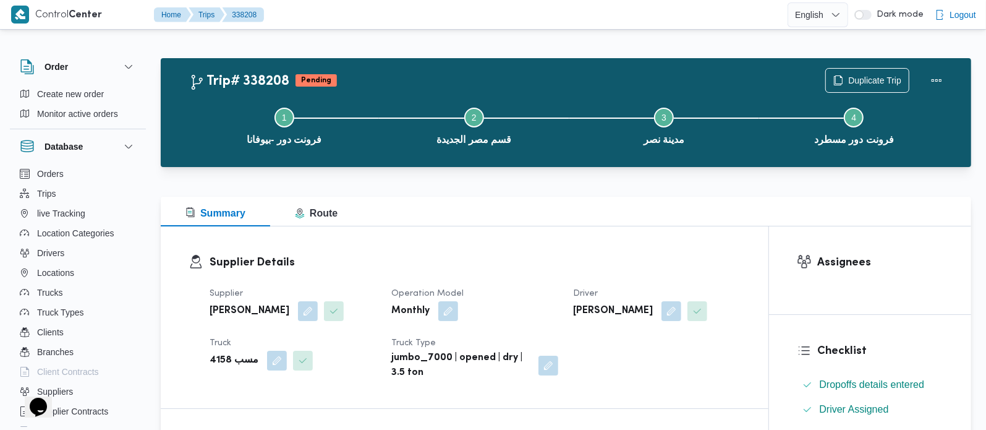
click at [417, 190] on div at bounding box center [566, 189] width 810 height 15
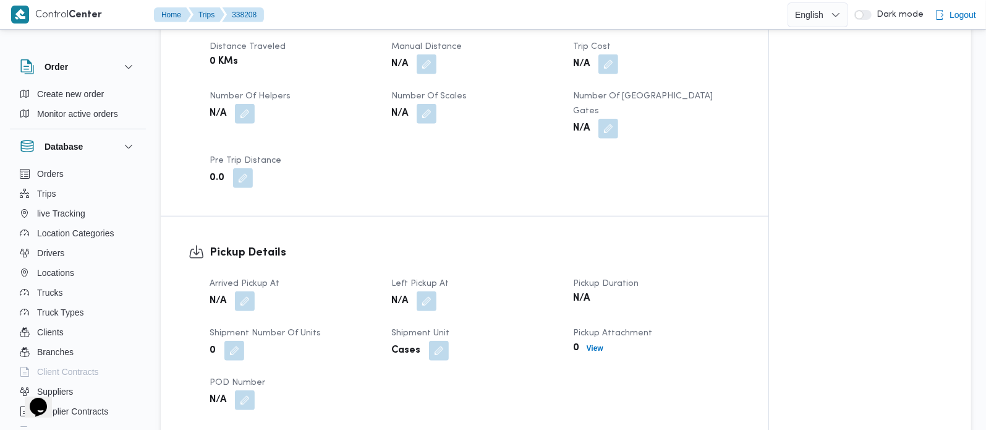
scroll to position [654, 0]
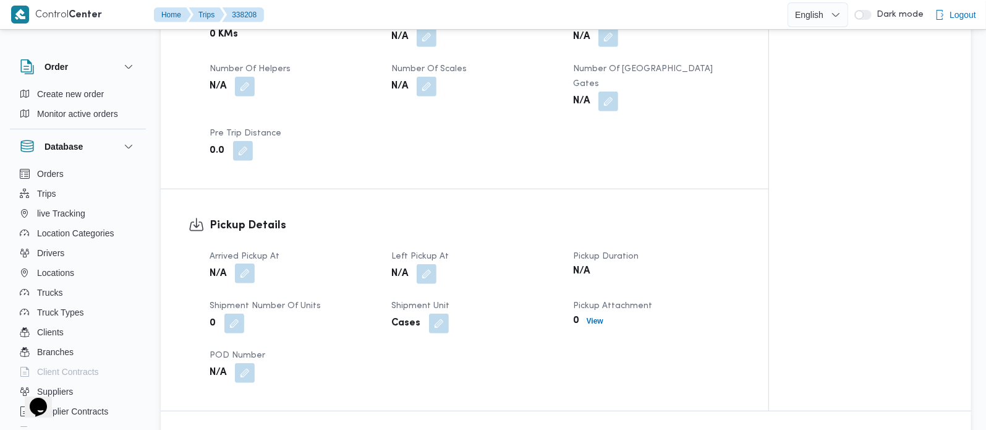
click at [240, 263] on button "button" at bounding box center [245, 273] width 20 height 20
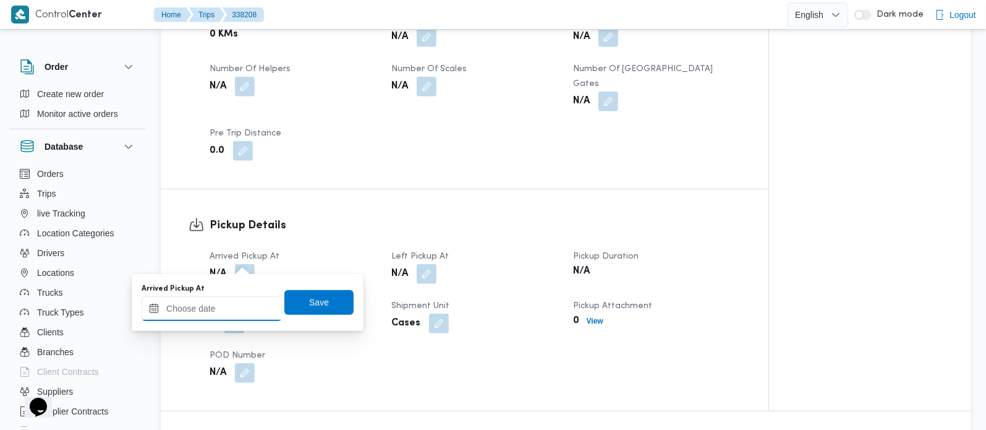
click at [225, 315] on input "Arrived Pickup At" at bounding box center [212, 308] width 140 height 25
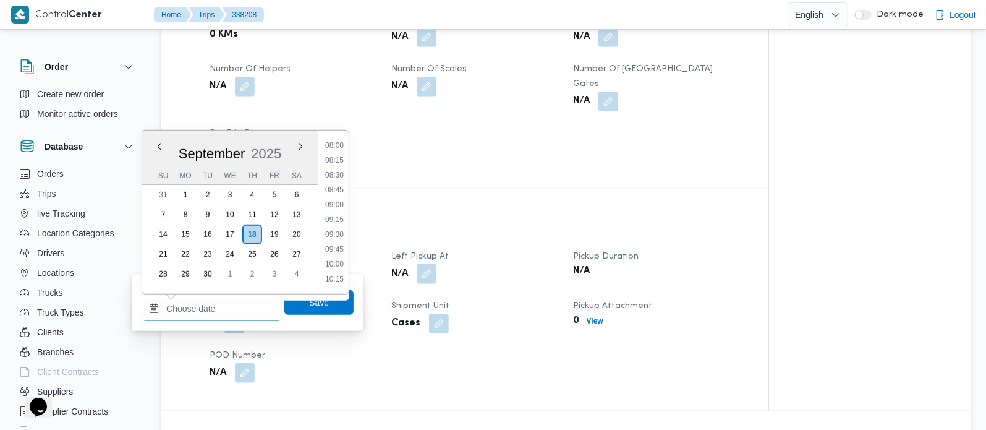
scroll to position [463, 0]
click at [336, 145] on li "07:45" at bounding box center [334, 143] width 28 height 12
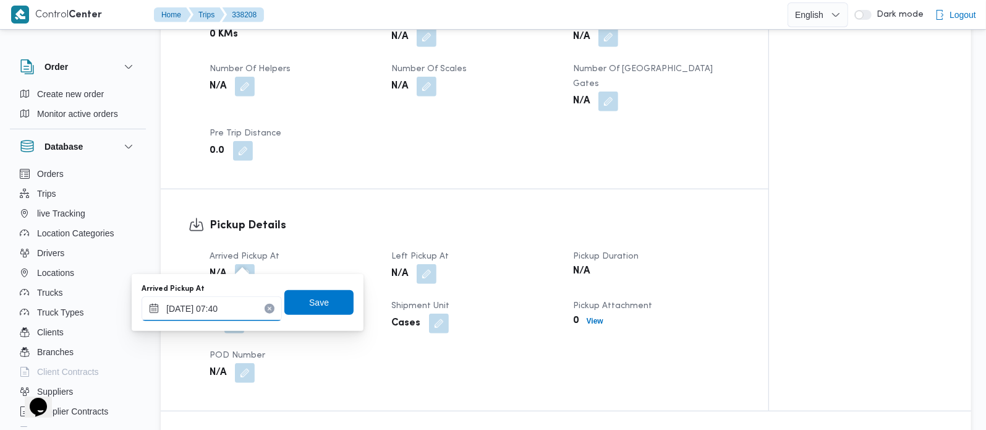
type input "[DATE] 07:40"
click at [333, 299] on span "Save" at bounding box center [318, 302] width 69 height 25
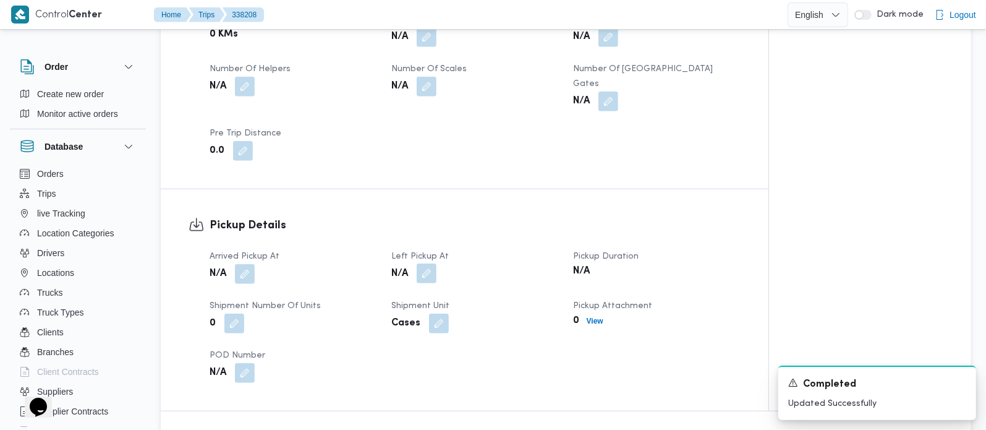
click at [425, 263] on button "button" at bounding box center [427, 273] width 20 height 20
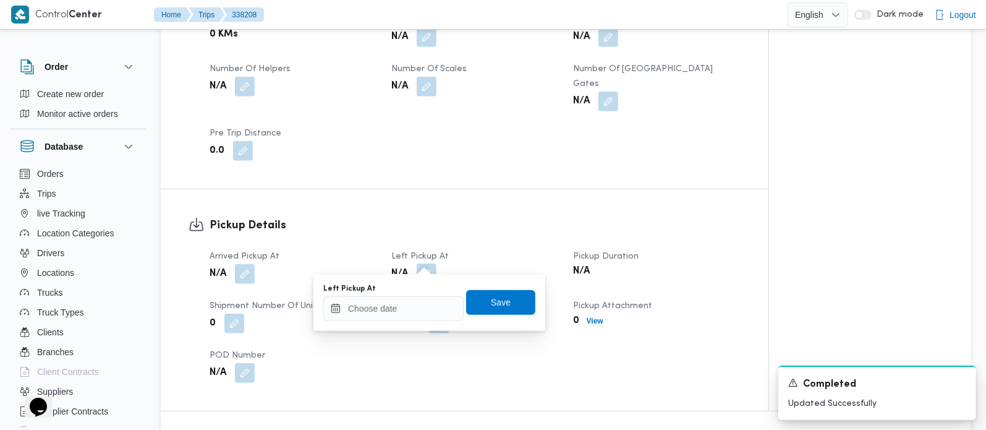
click at [425, 291] on div "Left Pickup At" at bounding box center [393, 289] width 140 height 10
click at [423, 308] on input "Left Pickup At" at bounding box center [393, 308] width 140 height 25
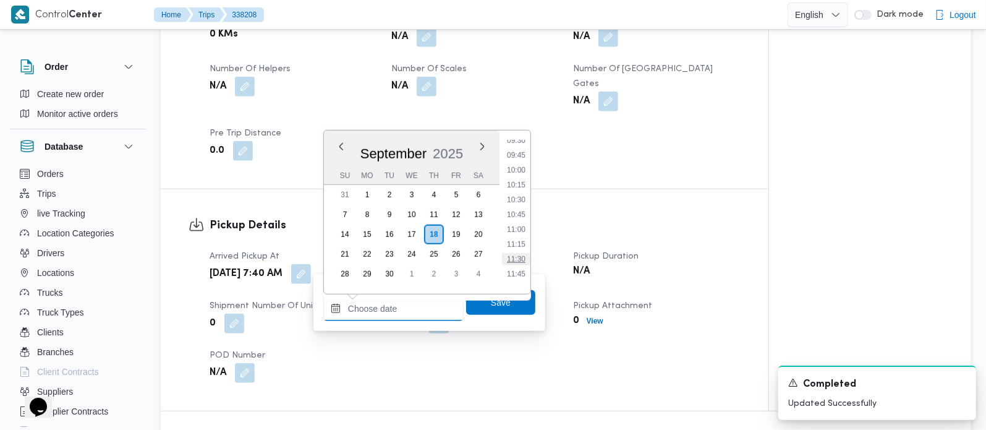
scroll to position [536, 0]
click at [518, 204] on li "10:00" at bounding box center [516, 204] width 28 height 12
type input "[DATE] 10:00"
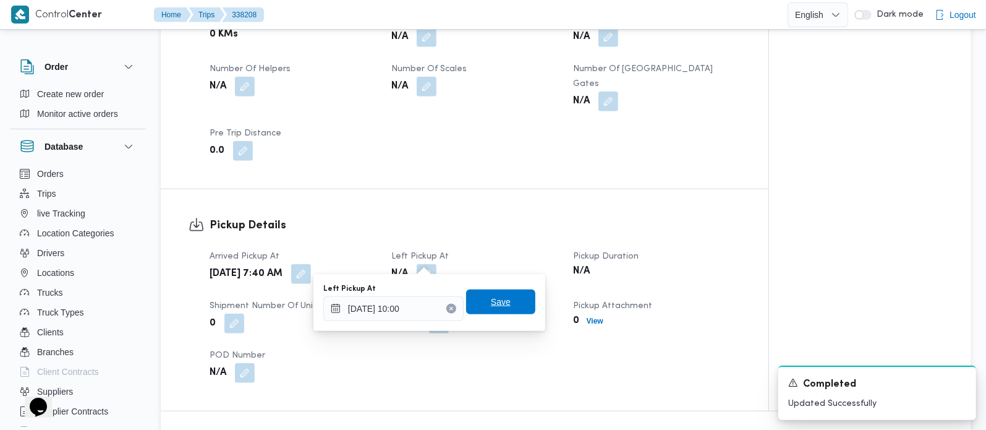
click at [501, 304] on span "Save" at bounding box center [500, 301] width 69 height 25
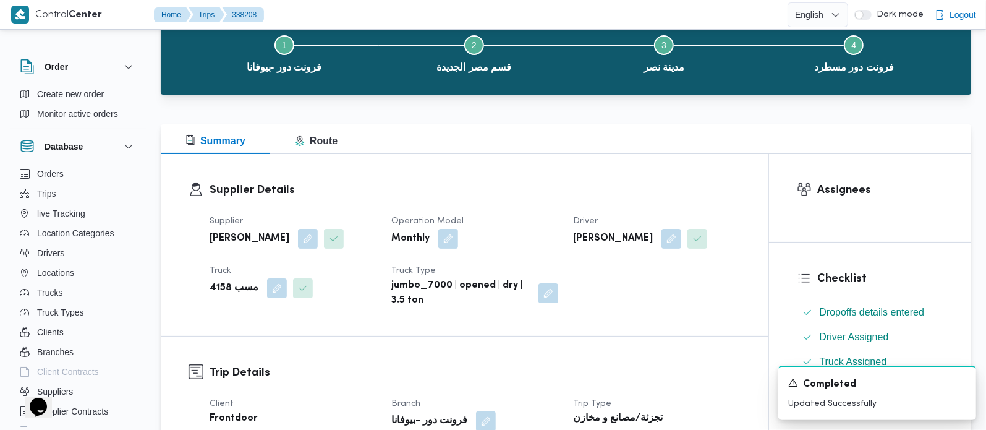
scroll to position [0, 0]
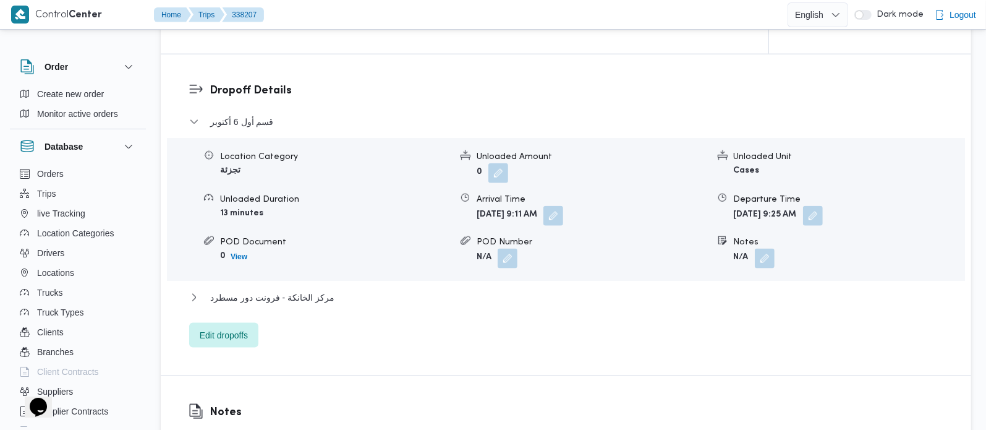
scroll to position [1018, 0]
click at [298, 287] on span "مركز الخانكة - فرونت دور مسطرد" at bounding box center [272, 294] width 124 height 15
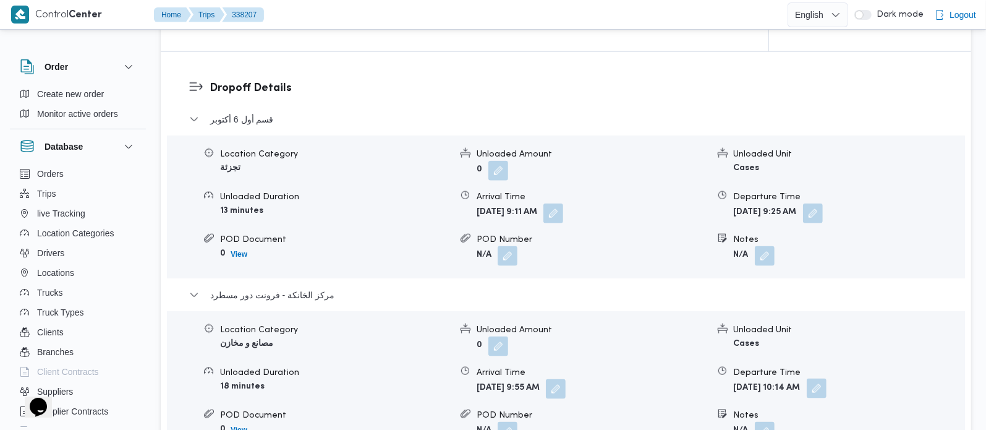
click at [826, 378] on button "button" at bounding box center [817, 388] width 20 height 20
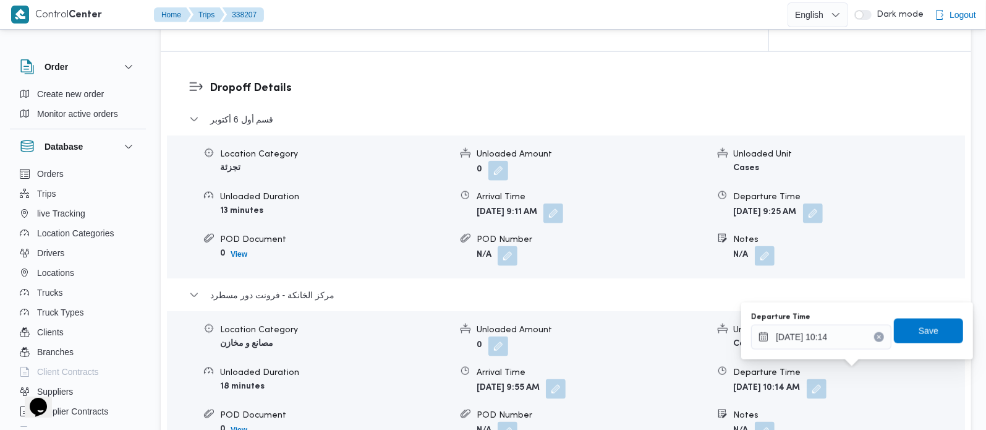
click at [874, 338] on button "Clear input" at bounding box center [879, 337] width 10 height 10
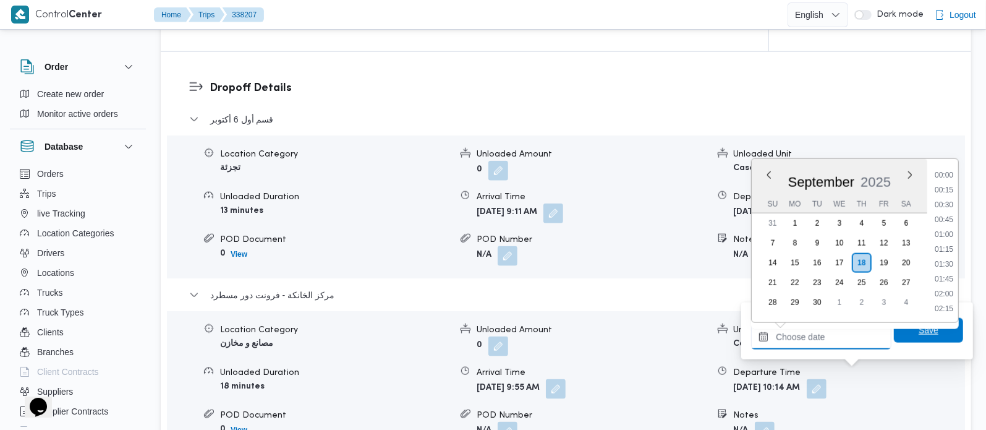
scroll to position [608, 0]
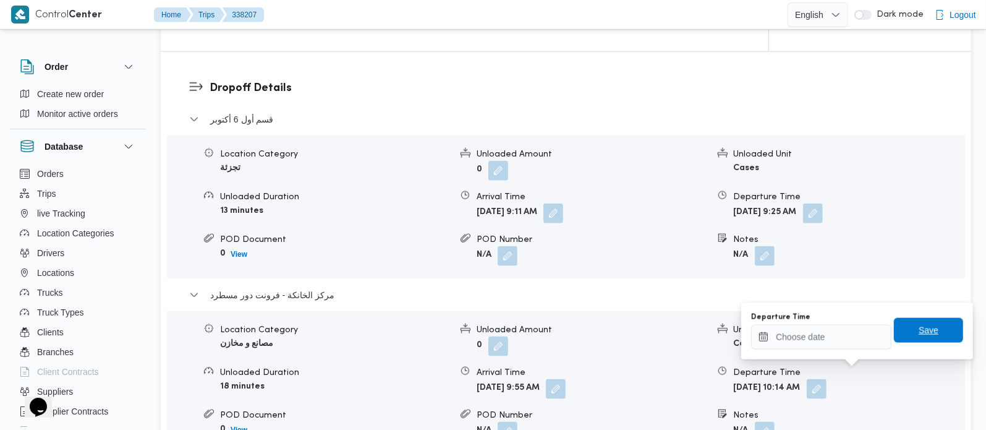
click at [907, 338] on span "Save" at bounding box center [928, 330] width 69 height 25
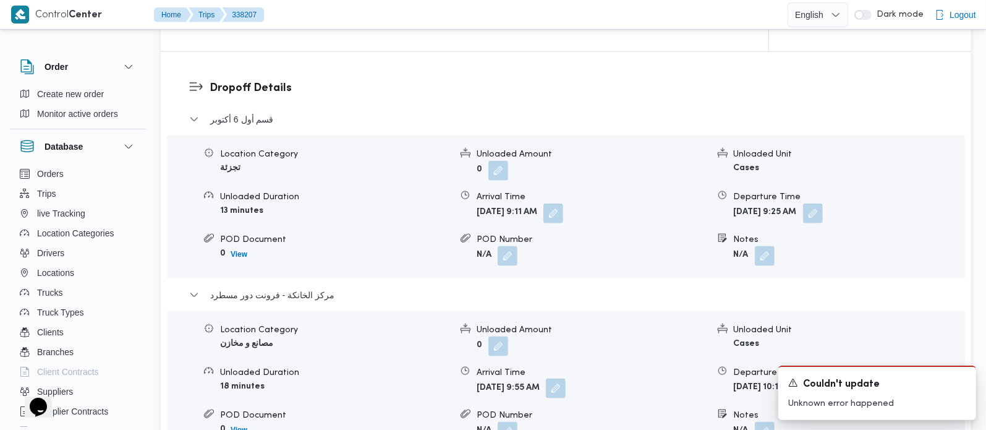
click at [566, 378] on button "button" at bounding box center [556, 388] width 20 height 20
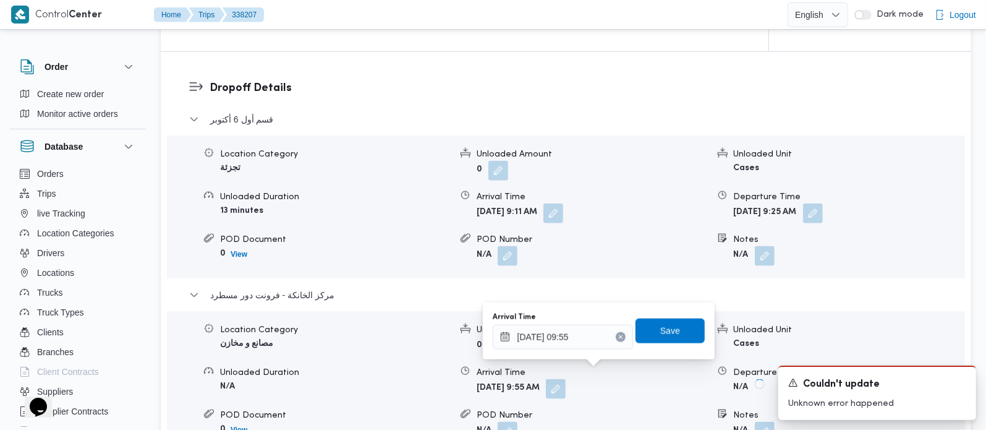
click at [618, 337] on icon "Clear input" at bounding box center [620, 336] width 5 height 5
click at [642, 333] on span "Save" at bounding box center [669, 330] width 69 height 25
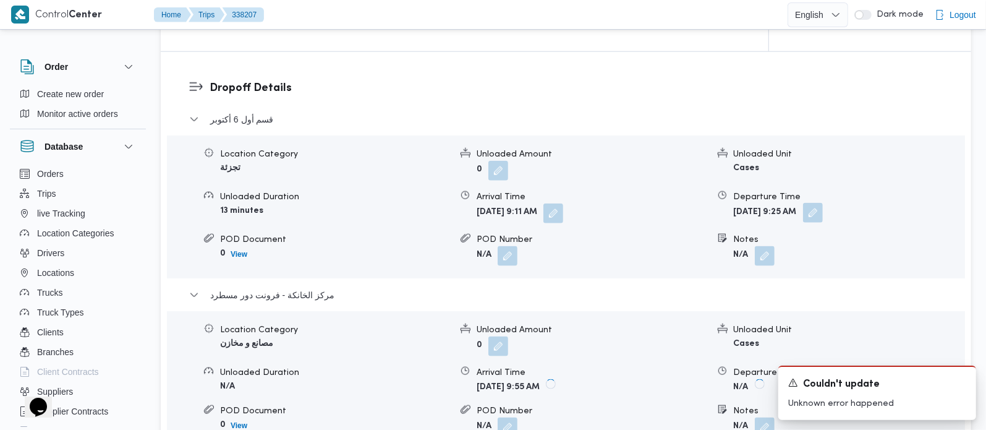
click at [823, 207] on button "button" at bounding box center [813, 213] width 20 height 20
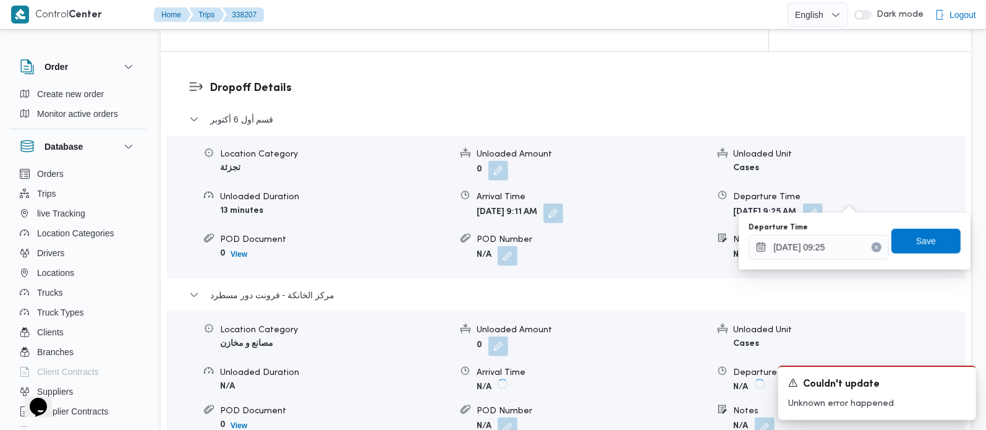
click at [872, 244] on button "Clear input" at bounding box center [877, 247] width 10 height 10
click at [899, 240] on span "Save" at bounding box center [925, 240] width 69 height 25
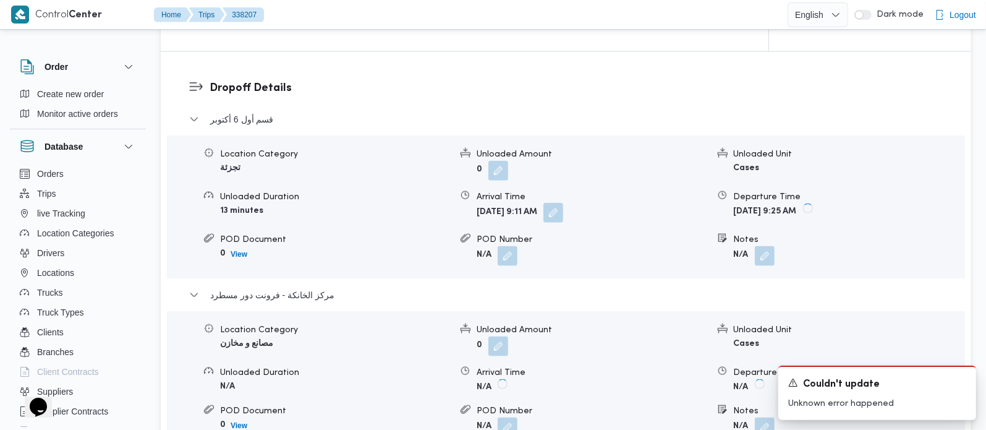
click at [563, 203] on button "button" at bounding box center [553, 213] width 20 height 20
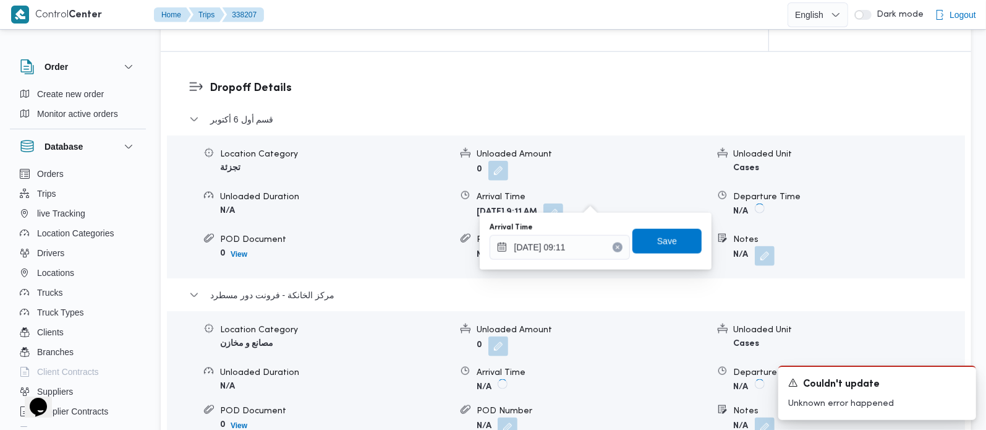
click at [615, 245] on icon "Clear input" at bounding box center [617, 247] width 5 height 5
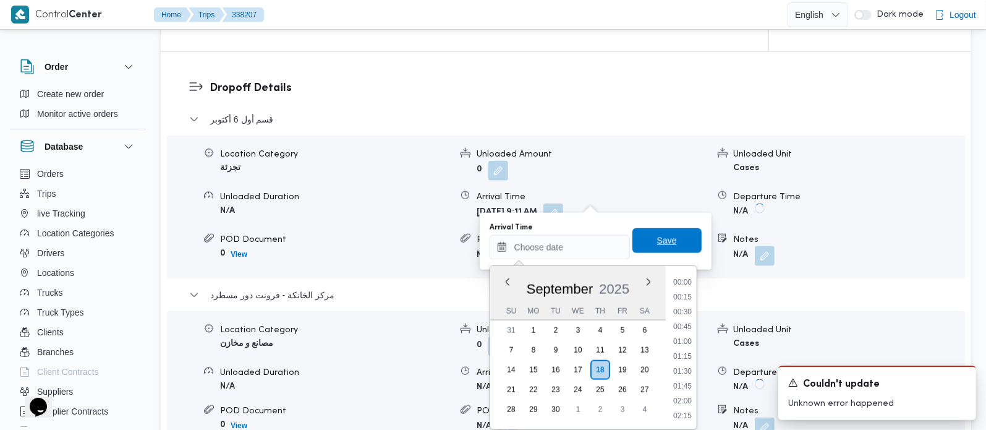
click at [667, 245] on span "Save" at bounding box center [666, 240] width 69 height 25
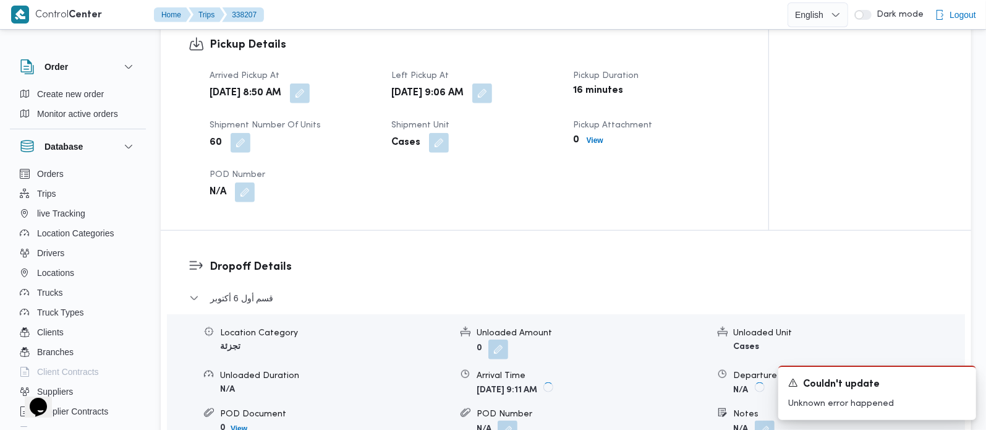
scroll to position [800, 0]
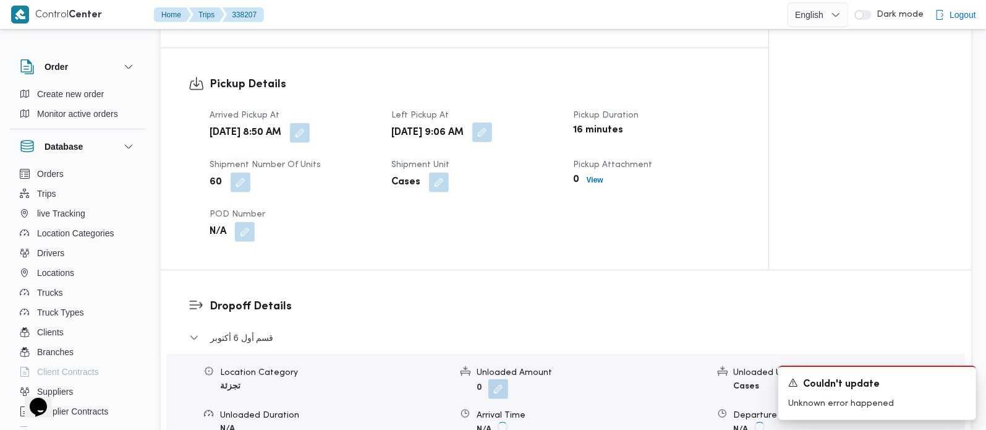
click at [492, 122] on button "button" at bounding box center [482, 132] width 20 height 20
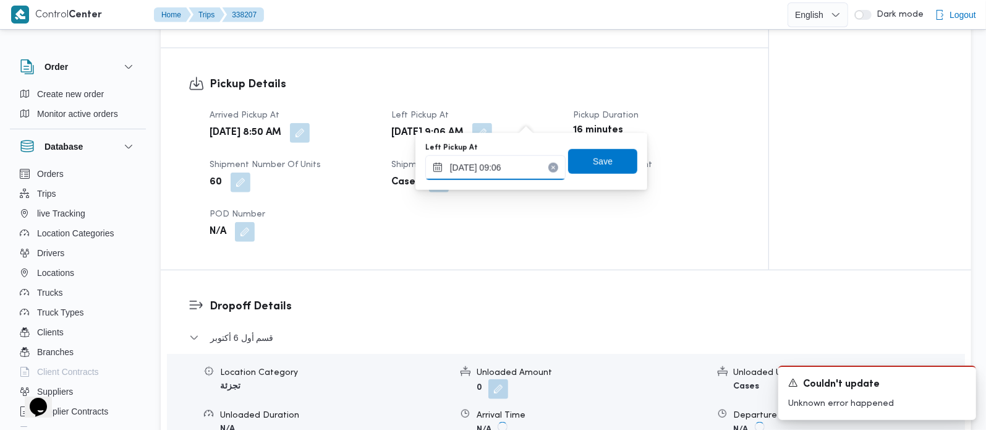
click at [501, 168] on input "[DATE] 09:06" at bounding box center [495, 167] width 140 height 25
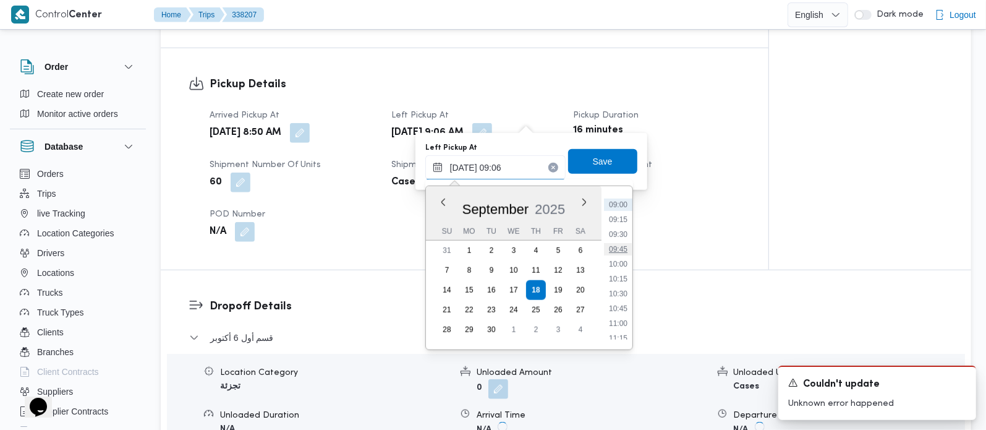
scroll to position [532, 0]
click at [618, 279] on li "10:15" at bounding box center [618, 278] width 28 height 12
type input "[DATE] 10:15"
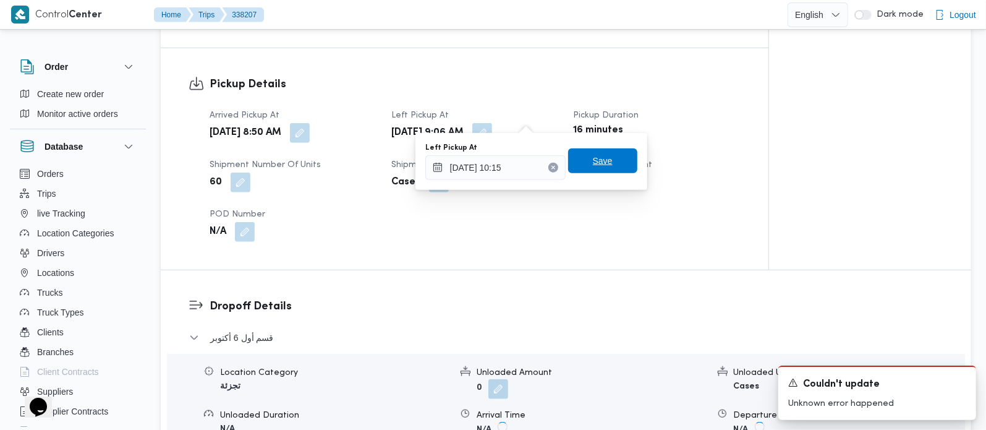
click at [584, 168] on span "Save" at bounding box center [602, 160] width 69 height 25
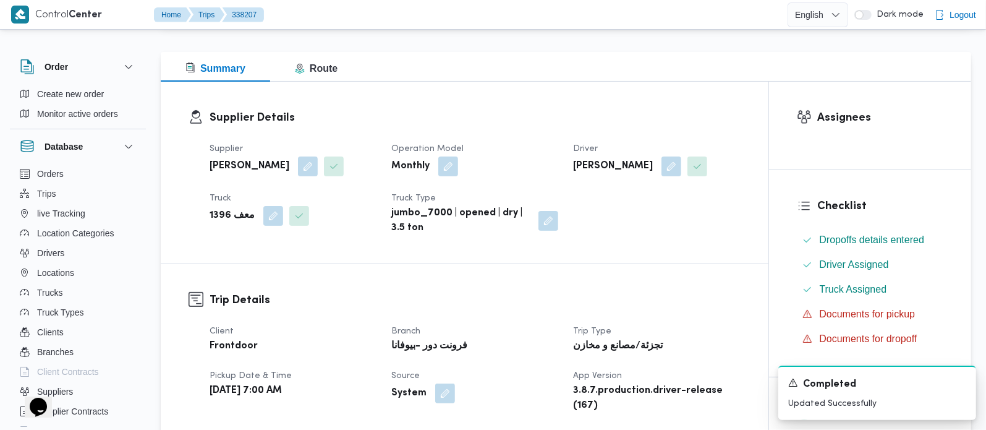
scroll to position [0, 0]
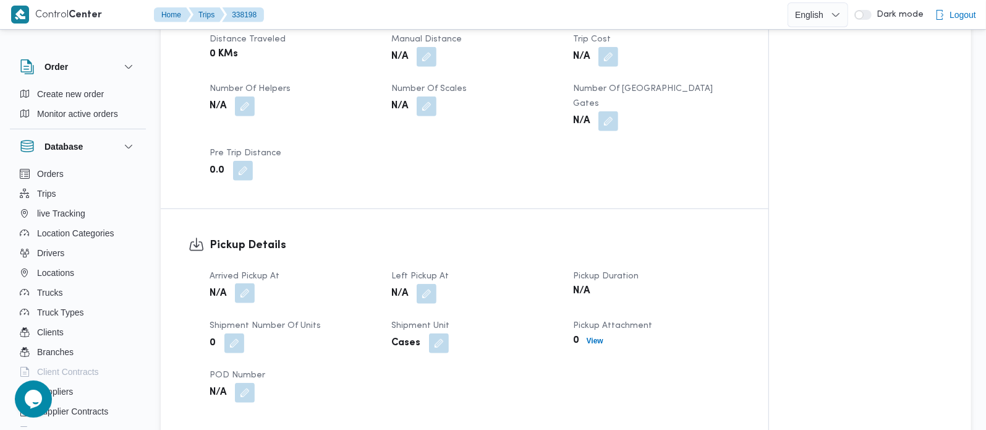
click at [242, 283] on button "button" at bounding box center [245, 293] width 20 height 20
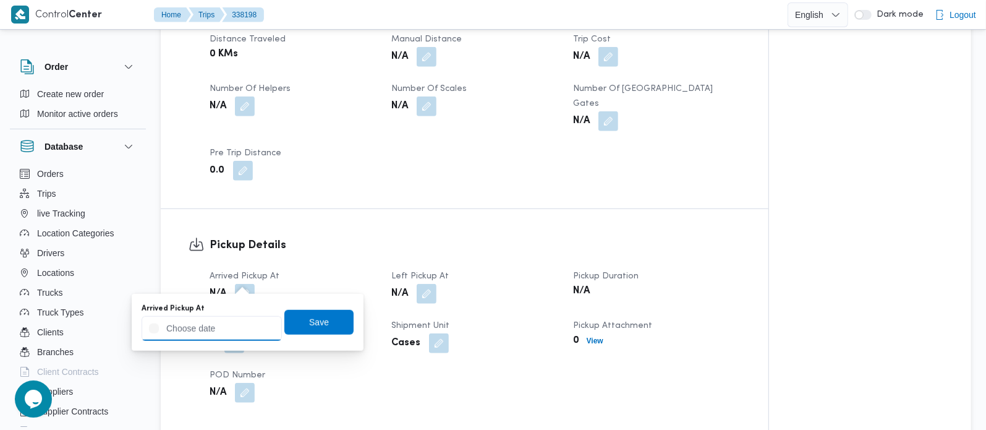
click at [237, 321] on input "Arrived Pickup At" at bounding box center [212, 328] width 140 height 25
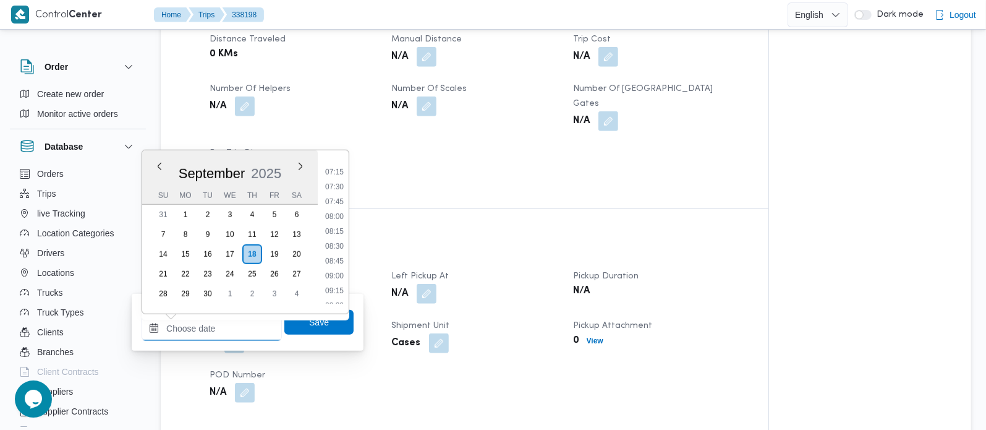
scroll to position [390, 0]
click at [331, 187] on li "07:00" at bounding box center [334, 191] width 28 height 12
type input "18/09/2025 07:00"
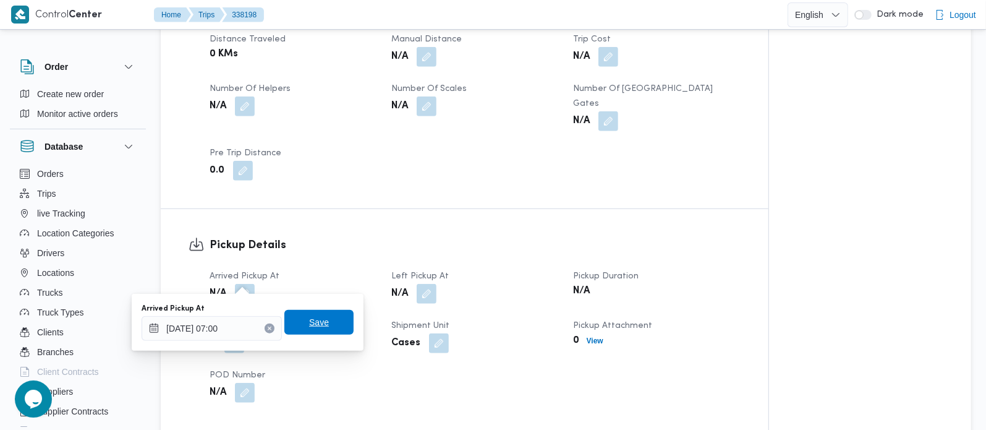
click at [323, 314] on span "Save" at bounding box center [318, 322] width 69 height 25
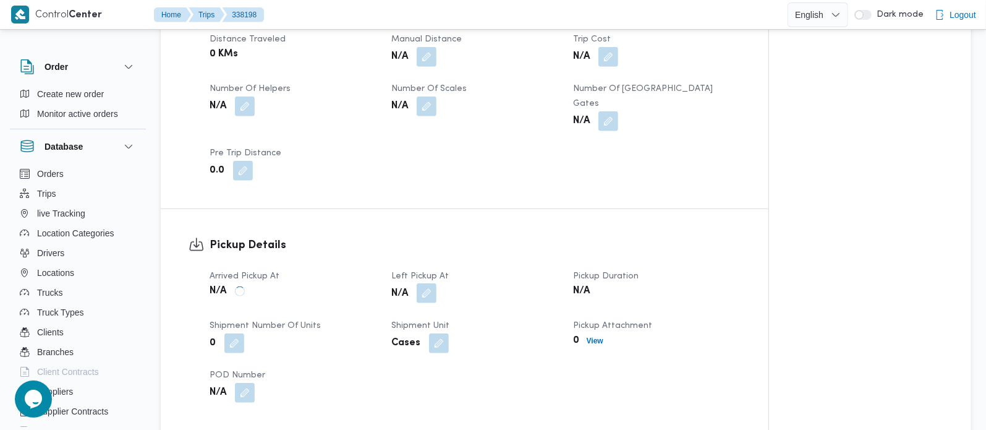
click at [423, 283] on button "button" at bounding box center [427, 293] width 20 height 20
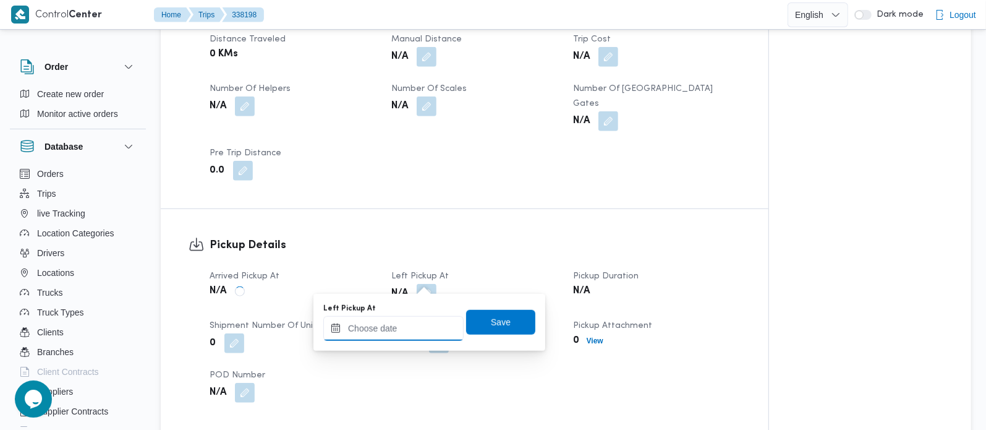
click at [410, 329] on input "Left Pickup At" at bounding box center [393, 328] width 140 height 25
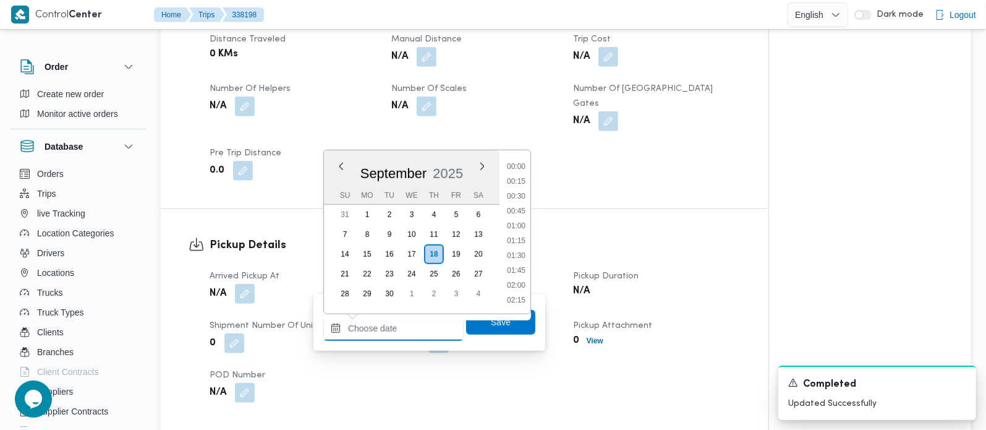
scroll to position [608, 0]
drag, startPoint x: 516, startPoint y: 170, endPoint x: 514, endPoint y: 197, distance: 27.3
click at [516, 170] on li "10:15" at bounding box center [516, 166] width 28 height 12
type input "18/09/2025 10:15"
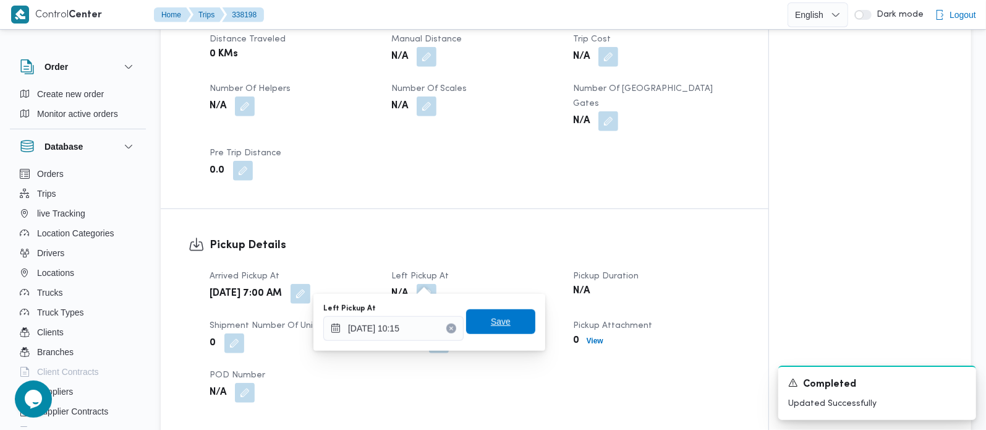
click at [498, 323] on span "Save" at bounding box center [501, 321] width 20 height 15
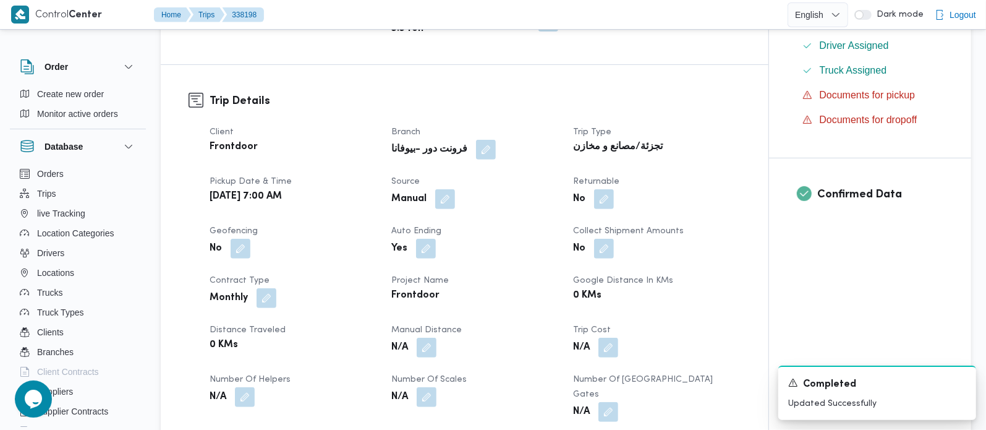
scroll to position [0, 0]
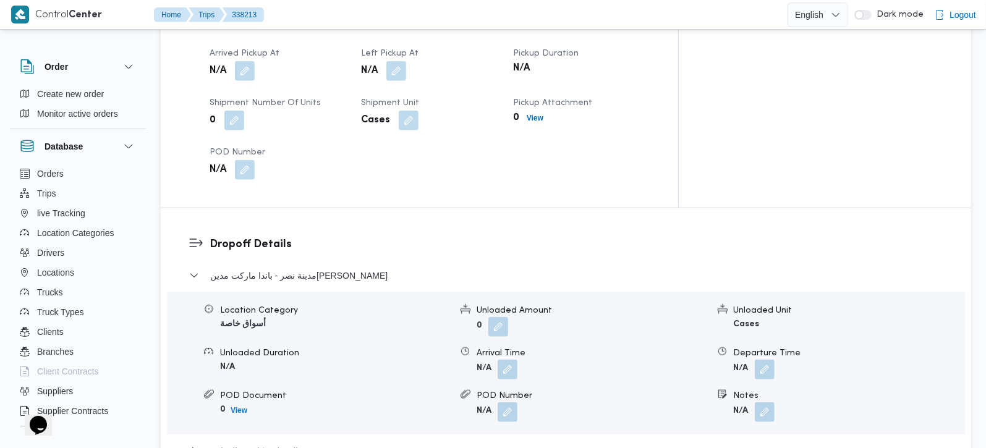
scroll to position [945, 0]
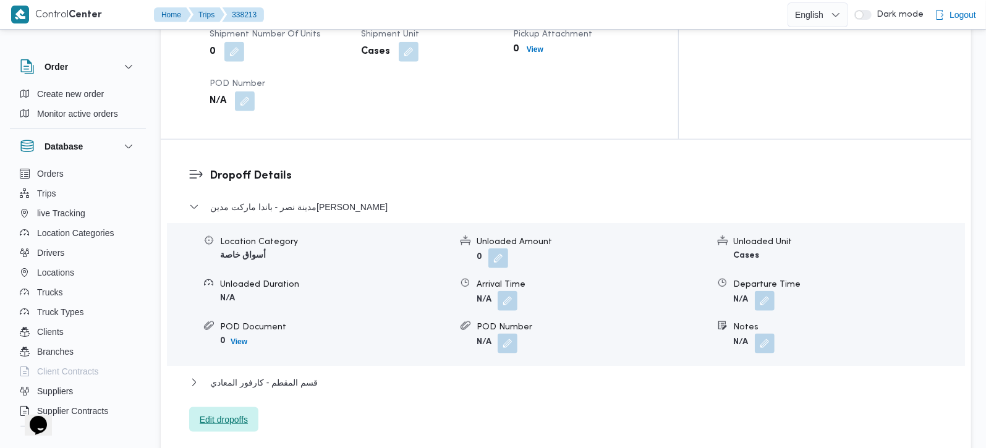
click at [231, 407] on span "Edit dropoffs" at bounding box center [223, 419] width 69 height 25
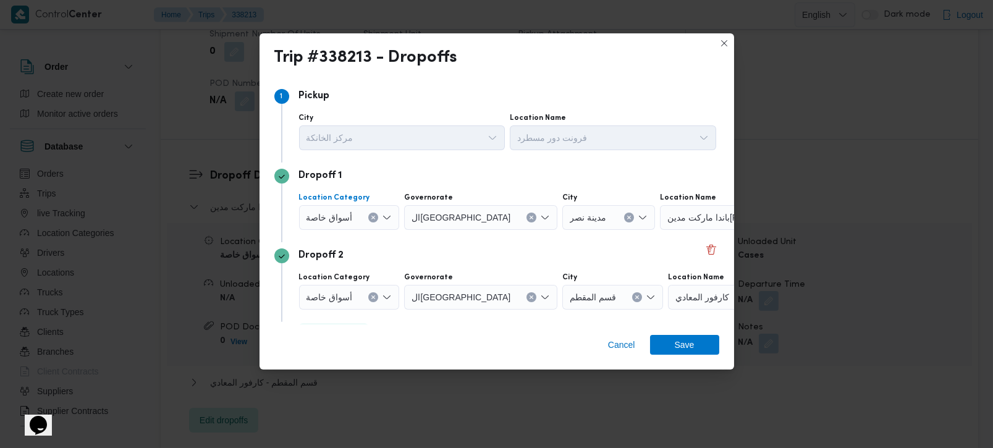
click at [373, 220] on button "Clear input" at bounding box center [373, 218] width 10 height 10
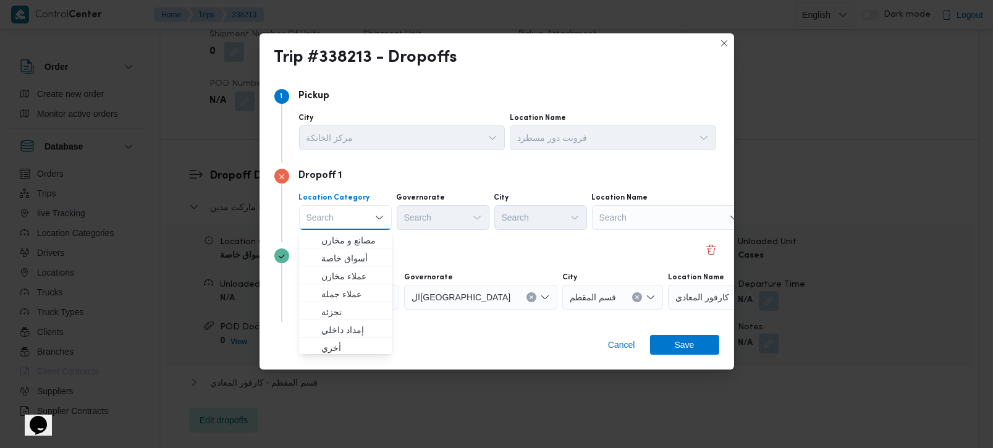
click at [670, 213] on div "Search" at bounding box center [669, 217] width 155 height 25
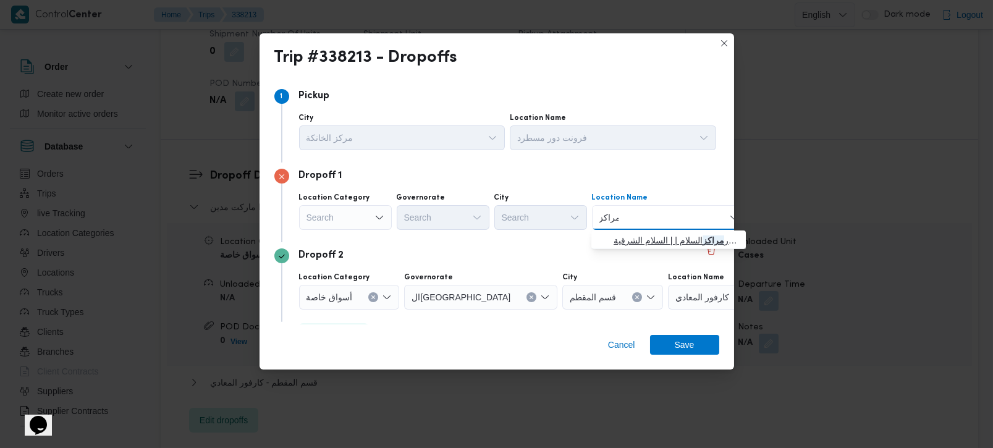
type input "مراكز"
click at [666, 236] on span "كارفور مراكز السلام | | السلام الشرقية" at bounding box center [676, 240] width 125 height 15
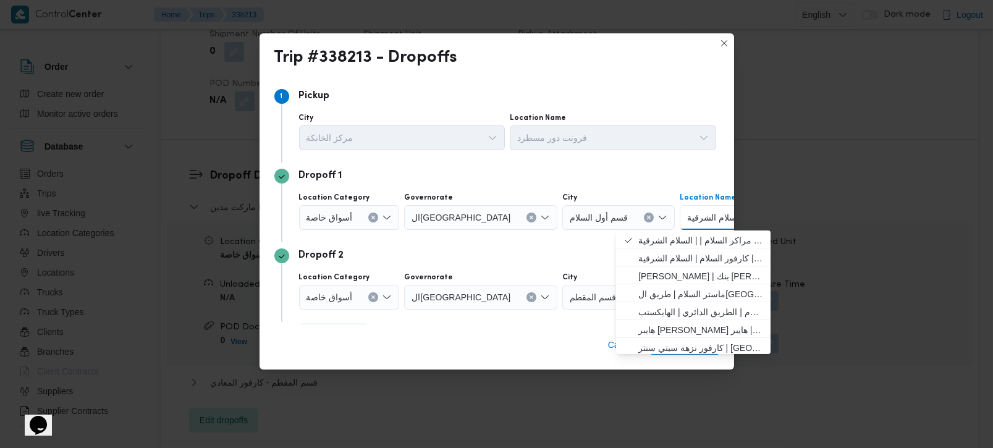
click at [373, 299] on icon "Clear input" at bounding box center [373, 297] width 5 height 5
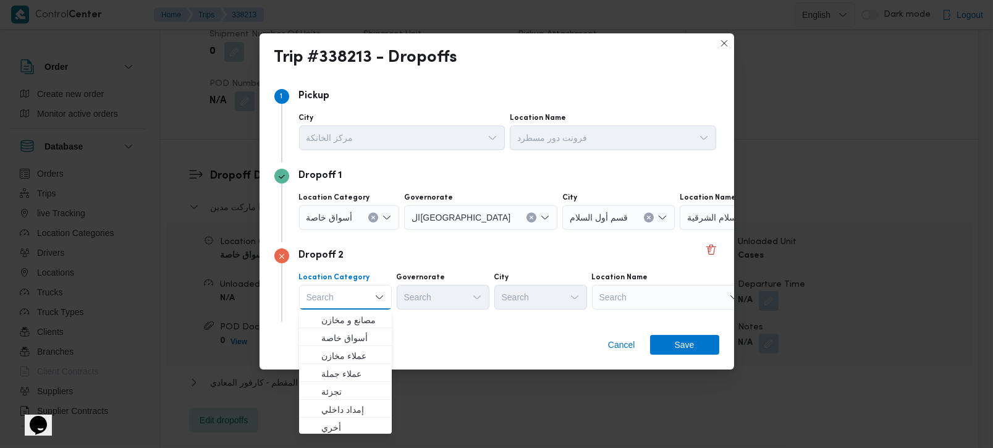
click at [612, 295] on div "Search" at bounding box center [669, 297] width 155 height 25
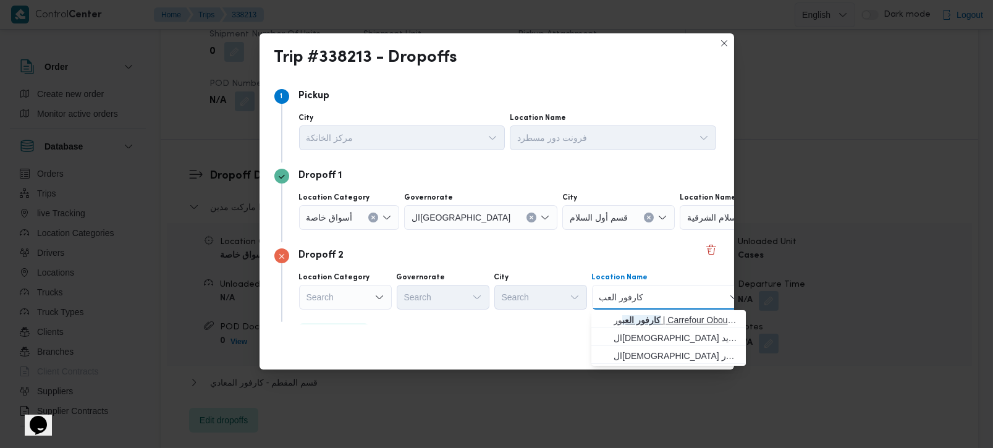
type input "كارفور العب"
click at [650, 319] on mark "كارفور العب" at bounding box center [641, 320] width 38 height 10
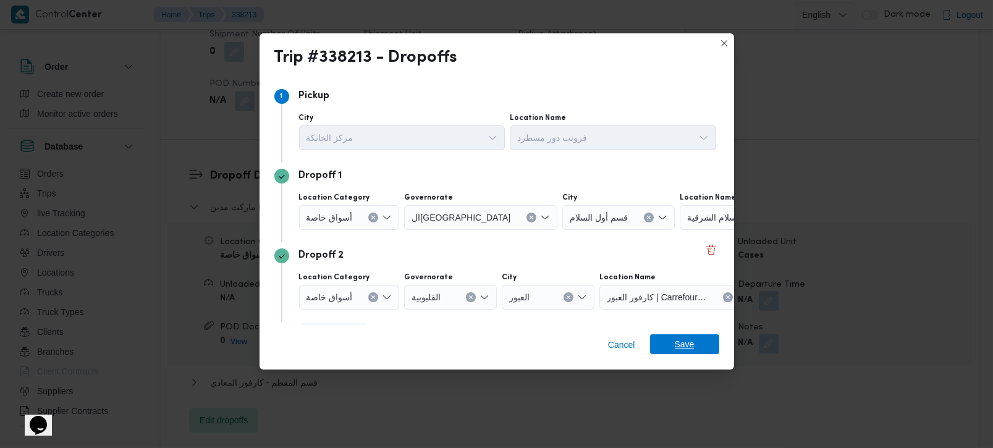
click at [686, 342] on span "Save" at bounding box center [685, 344] width 20 height 20
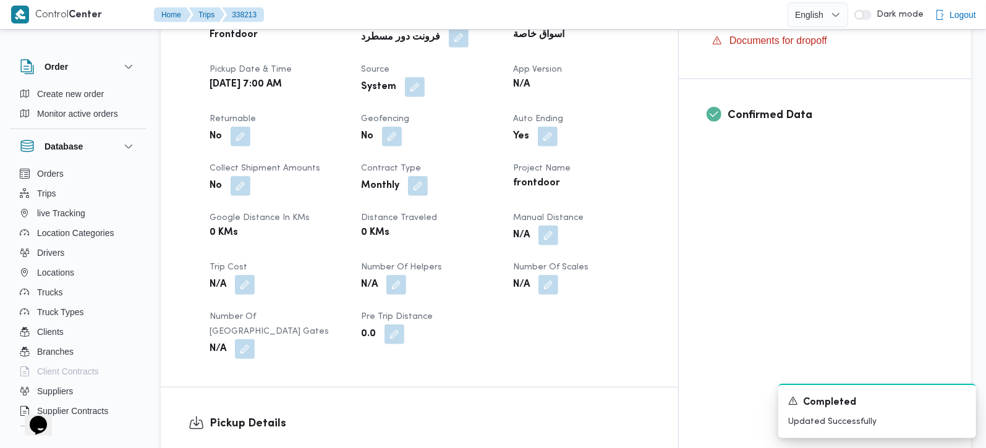
scroll to position [363, 0]
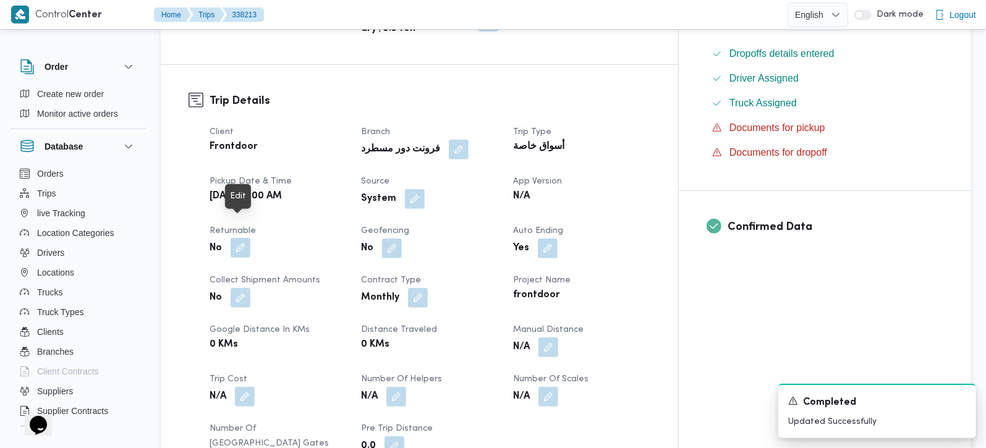
click at [241, 238] on button "button" at bounding box center [241, 248] width 20 height 20
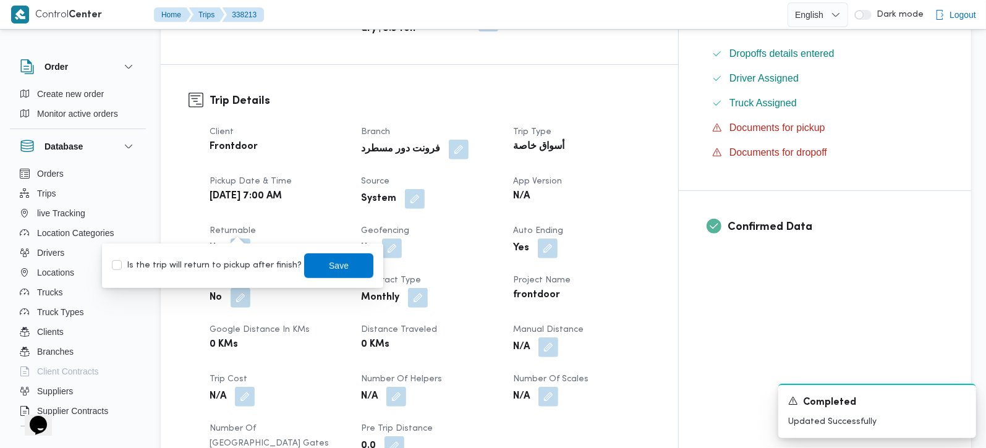
click at [237, 266] on label "Is the trip will return to pickup after finish?" at bounding box center [207, 265] width 190 height 15
checkbox input "true"
click at [349, 271] on span "Save" at bounding box center [338, 265] width 69 height 25
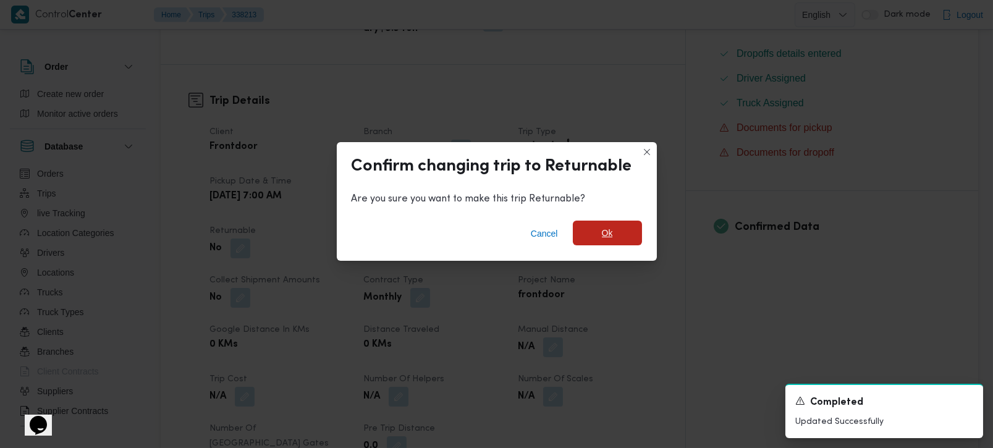
click at [600, 233] on span "Ok" at bounding box center [607, 233] width 69 height 25
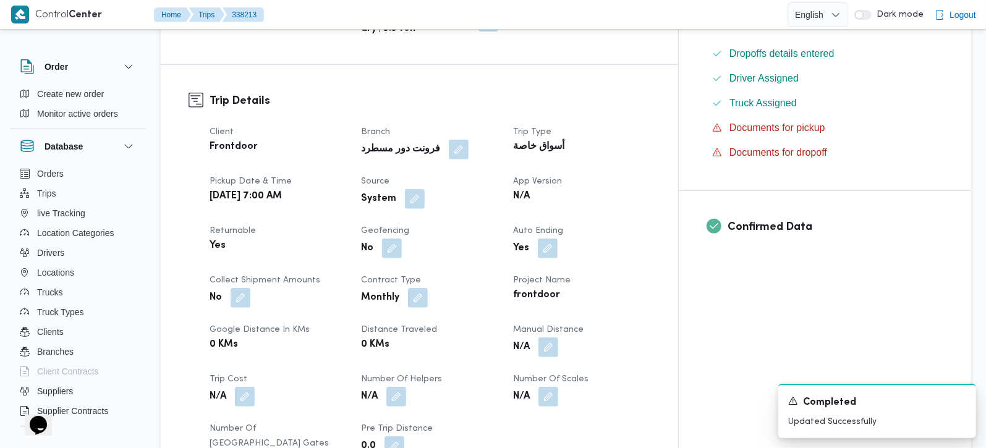
click at [448, 174] on dt "Source" at bounding box center [429, 181] width 137 height 15
click at [425, 189] on button "button" at bounding box center [415, 199] width 20 height 20
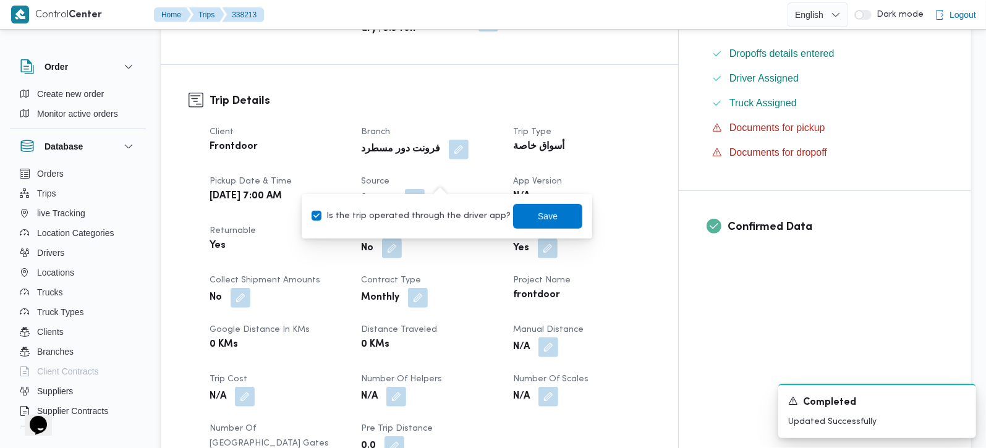
click at [437, 211] on label "Is the trip operated through the driver app?" at bounding box center [411, 216] width 199 height 15
checkbox input "false"
click at [538, 213] on span "Save" at bounding box center [548, 215] width 20 height 15
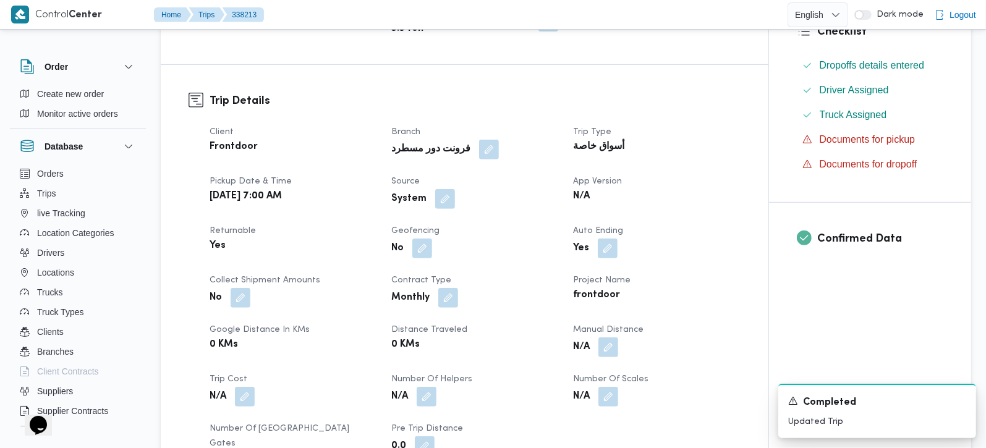
scroll to position [654, 0]
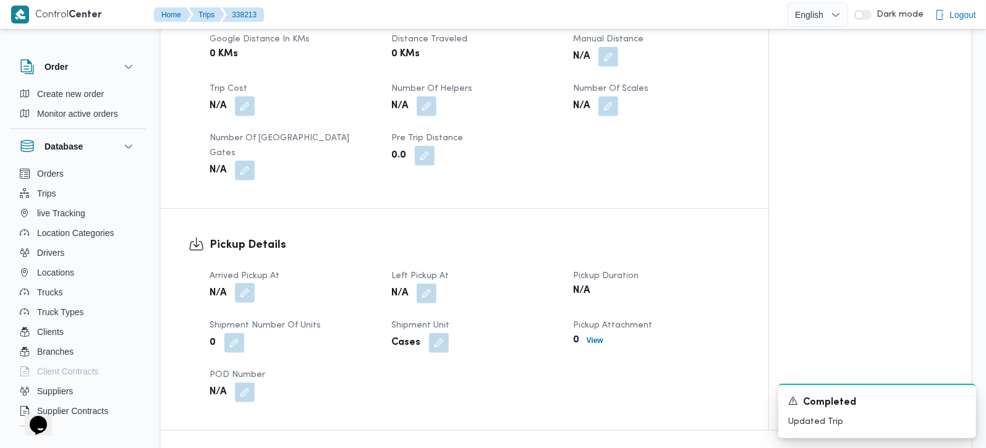
click at [242, 283] on button "button" at bounding box center [245, 293] width 20 height 20
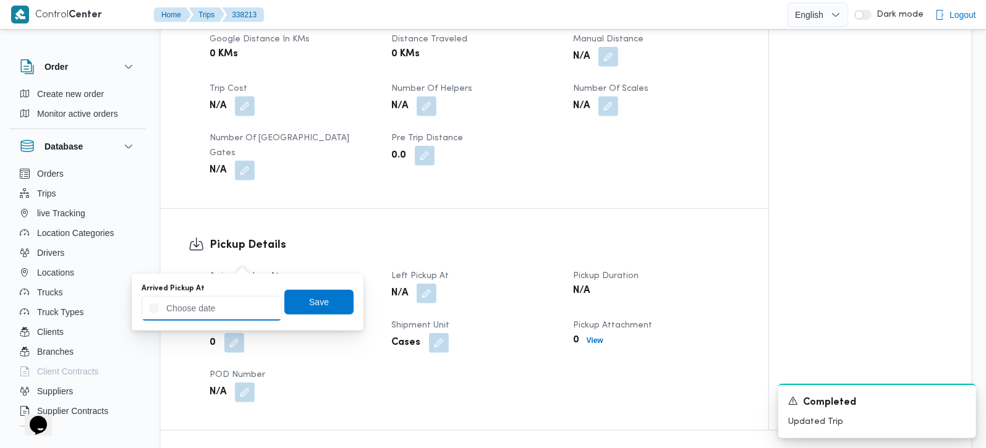
click at [244, 310] on input "Arrived Pickup At" at bounding box center [212, 308] width 140 height 25
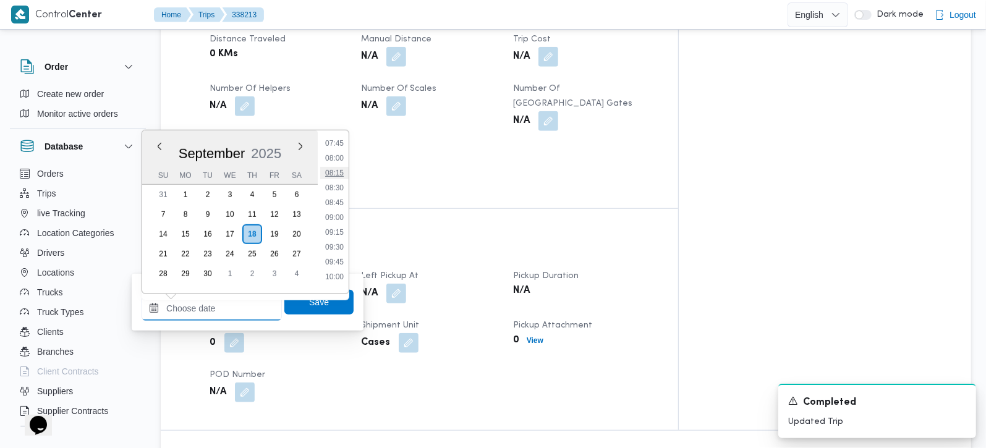
scroll to position [390, 0]
drag, startPoint x: 332, startPoint y: 190, endPoint x: 332, endPoint y: 198, distance: 8.0
click at [332, 190] on li "07:15" at bounding box center [334, 187] width 28 height 12
type input "18/09/2025 07:15"
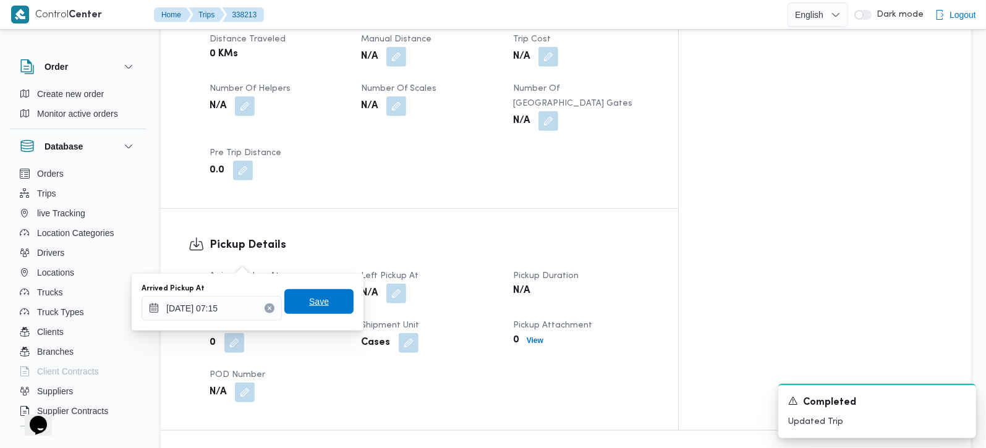
click at [323, 295] on span "Save" at bounding box center [318, 301] width 69 height 25
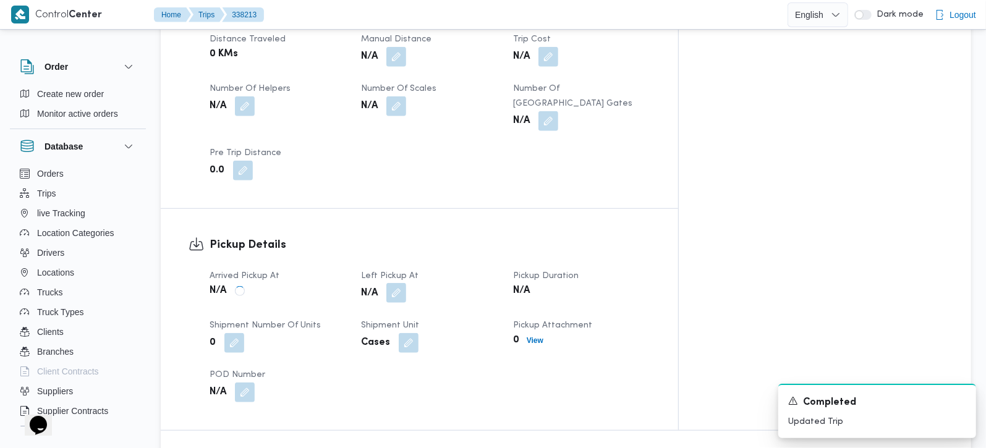
click at [406, 283] on button "button" at bounding box center [396, 293] width 20 height 20
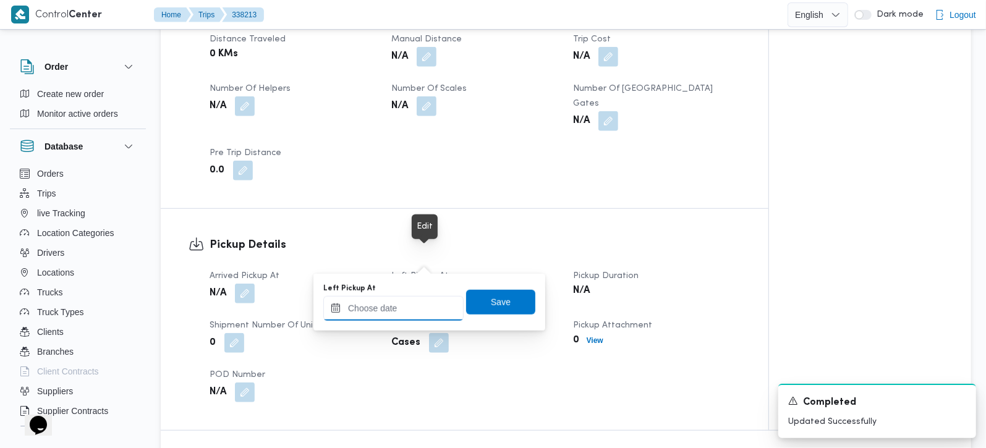
click at [417, 303] on input "Left Pickup At" at bounding box center [393, 308] width 140 height 25
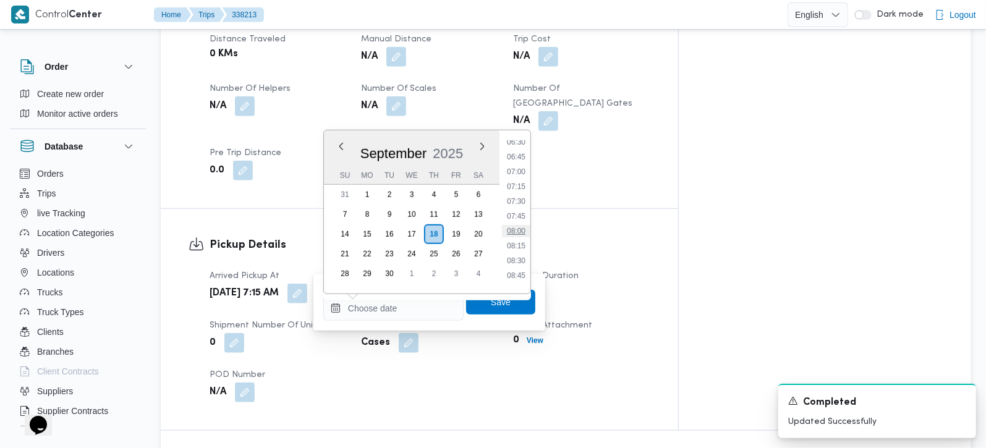
click at [521, 229] on li "08:00" at bounding box center [516, 231] width 28 height 12
type input "18/09/2025 08:00"
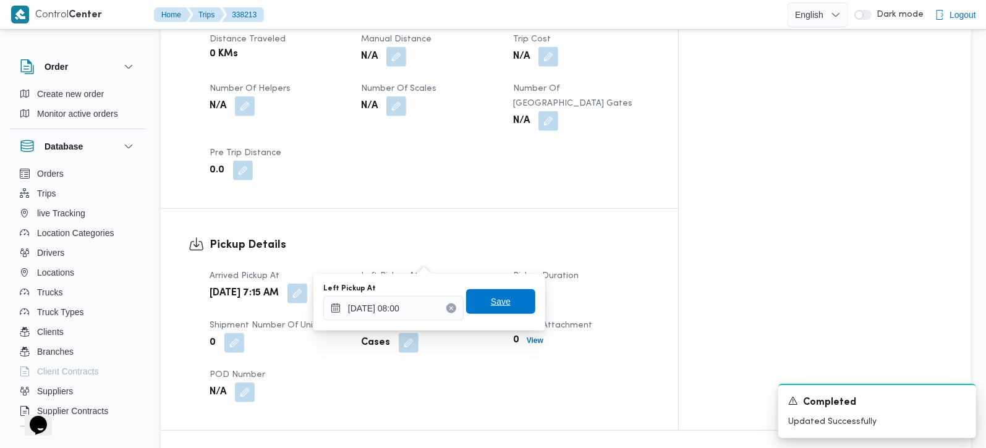
click at [504, 313] on div "Save" at bounding box center [500, 302] width 69 height 25
click at [496, 304] on span "Save" at bounding box center [501, 301] width 20 height 15
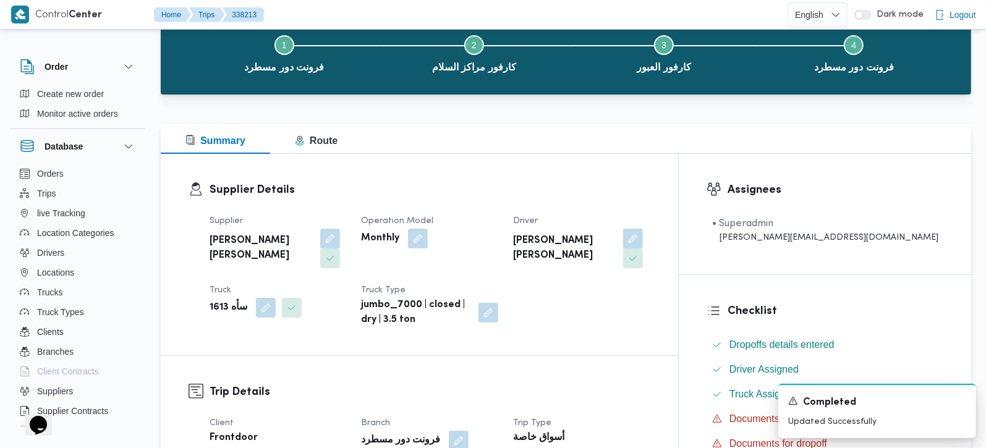
scroll to position [0, 0]
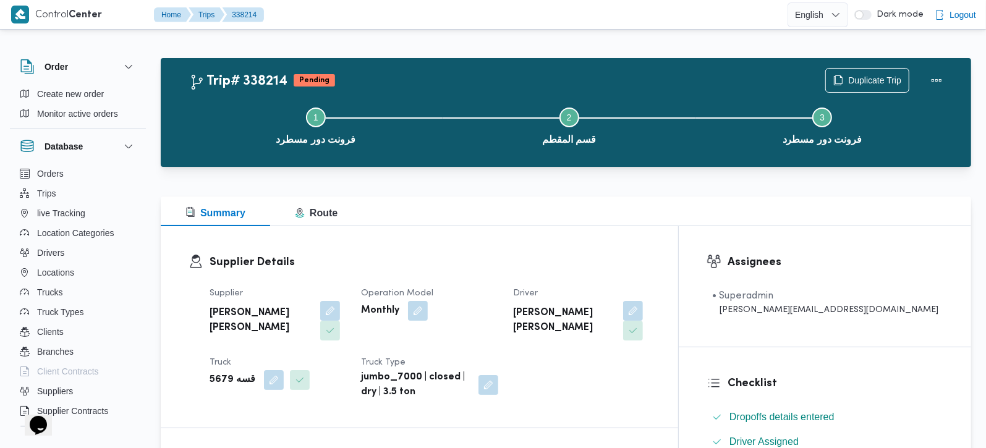
click at [224, 373] on b "قسه 5679" at bounding box center [233, 380] width 46 height 15
copy div "قسه 5679"
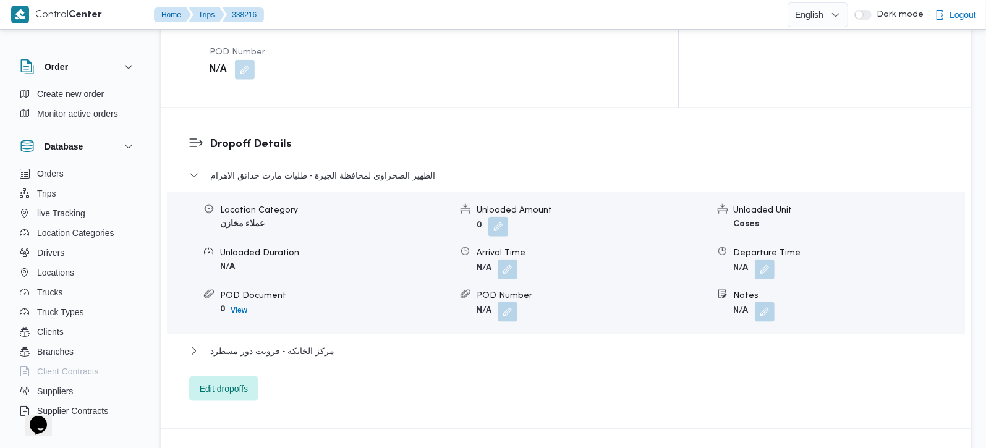
scroll to position [1018, 0]
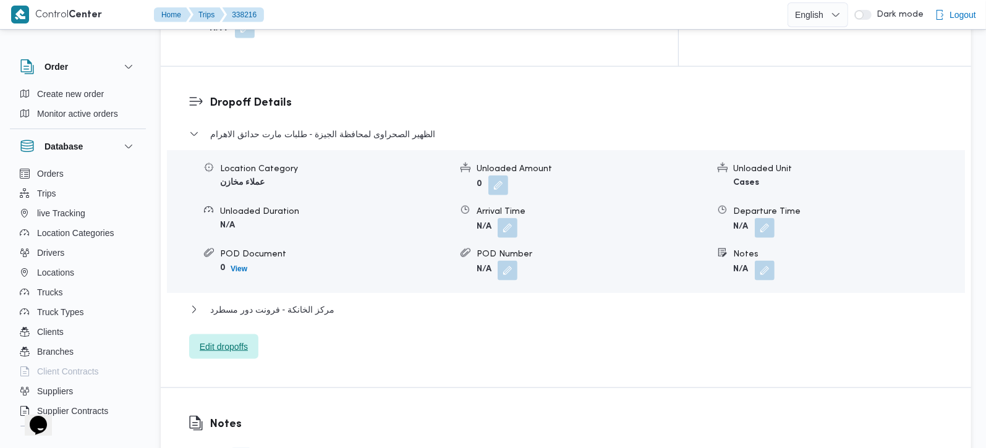
click at [254, 334] on span "Edit dropoffs" at bounding box center [223, 346] width 69 height 25
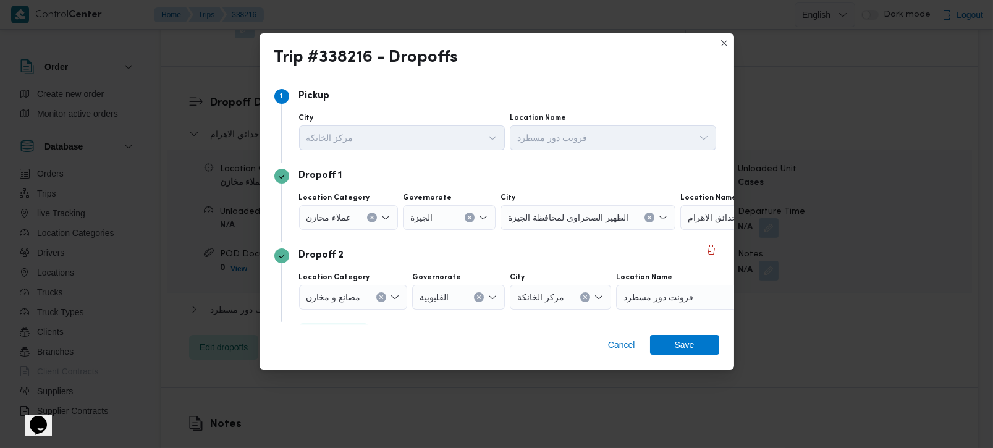
drag, startPoint x: 367, startPoint y: 216, endPoint x: 549, endPoint y: 234, distance: 182.6
click at [370, 216] on icon "Clear input" at bounding box center [372, 217] width 5 height 5
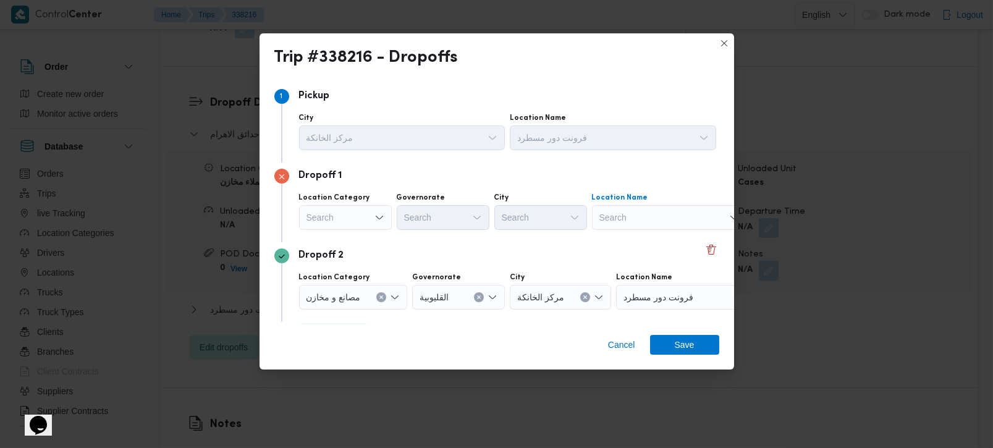
click at [628, 223] on div "Search" at bounding box center [669, 217] width 155 height 25
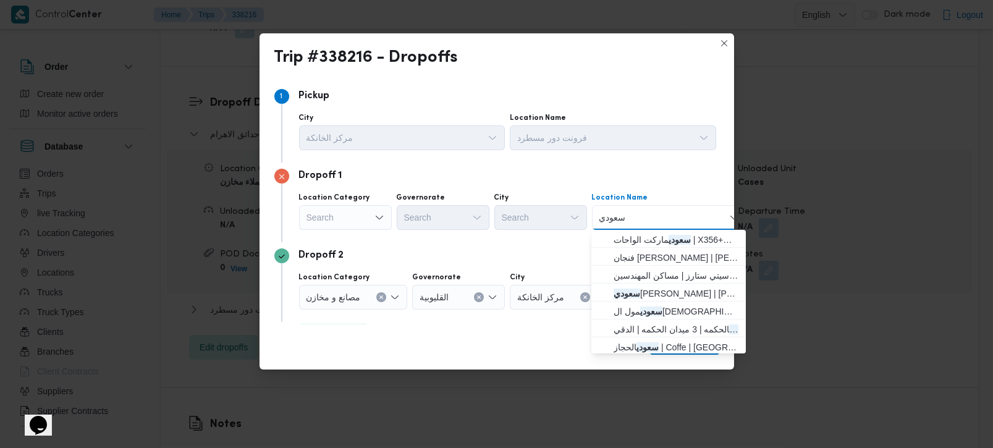
type input "سعودي الز"
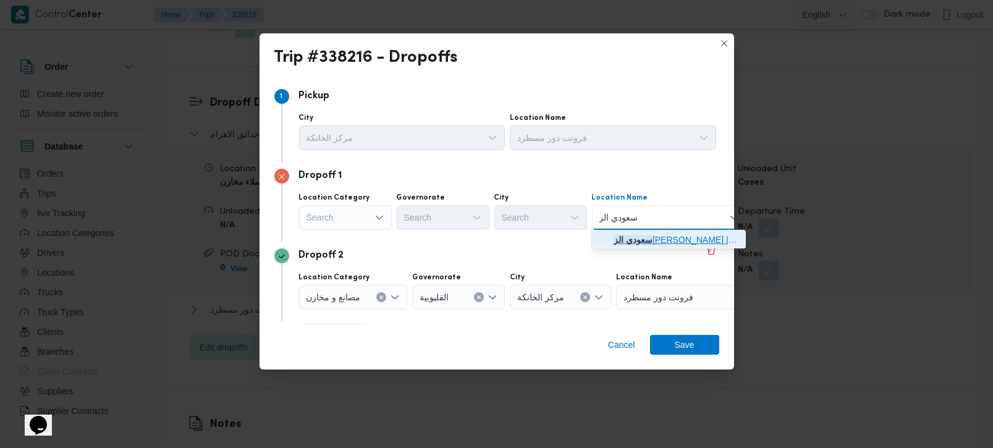
click at [644, 237] on span "سعودي الز مالك | شارع محمد مرعشلي | محمد مظهر" at bounding box center [676, 239] width 125 height 15
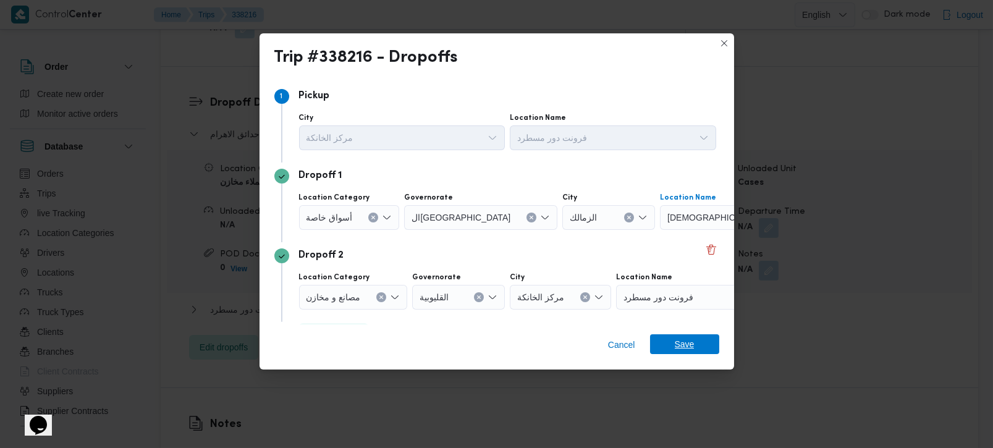
click at [678, 345] on span "Save" at bounding box center [685, 344] width 20 height 20
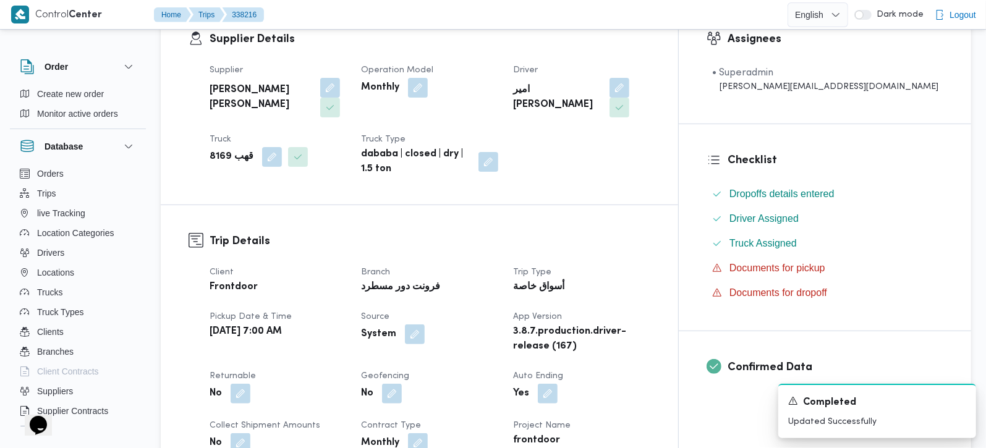
scroll to position [0, 0]
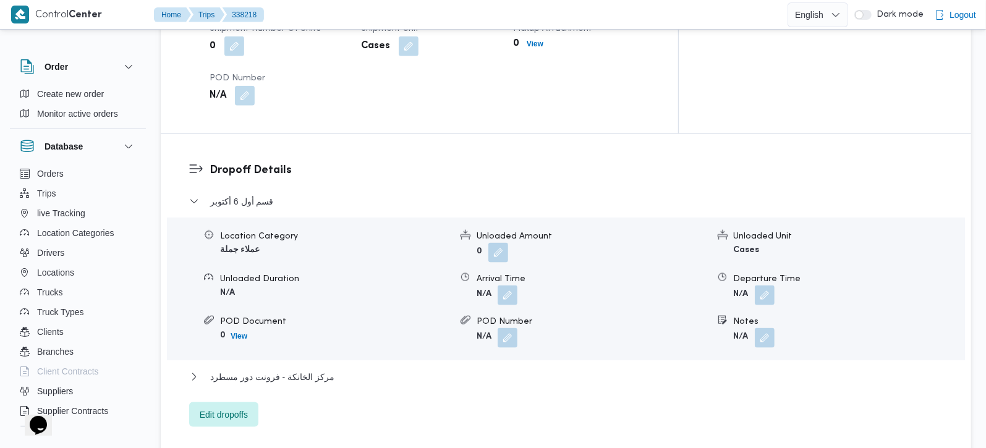
scroll to position [1163, 0]
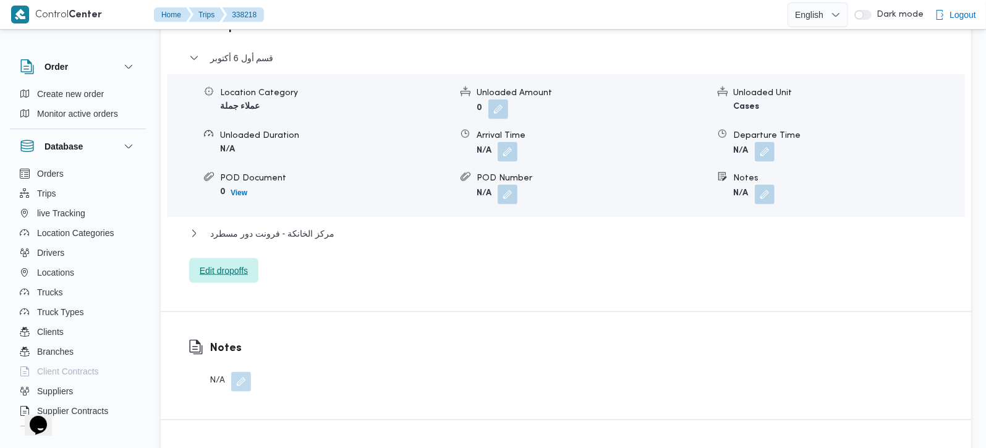
click at [216, 263] on span "Edit dropoffs" at bounding box center [224, 270] width 48 height 15
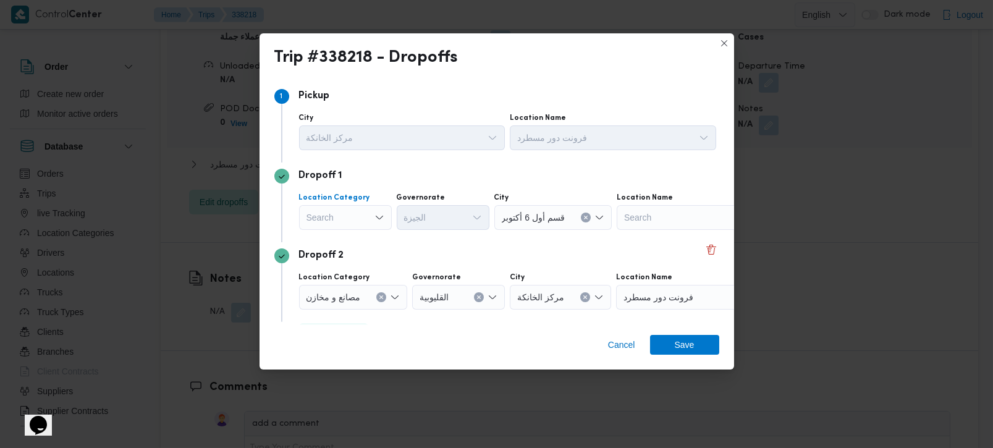
click at [375, 216] on icon "Open list of options" at bounding box center [380, 218] width 10 height 10
click at [365, 236] on span "مصانع و مخازن" at bounding box center [352, 240] width 63 height 15
click at [378, 216] on button "Clear input" at bounding box center [381, 218] width 10 height 10
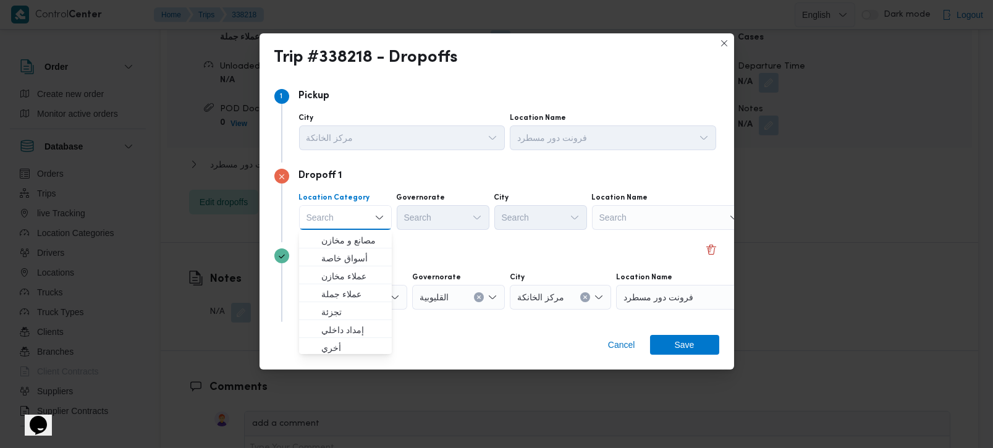
click at [608, 215] on div "Search" at bounding box center [669, 217] width 155 height 25
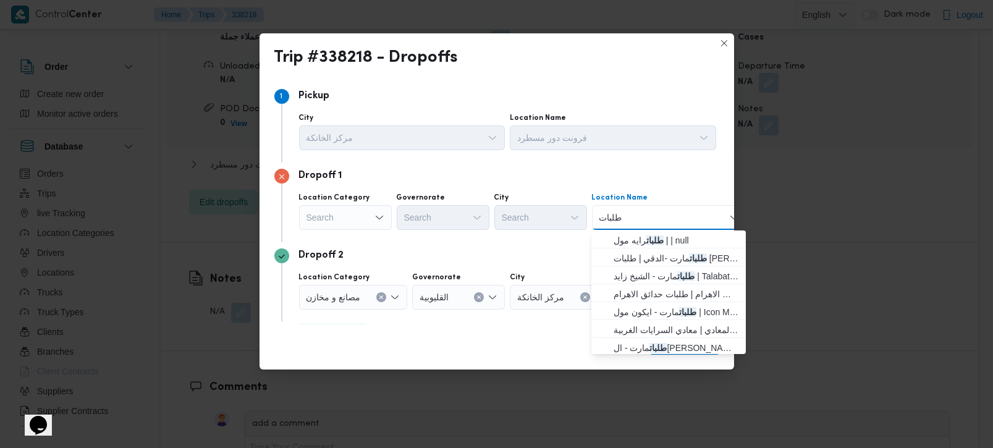
type input "طلبات حد"
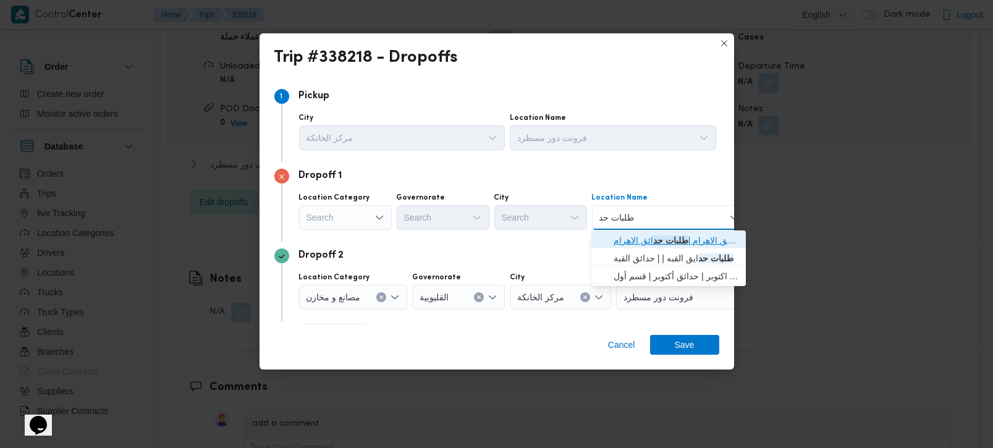
click at [633, 244] on span "طلبات مارت حدائق الاهرام | طلبات حد ائق الاهرام | null" at bounding box center [676, 240] width 125 height 15
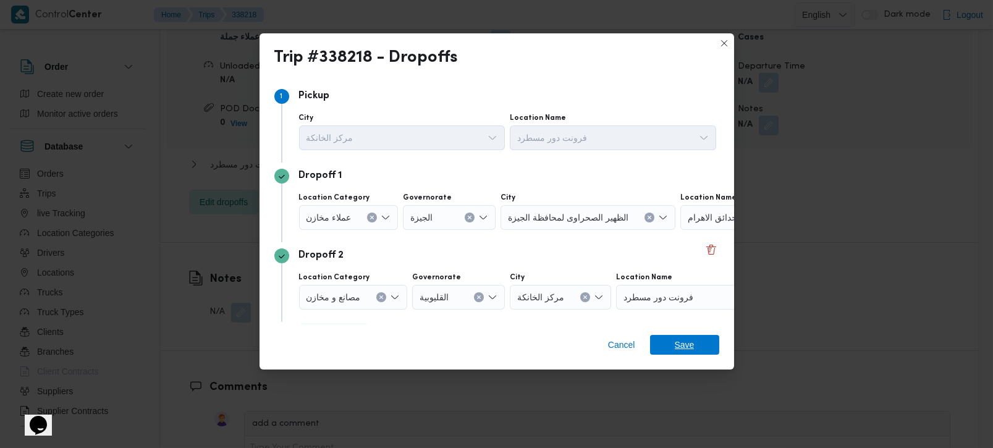
click at [689, 346] on span "Save" at bounding box center [685, 345] width 20 height 20
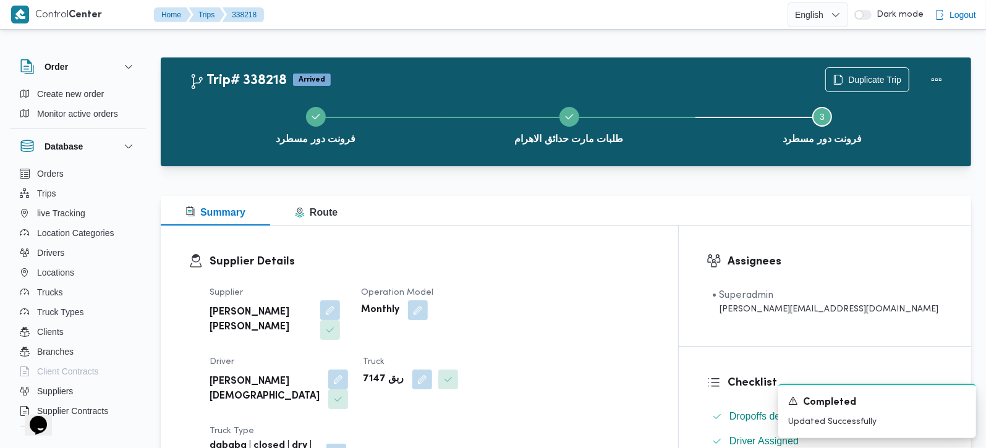
scroll to position [0, 0]
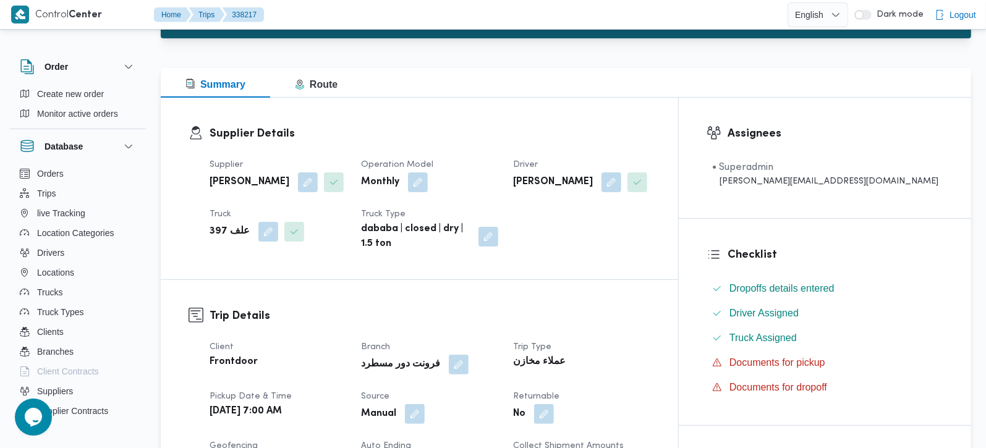
scroll to position [363, 0]
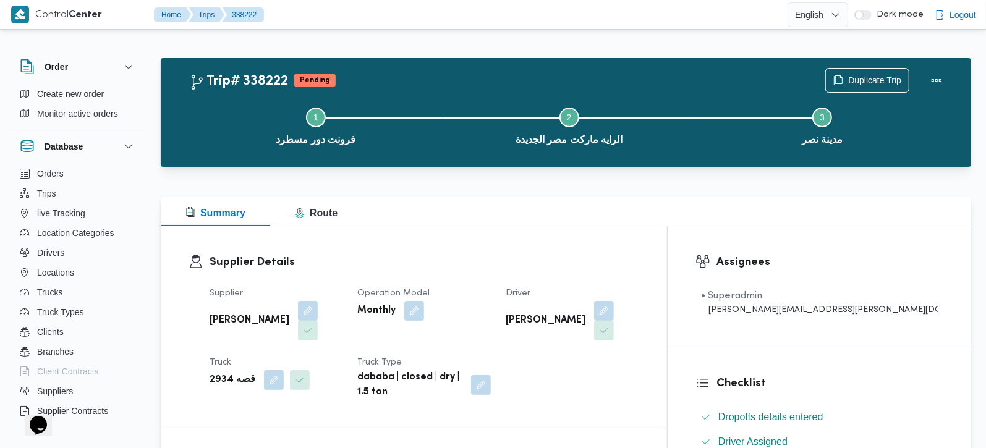
click at [219, 373] on b "قصه 2934" at bounding box center [233, 380] width 46 height 15
copy div "قصه 2934"
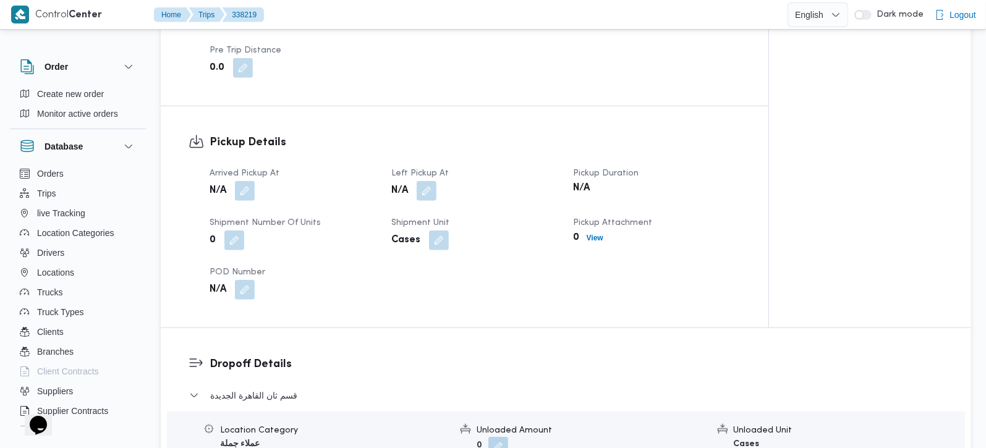
scroll to position [1018, 0]
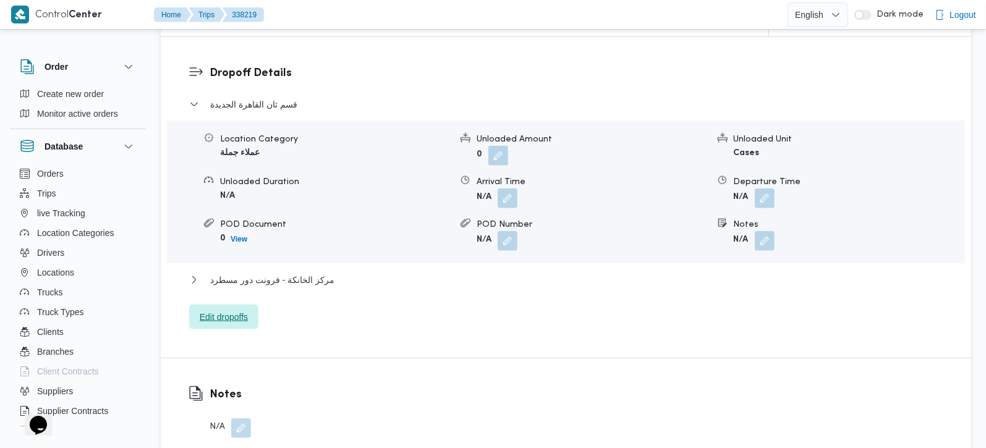
click at [245, 310] on span "Edit dropoffs" at bounding box center [224, 317] width 48 height 15
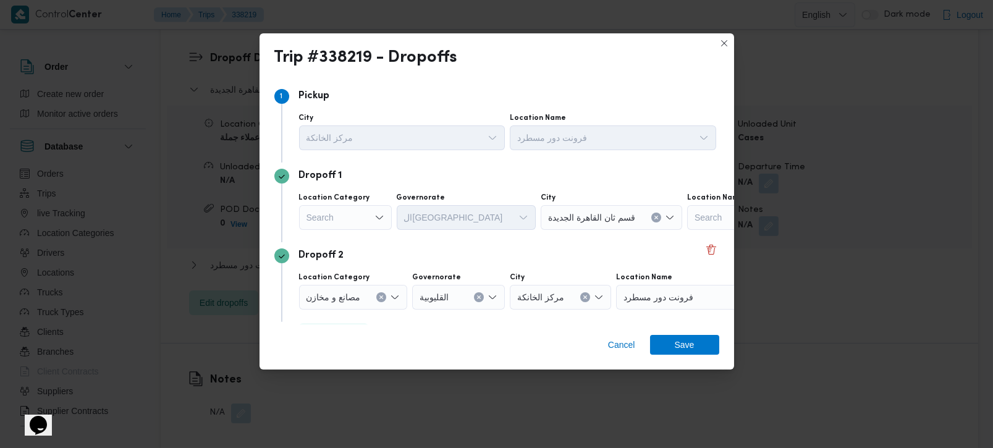
click at [370, 219] on div "Search" at bounding box center [345, 217] width 93 height 25
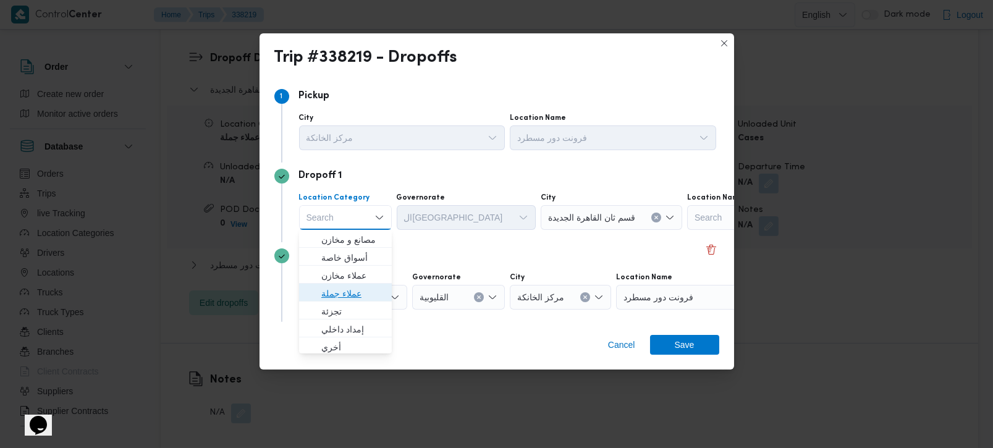
click at [347, 294] on span "عملاء جملة" at bounding box center [352, 293] width 63 height 15
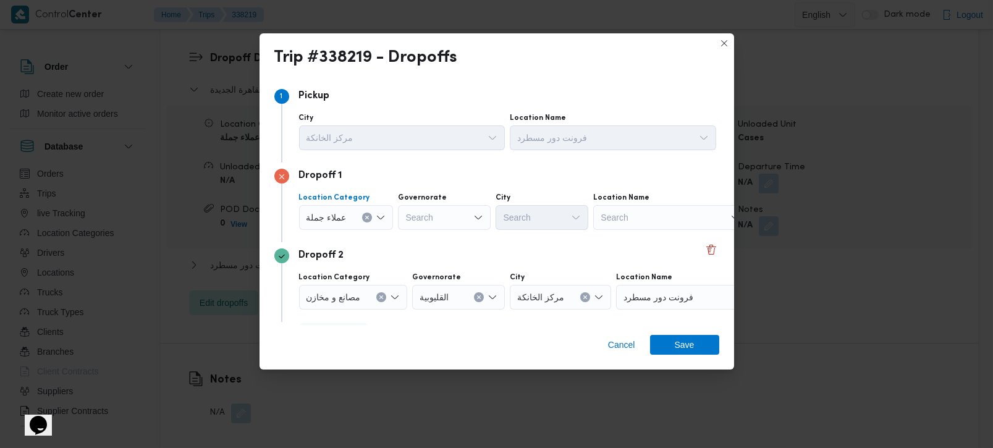
click at [413, 217] on div "Search" at bounding box center [444, 217] width 93 height 25
type input "زة"
click at [434, 232] on span "الجي زة" at bounding box center [450, 239] width 63 height 15
click at [546, 207] on div "Search" at bounding box center [542, 217] width 93 height 25
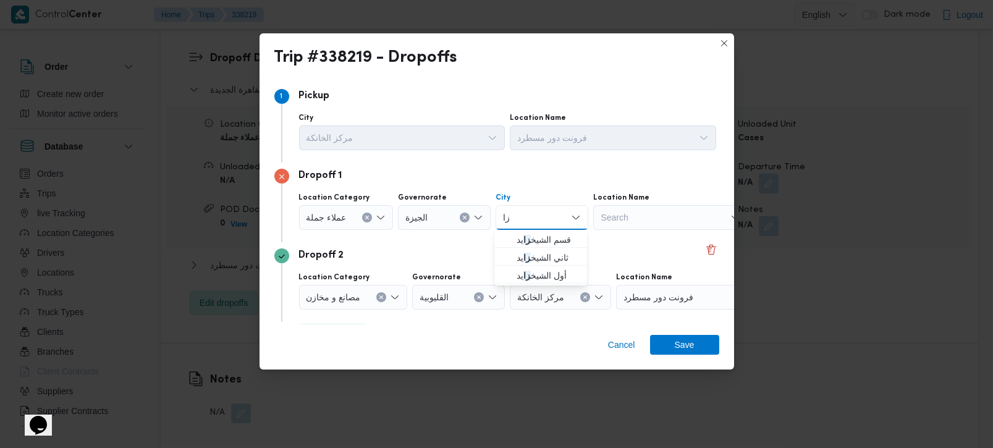
type input "زاي"
click at [551, 236] on span "قسم الشيخ زاي د" at bounding box center [548, 239] width 63 height 15
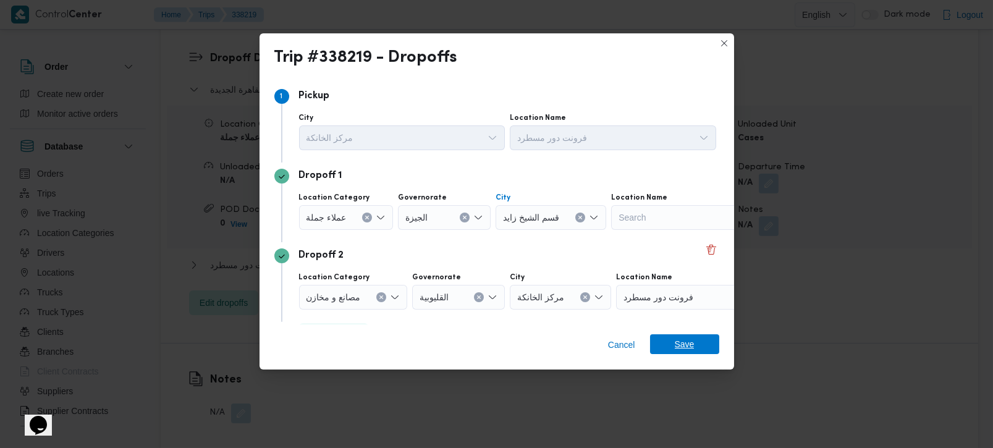
click at [695, 347] on span "Save" at bounding box center [684, 344] width 69 height 20
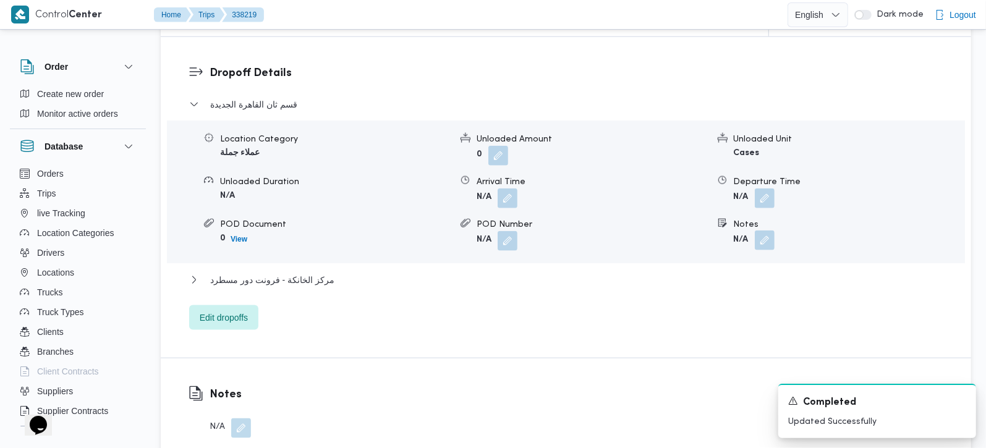
click at [767, 231] on button "button" at bounding box center [765, 241] width 20 height 20
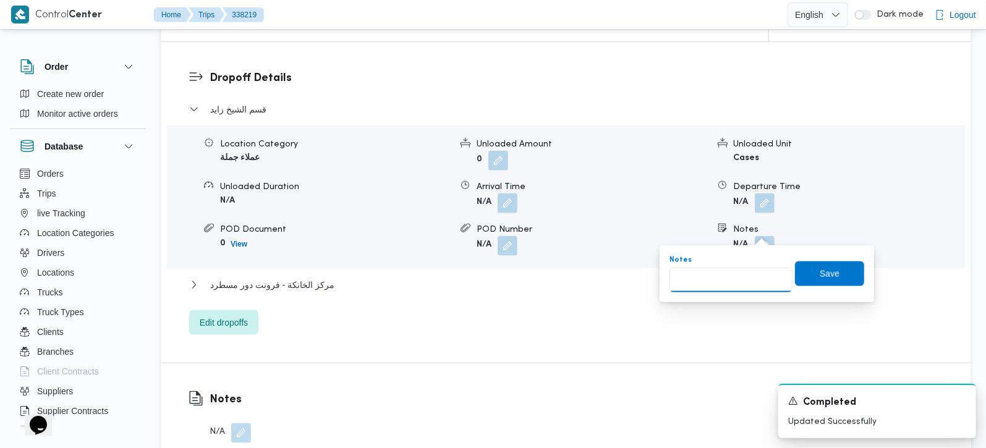
click at [733, 281] on input "Notes" at bounding box center [730, 280] width 123 height 25
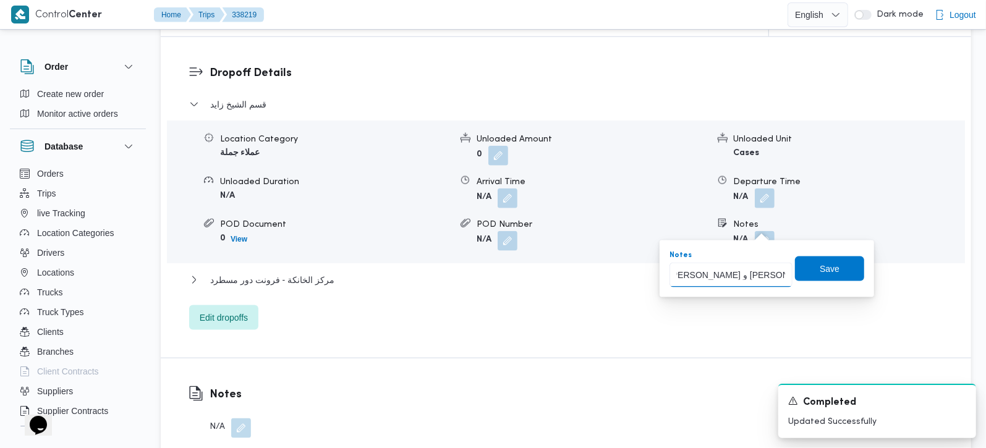
scroll to position [0, 9]
type input "اوسكار و فريش فوود بالم هيلز"
click at [806, 273] on span "Save" at bounding box center [829, 268] width 69 height 25
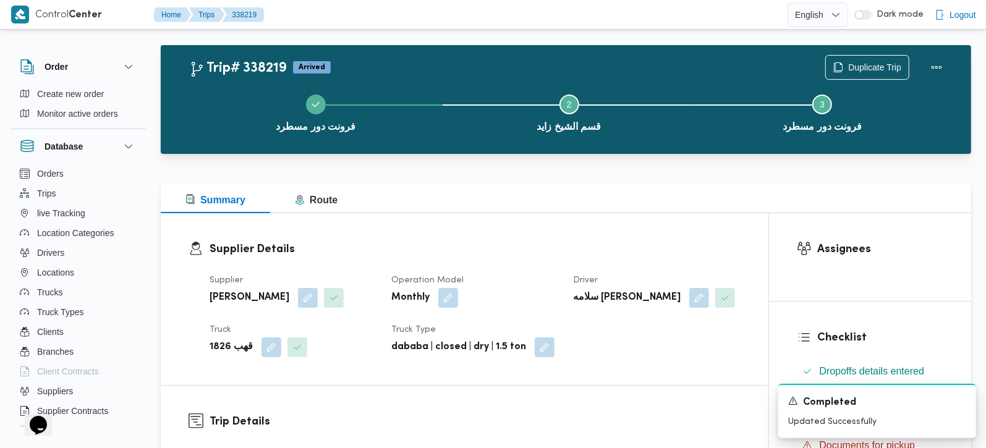
scroll to position [5, 0]
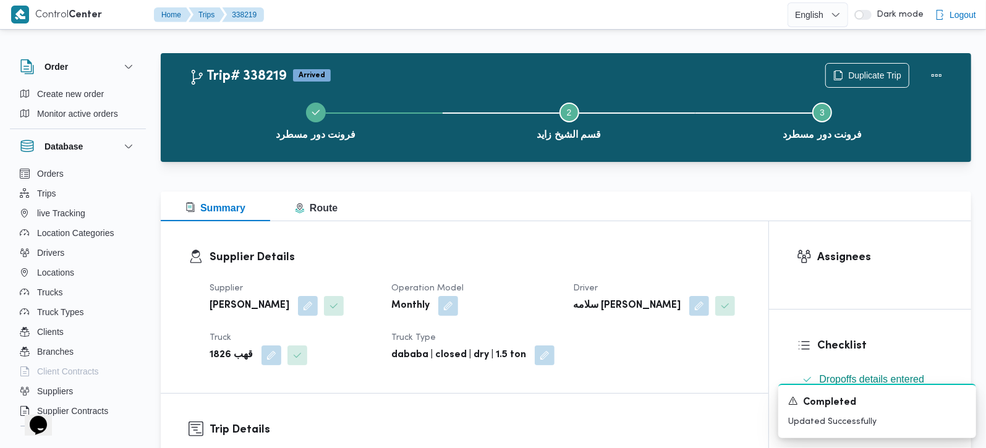
click at [308, 221] on div "Supplier Details Supplier عبدالواحد محمد احمد مسعد Operation Model Monthly Driv…" at bounding box center [465, 307] width 608 height 172
click at [312, 210] on span "Route" at bounding box center [316, 208] width 43 height 11
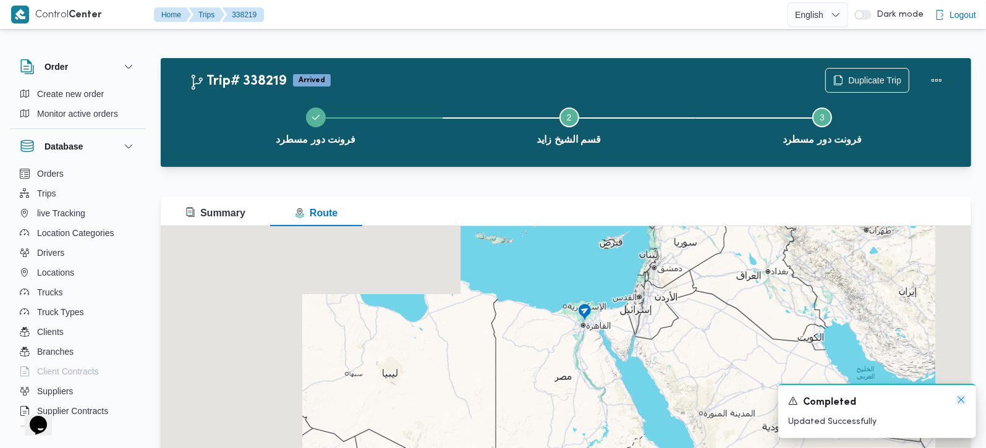
click at [958, 400] on icon "Dismiss toast" at bounding box center [961, 400] width 10 height 10
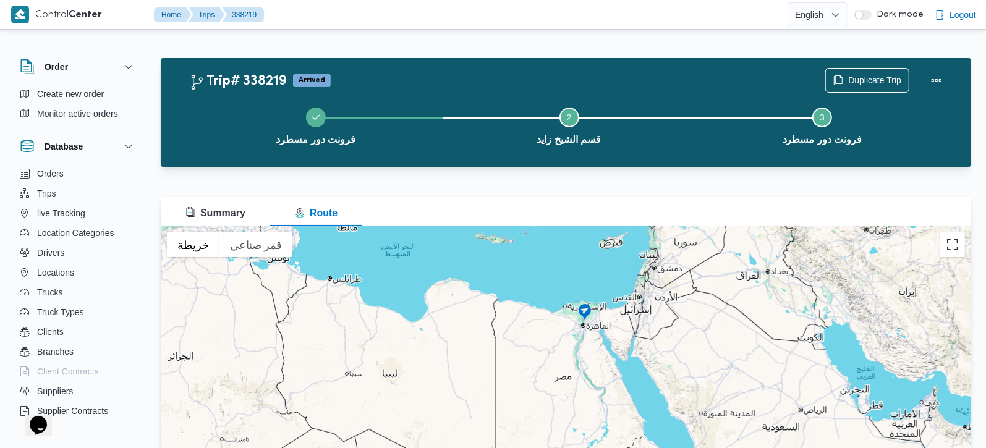
click at [957, 250] on button "تبديل إلى العرض ملء الشاشة" at bounding box center [952, 244] width 25 height 25
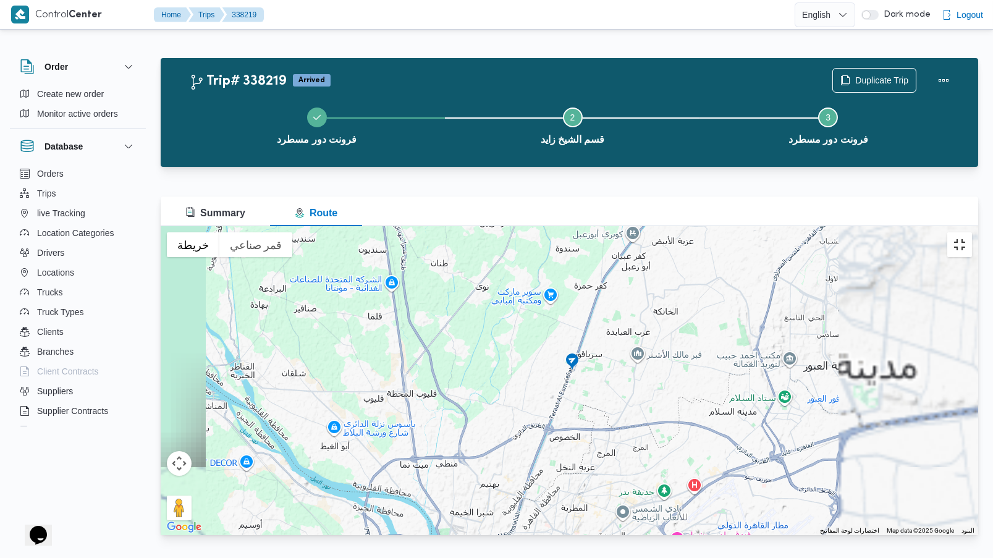
click at [972, 232] on button "تبديل إلى العرض ملء الشاشة" at bounding box center [960, 244] width 25 height 25
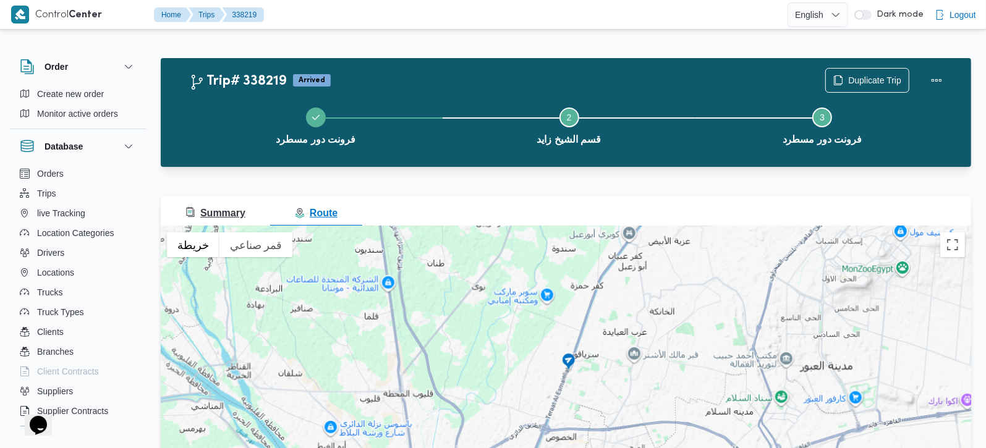
click at [217, 212] on span "Summary" at bounding box center [215, 213] width 60 height 11
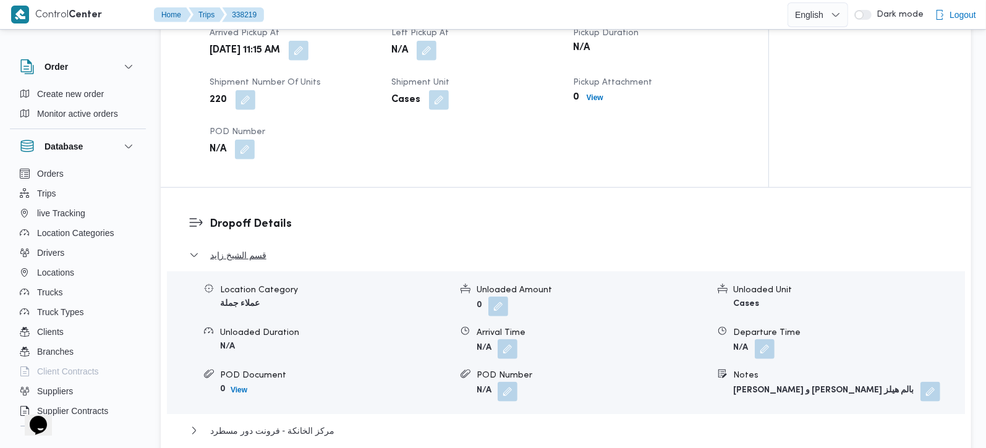
scroll to position [800, 0]
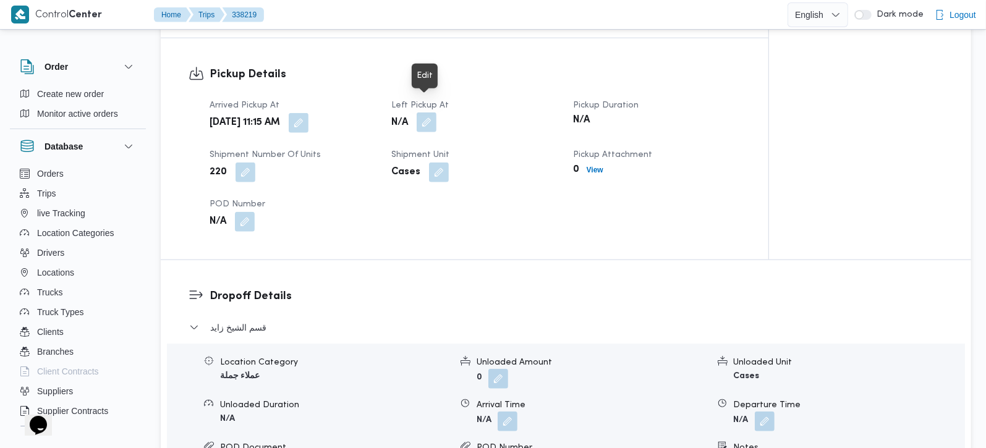
click at [420, 113] on button "button" at bounding box center [427, 123] width 20 height 20
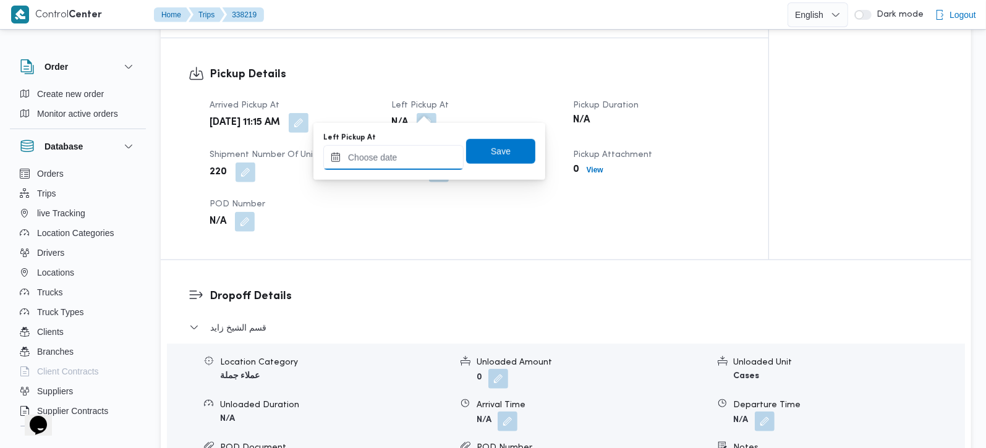
click at [410, 164] on input "Left Pickup At" at bounding box center [393, 157] width 140 height 25
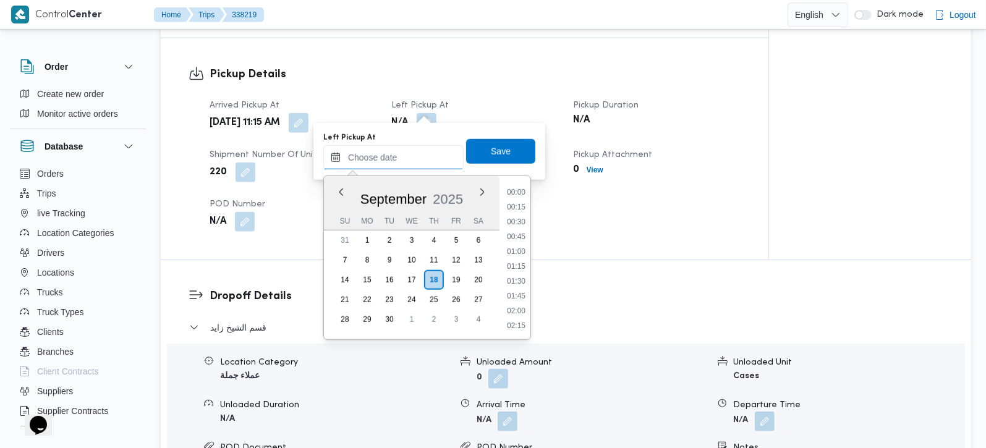
scroll to position [624, 0]
click at [520, 260] on li "11:45" at bounding box center [516, 266] width 28 height 12
type input "18/09/2025 11:45"
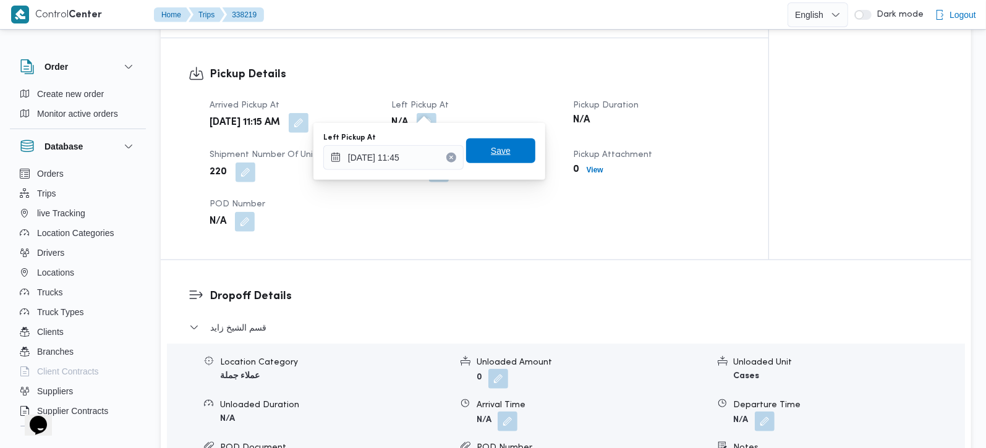
click at [495, 154] on span "Save" at bounding box center [501, 150] width 20 height 15
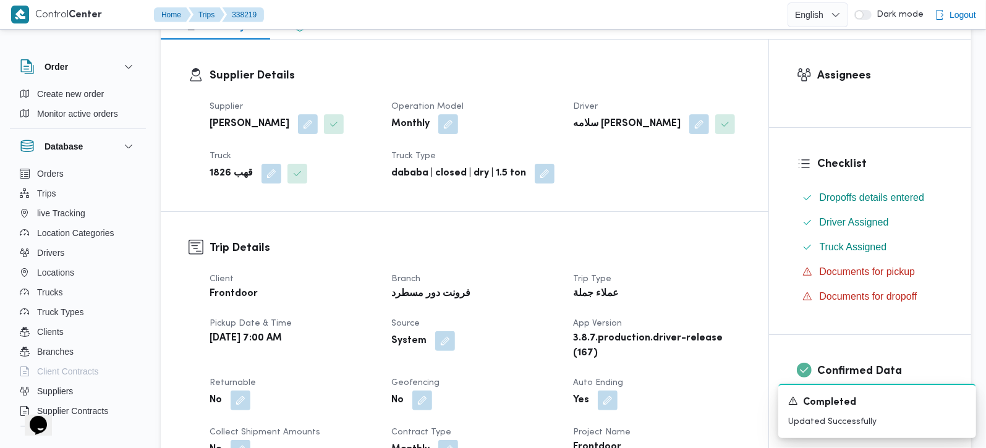
scroll to position [0, 0]
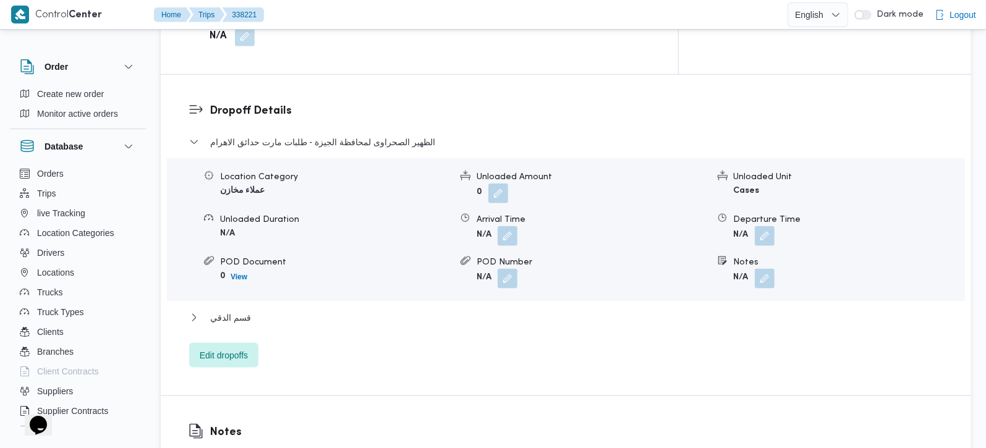
scroll to position [1018, 0]
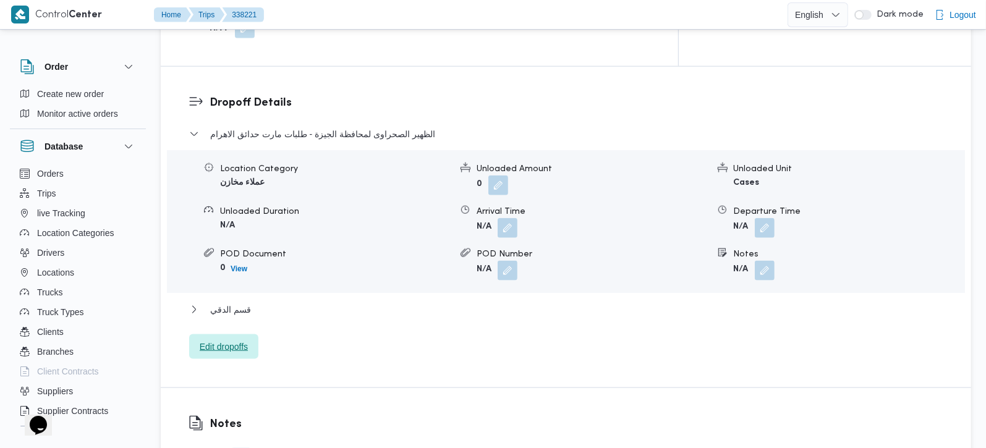
click at [236, 339] on span "Edit dropoffs" at bounding box center [224, 346] width 48 height 15
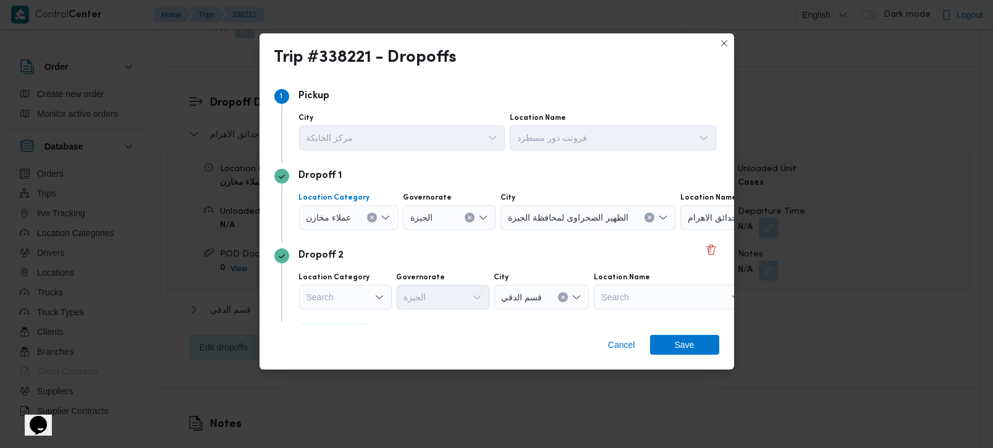
click at [372, 217] on icon "Clear input" at bounding box center [372, 217] width 5 height 5
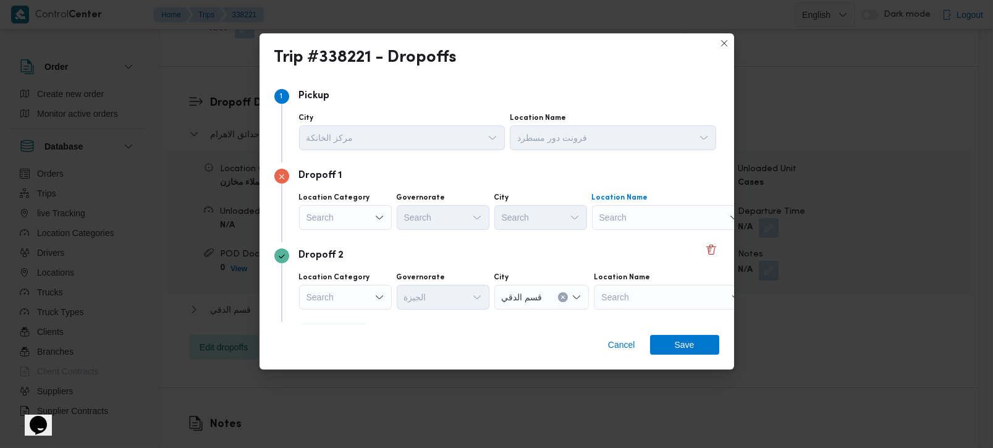
click at [607, 221] on div "Search" at bounding box center [669, 217] width 155 height 25
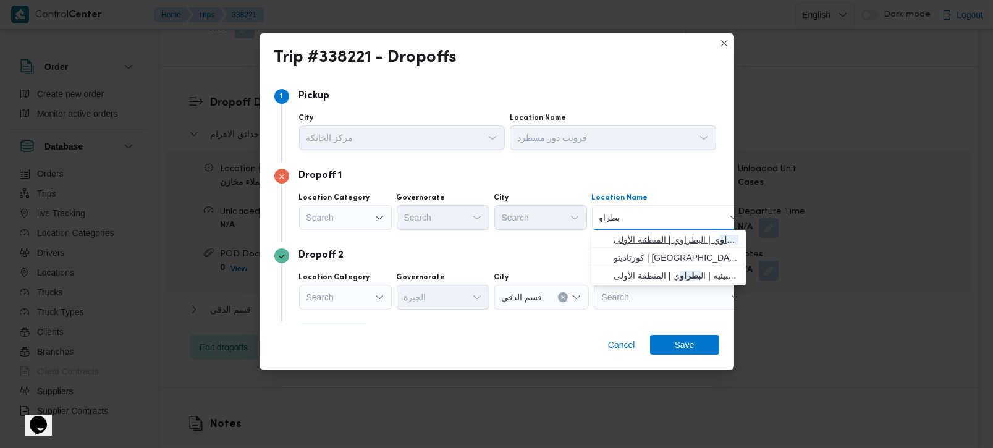
type input "بطراو"
click at [661, 236] on span "سيركل كيه ال بطراو ي | البطراوي | المنطقة الأولى" at bounding box center [676, 239] width 125 height 15
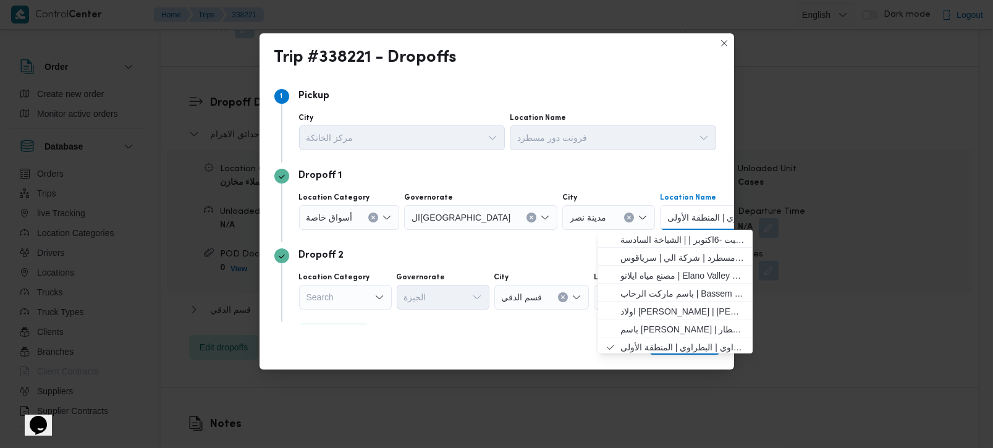
click at [567, 252] on div "Dropoff 2" at bounding box center [496, 256] width 445 height 15
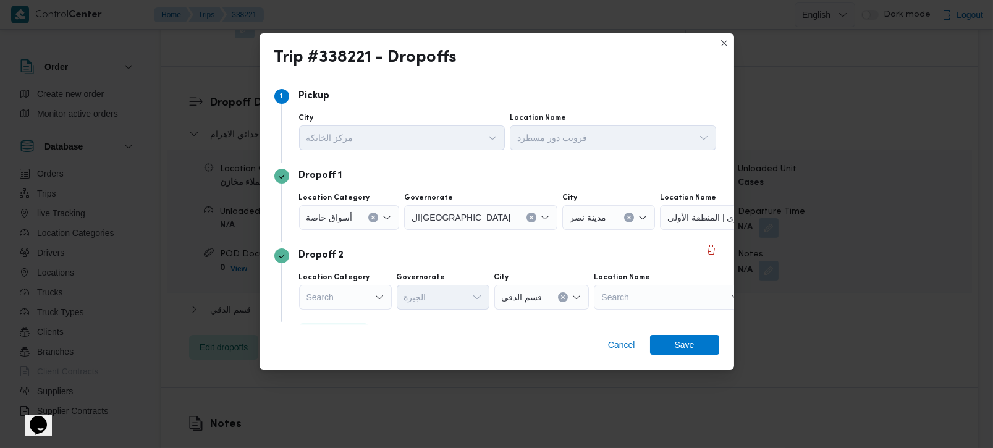
click at [373, 301] on div "Search" at bounding box center [345, 297] width 93 height 25
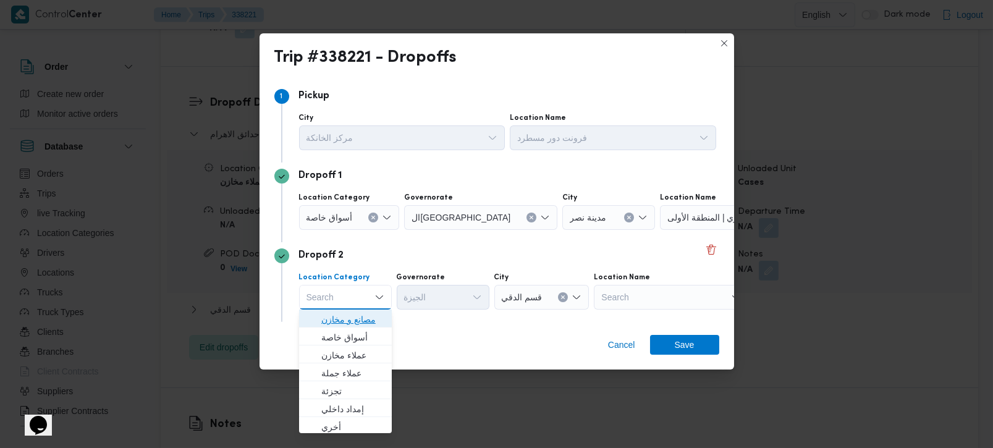
click at [359, 320] on span "مصانع و مخازن" at bounding box center [352, 319] width 63 height 15
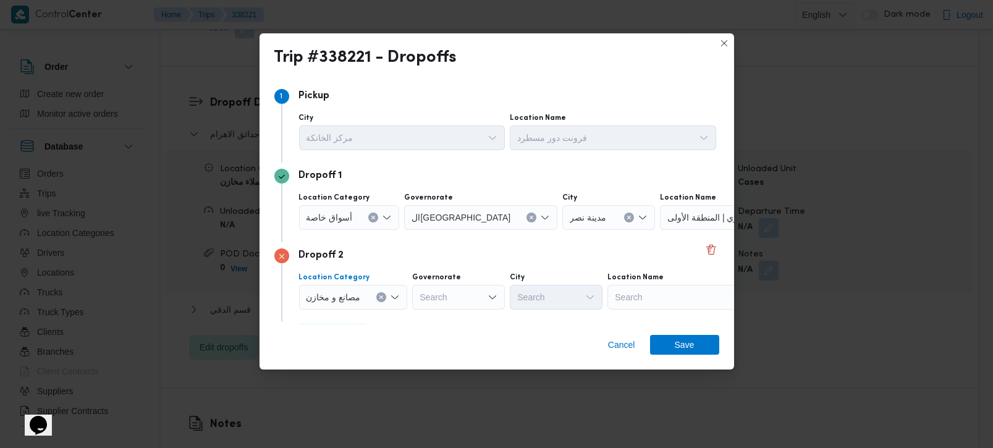
click at [380, 298] on icon "Clear input" at bounding box center [381, 297] width 5 height 5
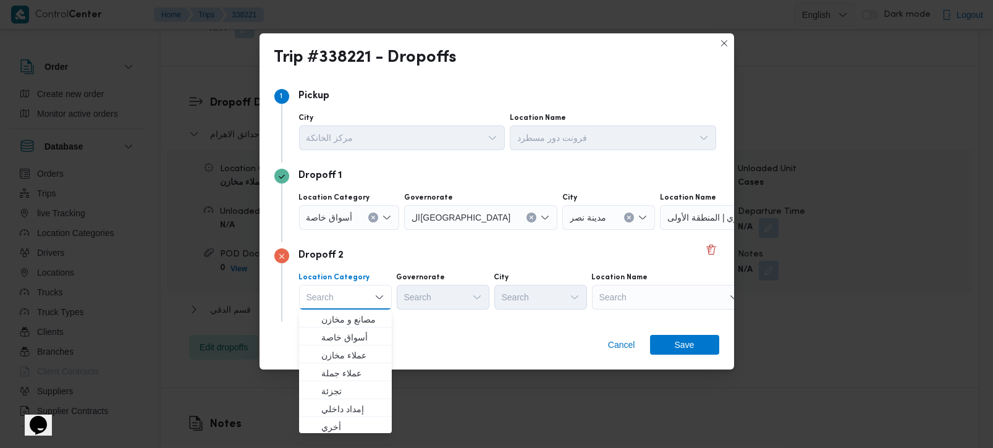
click at [660, 296] on div "Search" at bounding box center [669, 297] width 155 height 25
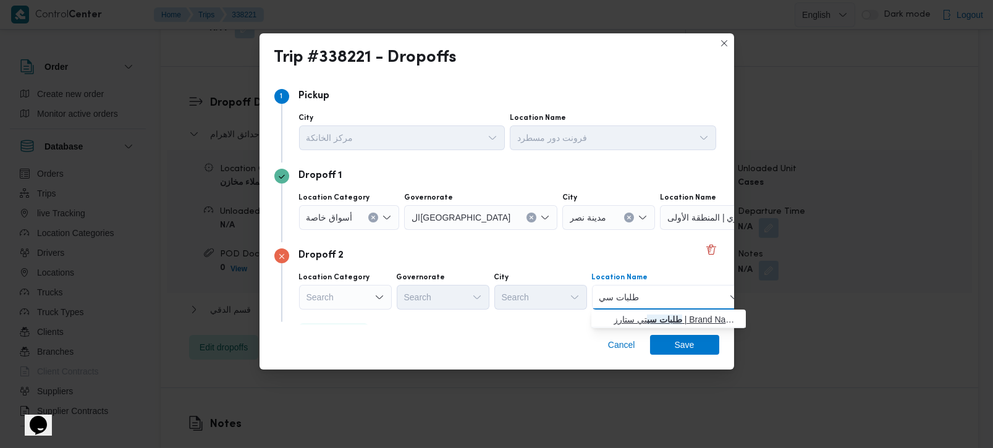
type input "طلبات سي"
click at [665, 315] on mark "طلبات سي" at bounding box center [664, 320] width 35 height 10
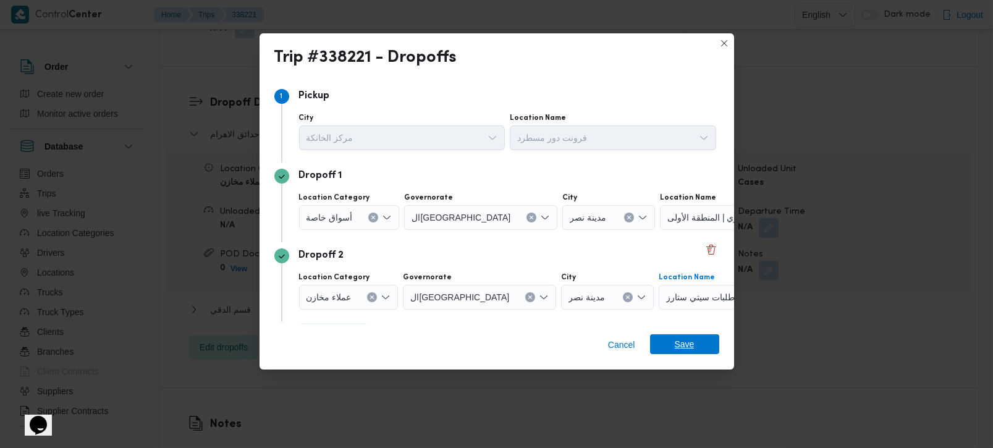
click at [691, 348] on span "Save" at bounding box center [685, 344] width 20 height 20
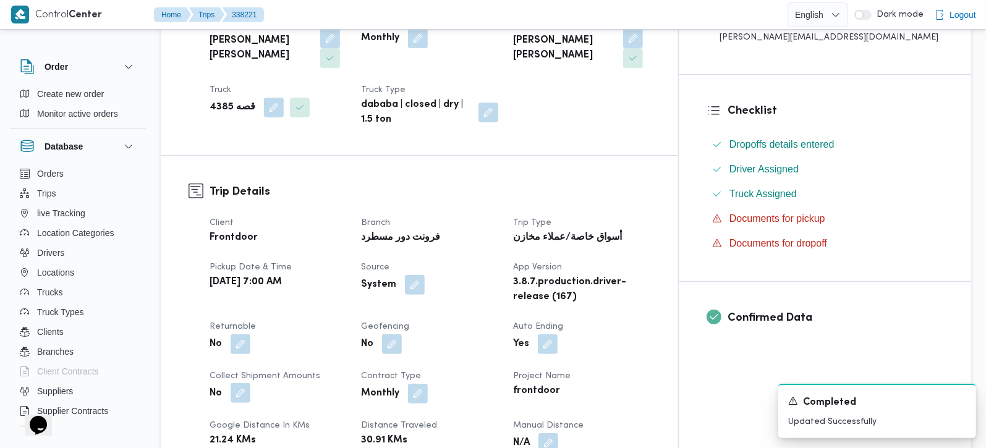
scroll to position [363, 0]
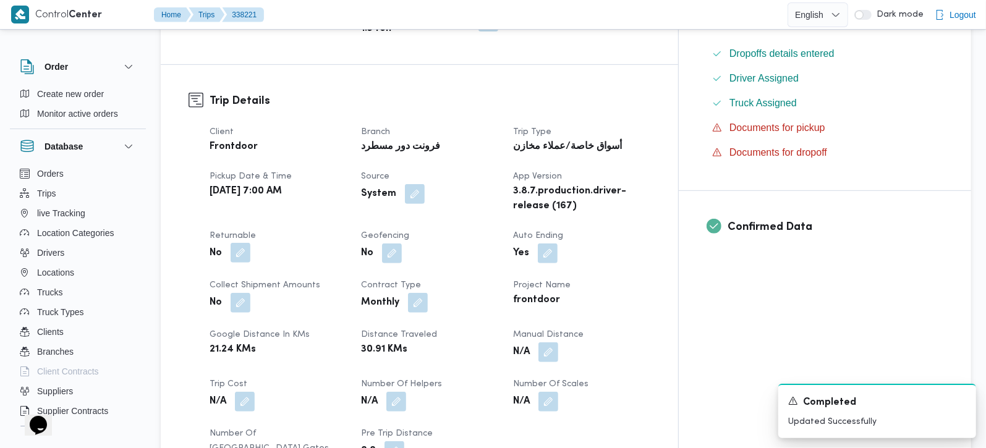
click at [245, 243] on button "button" at bounding box center [241, 253] width 20 height 20
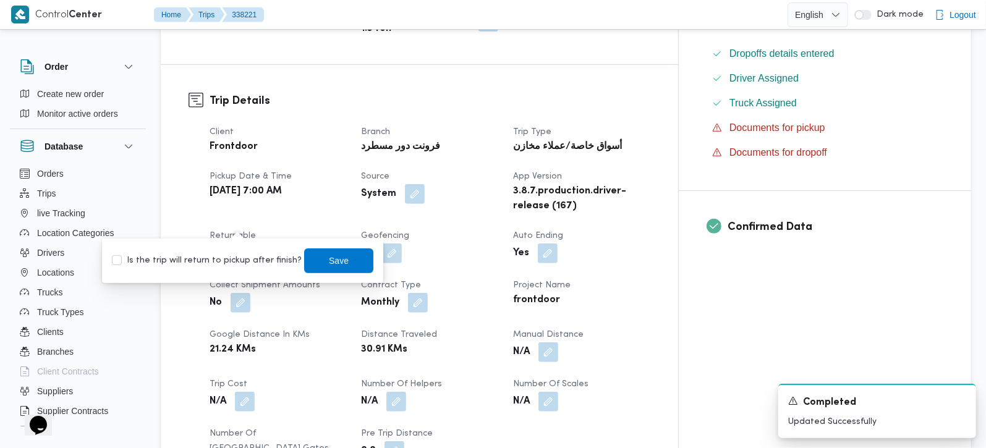
click at [236, 266] on label "Is the trip will return to pickup after finish?" at bounding box center [207, 260] width 190 height 15
checkbox input "true"
click at [329, 258] on span "Save" at bounding box center [339, 260] width 20 height 15
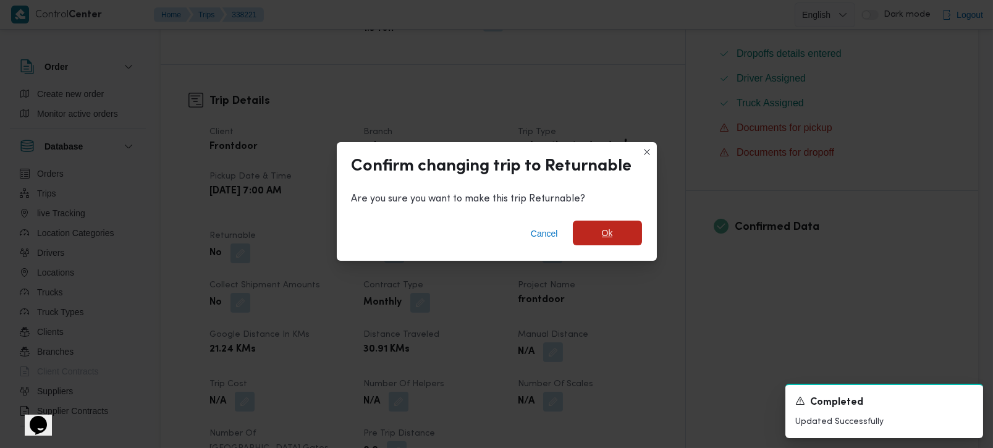
click at [590, 227] on span "Ok" at bounding box center [607, 233] width 69 height 25
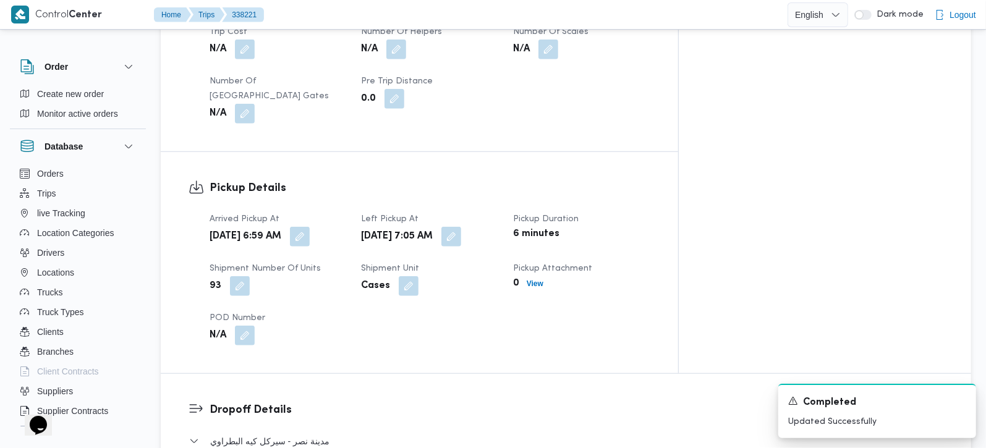
scroll to position [727, 0]
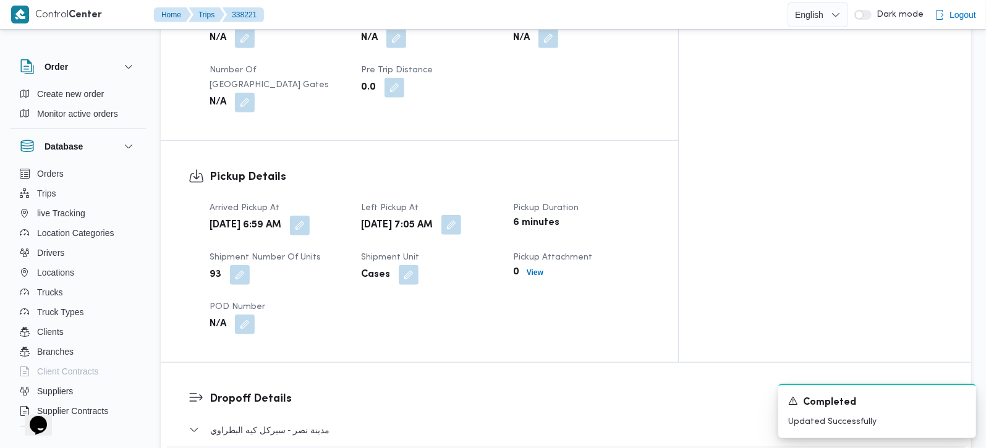
click at [461, 215] on button "button" at bounding box center [451, 225] width 20 height 20
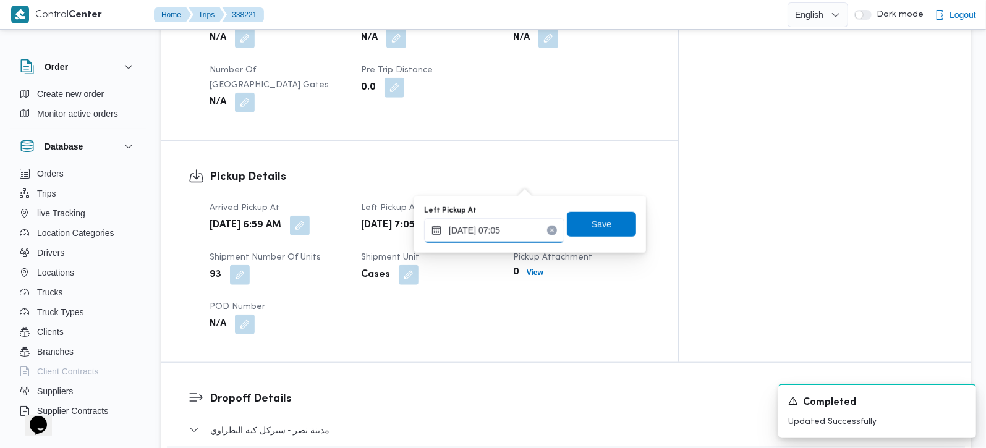
click at [510, 231] on input "18/09/2025 07:05" at bounding box center [494, 230] width 140 height 25
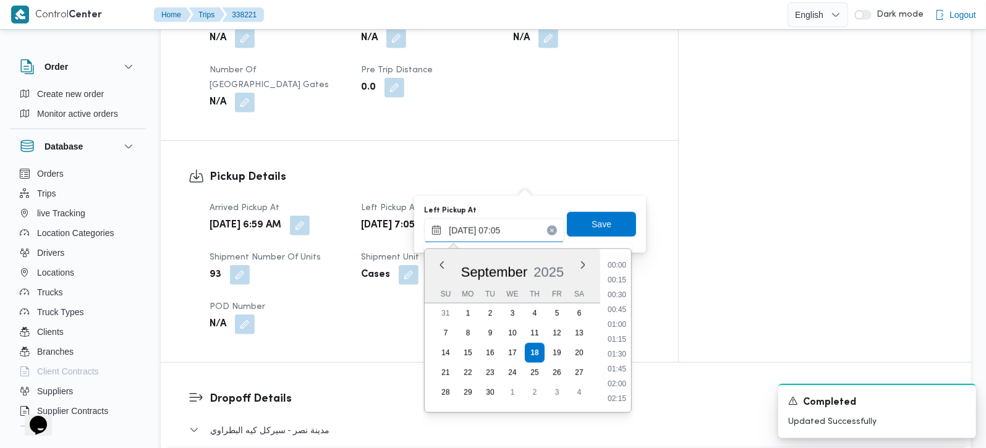
scroll to position [341, 0]
click at [619, 390] on ul "00:00 00:15 00:30 00:45 01:00 01:15 01:30 01:45 02:00 02:15 02:30 02:45 03:00 0…" at bounding box center [617, 330] width 28 height 143
click at [619, 393] on li "08:00" at bounding box center [617, 399] width 28 height 12
type input "18/09/2025 08:00"
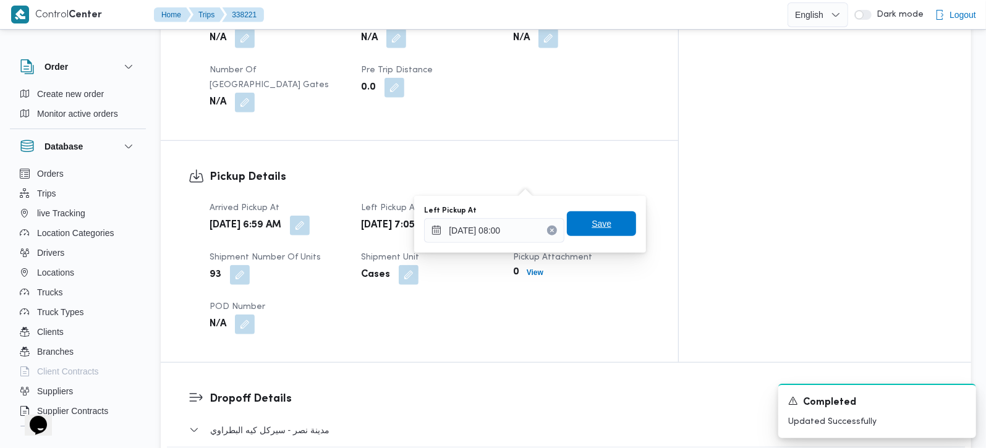
click at [601, 227] on span "Save" at bounding box center [601, 223] width 69 height 25
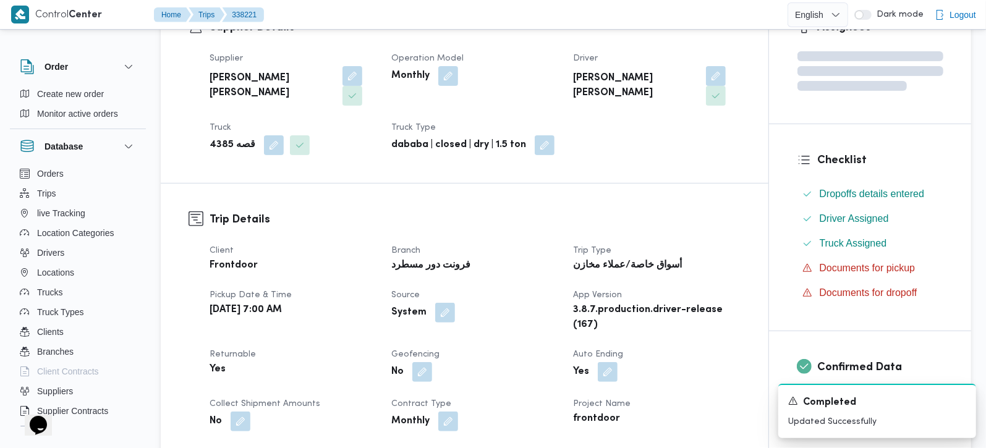
scroll to position [0, 0]
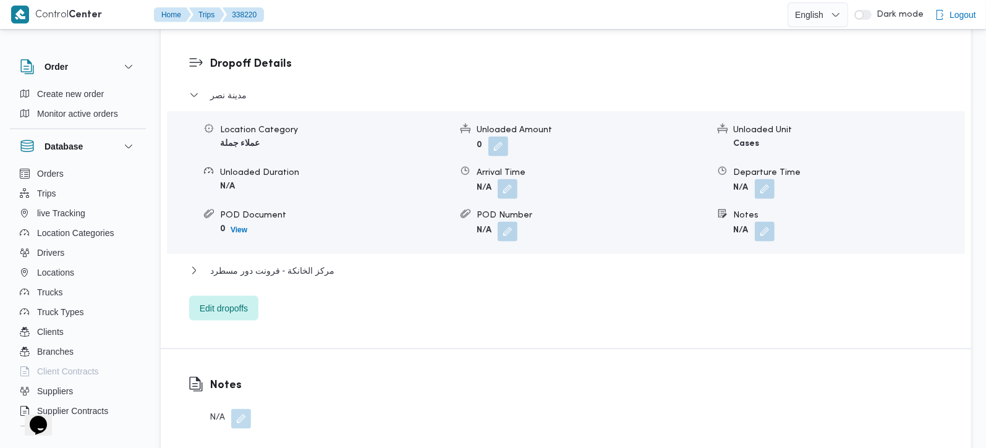
scroll to position [1090, 0]
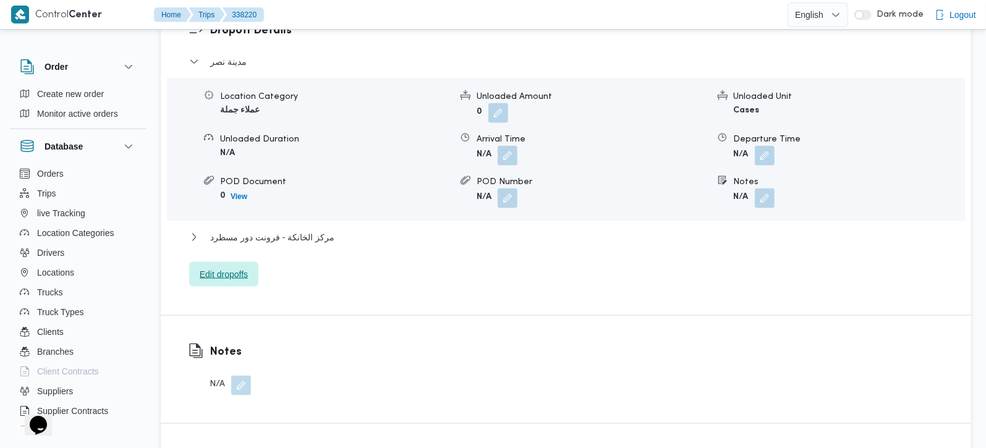
click at [242, 267] on span "Edit dropoffs" at bounding box center [224, 274] width 48 height 15
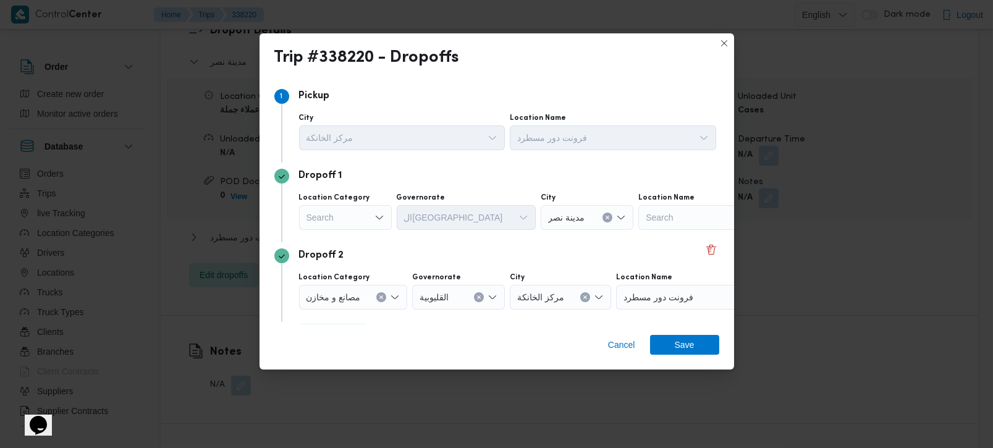
click at [360, 211] on div "Search" at bounding box center [345, 217] width 93 height 25
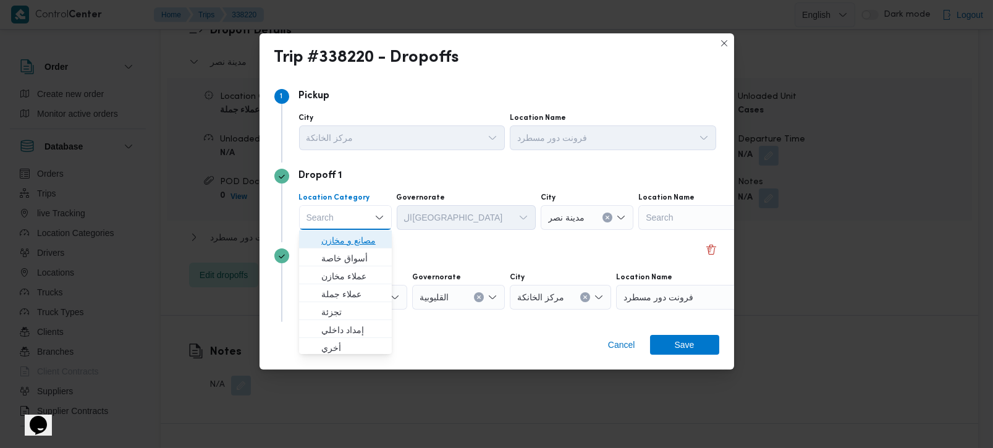
click at [366, 231] on span "مصانع و مخازن" at bounding box center [345, 241] width 83 height 20
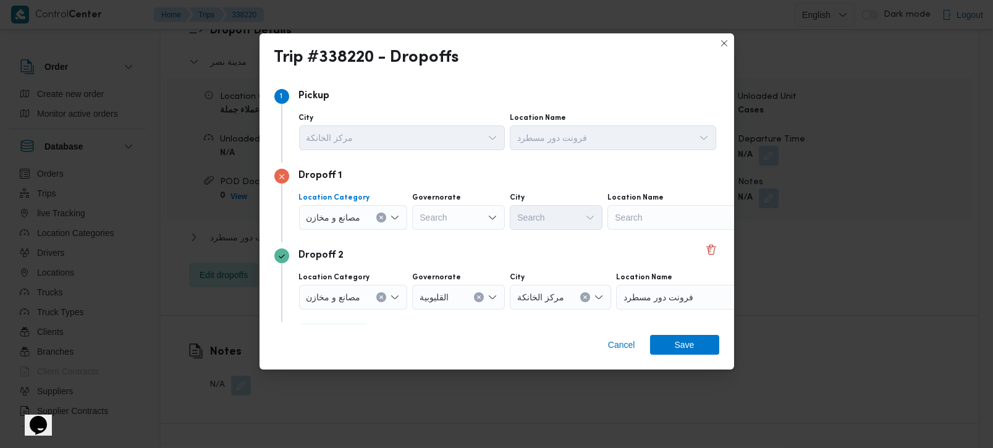
click at [376, 218] on div "مصانع و مخازن Combo box. Selected. مصانع و مخازن. Press Backspace to delete مصا…" at bounding box center [353, 217] width 109 height 25
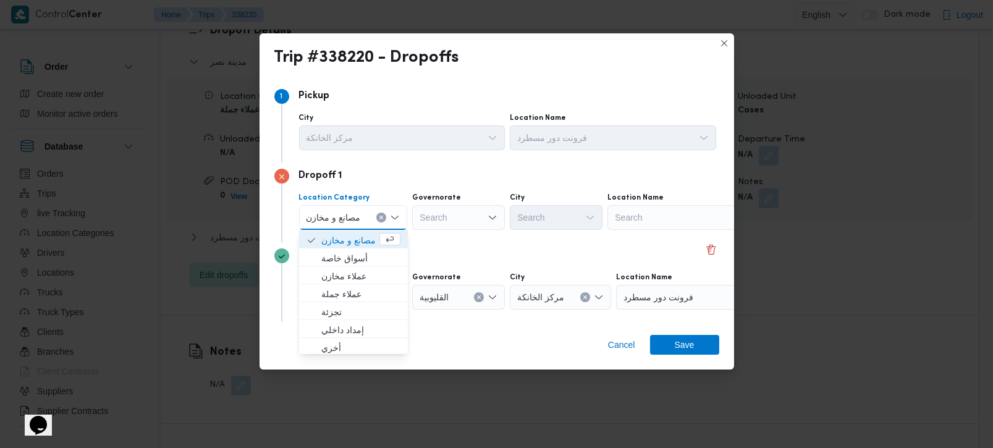
click at [385, 216] on button "Clear input" at bounding box center [381, 218] width 10 height 10
click at [603, 217] on div at bounding box center [600, 218] width 6 height 20
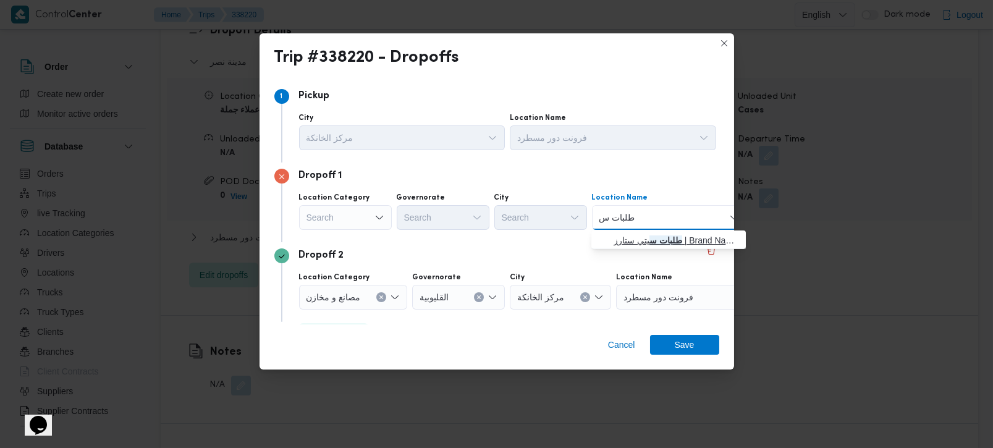
type input "طلبات سي"
click at [658, 241] on mark "طلبات سي" at bounding box center [664, 241] width 35 height 10
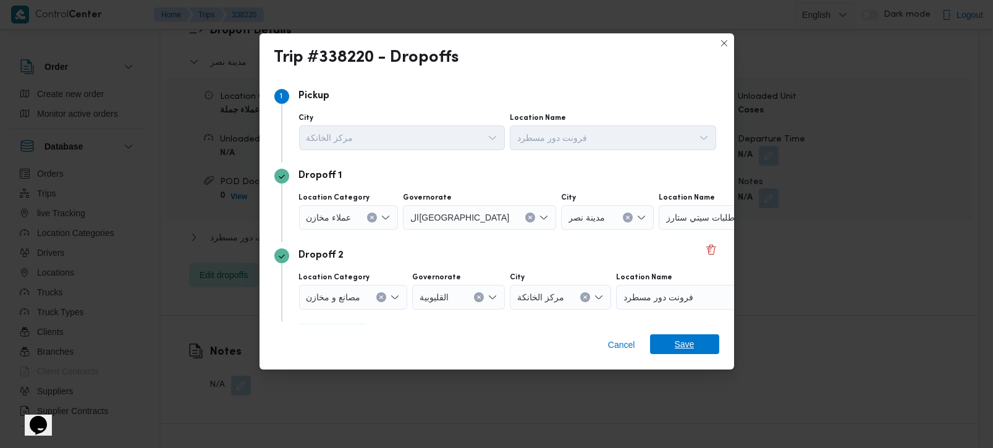
click at [671, 342] on span "Save" at bounding box center [684, 344] width 69 height 20
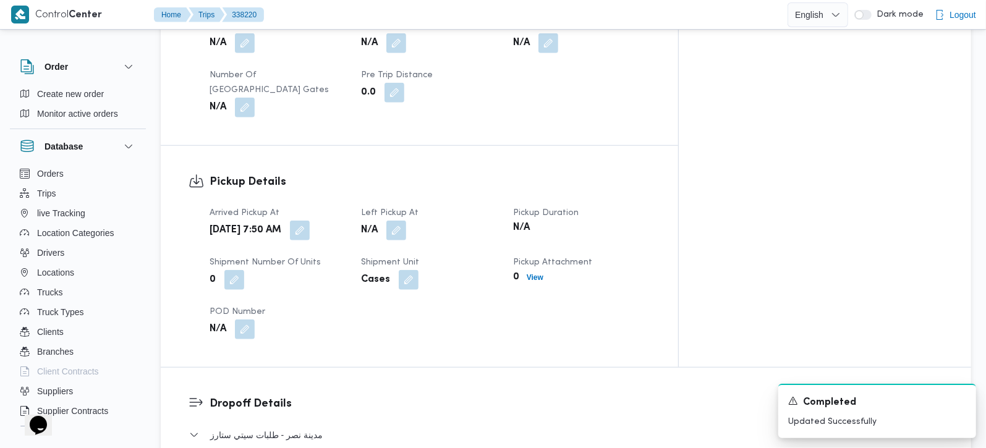
scroll to position [587, 0]
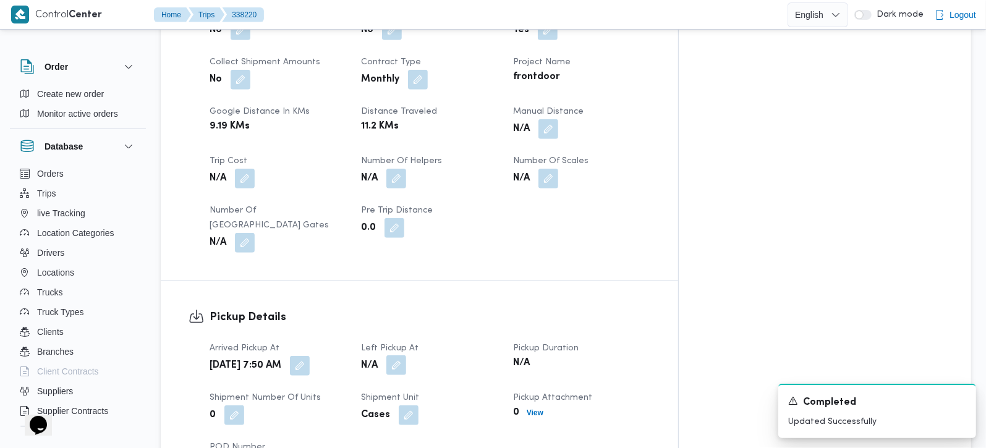
click at [406, 355] on button "button" at bounding box center [396, 365] width 20 height 20
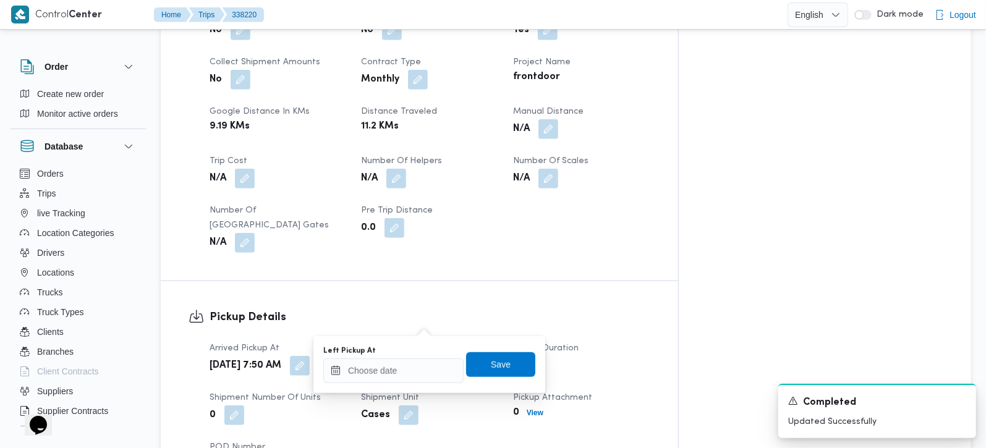
click at [410, 385] on div "You are in a dialog. To close this dialog, hit escape. Left Pickup At Save" at bounding box center [429, 364] width 232 height 57
drag, startPoint x: 413, startPoint y: 381, endPoint x: 432, endPoint y: 361, distance: 27.5
click at [412, 381] on input "Left Pickup At" at bounding box center [393, 371] width 140 height 25
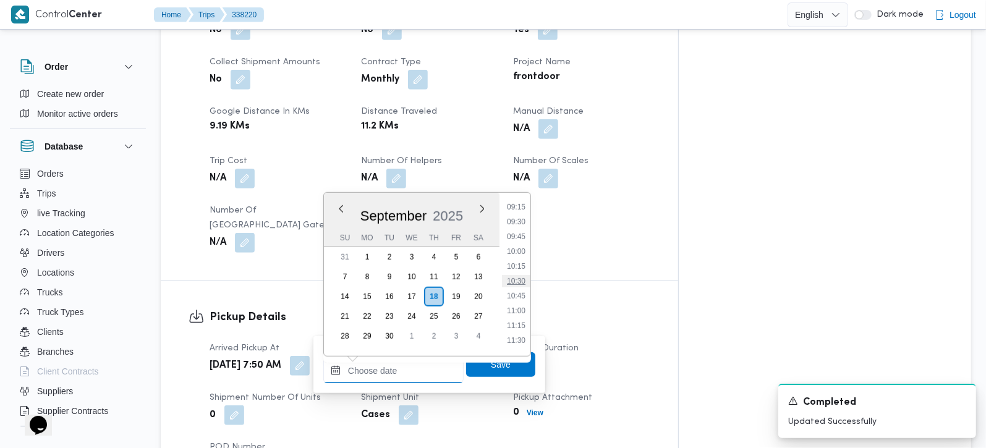
scroll to position [478, 0]
click at [514, 267] on li "09:00" at bounding box center [516, 264] width 28 height 12
type input "18/09/2025 09:00"
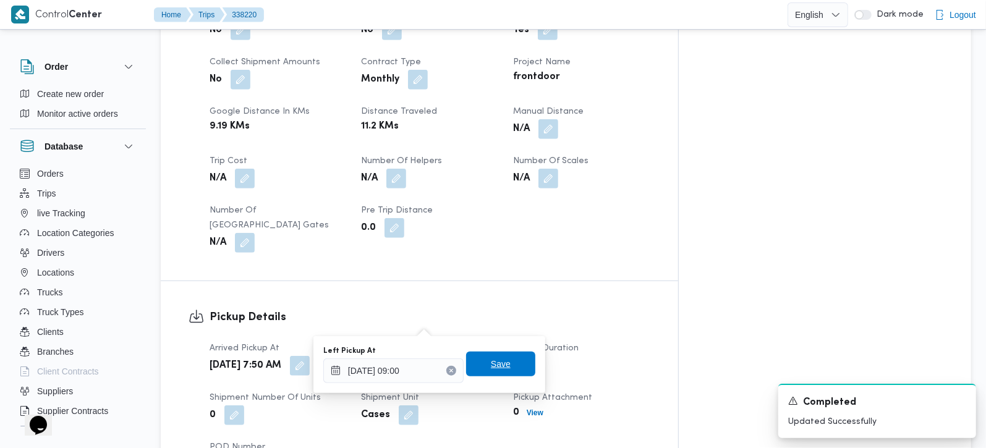
click at [491, 368] on span "Save" at bounding box center [501, 364] width 20 height 15
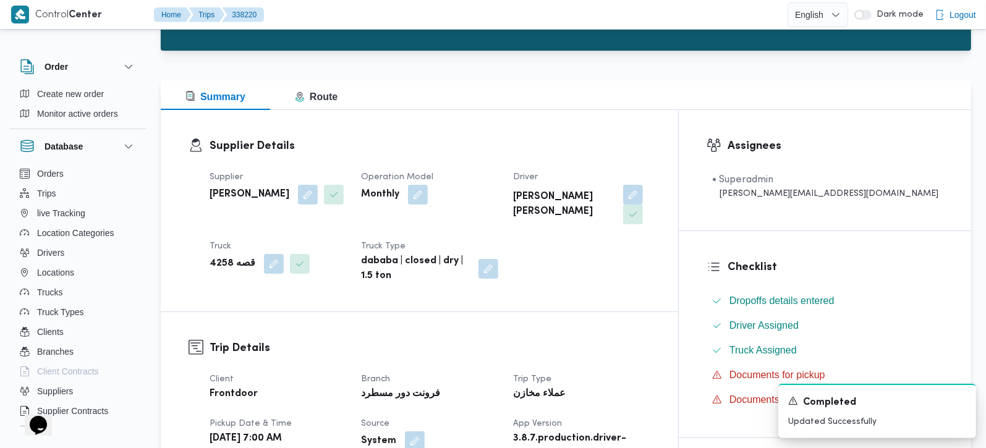
scroll to position [0, 0]
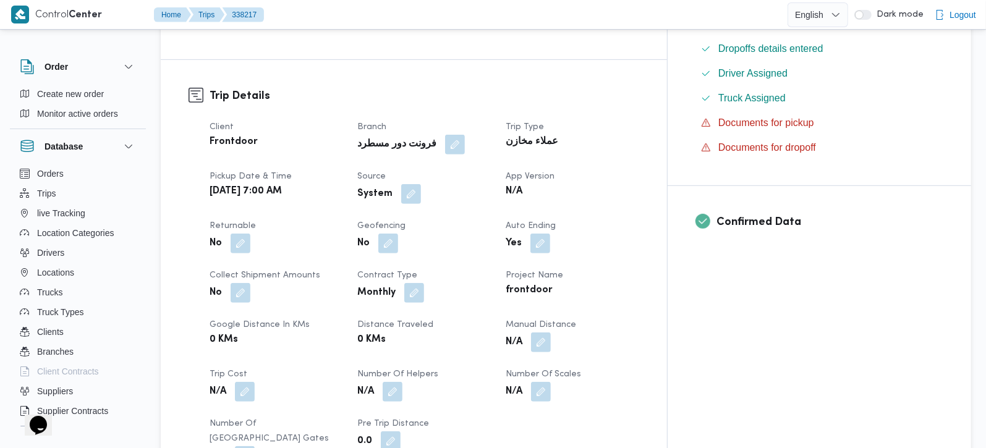
click at [421, 184] on button "button" at bounding box center [411, 194] width 20 height 20
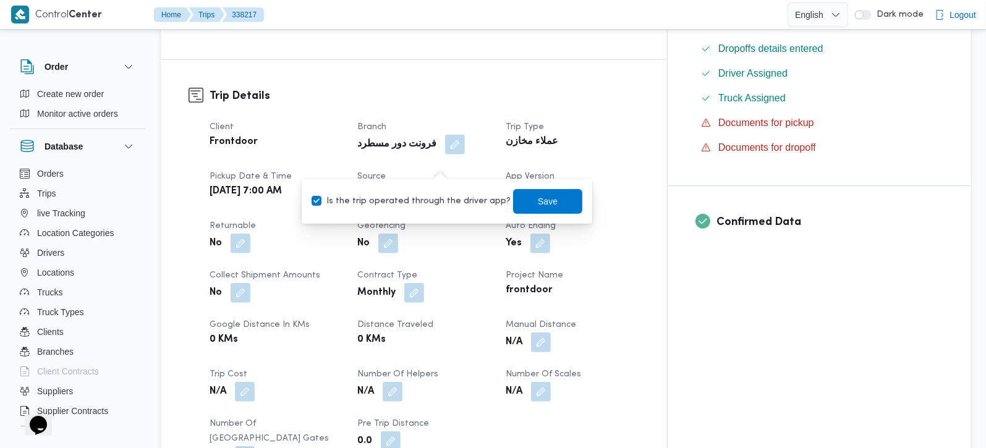
click at [435, 195] on label "Is the trip operated through the driver app?" at bounding box center [411, 201] width 199 height 15
checkbox input "false"
click at [539, 195] on span "Save" at bounding box center [548, 200] width 20 height 15
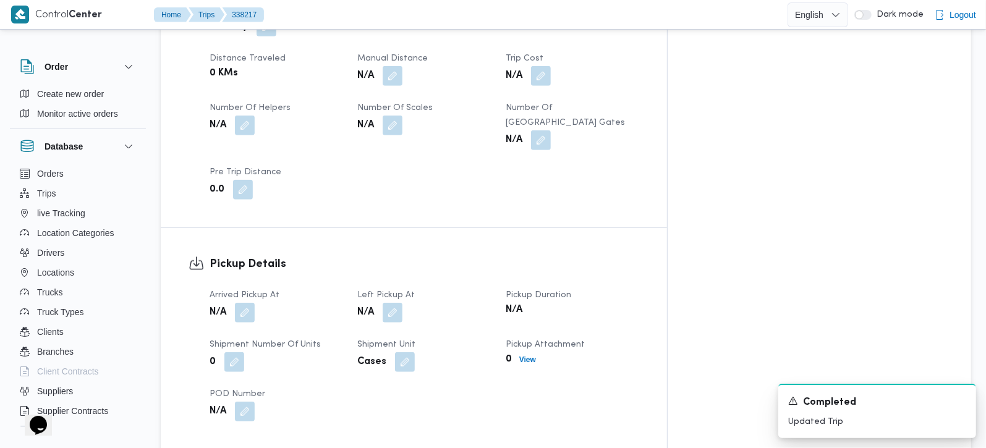
scroll to position [732, 0]
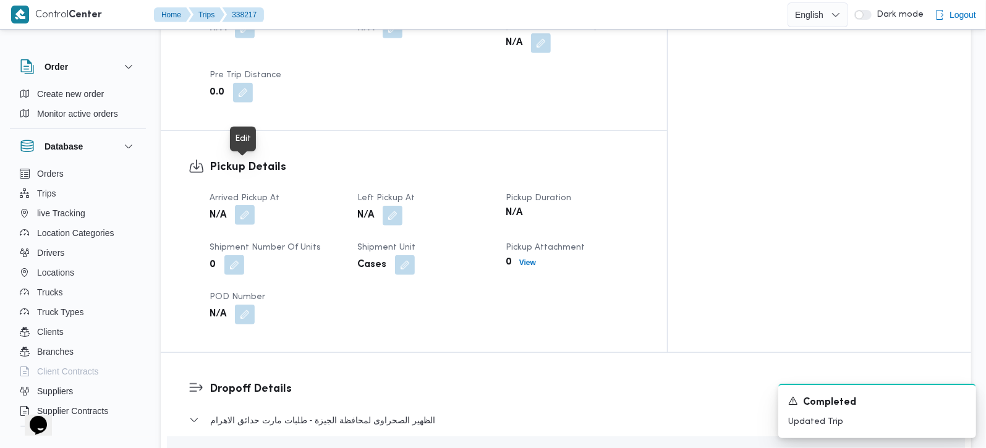
click at [248, 205] on button "button" at bounding box center [245, 215] width 20 height 20
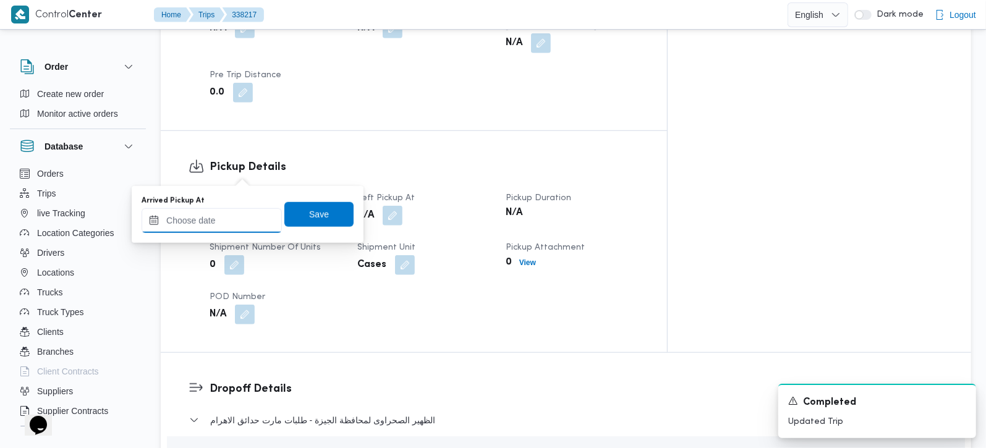
click at [230, 212] on input "Arrived Pickup At" at bounding box center [212, 220] width 140 height 25
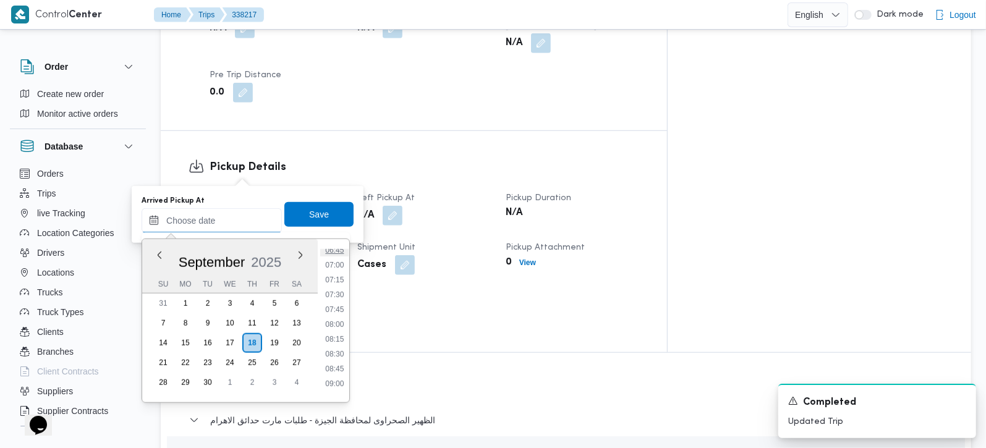
scroll to position [333, 0]
click at [330, 364] on li "07:30" at bounding box center [334, 368] width 28 height 12
type input "18/09/2025 07:30"
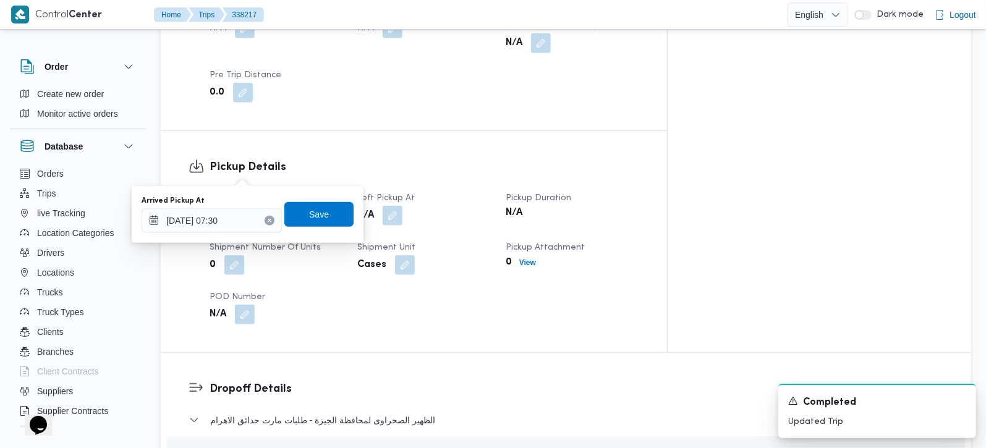
click at [318, 228] on div "Arrived Pickup At 18/09/2025 07:30 Save" at bounding box center [247, 215] width 215 height 40
click at [317, 219] on span "Save" at bounding box center [319, 213] width 20 height 15
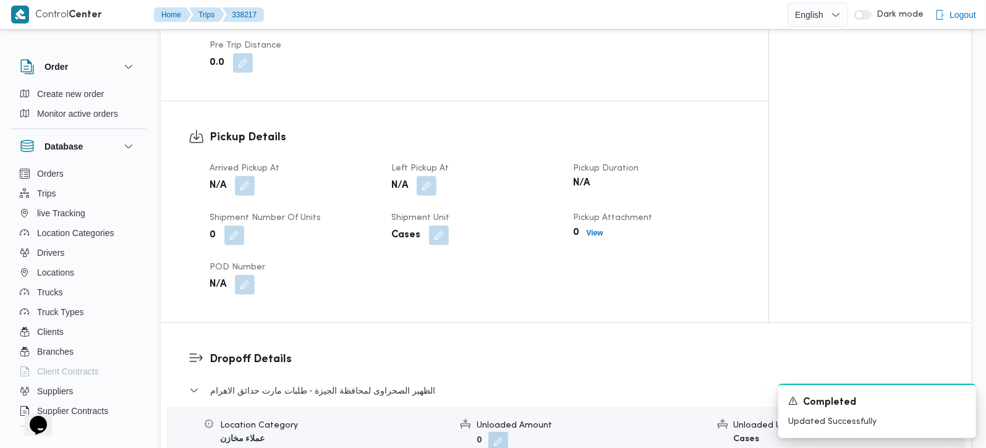
click at [415, 176] on span at bounding box center [423, 186] width 26 height 20
click at [423, 176] on button "button" at bounding box center [427, 186] width 20 height 20
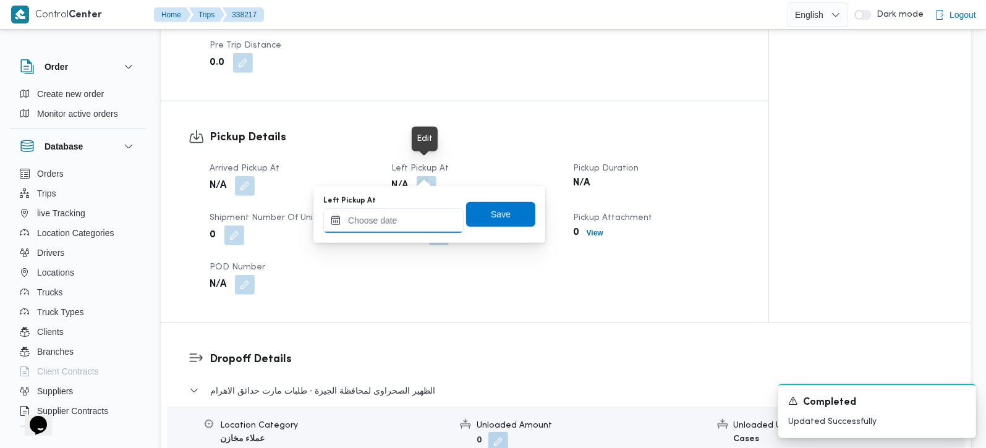
click at [421, 216] on input "Left Pickup At" at bounding box center [393, 220] width 140 height 25
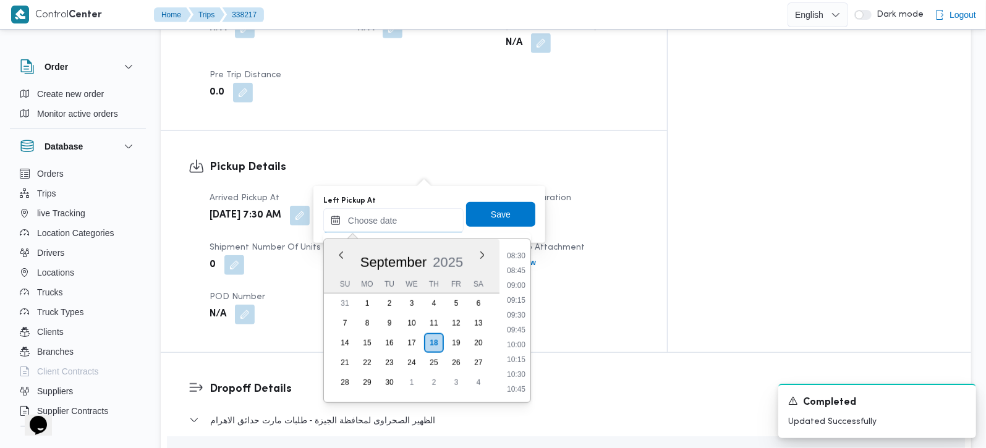
scroll to position [478, 0]
click at [517, 278] on li "08:30" at bounding box center [516, 281] width 28 height 12
type input "18/09/2025 08:30"
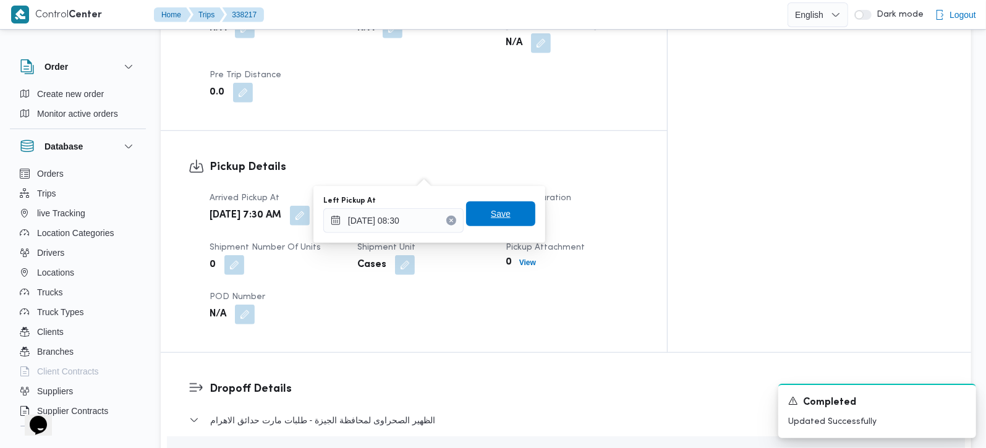
click at [501, 208] on span "Save" at bounding box center [500, 214] width 69 height 25
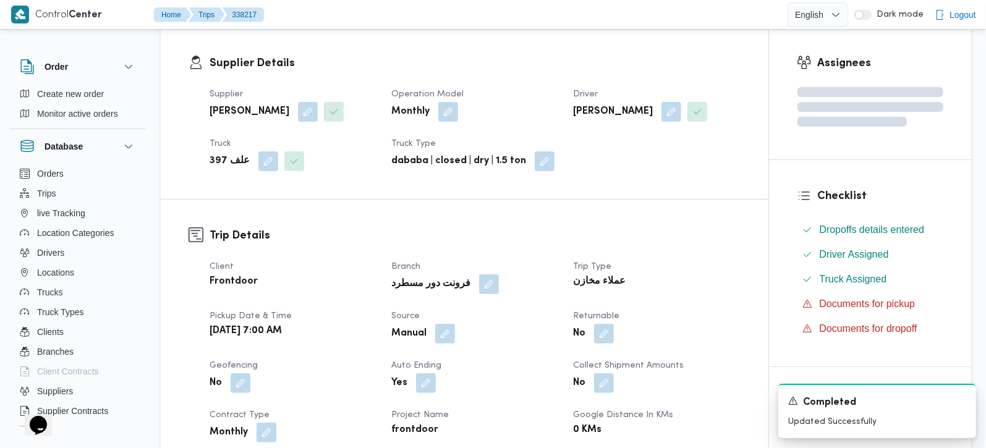
scroll to position [0, 0]
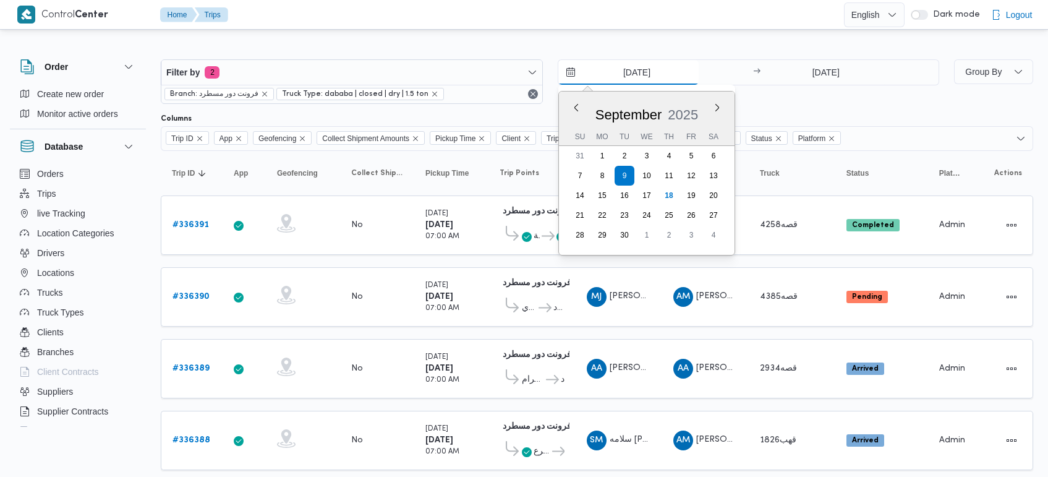
click at [635, 79] on input "[DATE]" at bounding box center [628, 72] width 140 height 25
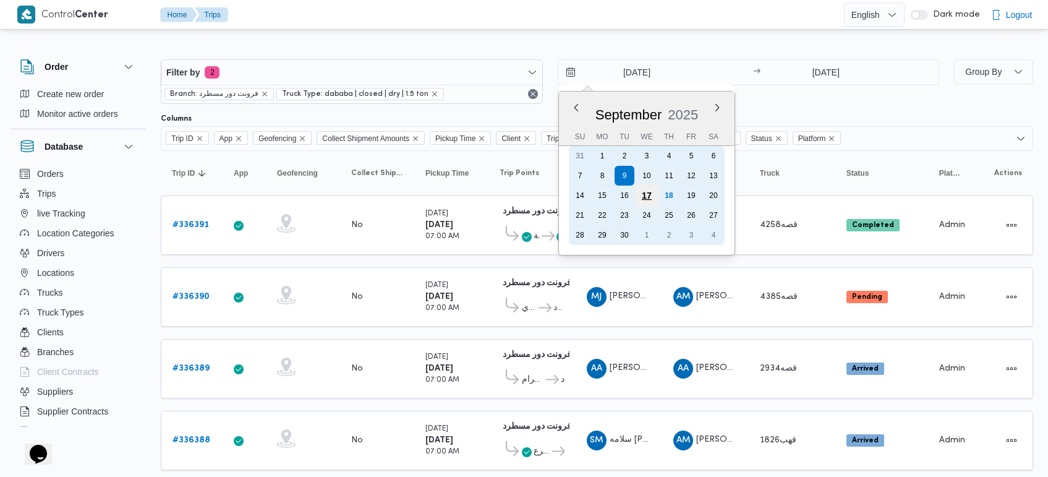
click at [647, 193] on div "17" at bounding box center [645, 195] width 23 height 23
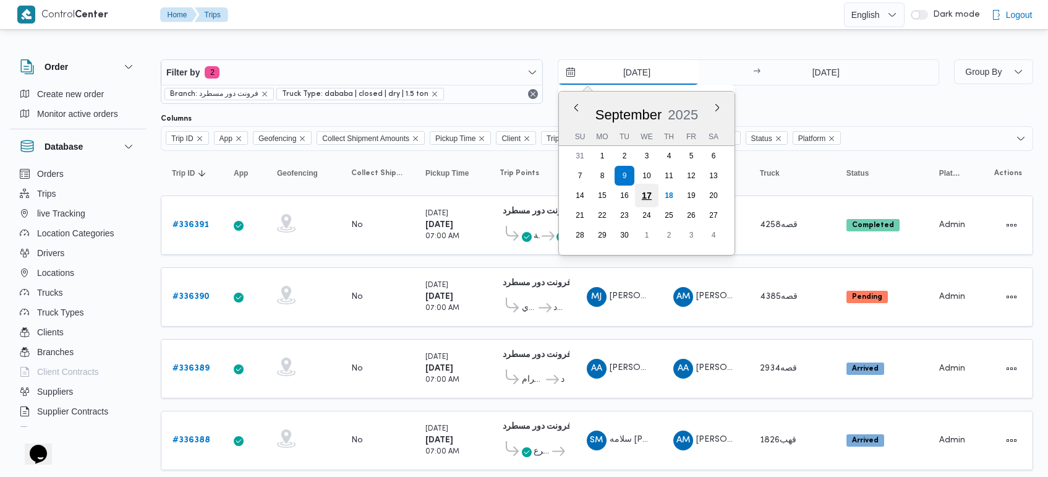
type input "[DATE]"
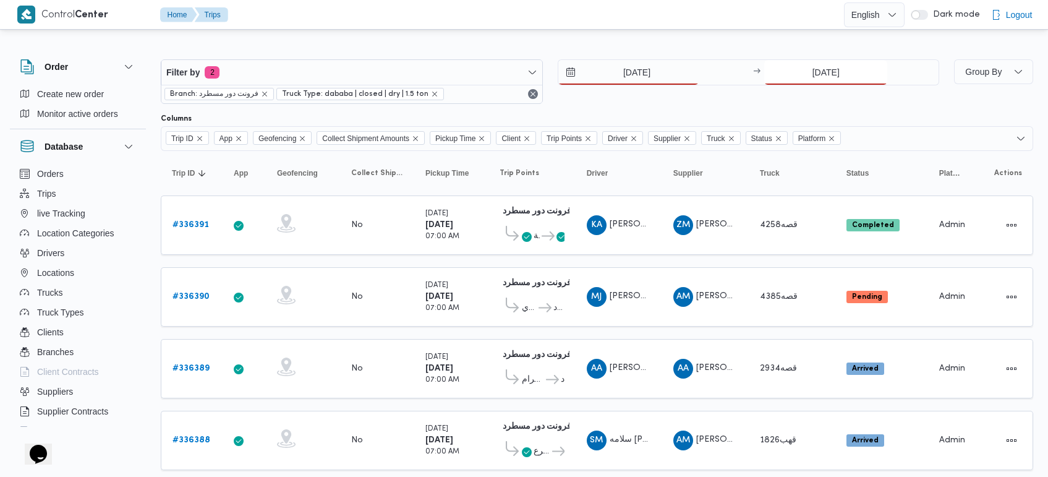
click at [809, 75] on input "[DATE]" at bounding box center [825, 72] width 123 height 25
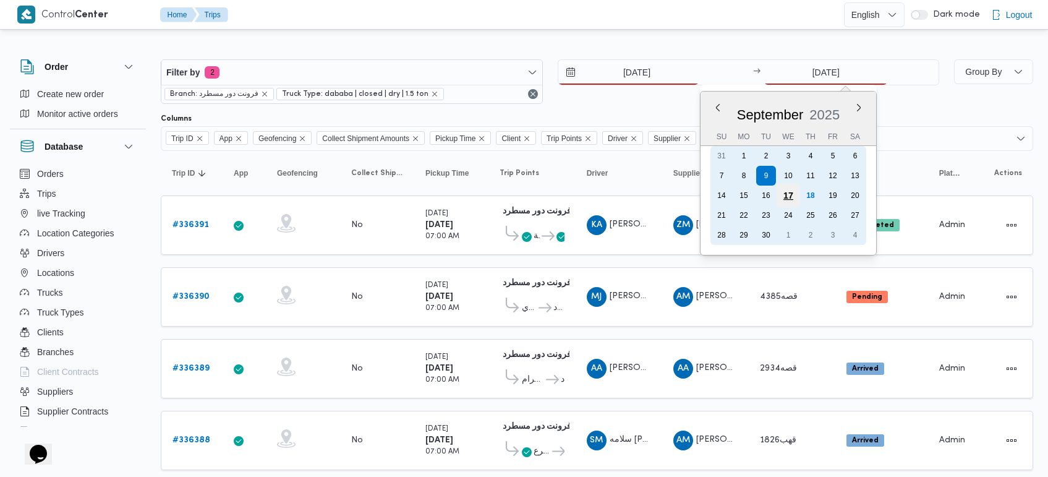
click at [791, 190] on div "17" at bounding box center [787, 195] width 23 height 23
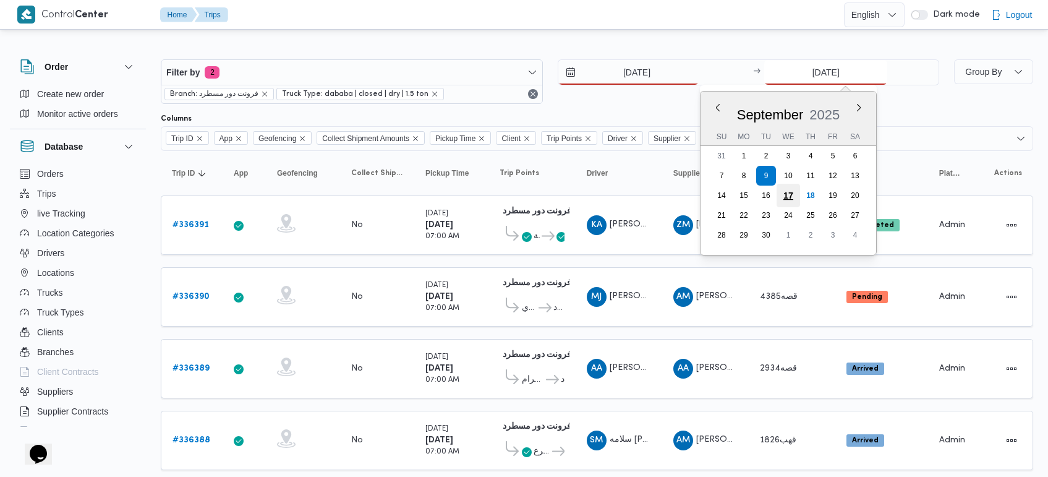
type input "[DATE]"
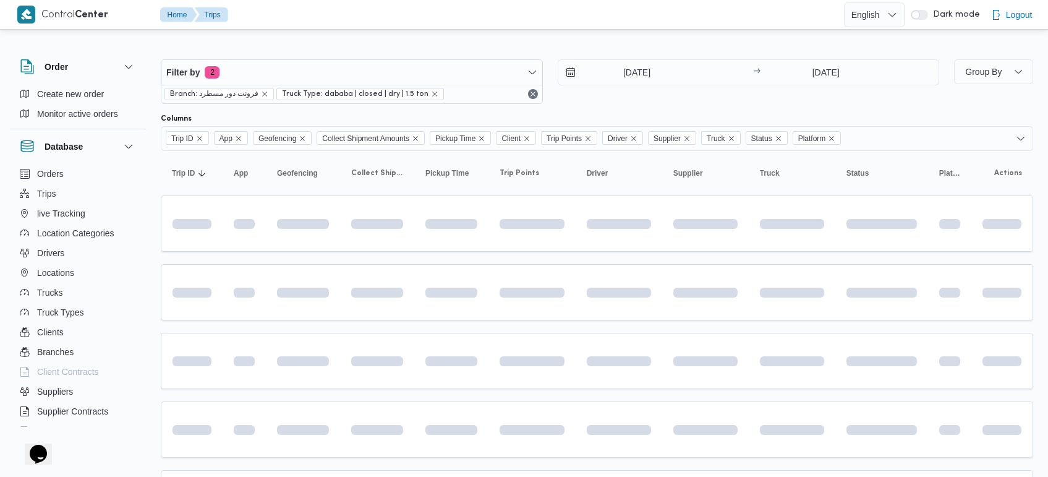
click at [620, 44] on div at bounding box center [597, 50] width 872 height 20
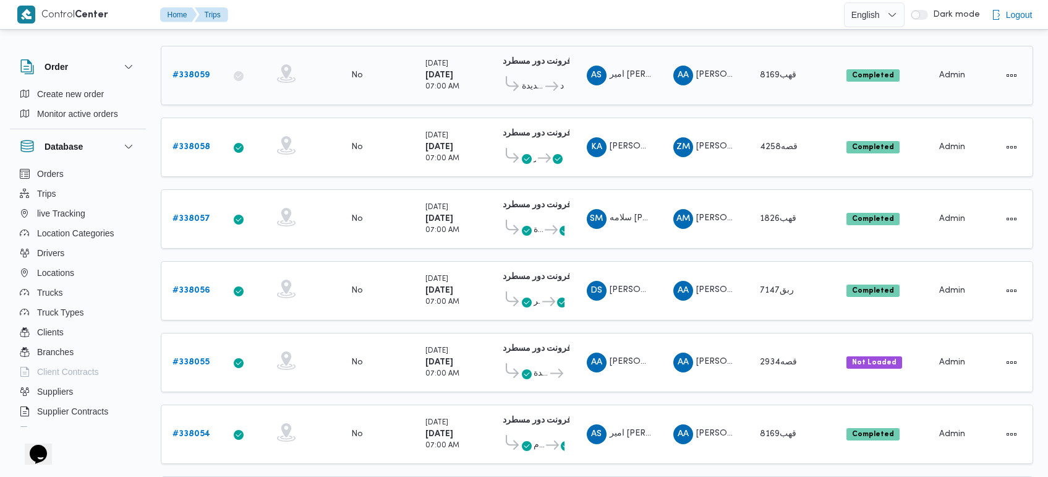
scroll to position [232, 0]
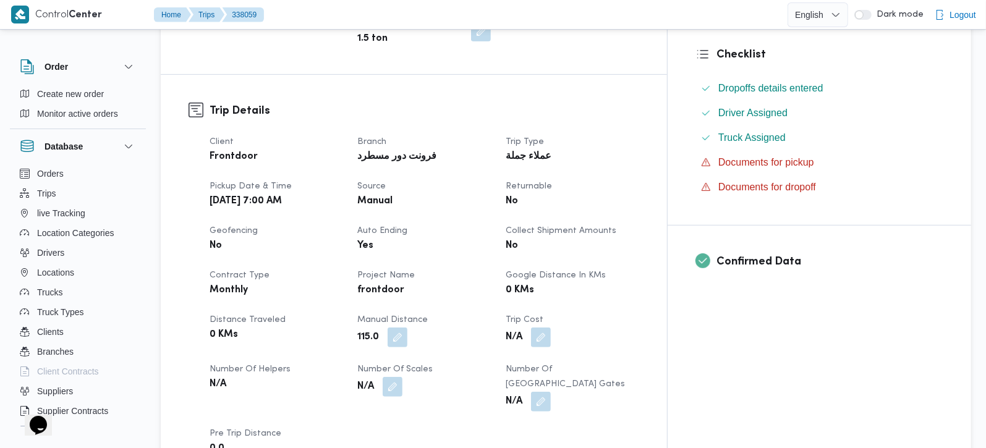
scroll to position [363, 0]
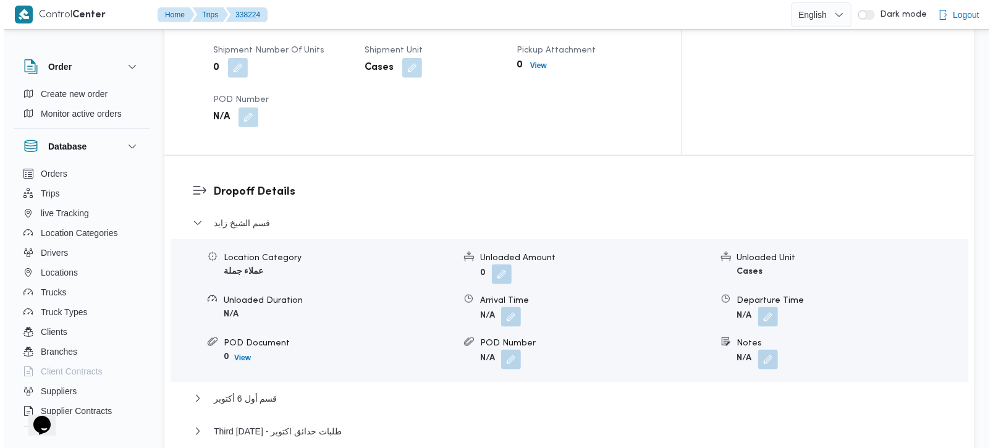
scroll to position [1018, 0]
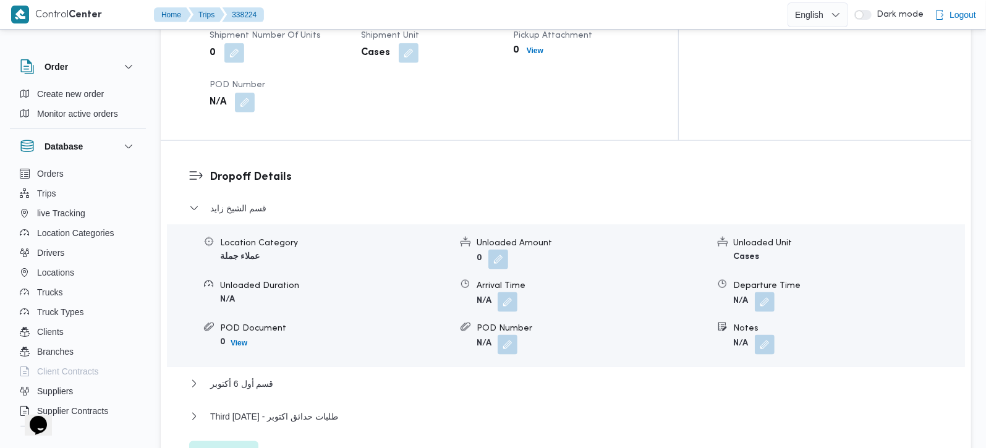
drag, startPoint x: 233, startPoint y: 351, endPoint x: 244, endPoint y: 338, distance: 16.2
click at [232, 446] on span "Edit dropoffs" at bounding box center [224, 453] width 48 height 15
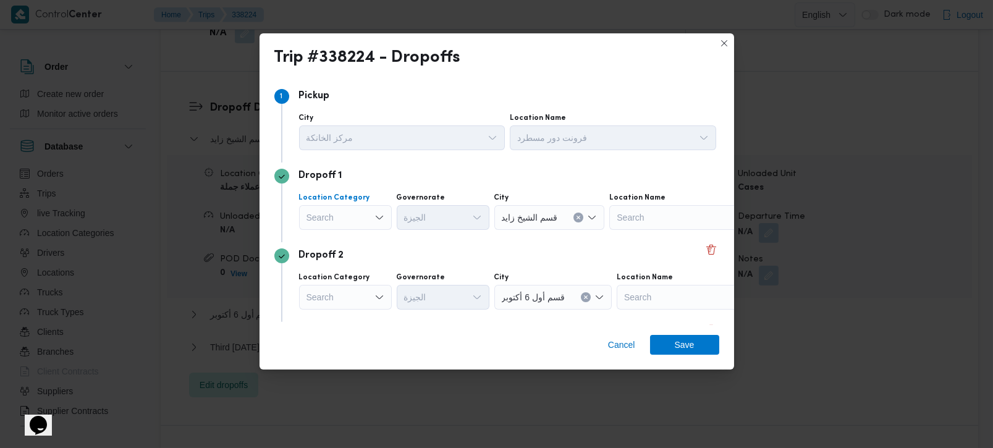
click at [359, 222] on div "Search" at bounding box center [345, 217] width 93 height 25
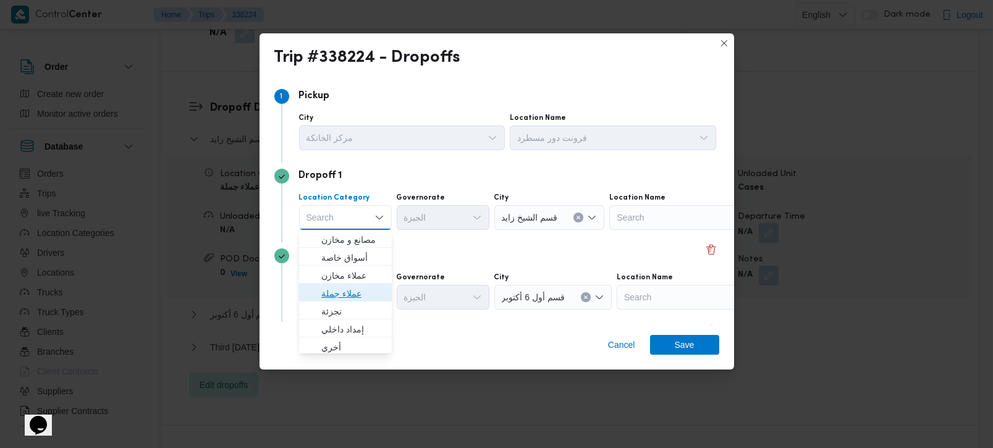
click at [339, 295] on span "عملاء جملة" at bounding box center [352, 293] width 63 height 15
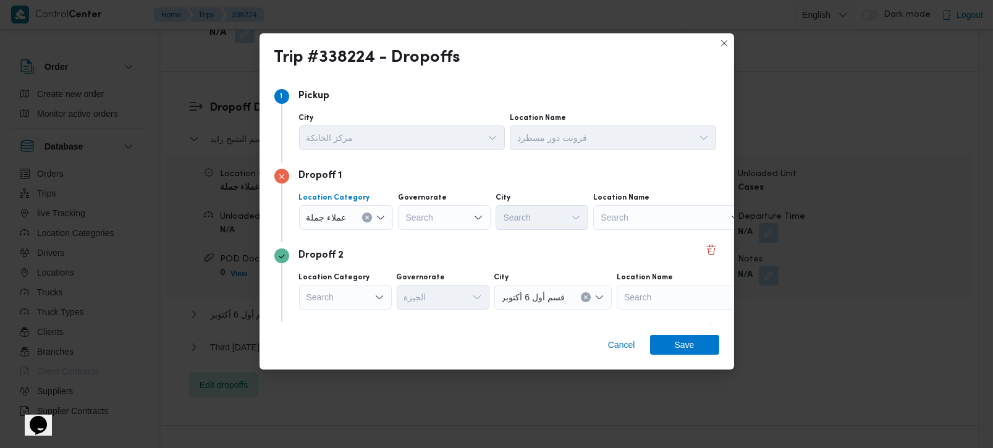
click at [415, 218] on div "Search" at bounding box center [444, 217] width 93 height 25
type input "رة"
click at [442, 255] on span "القاه رة" at bounding box center [450, 257] width 63 height 15
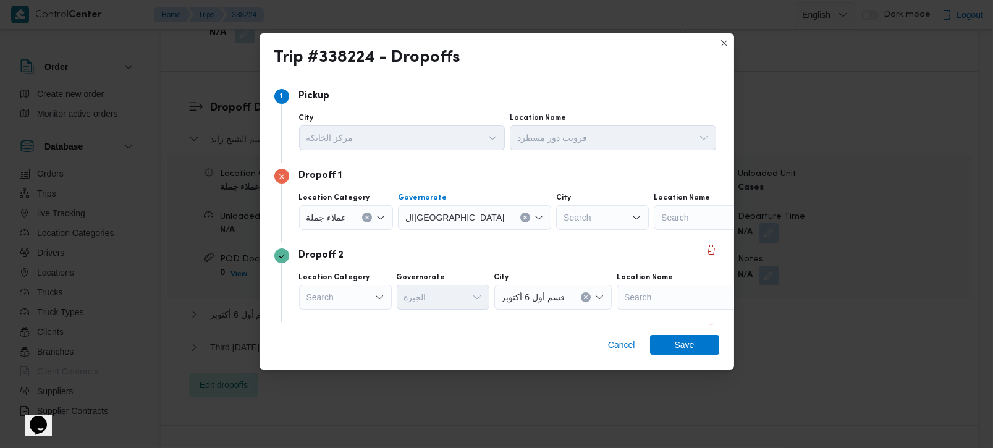
click at [556, 222] on div "Search" at bounding box center [602, 217] width 93 height 25
type input "بور"
click at [543, 234] on span "الع بور" at bounding box center [548, 239] width 63 height 15
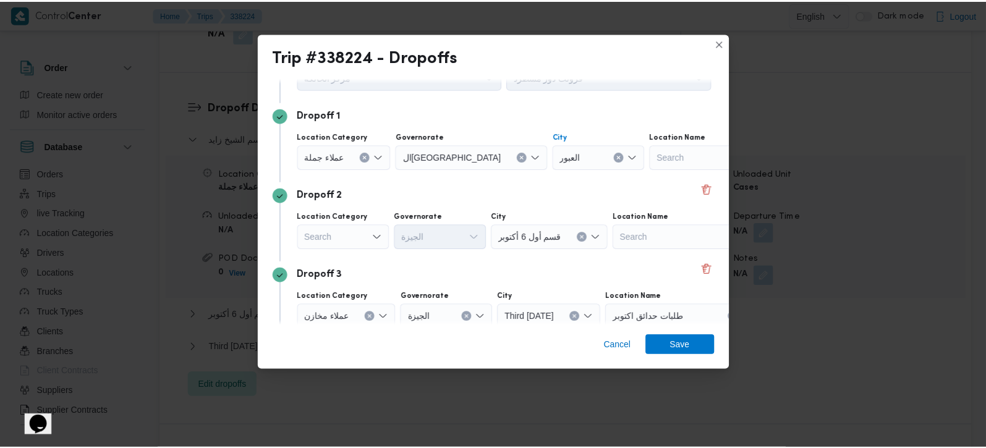
scroll to position [113, 0]
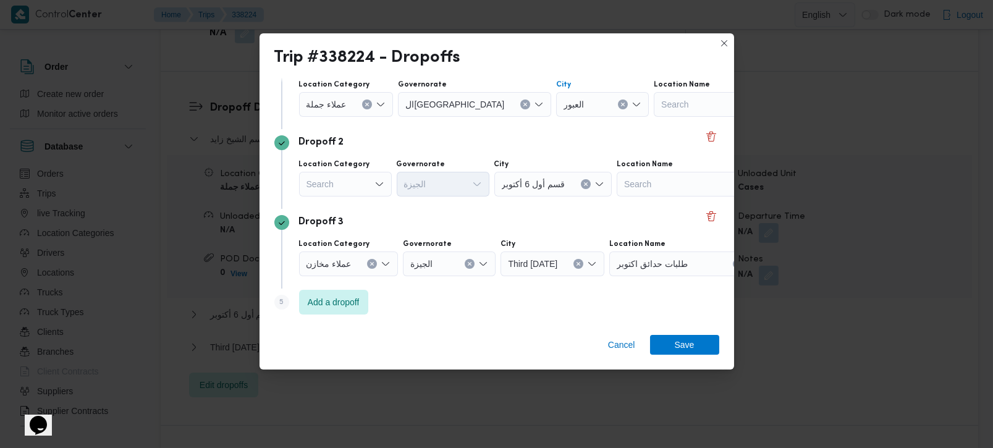
click at [348, 187] on div "Search" at bounding box center [345, 184] width 93 height 25
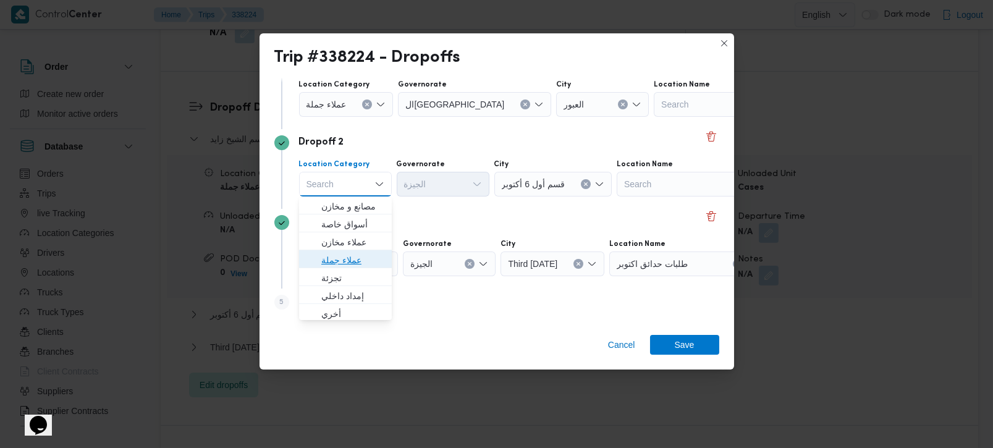
click at [353, 260] on span "عملاء جملة" at bounding box center [352, 260] width 63 height 15
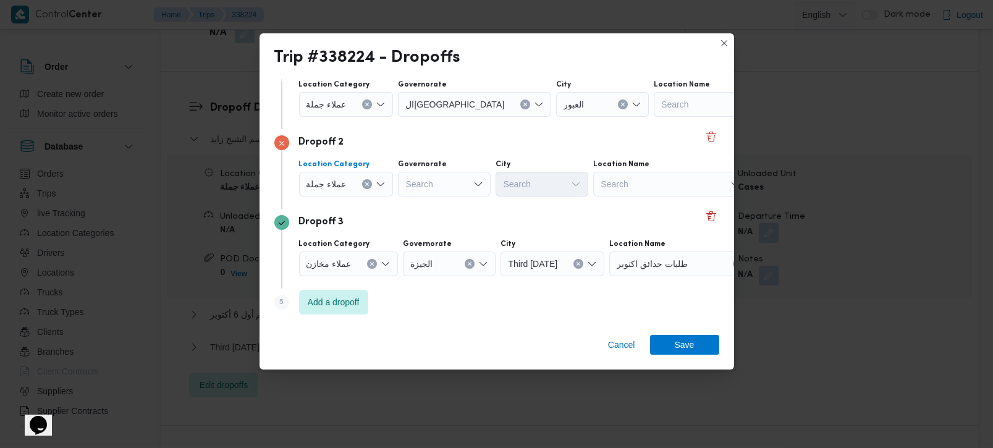
click at [437, 183] on div "Search" at bounding box center [444, 184] width 93 height 25
type input "رة"
click at [462, 211] on span "البحي رة" at bounding box center [450, 206] width 63 height 15
click at [460, 182] on button "Clear input" at bounding box center [465, 184] width 10 height 10
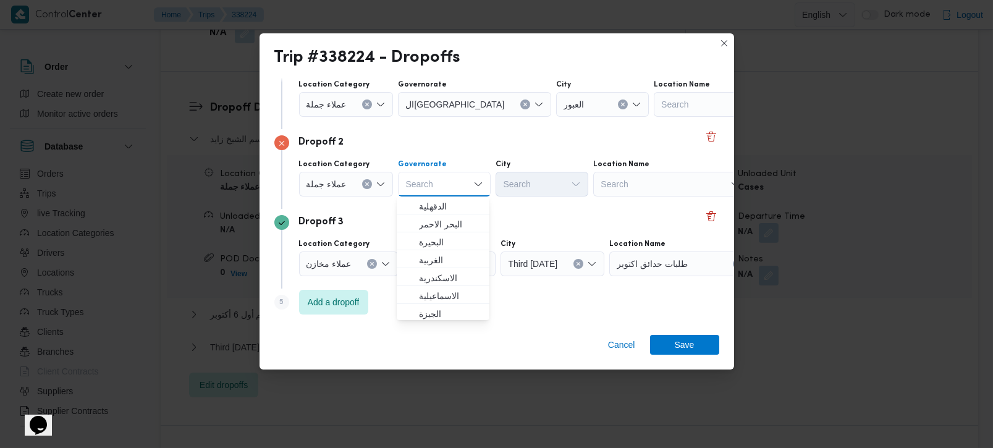
type input "و"
type input "رة"
click at [443, 224] on span "البحر الاحمر" at bounding box center [450, 224] width 63 height 15
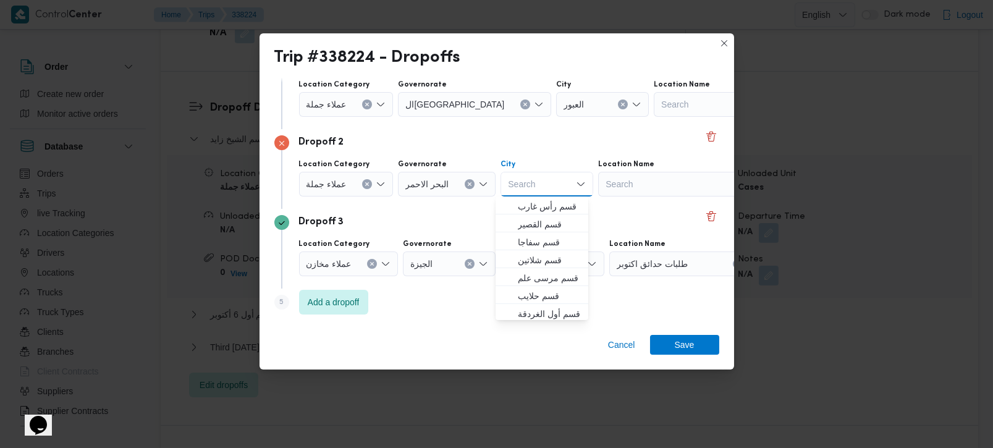
click at [508, 191] on input "City" at bounding box center [508, 184] width 1 height 15
type input "ول"
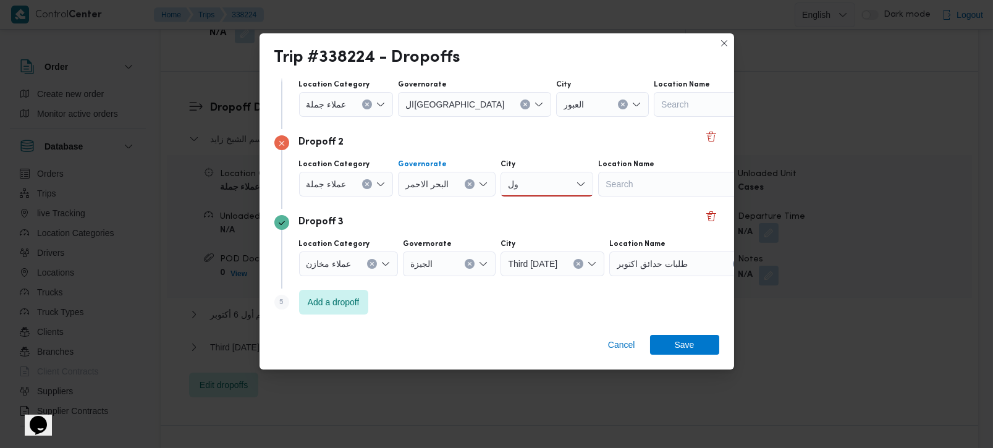
click at [467, 182] on icon "Clear input" at bounding box center [469, 184] width 5 height 5
type input "رة"
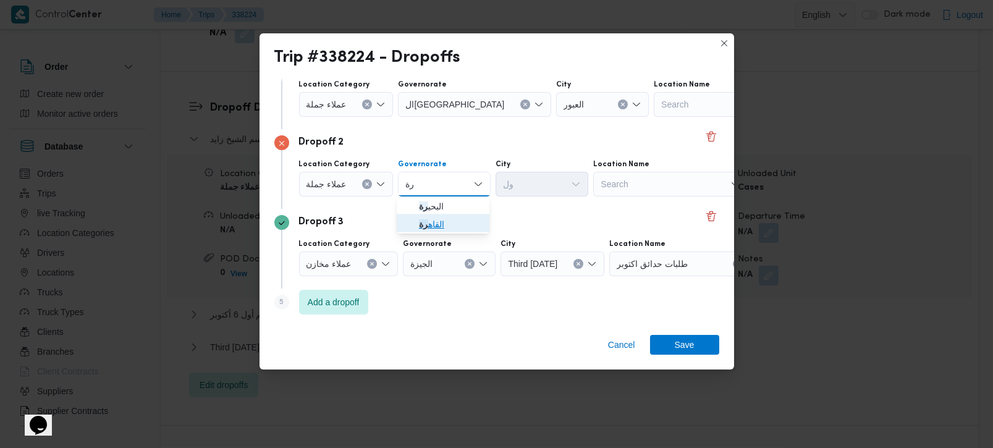
click at [431, 229] on span "القاه رة" at bounding box center [450, 224] width 63 height 15
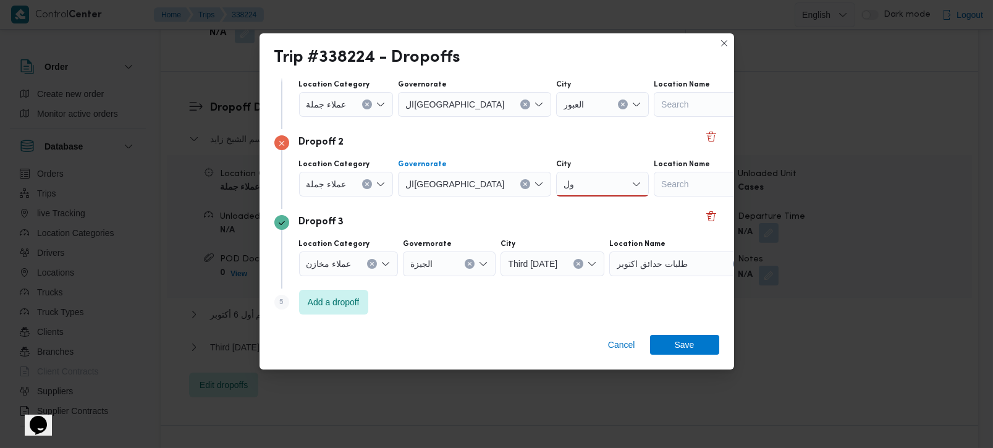
click at [556, 187] on div "ول ول" at bounding box center [602, 184] width 93 height 25
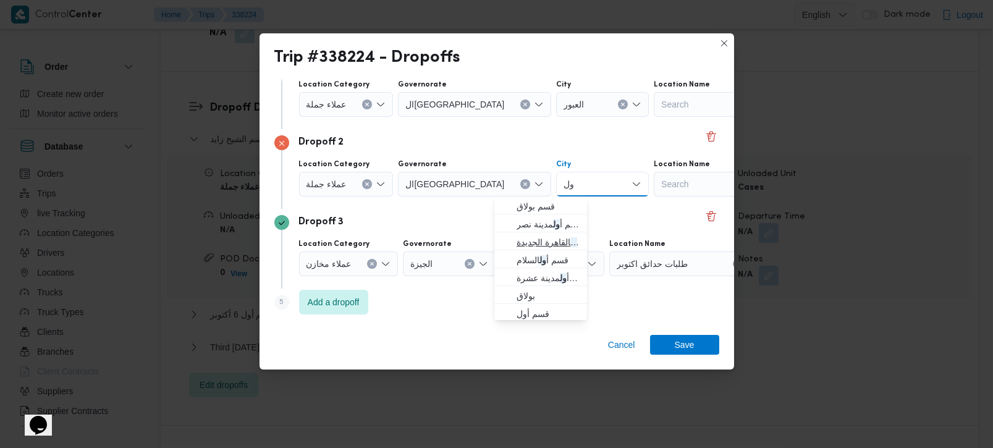
type input "ول"
click at [538, 240] on span "قسم أ ول القاهرة الجديدة" at bounding box center [548, 242] width 63 height 15
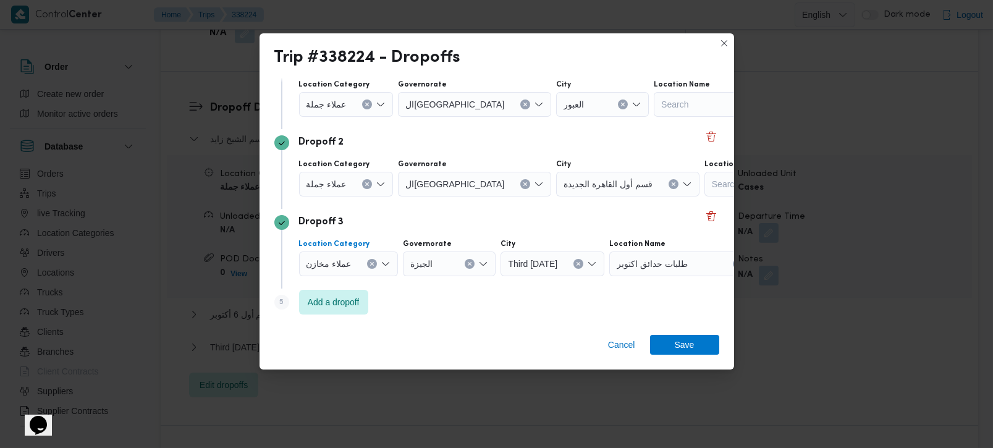
click at [371, 263] on icon "Clear input" at bounding box center [372, 264] width 3 height 3
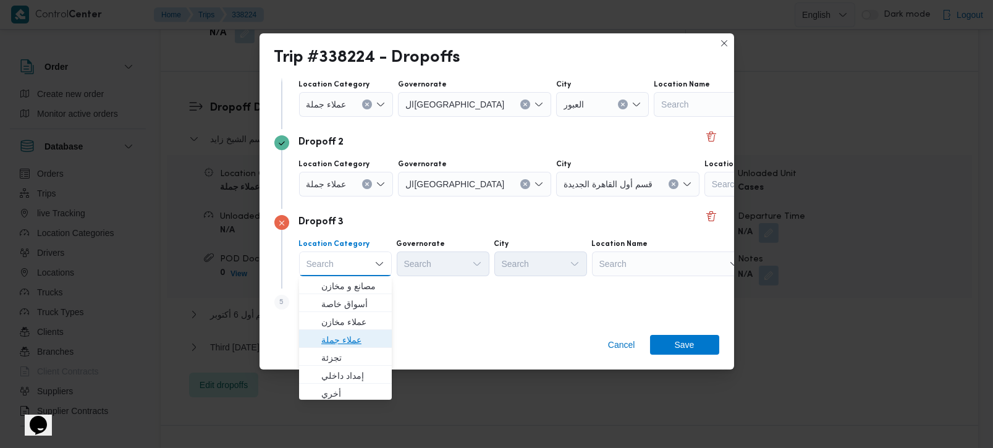
click at [337, 342] on span "عملاء جملة" at bounding box center [352, 340] width 63 height 15
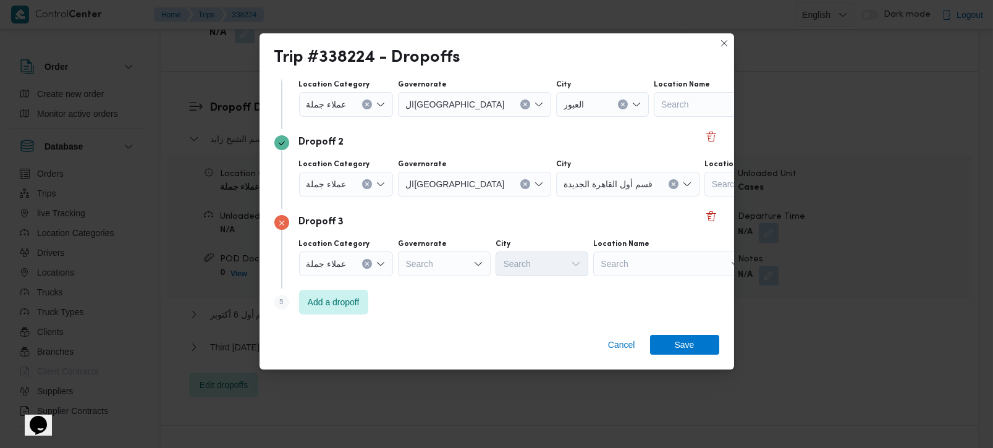
click at [418, 281] on div "Dropoff 3 Location Category عملاء جملة Governorate Search City Search Location …" at bounding box center [496, 249] width 445 height 80
click at [419, 270] on div "Search" at bounding box center [444, 264] width 93 height 25
type input "رة"
click at [448, 307] on span "القاه رة" at bounding box center [450, 304] width 63 height 15
click at [556, 269] on div "Search" at bounding box center [602, 264] width 93 height 25
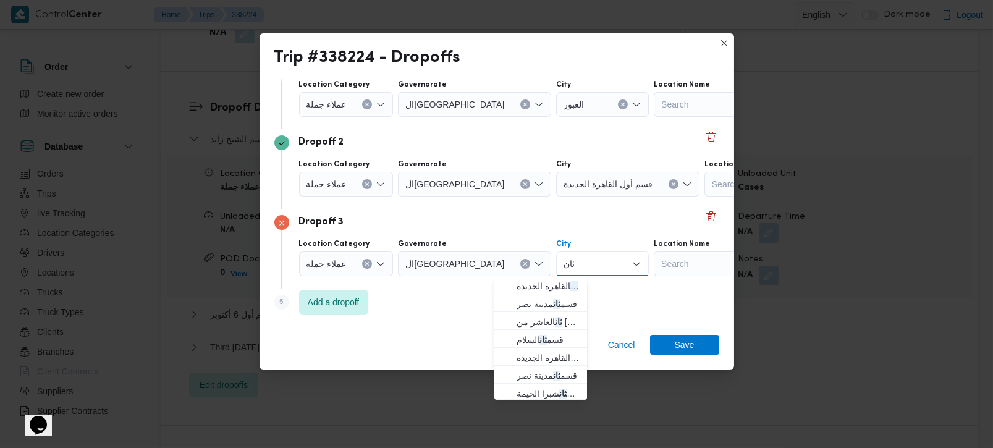
type input "ثان"
click at [549, 281] on span "قسم ثان القاهرة الجديدة" at bounding box center [548, 286] width 63 height 15
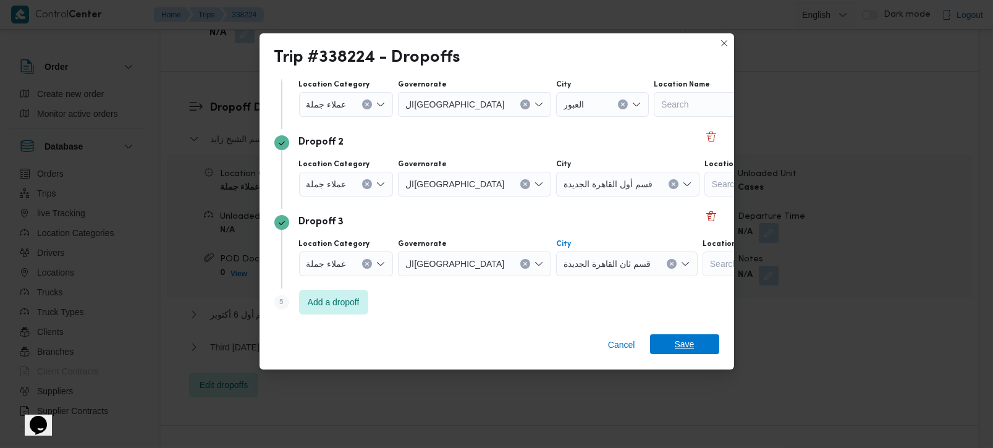
click at [716, 338] on span "Save" at bounding box center [684, 344] width 69 height 20
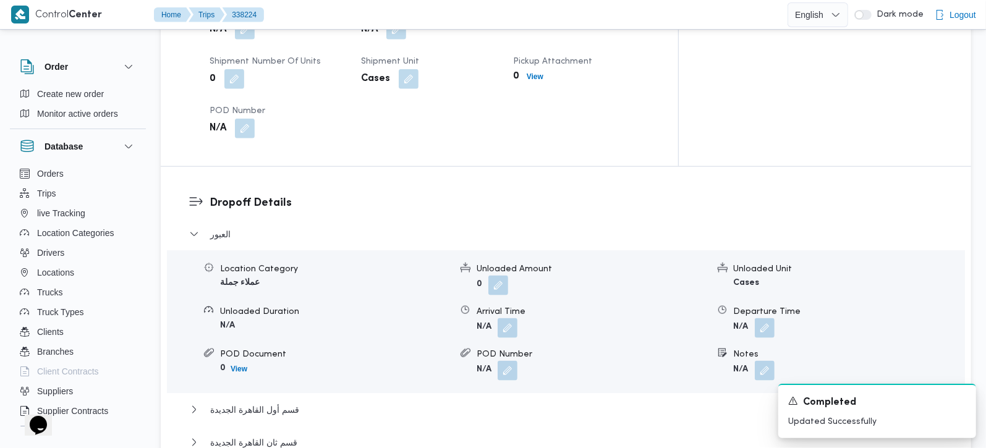
scroll to position [1018, 0]
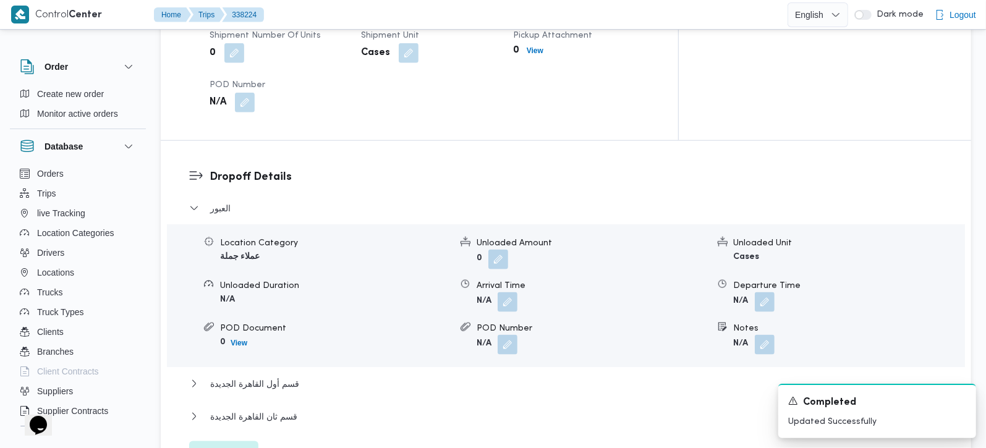
click at [218, 446] on span "Edit dropoffs" at bounding box center [224, 453] width 48 height 15
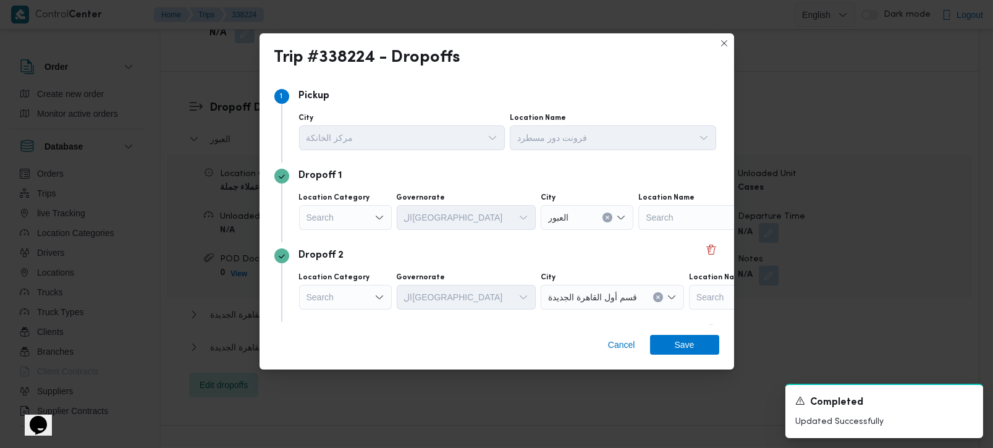
click at [378, 220] on icon "Open list of options" at bounding box center [380, 218] width 10 height 10
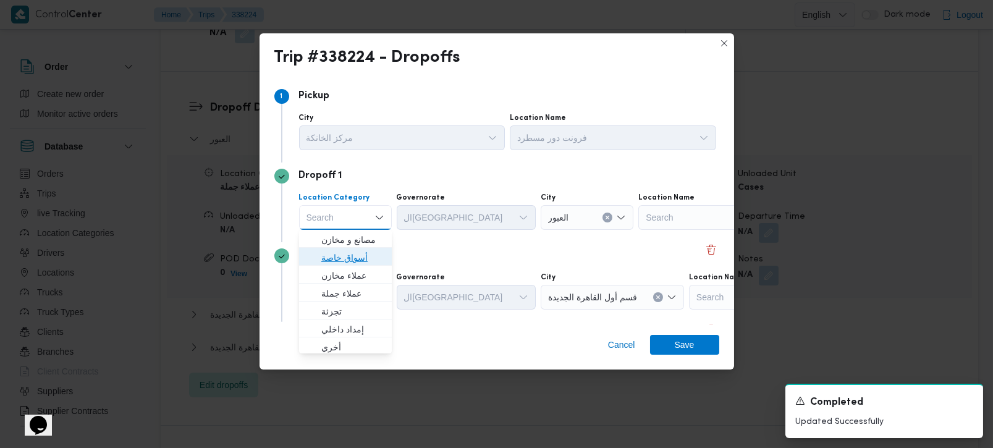
drag, startPoint x: 356, startPoint y: 259, endPoint x: 394, endPoint y: 252, distance: 38.3
click at [356, 260] on span "أسواق خاصة" at bounding box center [352, 257] width 63 height 15
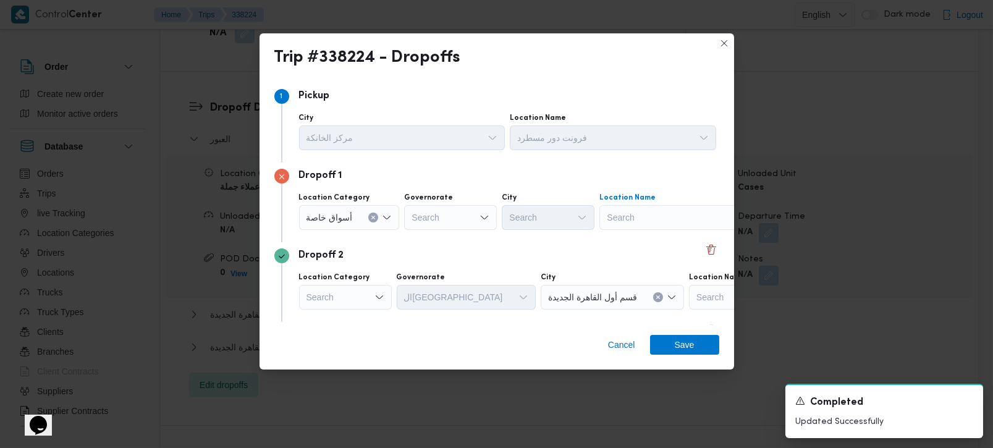
click at [627, 211] on div "Search" at bounding box center [677, 217] width 155 height 25
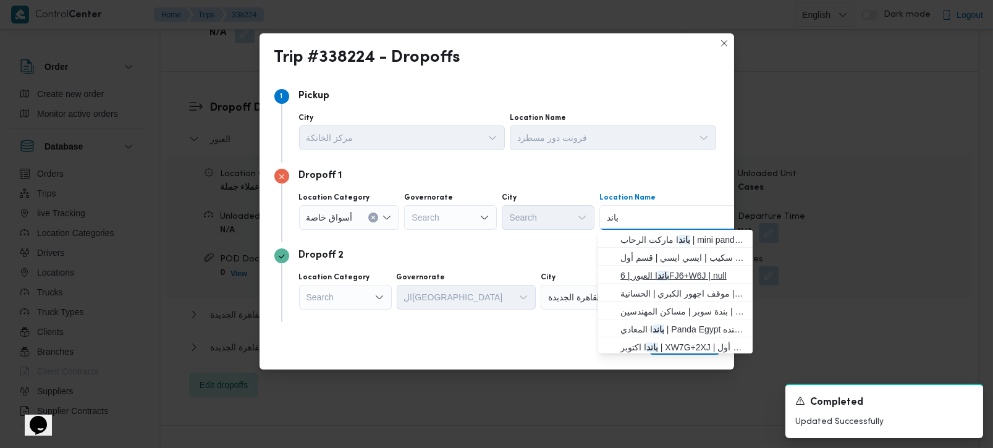
type input "باند"
click at [653, 271] on span "باند ا العبور | 6FJ6+W6J | null" at bounding box center [683, 275] width 125 height 15
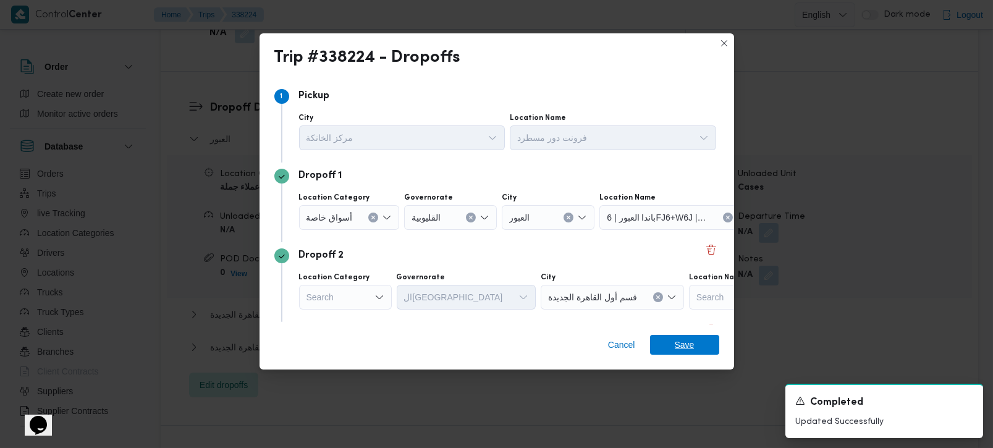
click at [691, 344] on span "Save" at bounding box center [685, 345] width 20 height 20
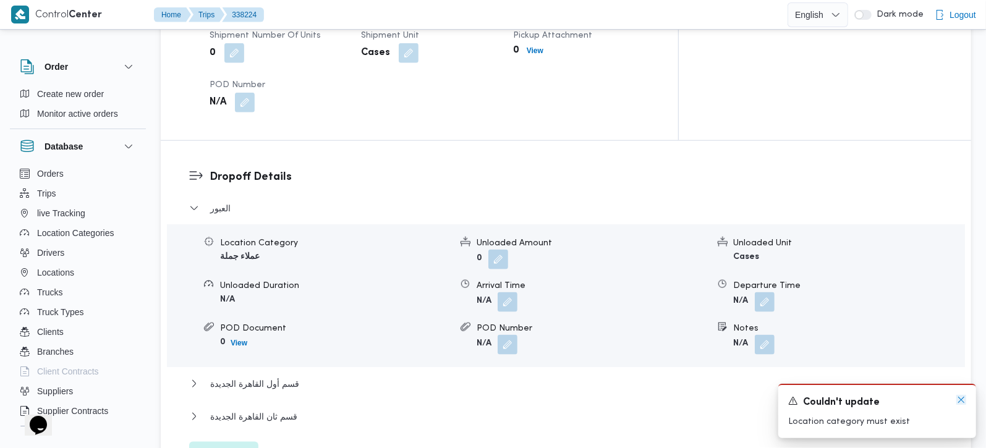
click at [964, 399] on icon "Dismiss toast" at bounding box center [961, 400] width 10 height 10
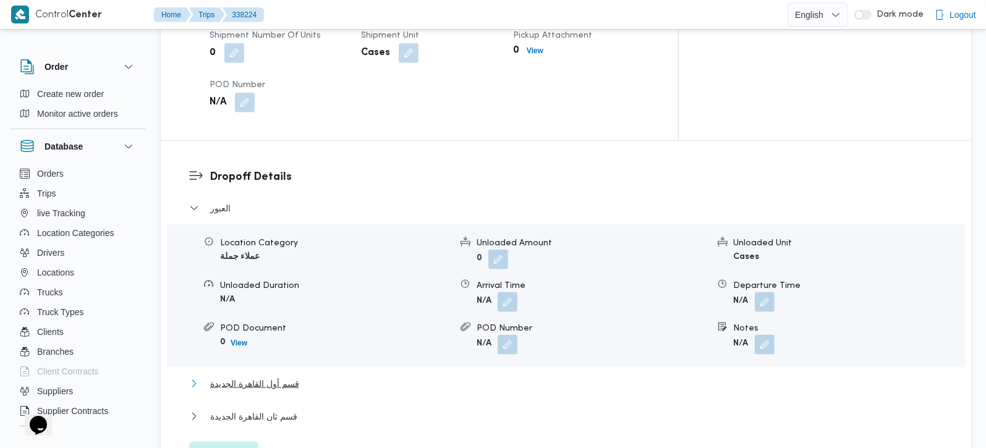
click at [260, 376] on span "قسم أول القاهرة الجديدة" at bounding box center [254, 383] width 89 height 15
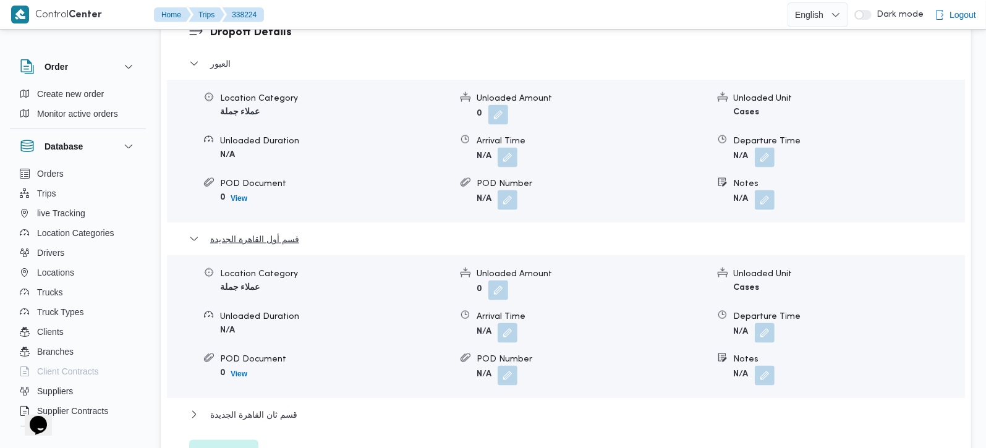
scroll to position [1163, 0]
click at [773, 365] on button "button" at bounding box center [765, 375] width 20 height 20
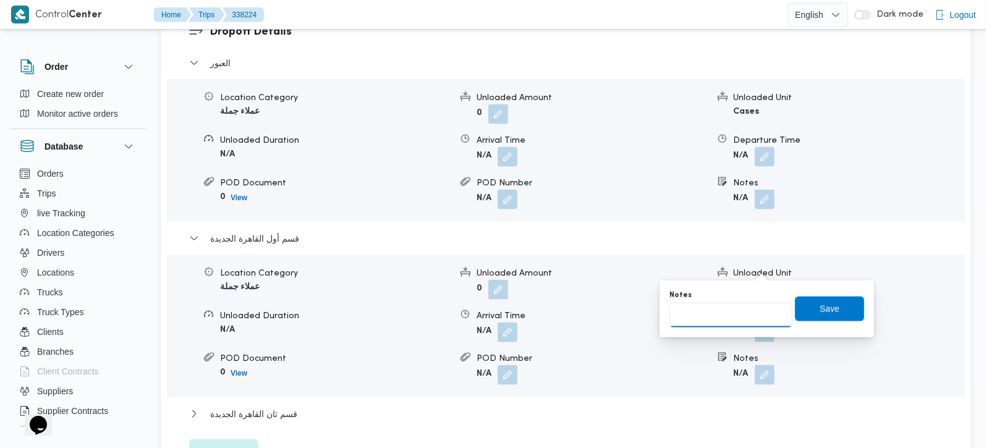
click at [744, 310] on input "Notes" at bounding box center [730, 315] width 123 height 25
type input "فيرست مول و فونت مول و ميفيدا و التجمع الخامس"
click at [804, 315] on span "Save" at bounding box center [829, 308] width 69 height 25
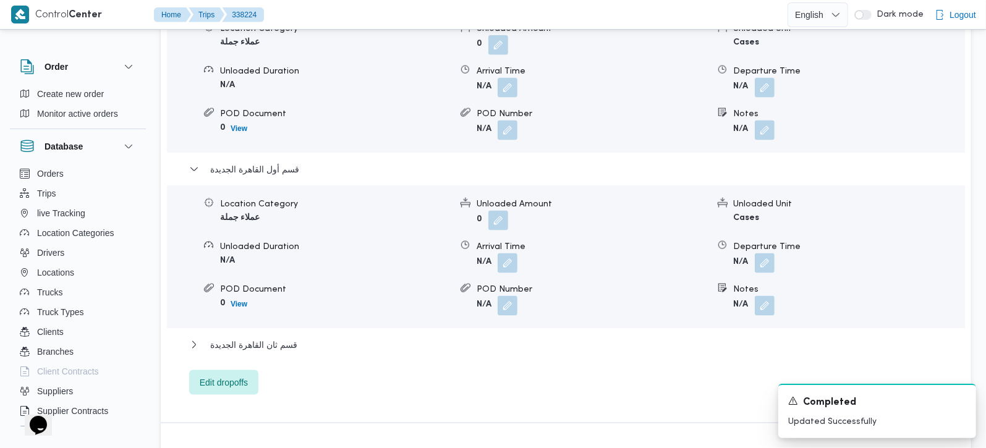
click at [242, 338] on div "قسم ثان القاهرة الجديدة" at bounding box center [566, 349] width 754 height 23
click at [244, 338] on span "قسم ثان القاهرة الجديدة" at bounding box center [253, 345] width 87 height 15
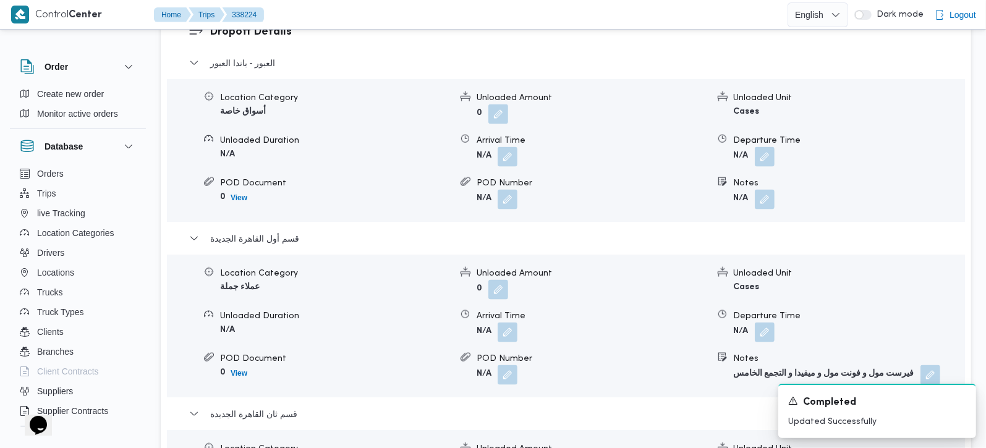
scroll to position [1382, 0]
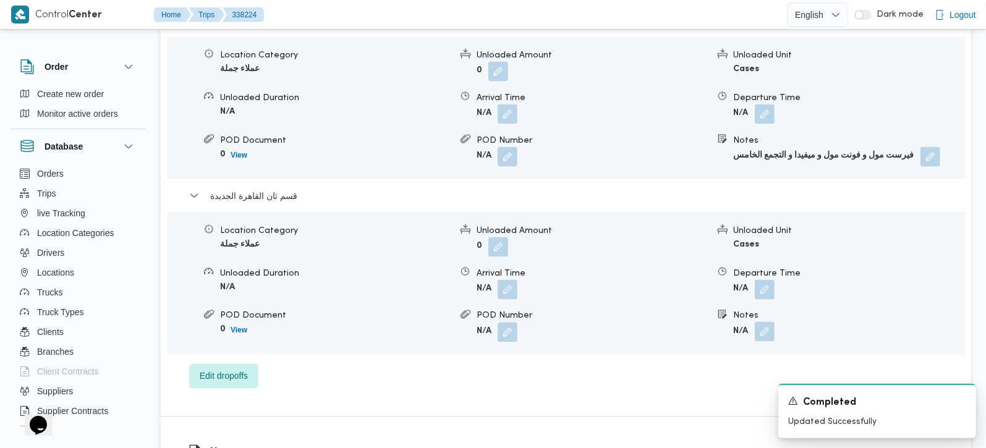
click at [764, 322] on button "button" at bounding box center [765, 332] width 20 height 20
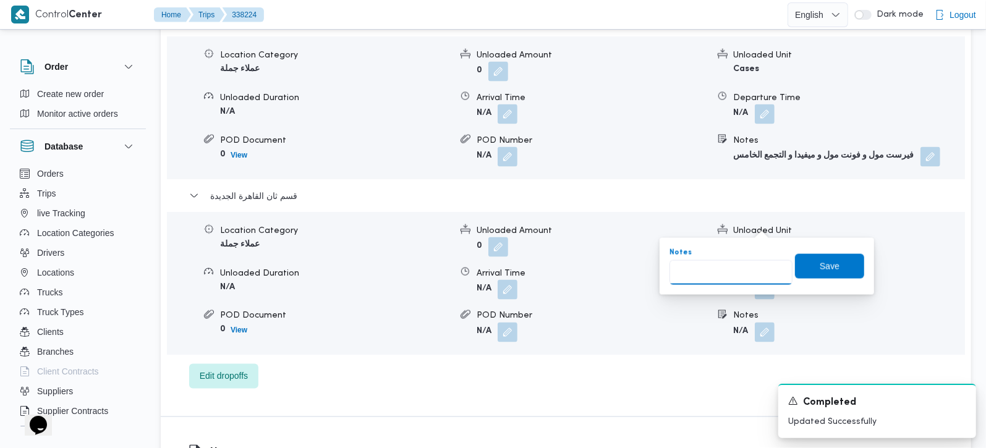
click at [726, 261] on input "Notes" at bounding box center [730, 272] width 123 height 25
type input "مدينتي"
click at [796, 271] on span "Save" at bounding box center [829, 265] width 69 height 25
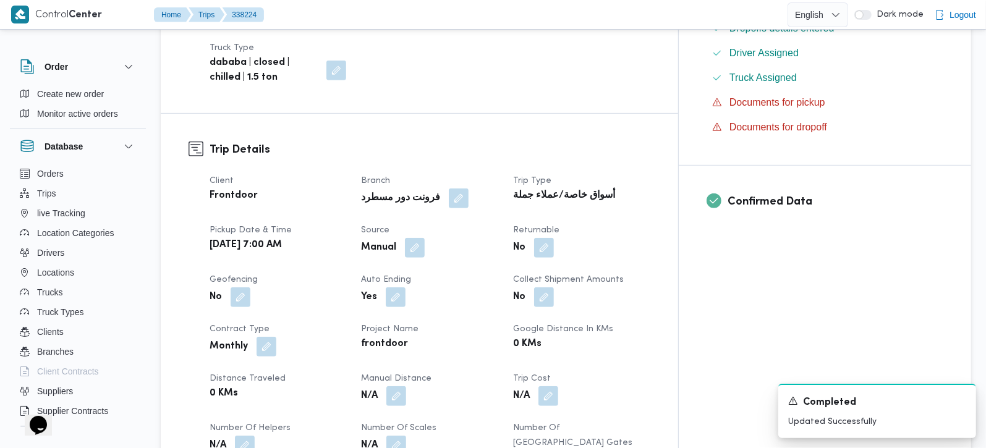
scroll to position [363, 0]
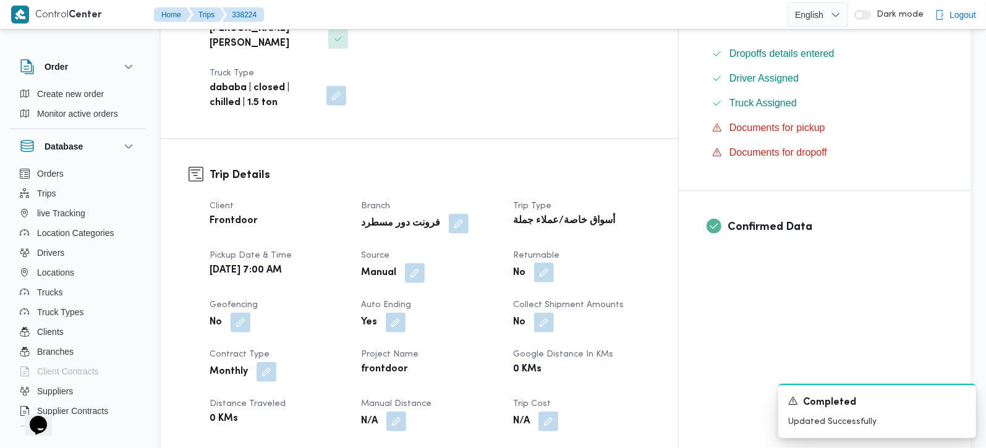
click at [554, 263] on button "button" at bounding box center [544, 273] width 20 height 20
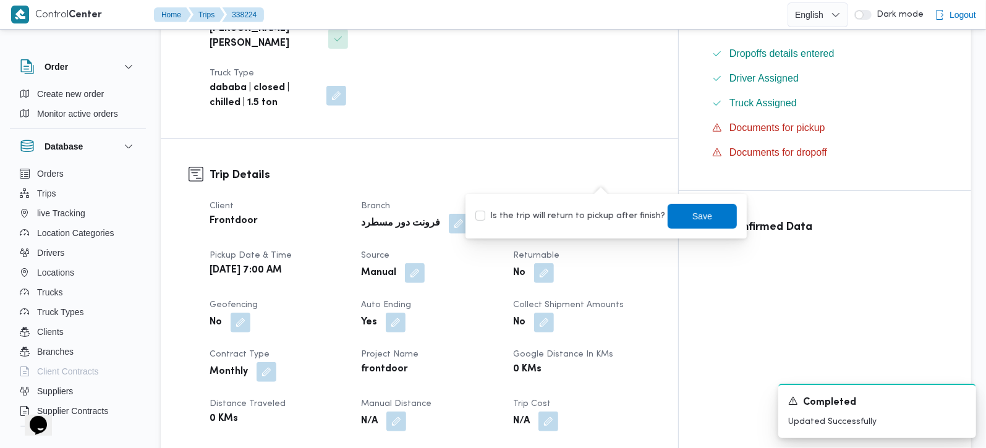
click at [596, 223] on div "Is the trip will return to pickup after finish? Save" at bounding box center [606, 216] width 264 height 27
click at [673, 219] on span "Save" at bounding box center [702, 215] width 69 height 25
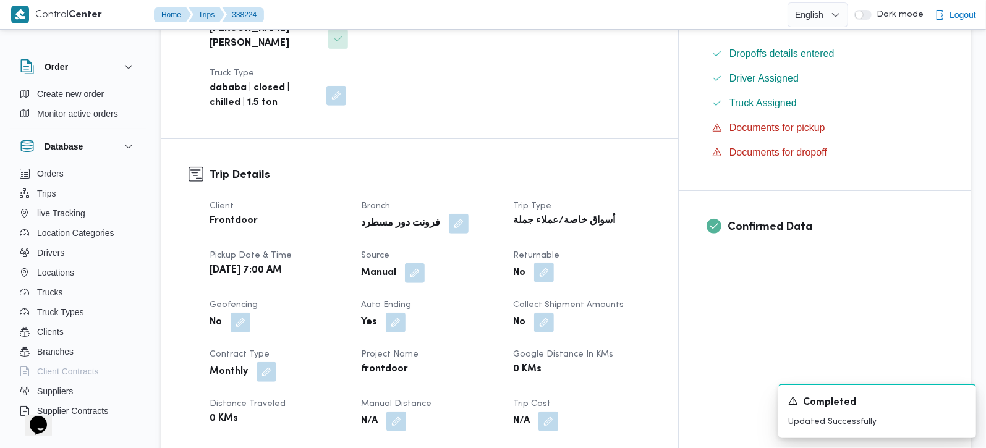
click at [554, 263] on button "button" at bounding box center [544, 273] width 20 height 20
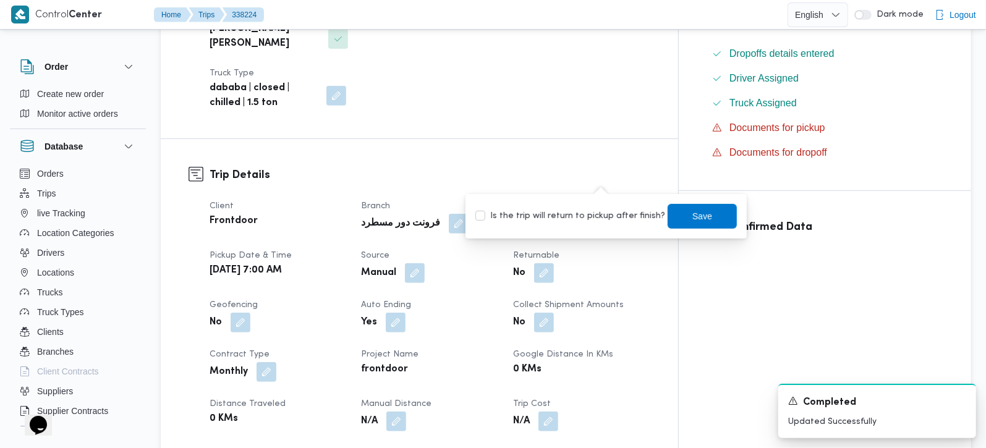
click at [596, 211] on label "Is the trip will return to pickup after finish?" at bounding box center [570, 216] width 190 height 15
checkbox input "true"
click at [719, 207] on span "Save" at bounding box center [702, 215] width 69 height 25
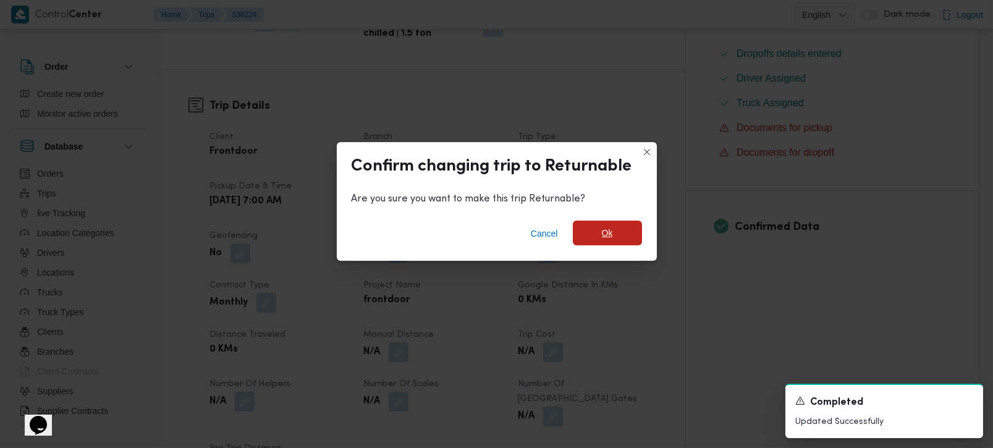
click at [619, 232] on span "Ok" at bounding box center [607, 233] width 69 height 25
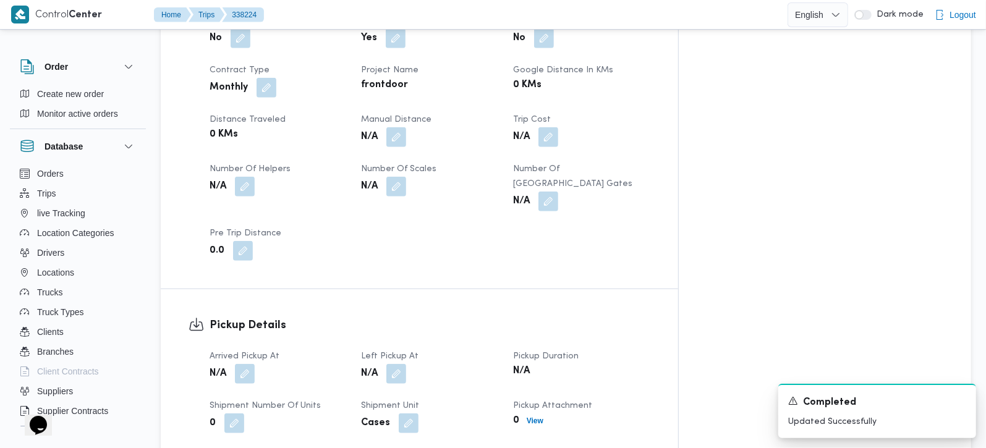
scroll to position [654, 0]
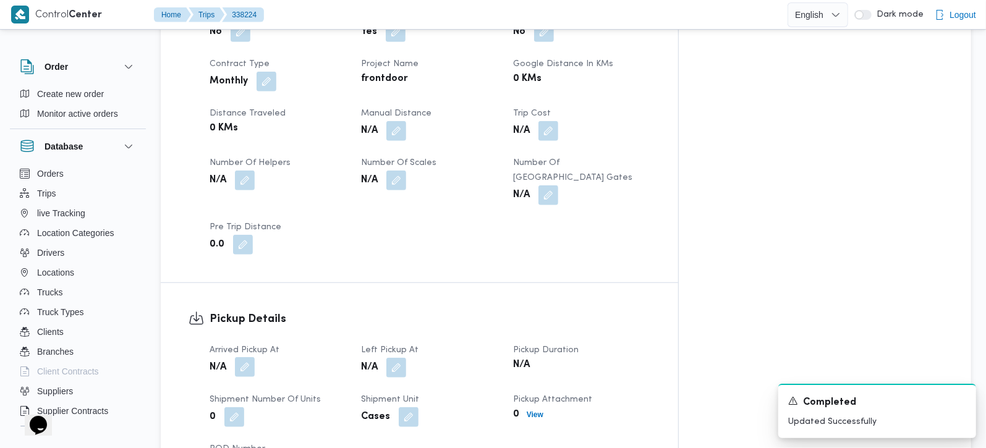
click at [250, 357] on button "button" at bounding box center [245, 367] width 20 height 20
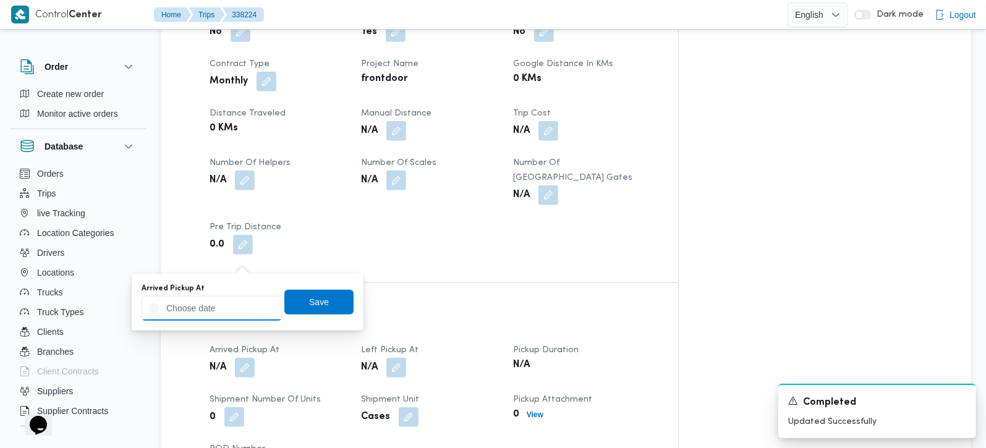
click at [229, 314] on input "Arrived Pickup At" at bounding box center [212, 308] width 140 height 25
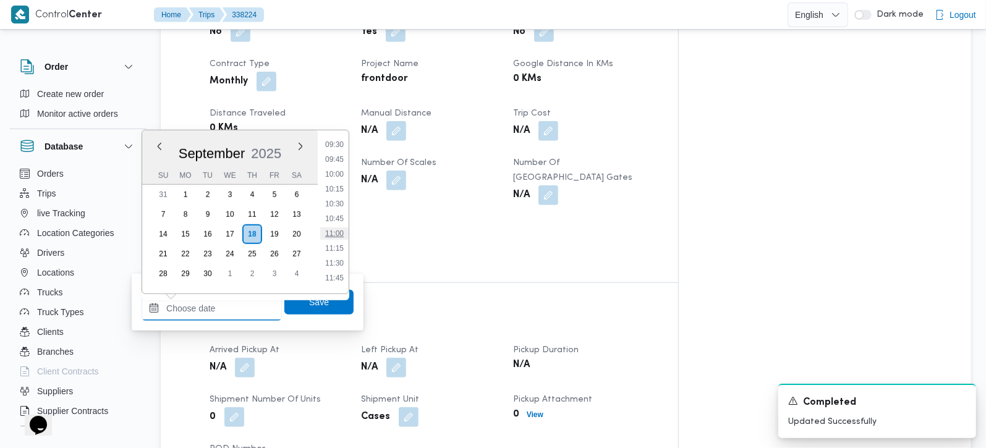
scroll to position [493, 0]
click at [338, 162] on li "08:30" at bounding box center [334, 158] width 28 height 12
type input "18/09/2025 08:30"
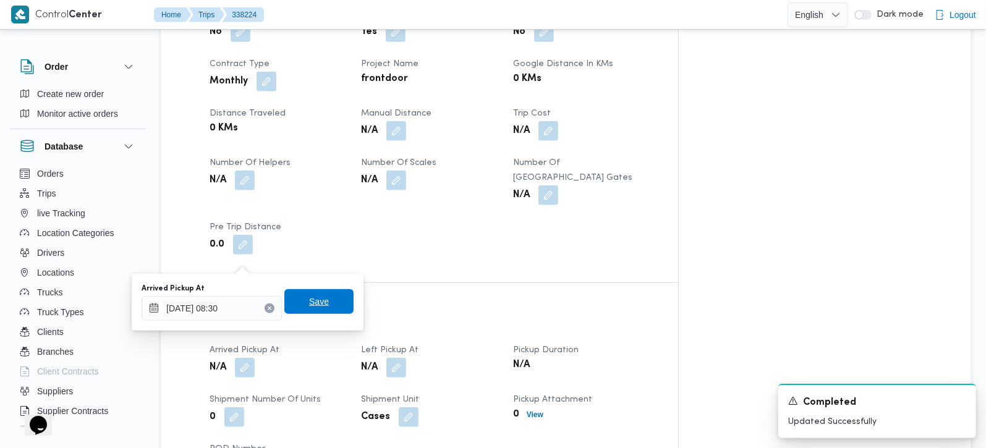
click at [309, 299] on span "Save" at bounding box center [319, 301] width 20 height 15
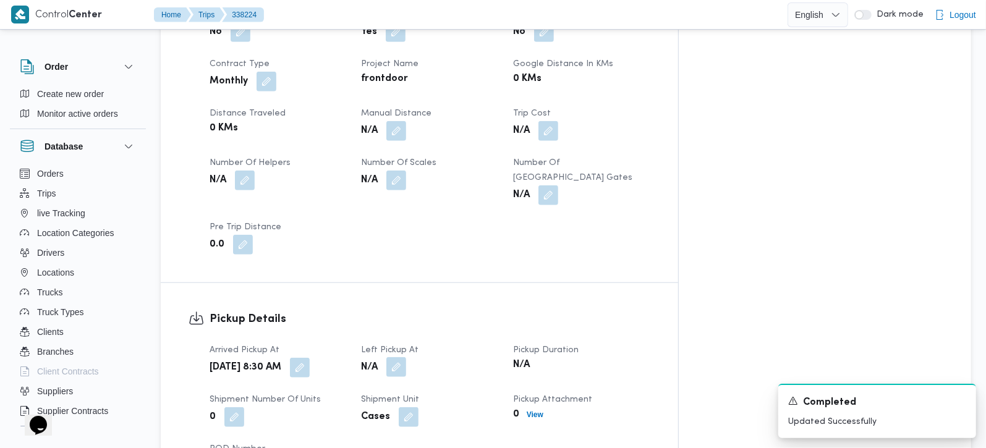
click at [406, 357] on button "button" at bounding box center [396, 367] width 20 height 20
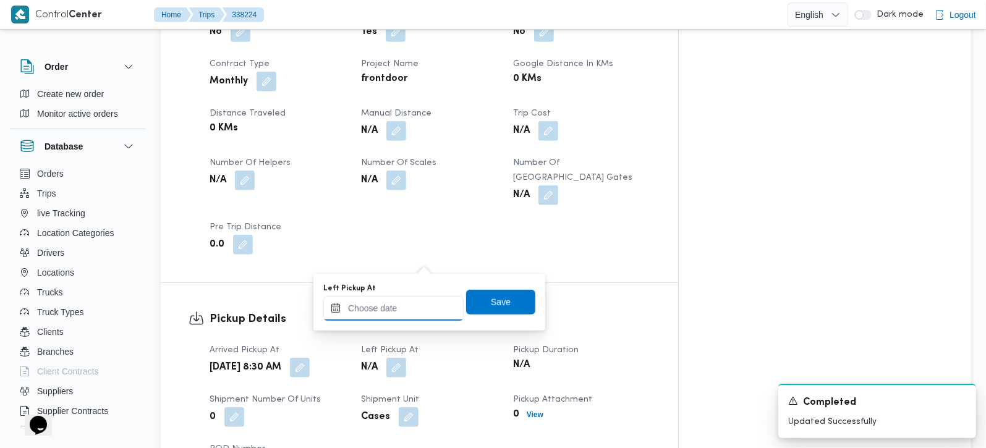
click at [412, 318] on input "Left Pickup At" at bounding box center [393, 308] width 140 height 25
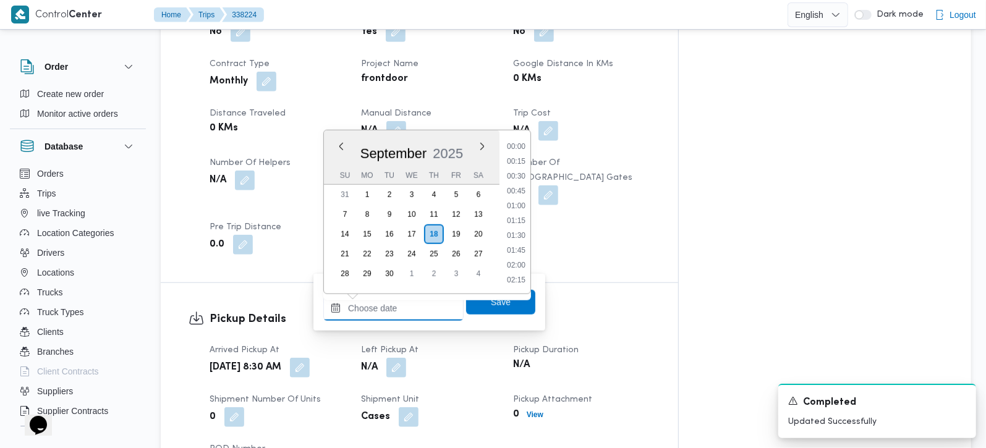
scroll to position [638, 0]
drag, startPoint x: 516, startPoint y: 147, endPoint x: 506, endPoint y: 220, distance: 74.3
click at [516, 147] on li "10:45" at bounding box center [516, 146] width 28 height 12
type input "18/09/2025 10:45"
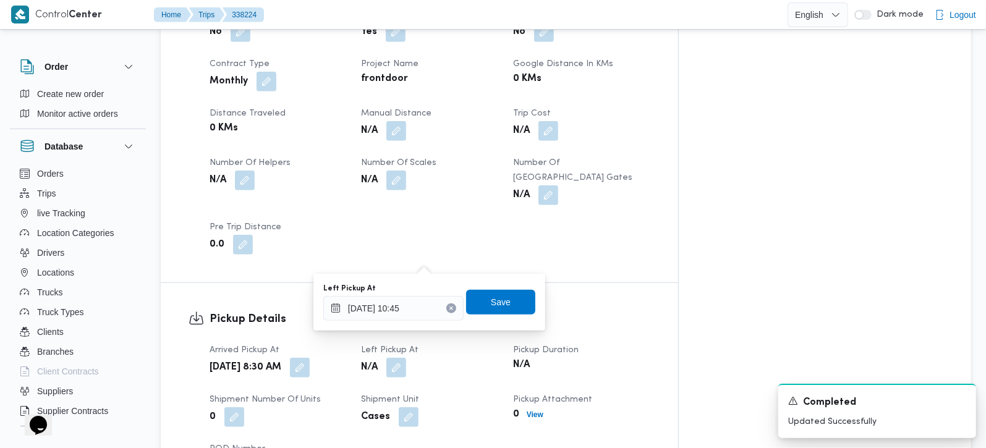
click at [496, 287] on div "Left Pickup At 18/09/2025 10:45 Save" at bounding box center [429, 303] width 215 height 40
click at [496, 302] on span "Save" at bounding box center [501, 301] width 20 height 15
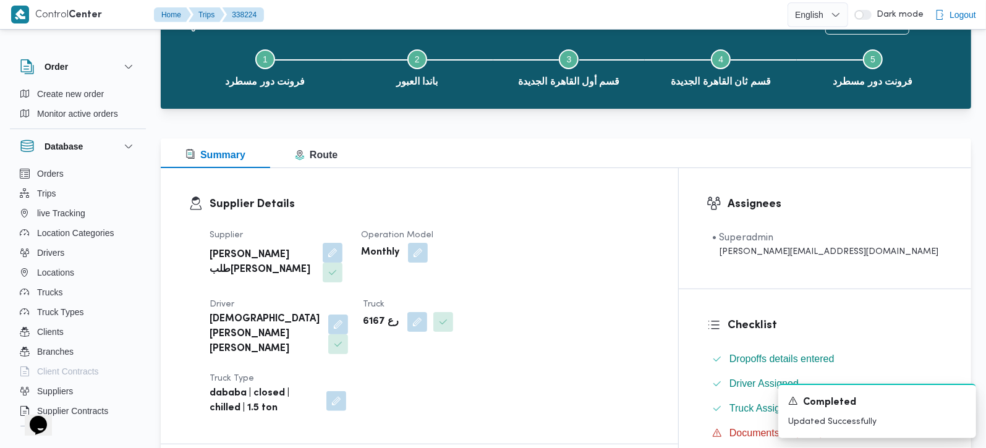
scroll to position [0, 0]
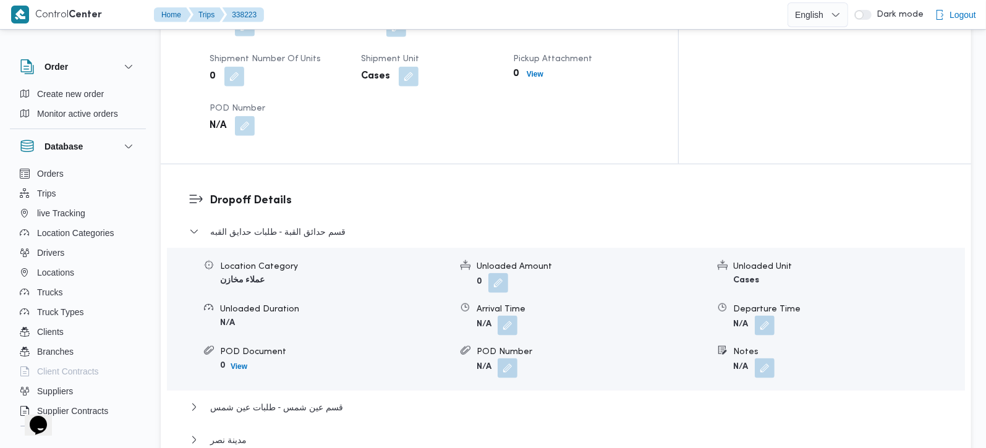
scroll to position [1236, 0]
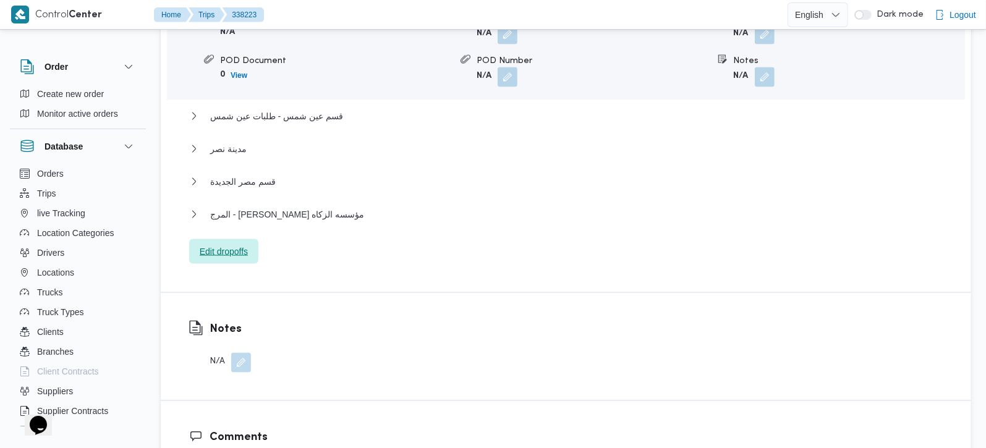
click at [222, 244] on span "Edit dropoffs" at bounding box center [224, 251] width 48 height 15
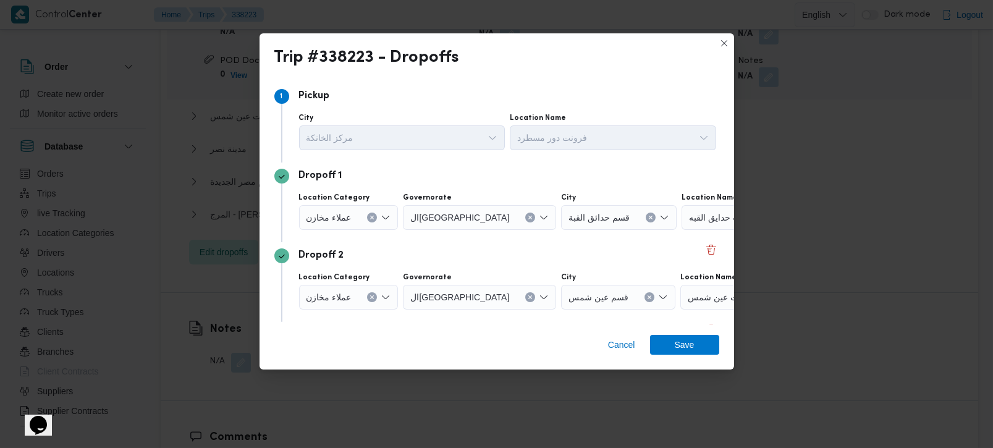
click at [371, 218] on icon "Clear input" at bounding box center [372, 217] width 3 height 3
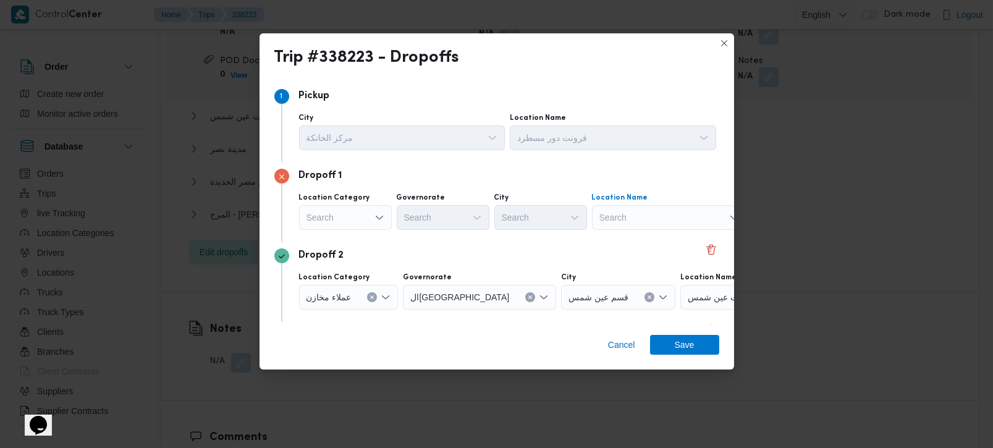
click at [605, 220] on div "Search" at bounding box center [669, 217] width 155 height 25
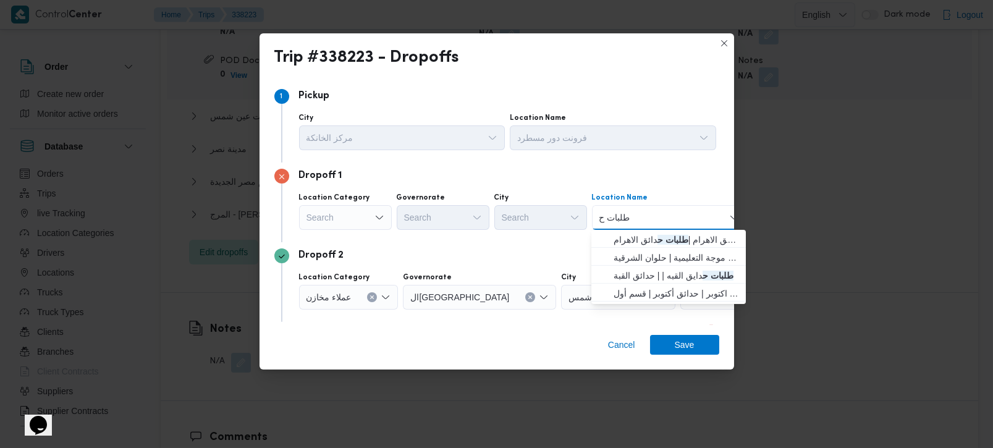
type input "طلبات حل"
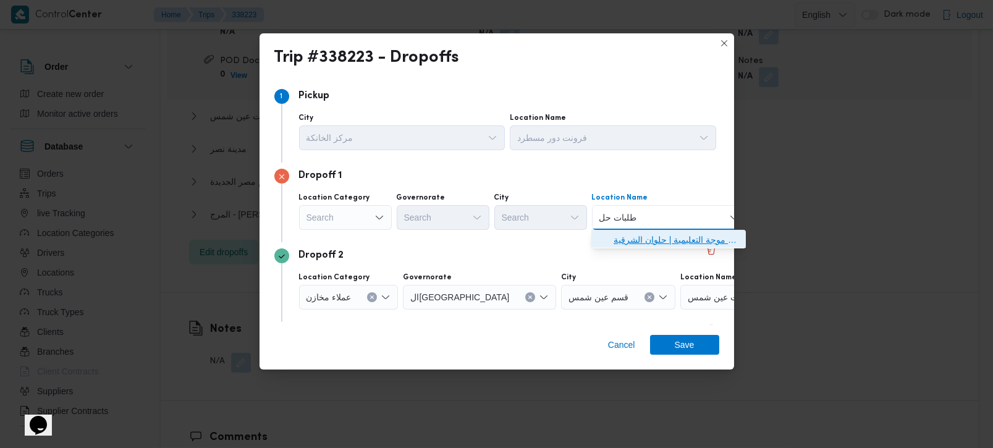
click at [662, 242] on span "طلبات حل وان | قاعاة موجة التعليمية | حلوان الشرقية" at bounding box center [676, 239] width 125 height 15
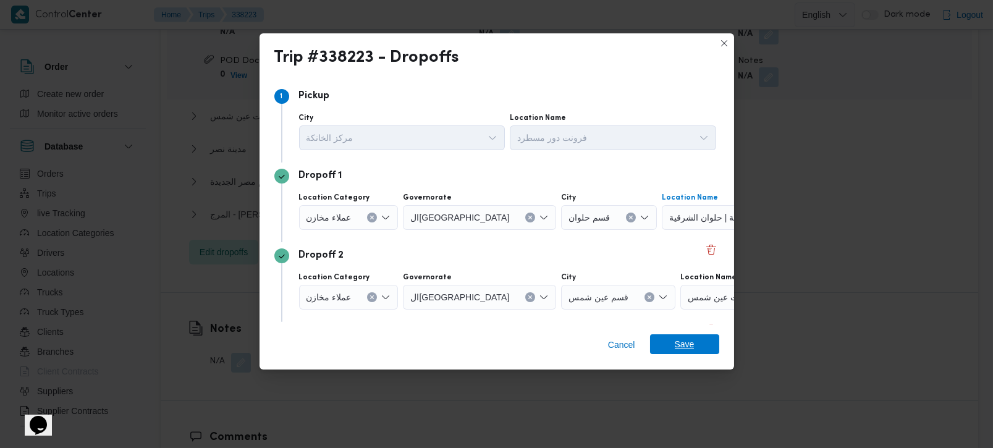
click at [690, 352] on span "Save" at bounding box center [685, 344] width 20 height 20
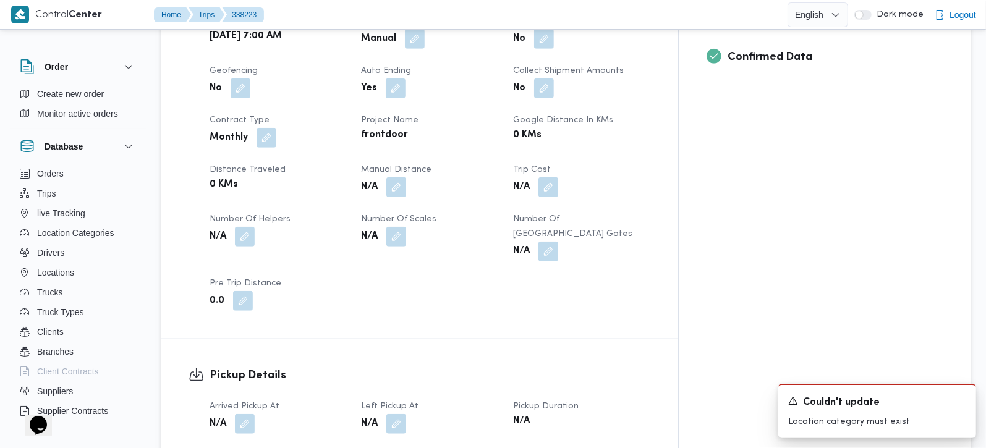
scroll to position [582, 0]
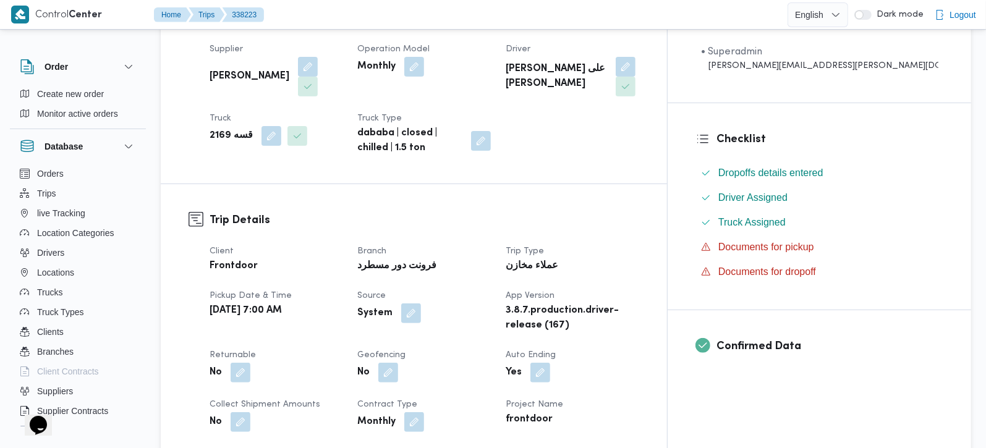
scroll to position [252, 0]
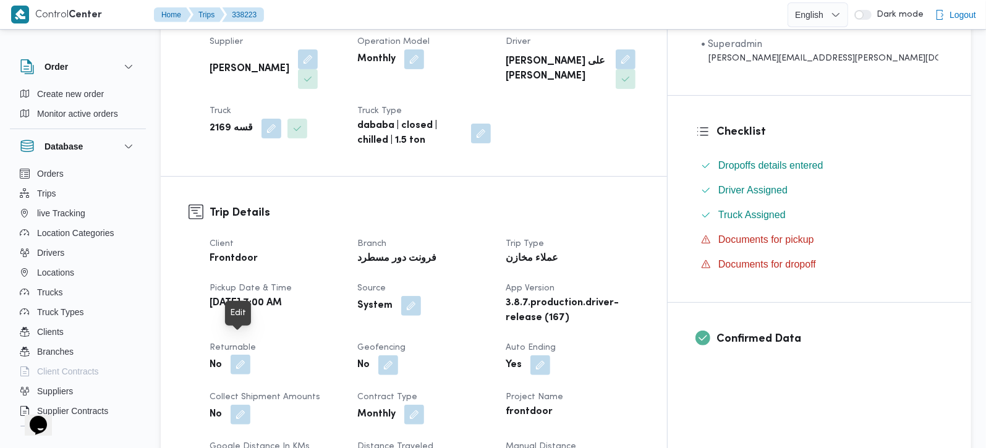
click at [242, 355] on button "button" at bounding box center [241, 365] width 20 height 20
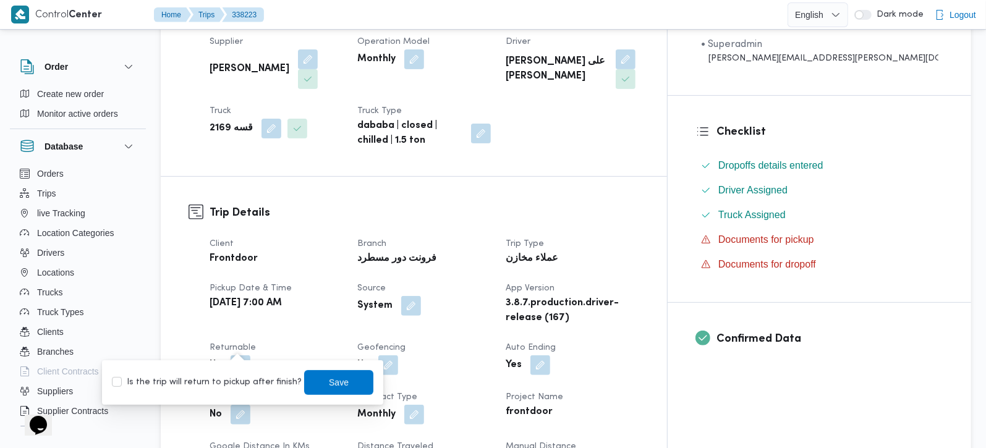
click at [228, 383] on label "Is the trip will return to pickup after finish?" at bounding box center [207, 382] width 190 height 15
checkbox input "true"
click at [318, 374] on span "Save" at bounding box center [338, 382] width 69 height 25
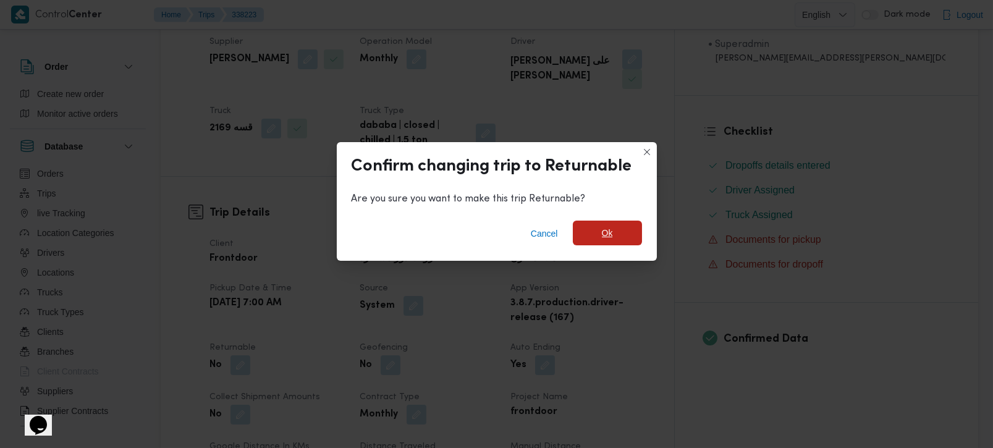
click at [597, 227] on span "Ok" at bounding box center [607, 233] width 69 height 25
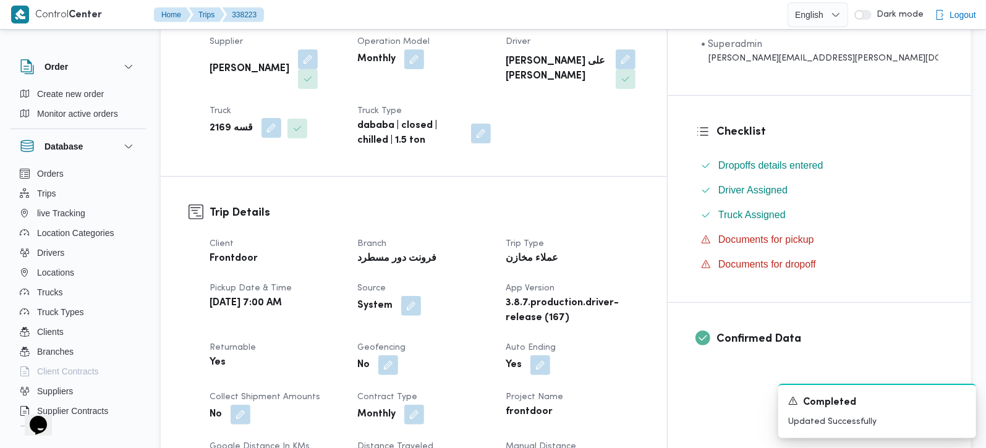
click at [269, 118] on button "button" at bounding box center [271, 128] width 20 height 20
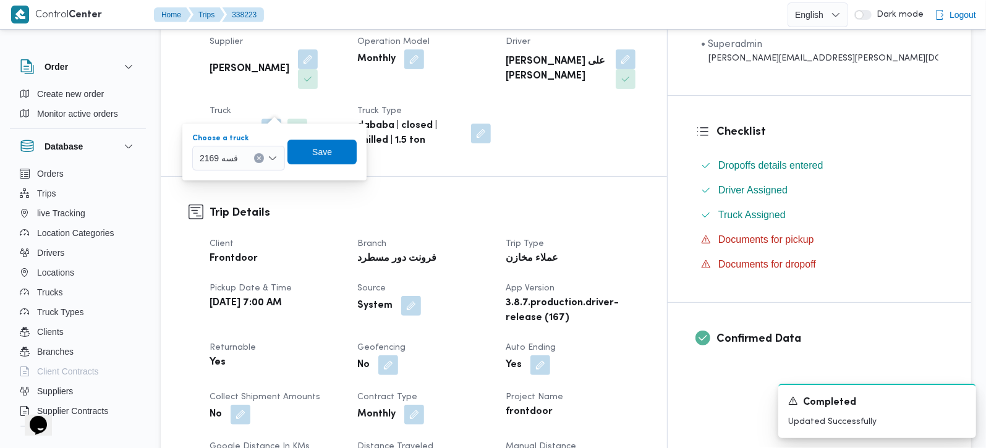
click at [261, 158] on button "Clear input" at bounding box center [259, 158] width 10 height 10
type input "9758"
click at [236, 205] on h3 "Trip Details" at bounding box center [425, 213] width 430 height 17
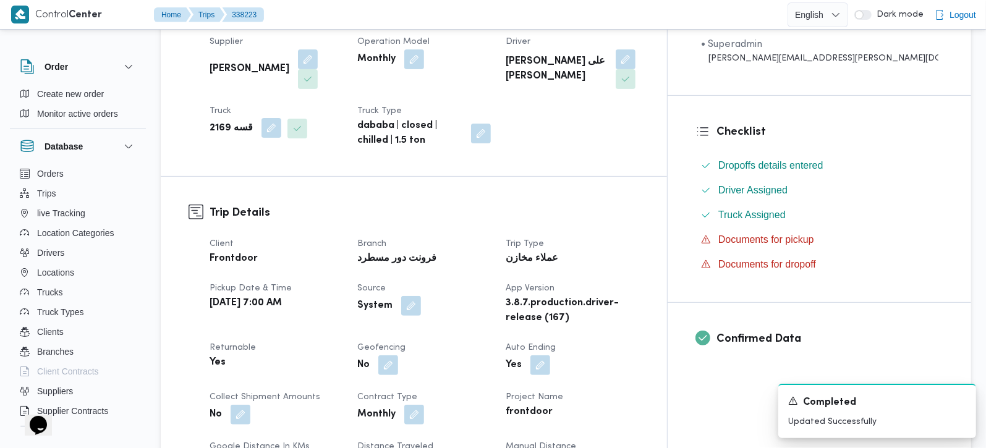
click at [261, 118] on button "button" at bounding box center [271, 128] width 20 height 20
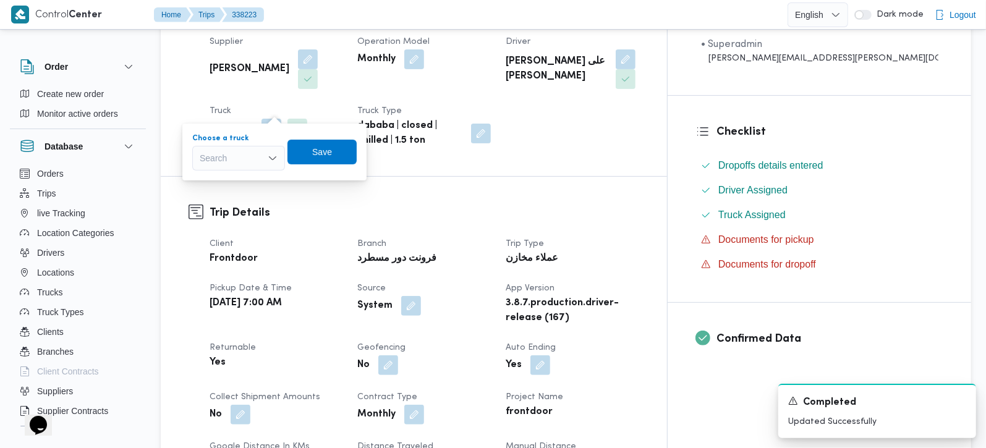
click at [253, 157] on div "Search" at bounding box center [238, 158] width 93 height 25
type input "9758"
click at [229, 182] on mark "9758" at bounding box center [224, 181] width 19 height 10
click at [310, 159] on span "Save" at bounding box center [330, 151] width 69 height 25
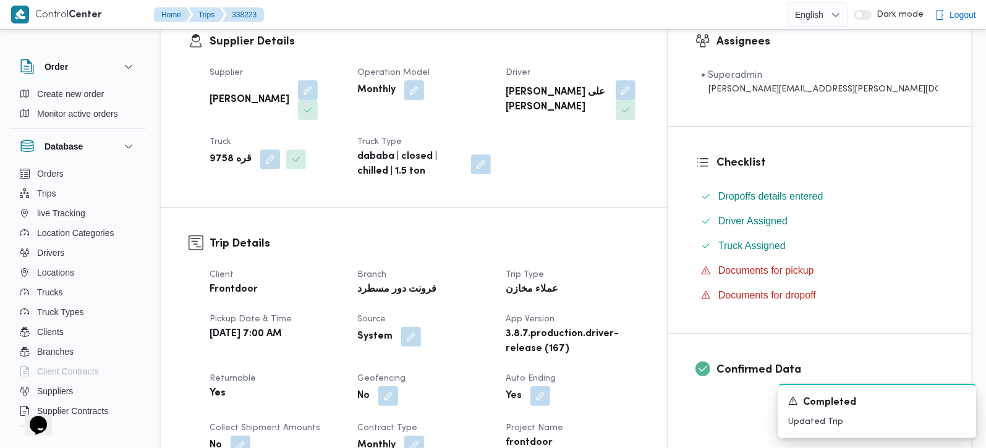
scroll to position [0, 0]
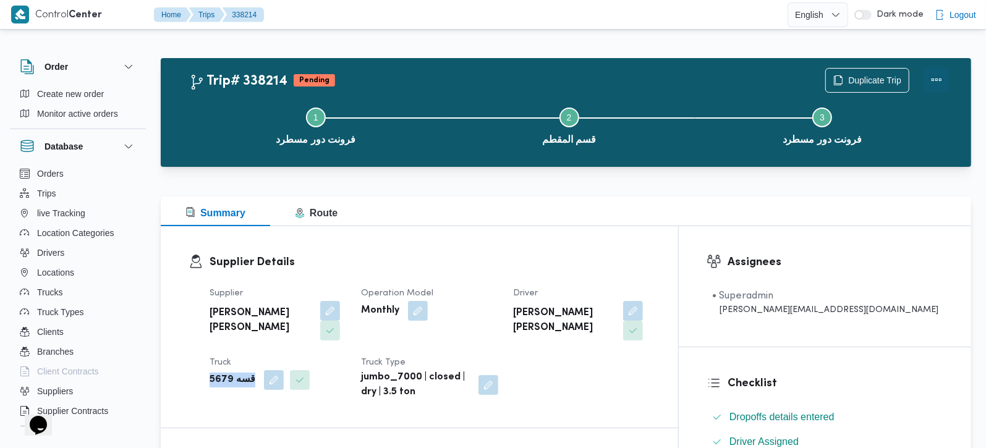
click at [938, 80] on button "Actions" at bounding box center [936, 79] width 25 height 25
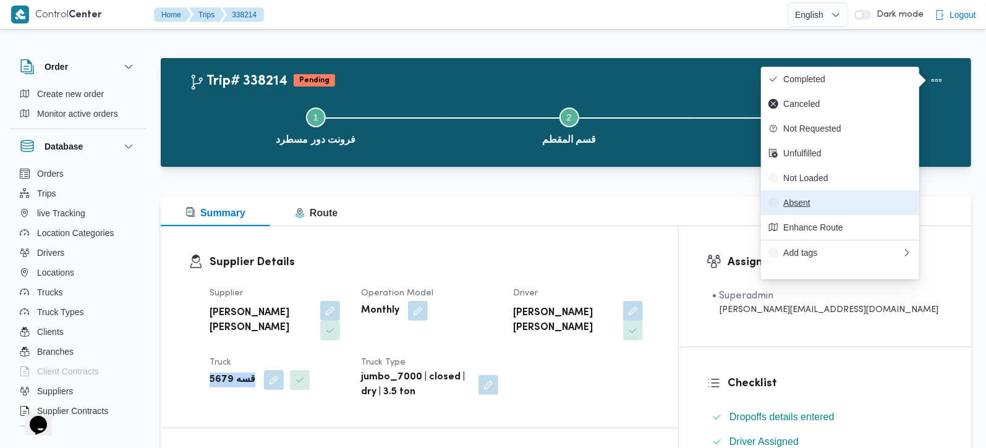
click at [812, 208] on span "Absent" at bounding box center [847, 203] width 129 height 10
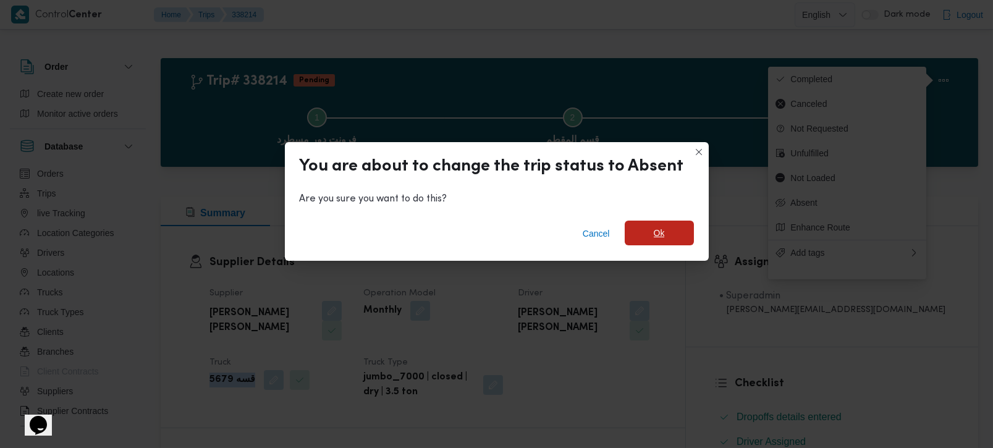
click at [668, 236] on span "Ok" at bounding box center [659, 233] width 69 height 25
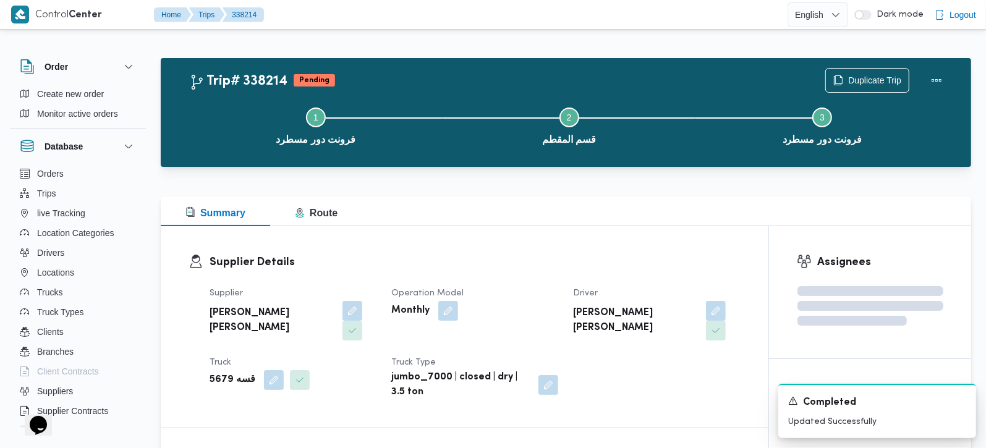
click at [631, 178] on div at bounding box center [566, 174] width 810 height 15
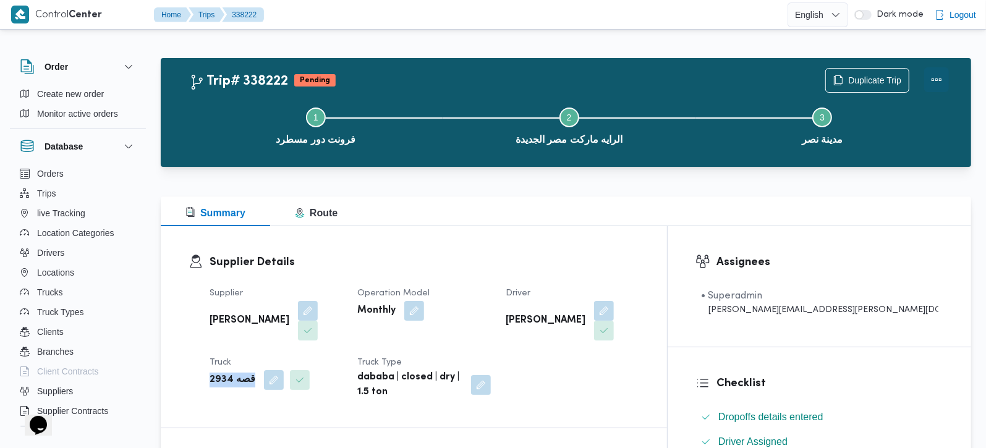
click at [937, 75] on button "Actions" at bounding box center [936, 79] width 25 height 25
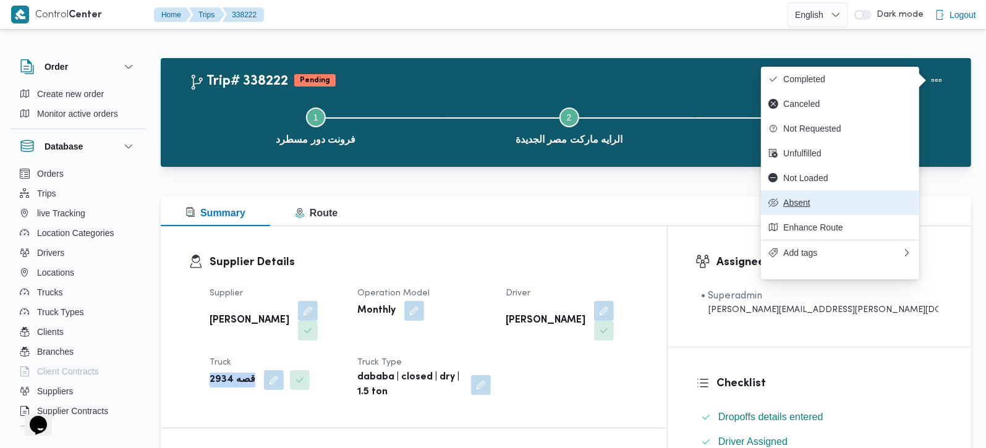
click at [805, 205] on button "Absent" at bounding box center [840, 202] width 158 height 25
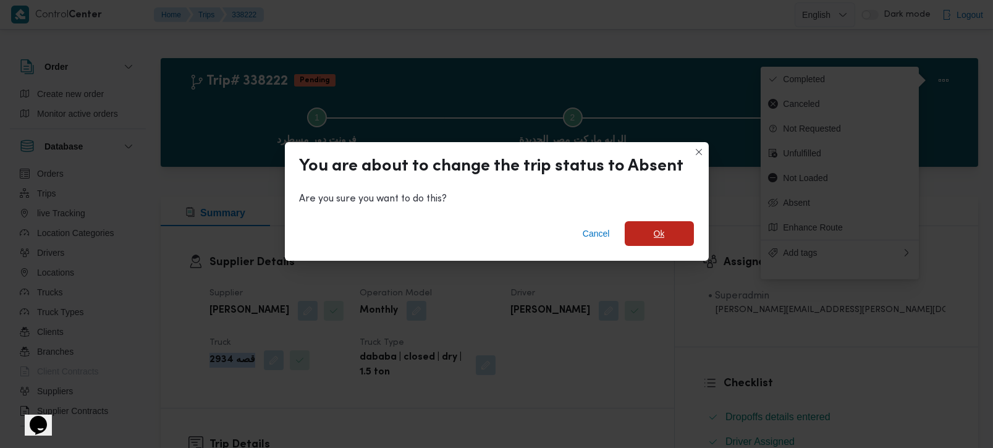
click at [665, 236] on span "Ok" at bounding box center [659, 233] width 69 height 25
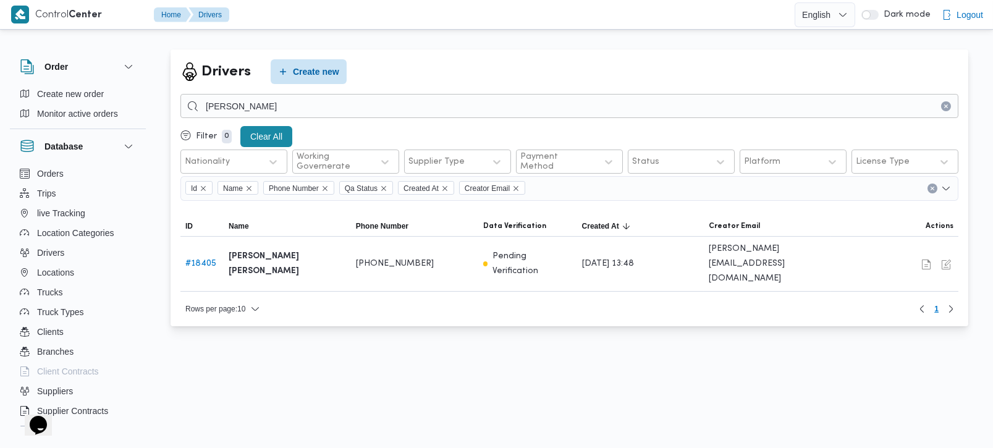
type input "[PERSON_NAME]"
click at [949, 261] on button "button" at bounding box center [946, 264] width 15 height 15
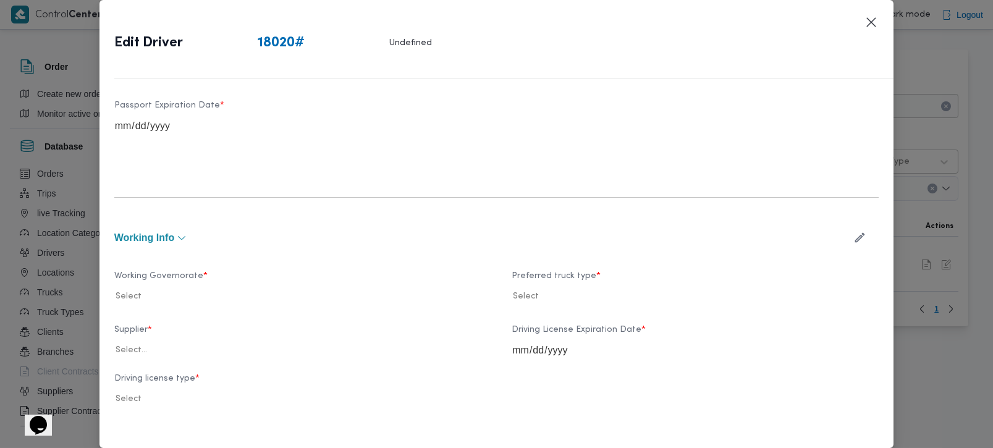
type input "[PERSON_NAME] نجدى"
type input "01210384201"
type input "[DATE]"
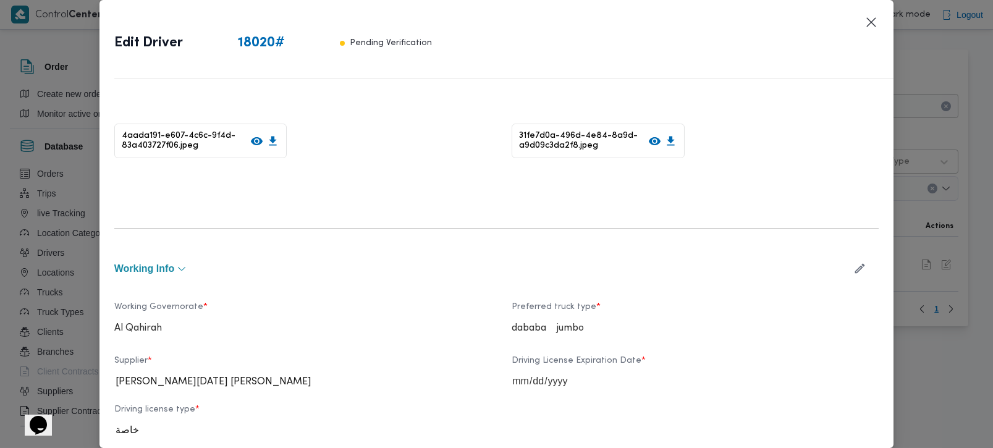
scroll to position [298, 0]
click at [872, 25] on button "Closes this modal window" at bounding box center [871, 21] width 15 height 15
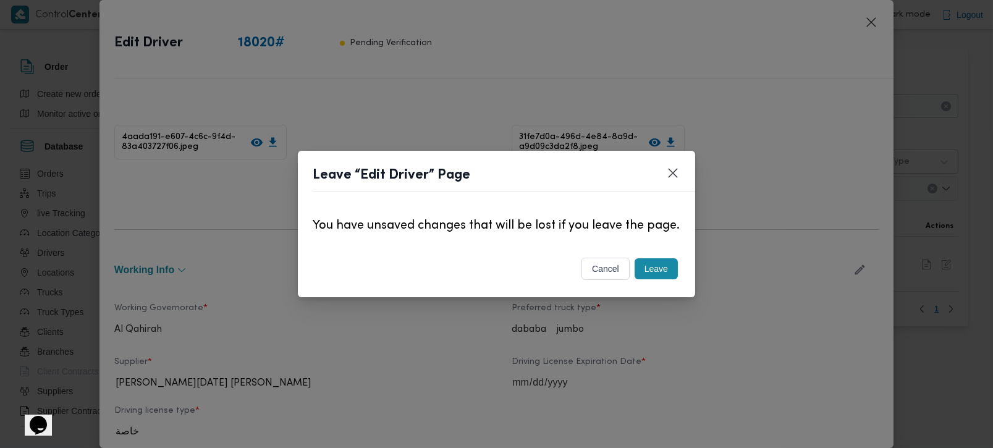
click at [663, 277] on button "Leave" at bounding box center [656, 268] width 43 height 21
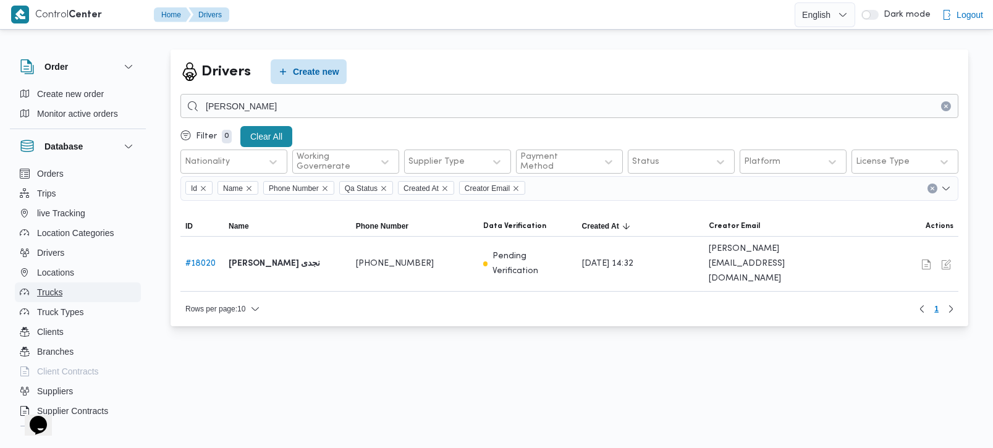
click at [51, 295] on span "Trucks" at bounding box center [49, 292] width 25 height 15
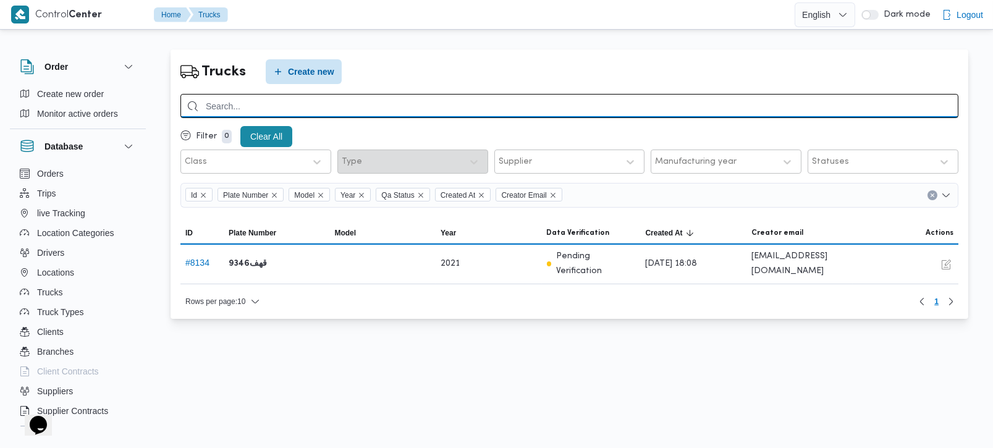
click at [266, 106] on input "search" at bounding box center [570, 106] width 778 height 24
paste input "قهب8162"
type input "قهب8162"
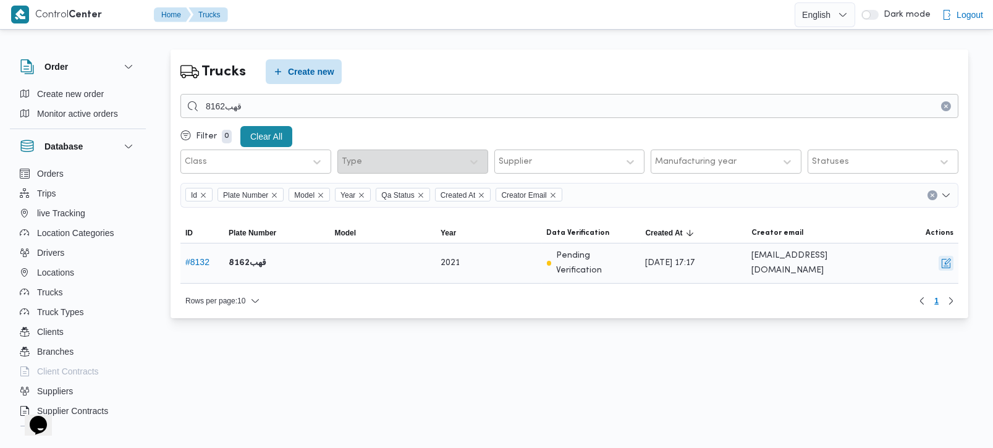
click at [950, 256] on button "button" at bounding box center [946, 263] width 15 height 15
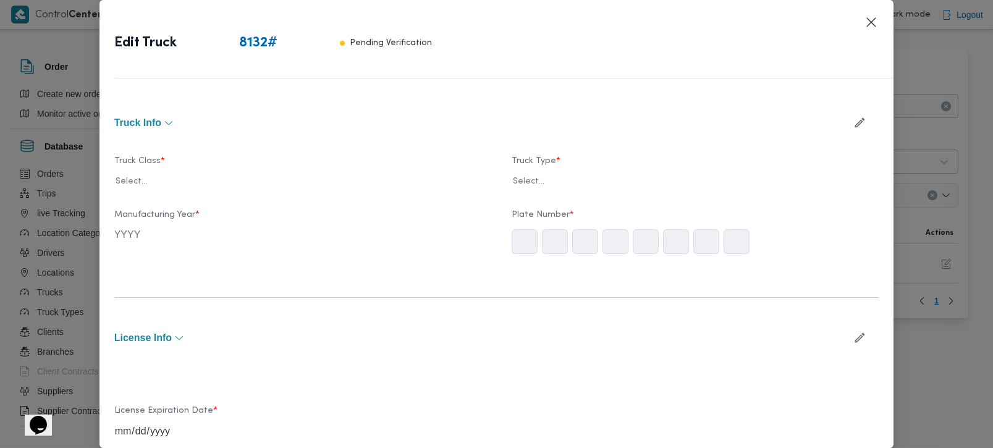
type input "2021"
type input "[DATE]"
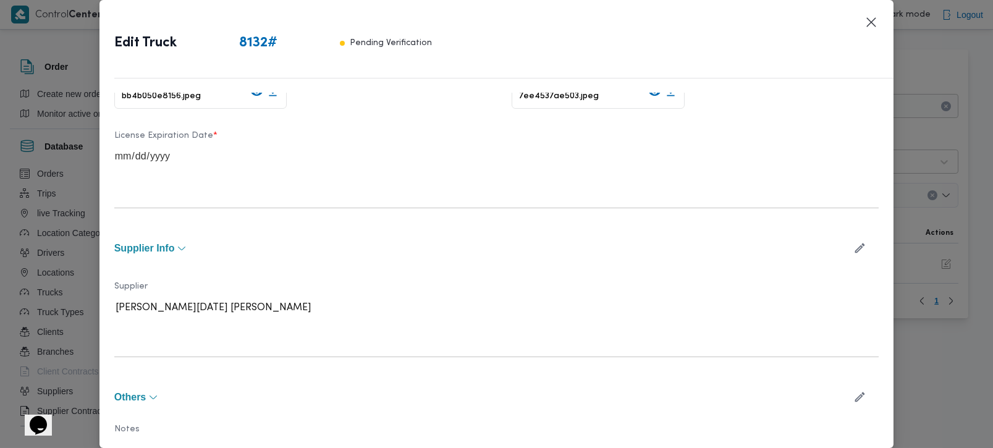
scroll to position [363, 0]
click at [873, 22] on button "Closes this modal window" at bounding box center [871, 21] width 15 height 15
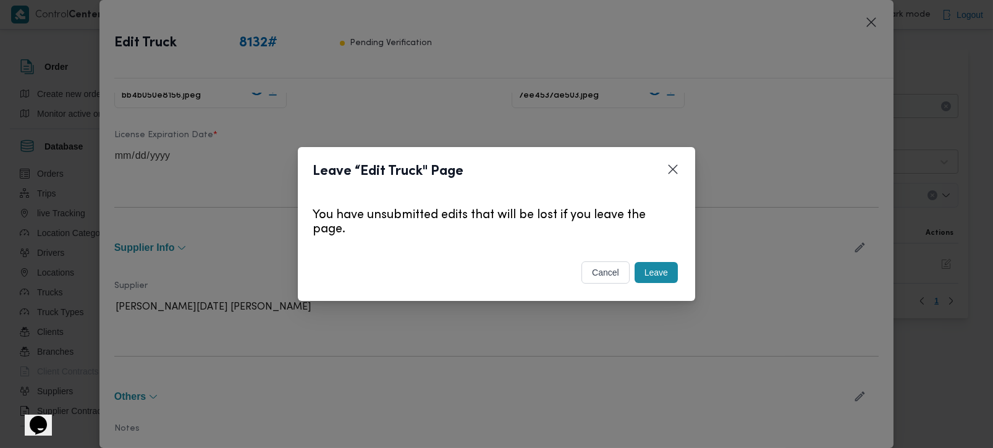
click at [661, 266] on button "Leave" at bounding box center [656, 272] width 43 height 21
